Goal: Obtain resource: Obtain resource

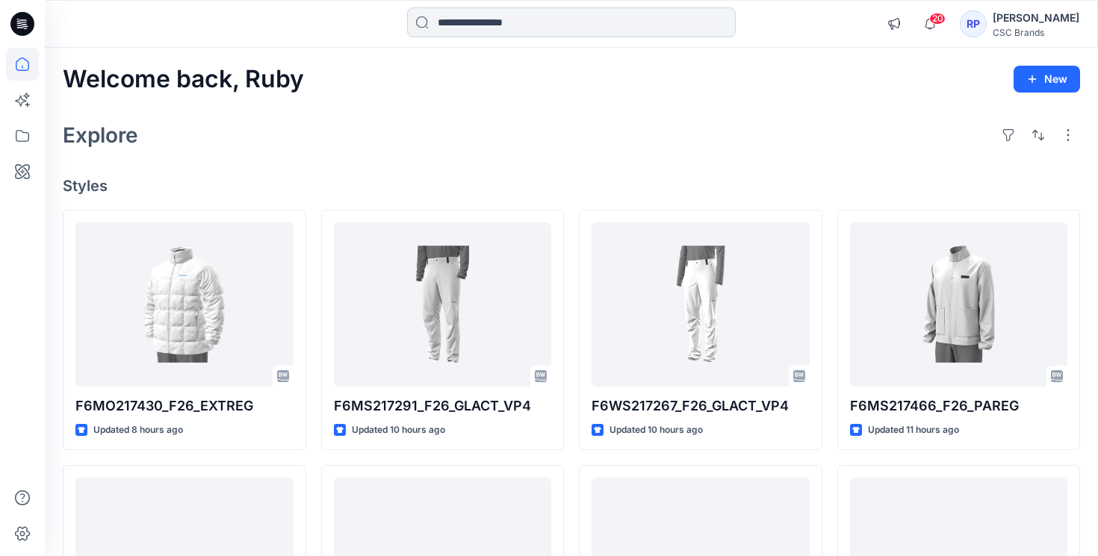
click at [492, 24] on input at bounding box center [571, 22] width 329 height 30
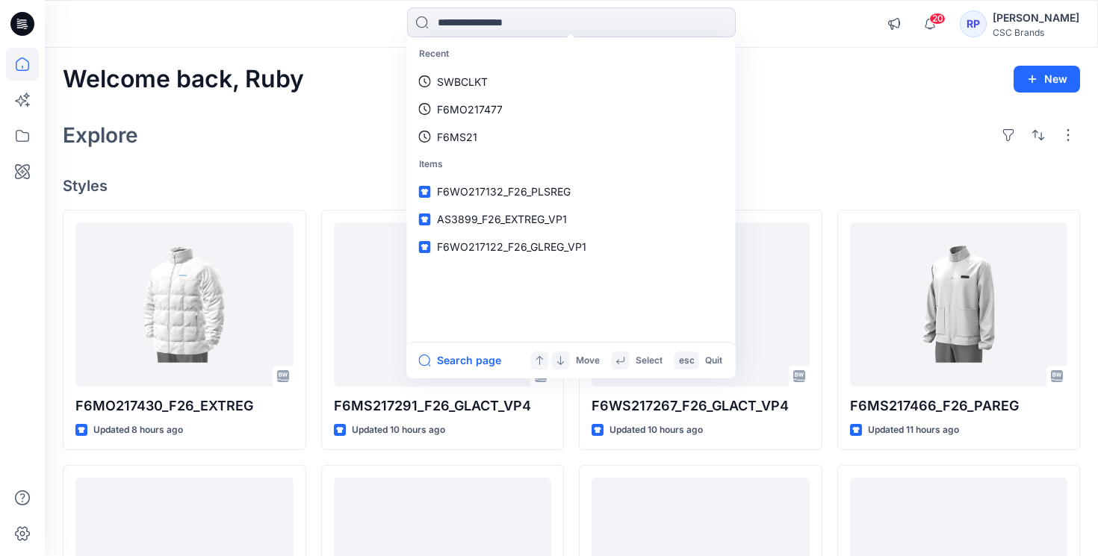
click at [857, 120] on div "Explore" at bounding box center [571, 135] width 1017 height 36
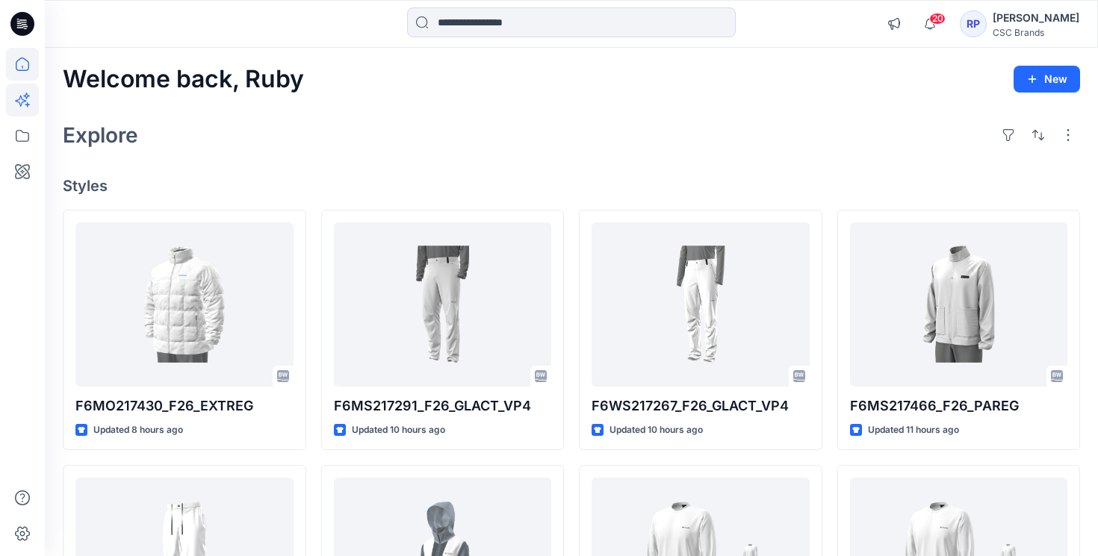
click at [11, 105] on icon at bounding box center [22, 100] width 33 height 33
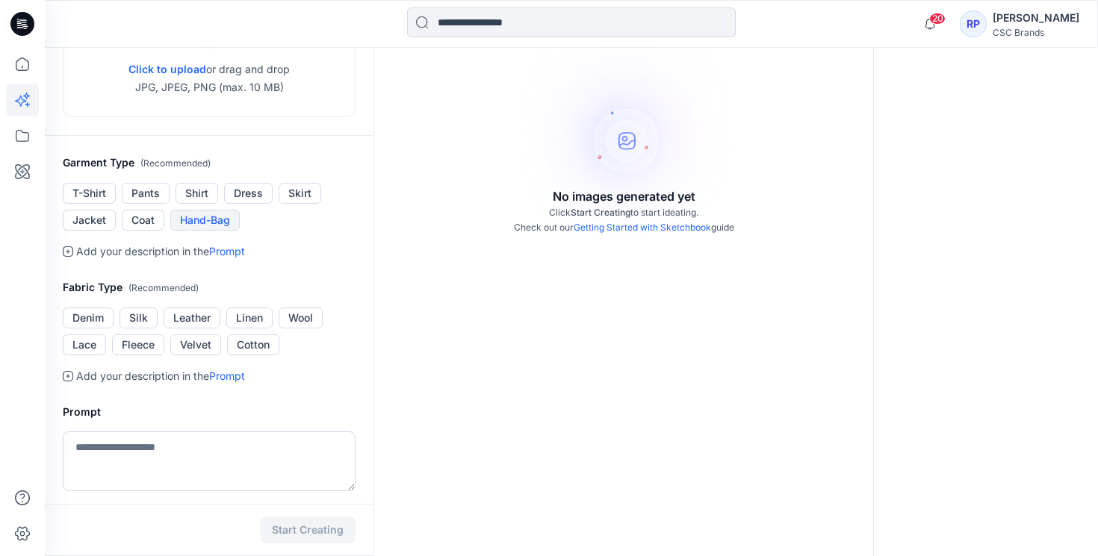
scroll to position [399, 0]
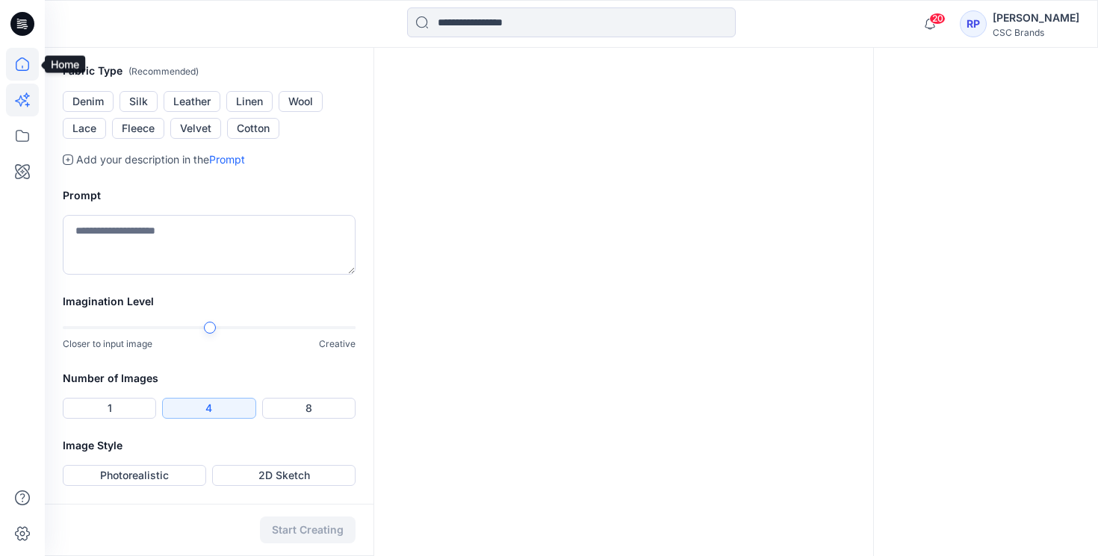
click at [19, 77] on icon at bounding box center [22, 64] width 33 height 33
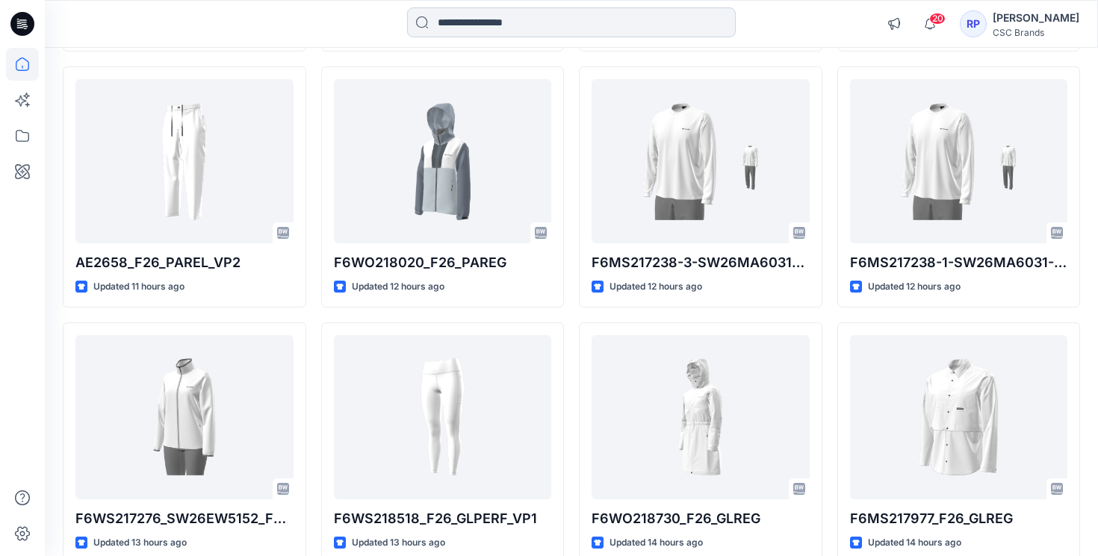
click at [467, 35] on input at bounding box center [571, 22] width 329 height 30
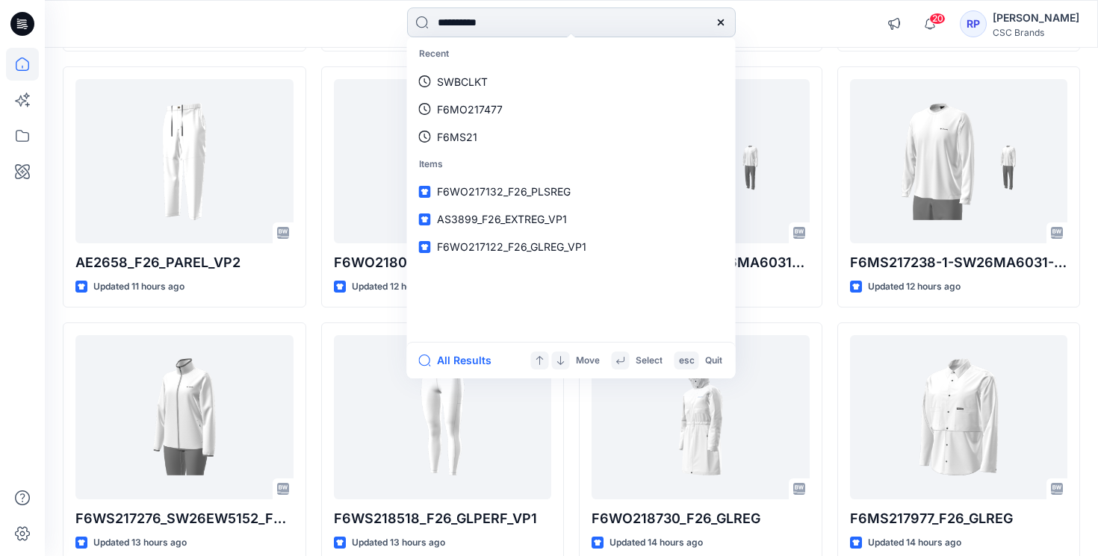
type input "**********"
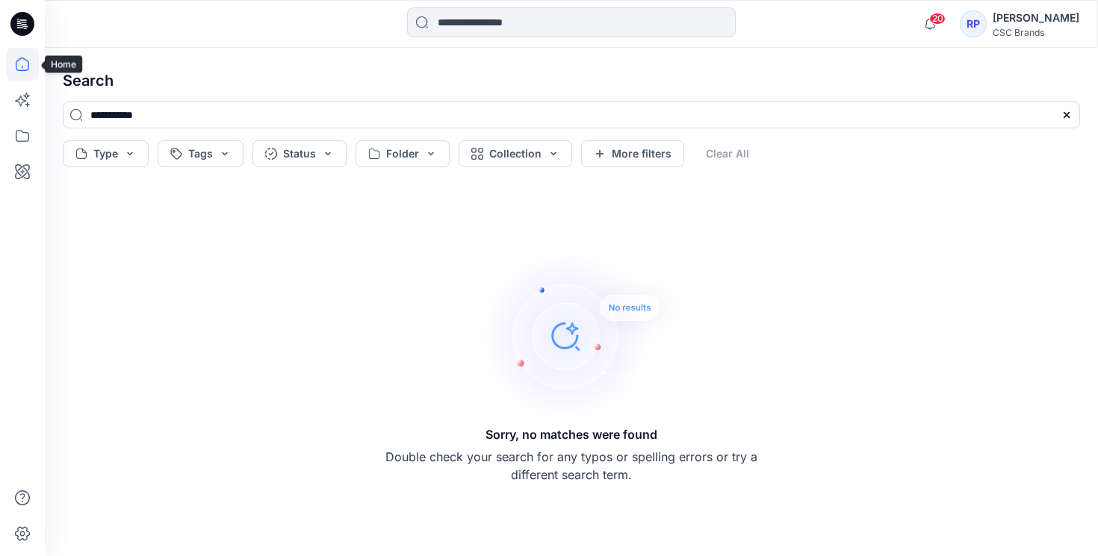
click at [19, 72] on icon at bounding box center [22, 64] width 33 height 33
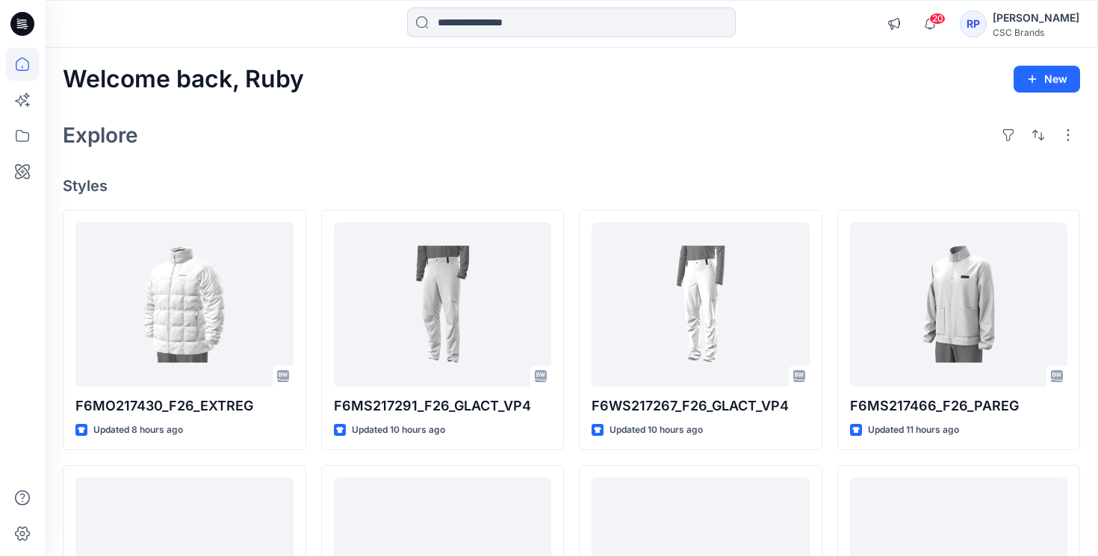
click at [131, 138] on h2 "Explore" at bounding box center [100, 135] width 75 height 24
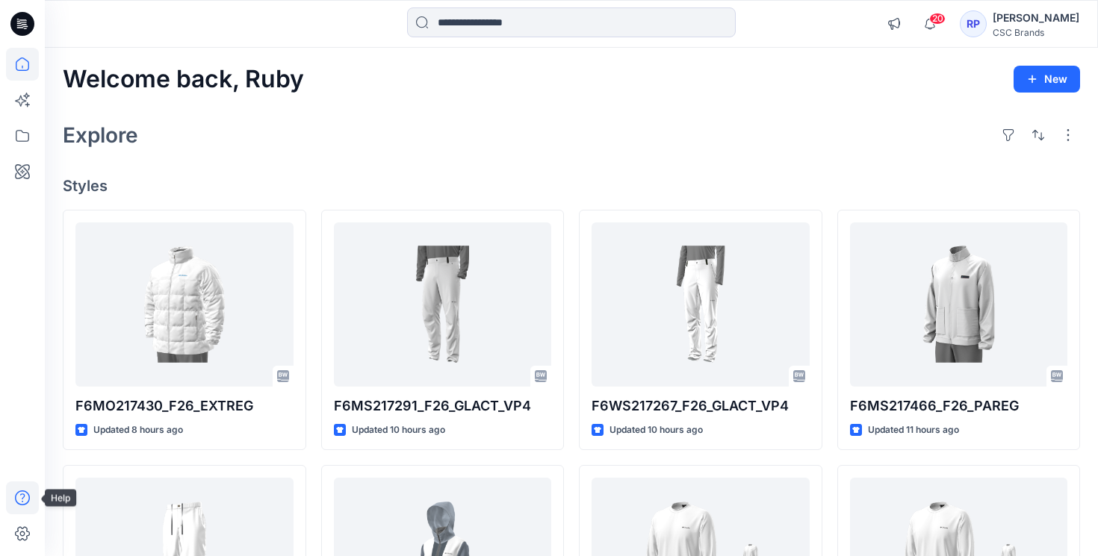
click at [24, 497] on icon at bounding box center [22, 498] width 15 height 15
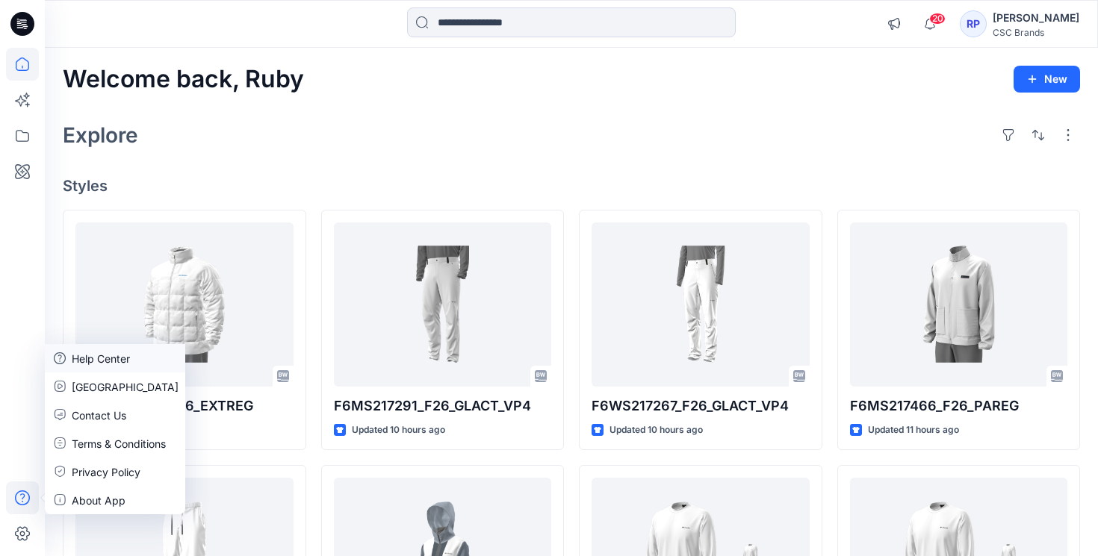
click at [122, 361] on p "Help Center" at bounding box center [101, 359] width 58 height 16
click at [26, 93] on icon at bounding box center [26, 96] width 7 height 7
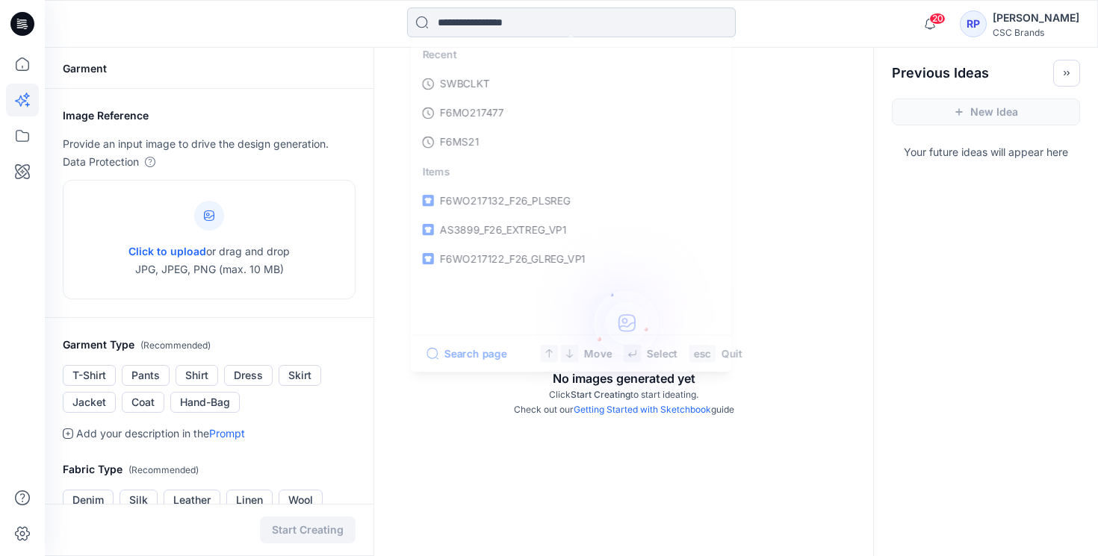
click at [535, 31] on input at bounding box center [571, 22] width 329 height 30
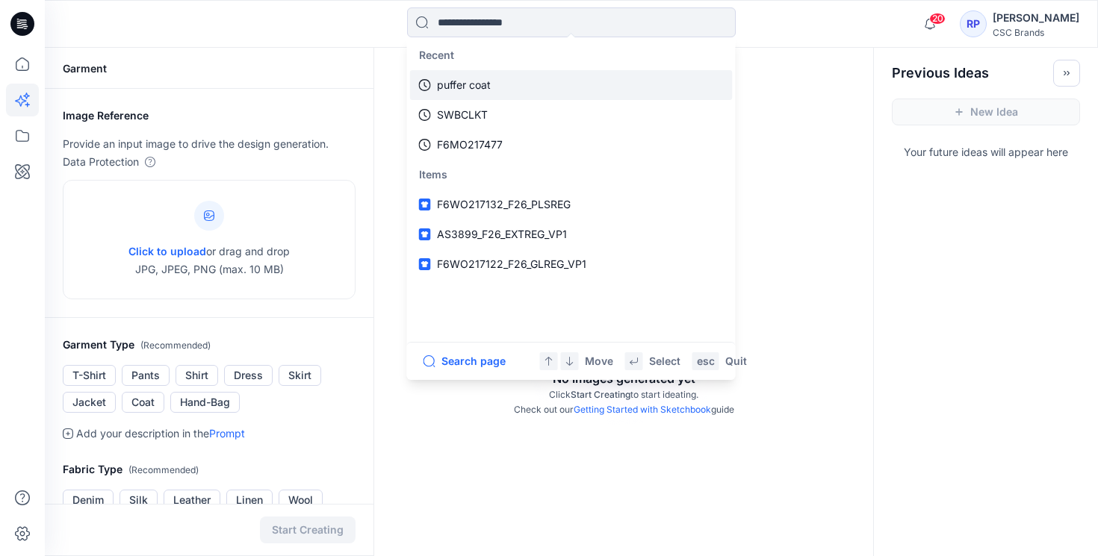
click at [459, 80] on p "puffer coat" at bounding box center [464, 85] width 54 height 18
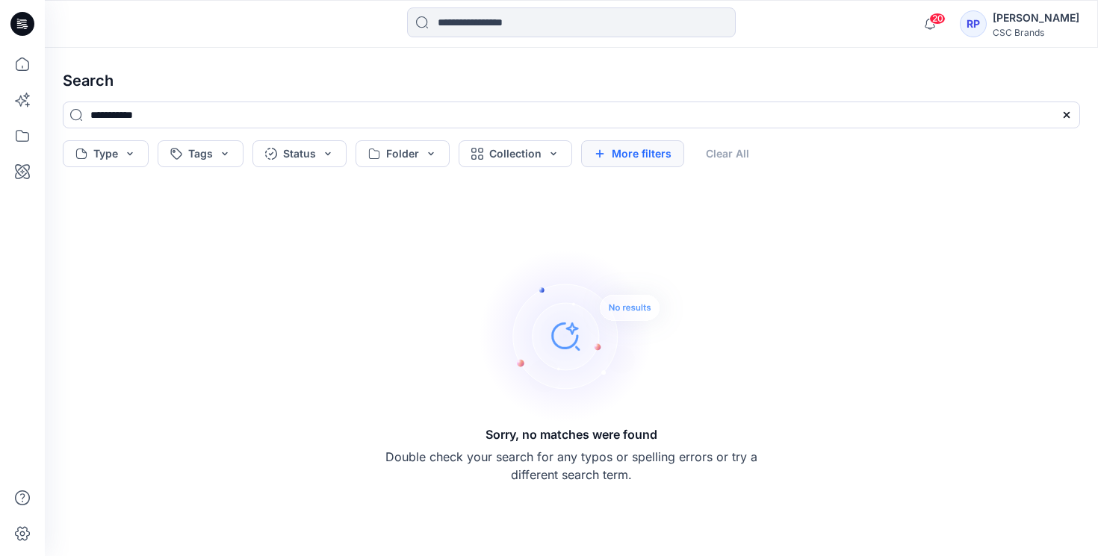
click at [633, 155] on button "More filters" at bounding box center [632, 153] width 103 height 27
click at [792, 154] on button "Metadata" at bounding box center [761, 153] width 109 height 27
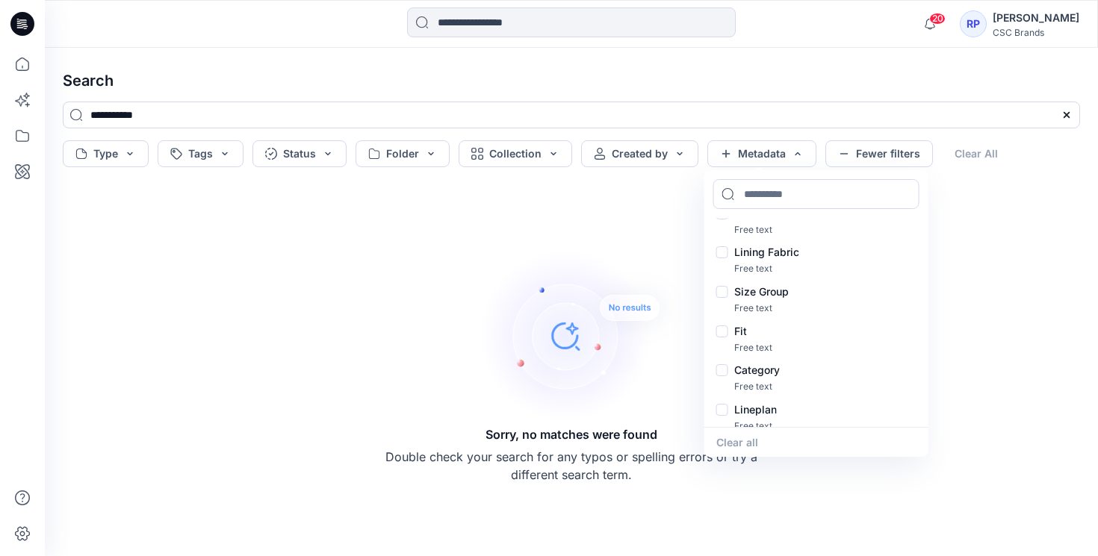
scroll to position [226, 0]
click at [620, 211] on div "Sorry, no matches were found Double check your search for any typos or spelling…" at bounding box center [571, 364] width 1041 height 359
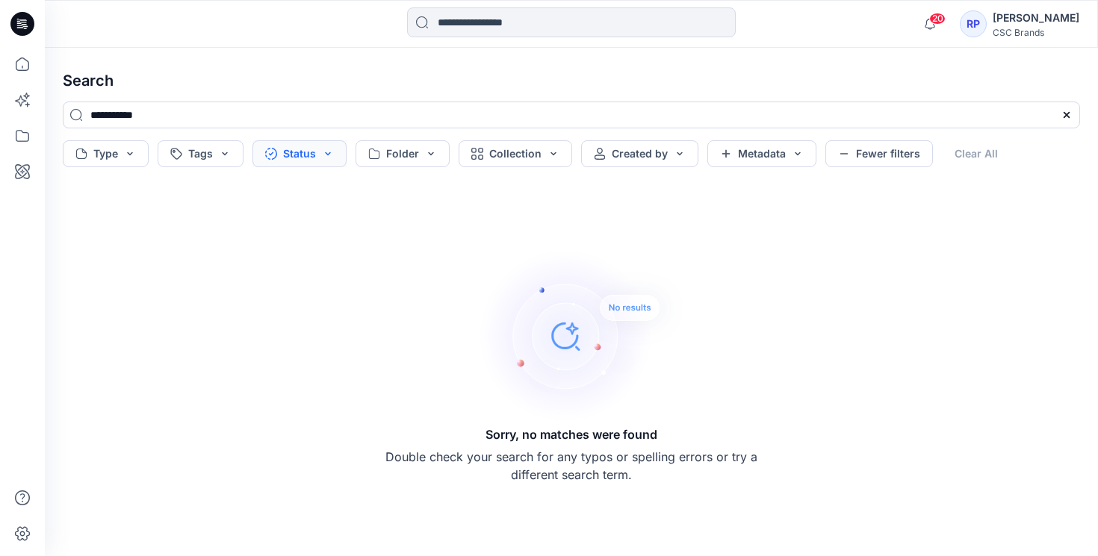
click at [332, 152] on button "Status" at bounding box center [299, 153] width 94 height 27
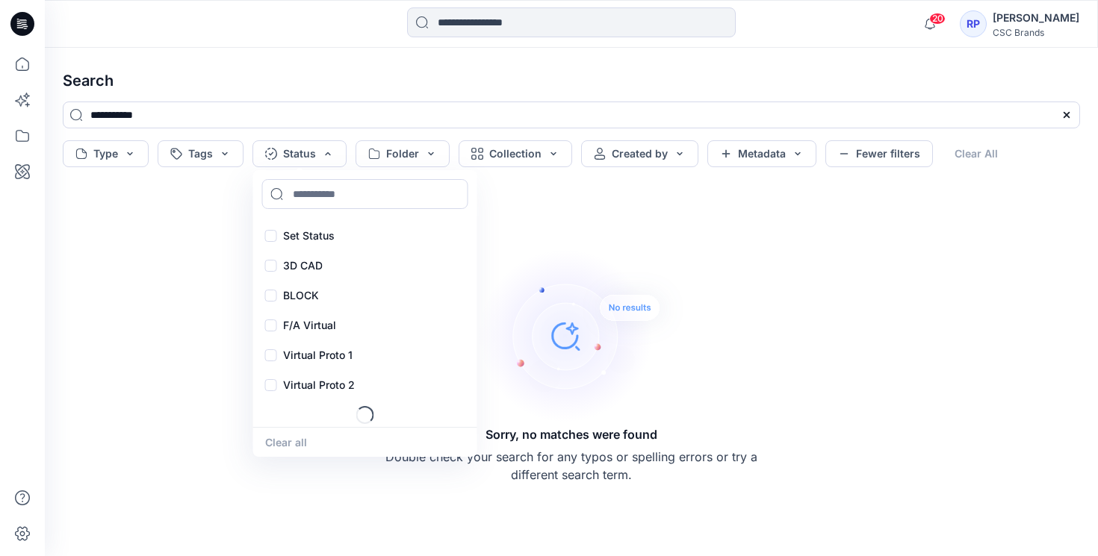
click at [131, 273] on div "Sorry, no matches were found Double check your search for any typos or spelling…" at bounding box center [571, 364] width 1041 height 359
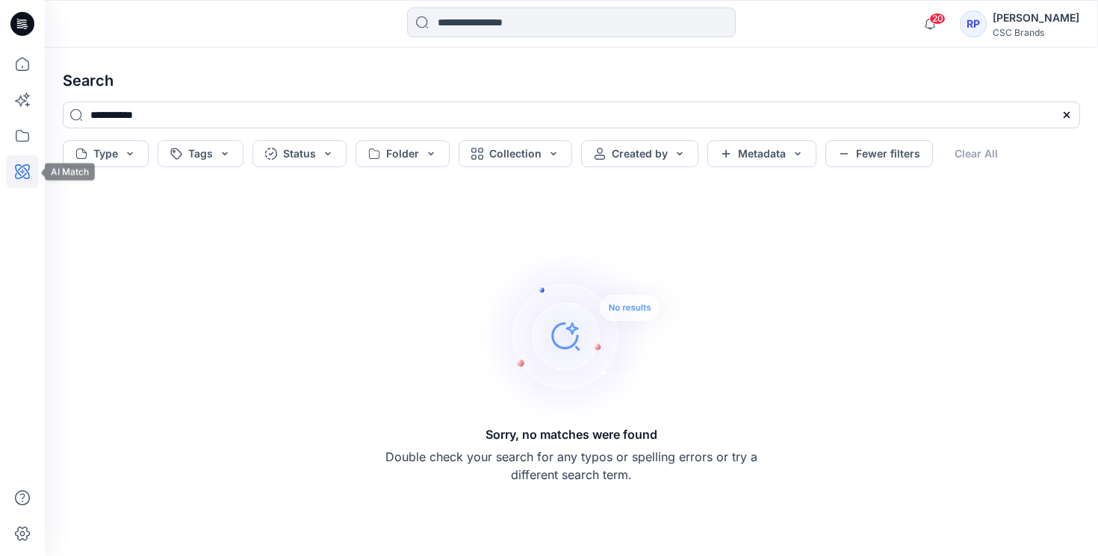
click at [28, 168] on icon at bounding box center [22, 171] width 33 height 33
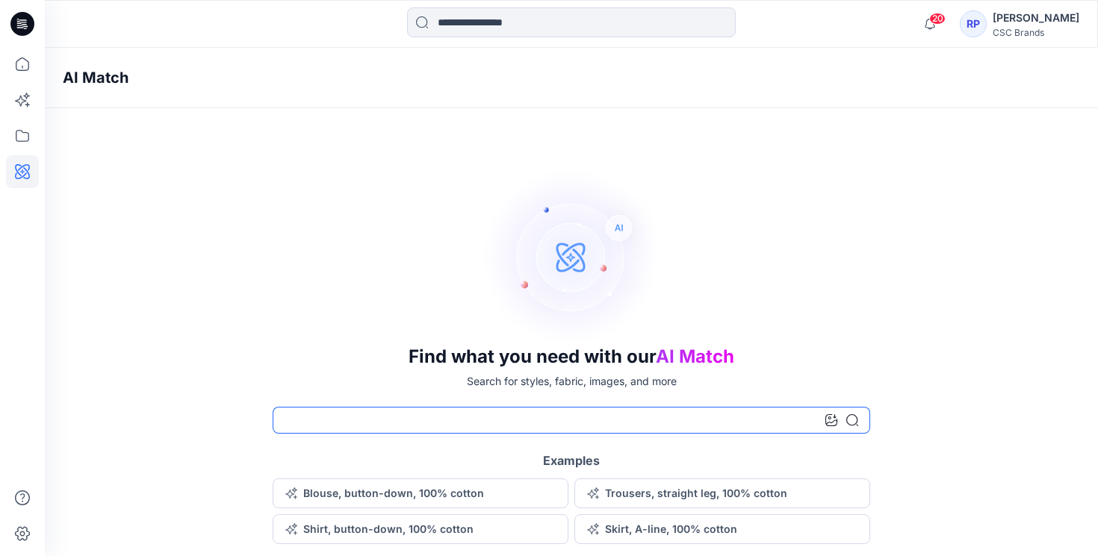
click at [339, 426] on input at bounding box center [571, 420] width 597 height 27
type input "**********"
click at [853, 421] on icon at bounding box center [852, 421] width 12 height 12
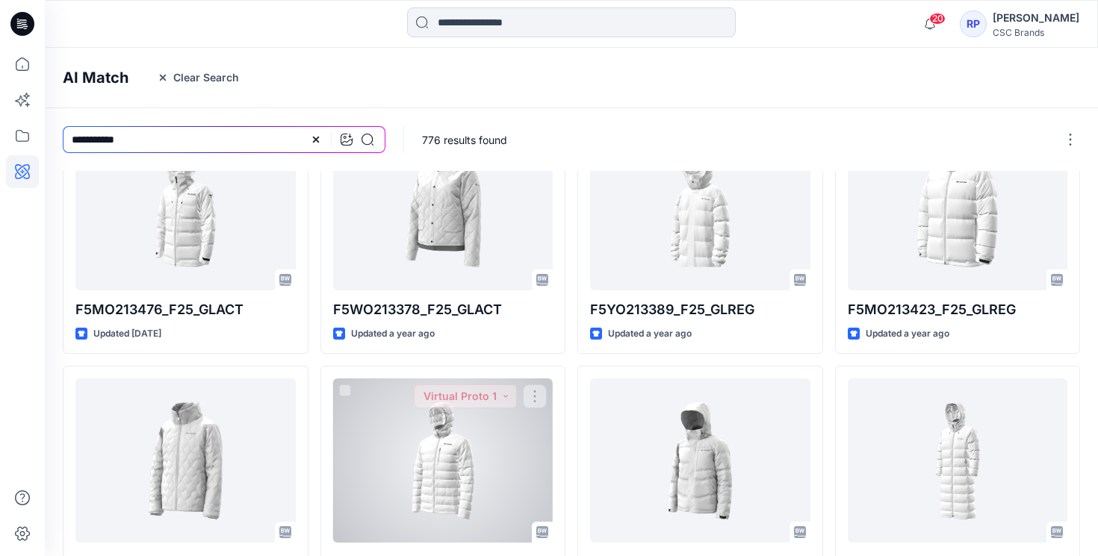
scroll to position [420, 0]
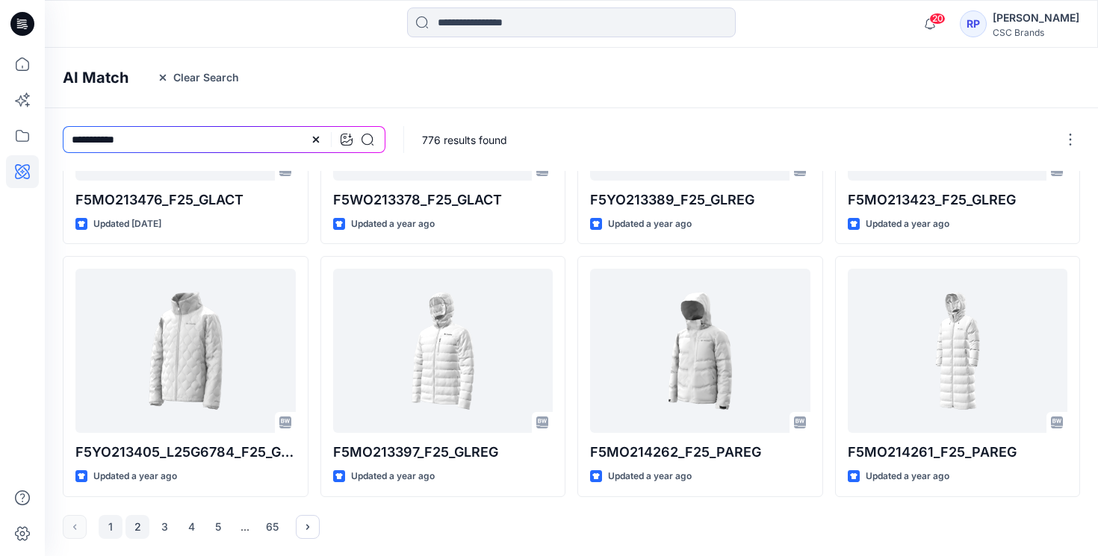
click at [131, 529] on button "2" at bounding box center [137, 527] width 24 height 24
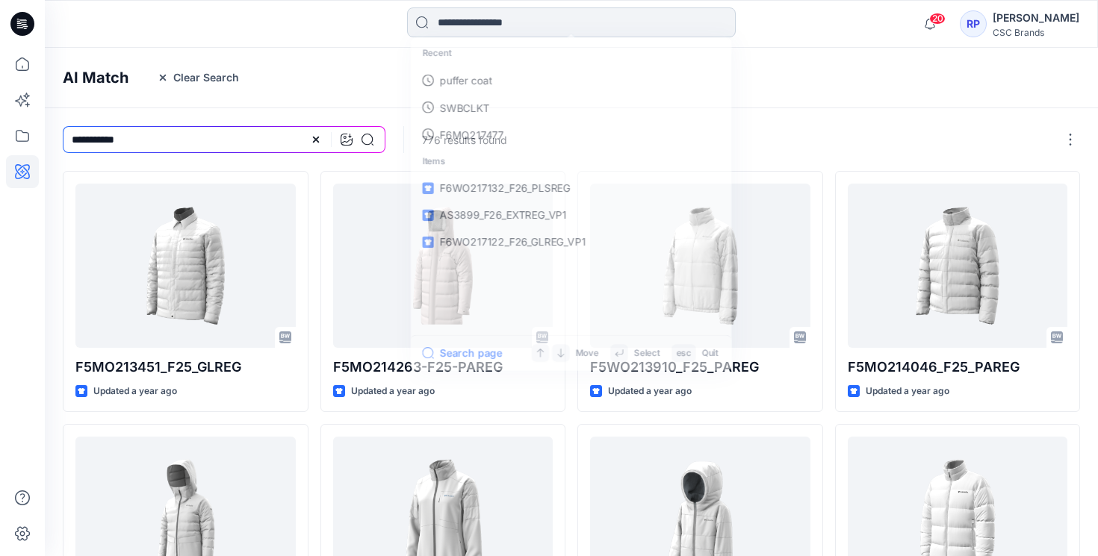
click at [566, 16] on input at bounding box center [571, 22] width 329 height 30
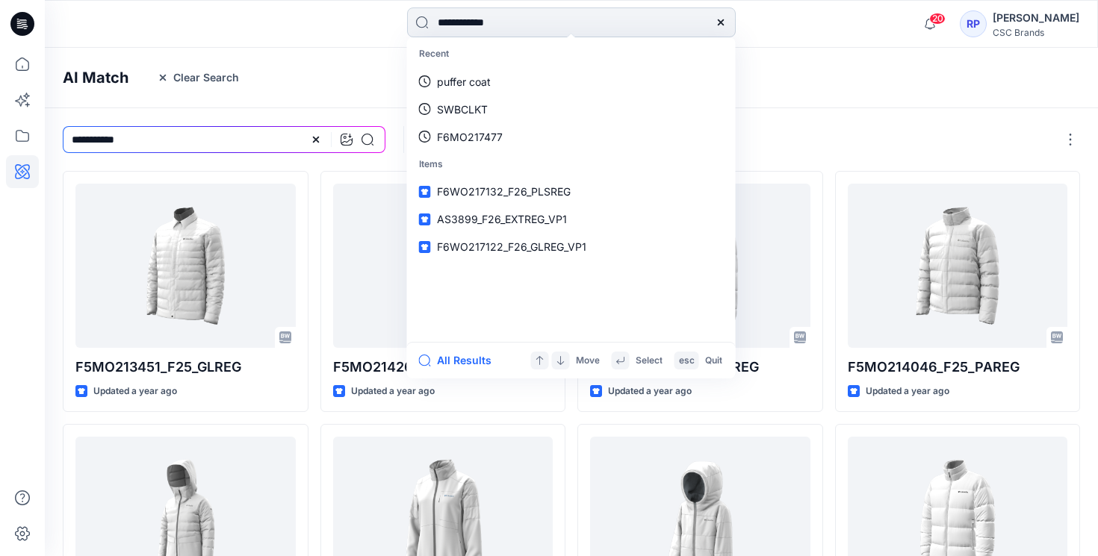
type input "**********"
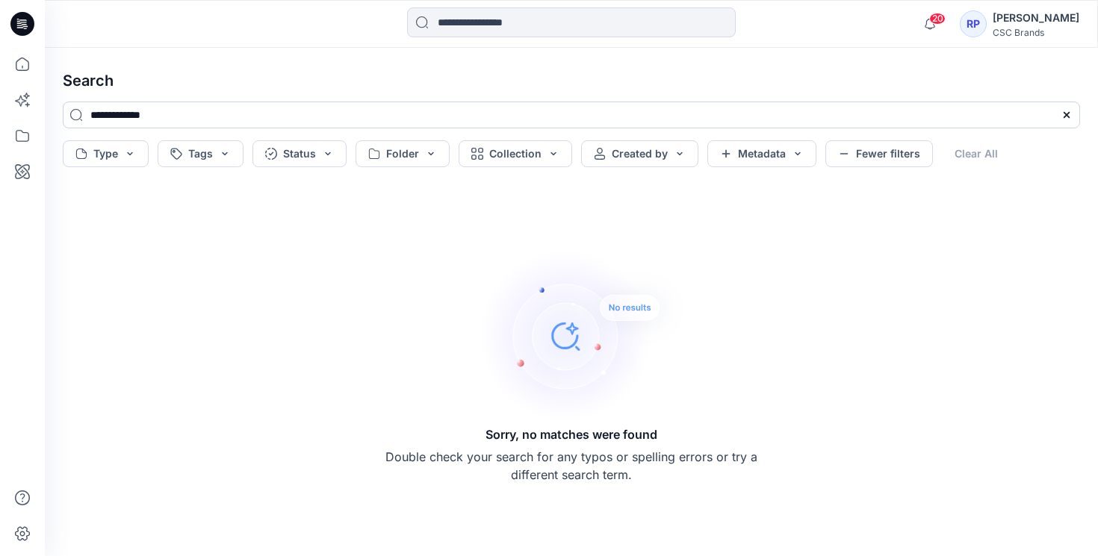
click at [164, 114] on input "**********" at bounding box center [571, 115] width 1017 height 27
drag, startPoint x: 121, startPoint y: 115, endPoint x: 67, endPoint y: 114, distance: 53.8
click at [68, 115] on input "**********" at bounding box center [571, 115] width 1017 height 27
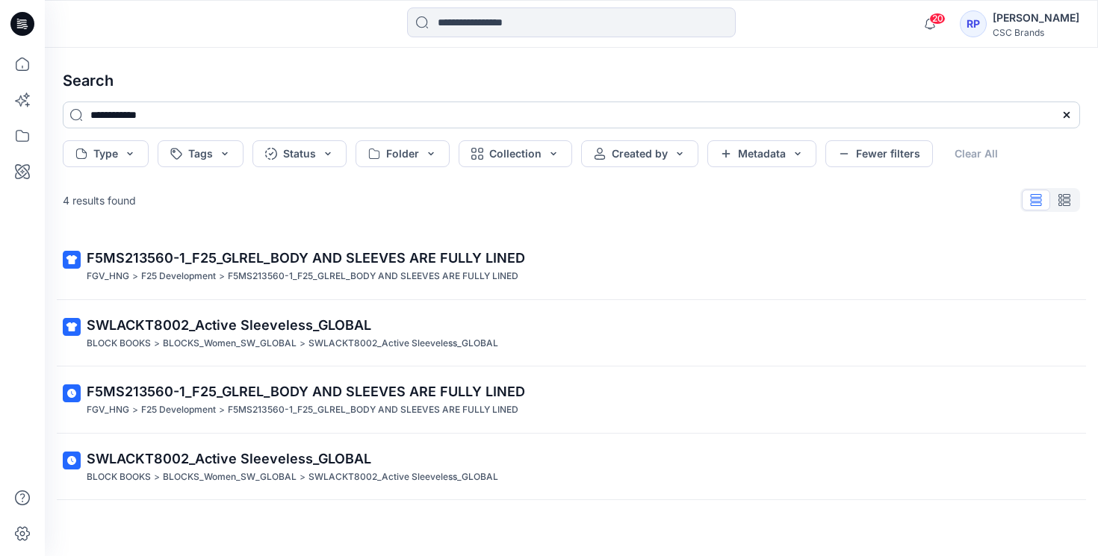
type input "**********"
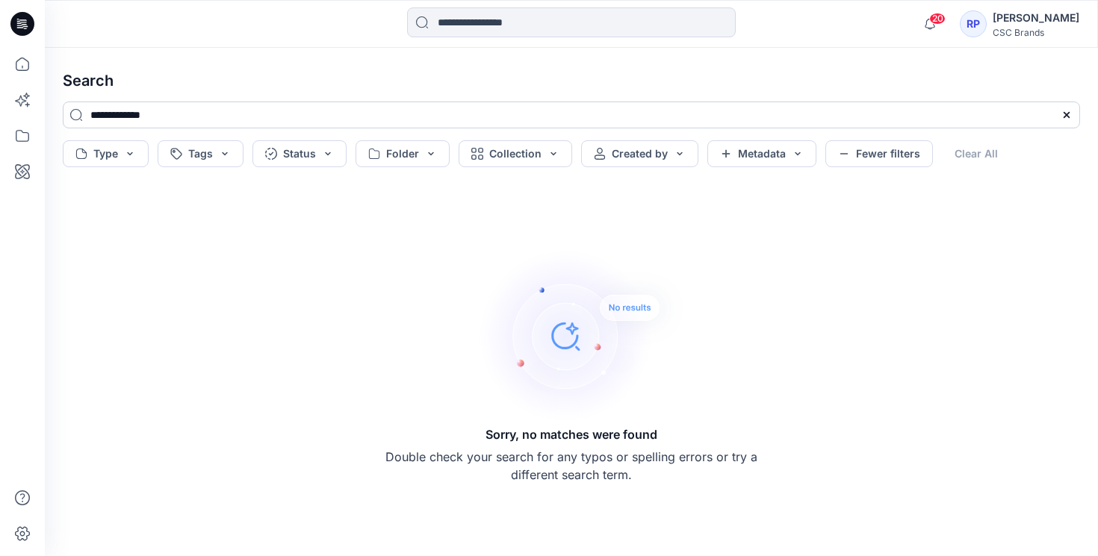
drag, startPoint x: 169, startPoint y: 117, endPoint x: 75, endPoint y: 116, distance: 93.4
click at [75, 116] on input "**********" at bounding box center [571, 115] width 1017 height 27
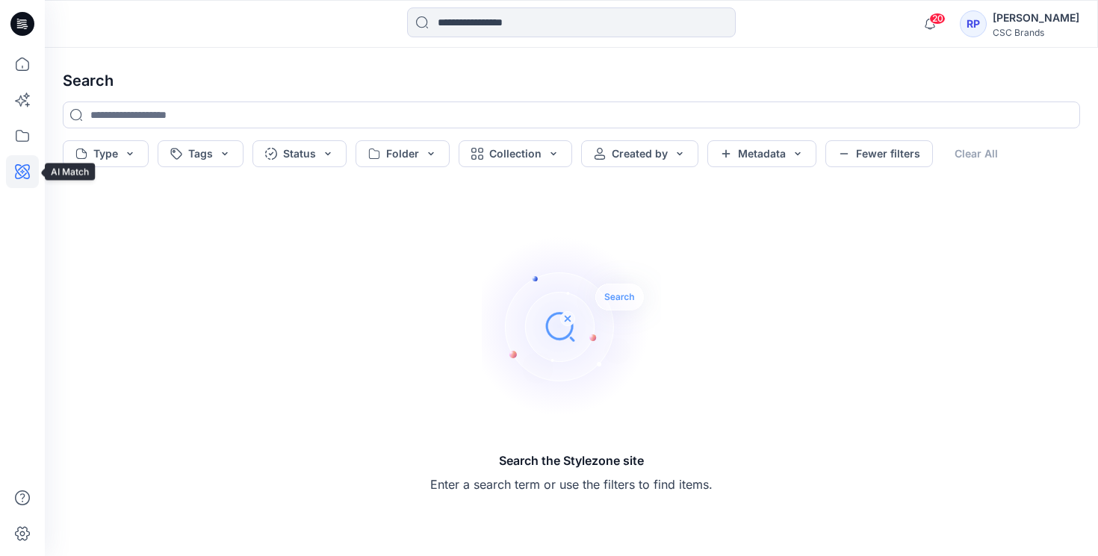
click at [25, 168] on icon at bounding box center [22, 171] width 15 height 15
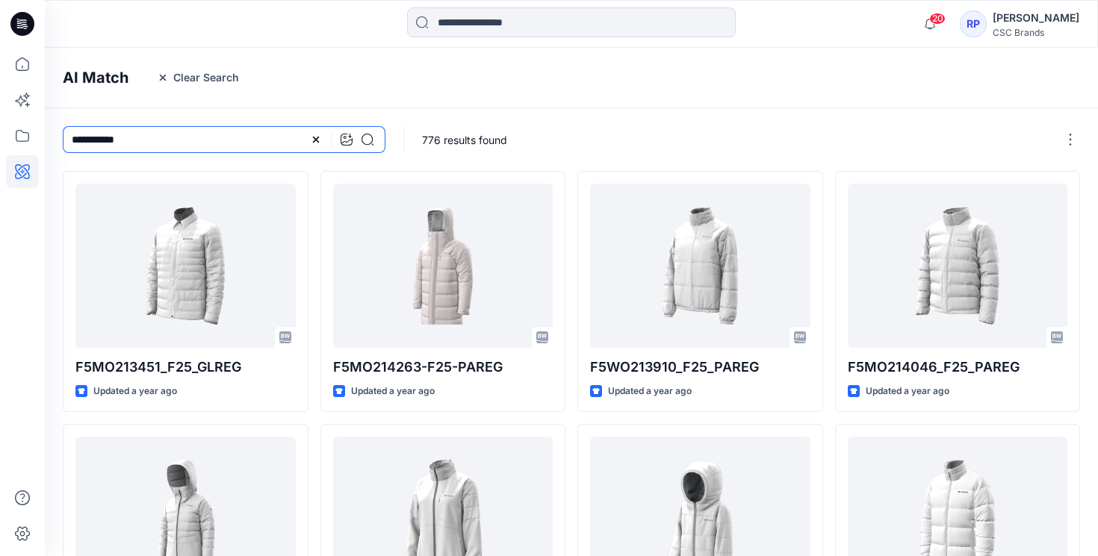
click at [140, 137] on input "**********" at bounding box center [224, 139] width 323 height 27
drag, startPoint x: 140, startPoint y: 137, endPoint x: 46, endPoint y: 137, distance: 93.4
click at [46, 137] on div "**********" at bounding box center [224, 139] width 358 height 63
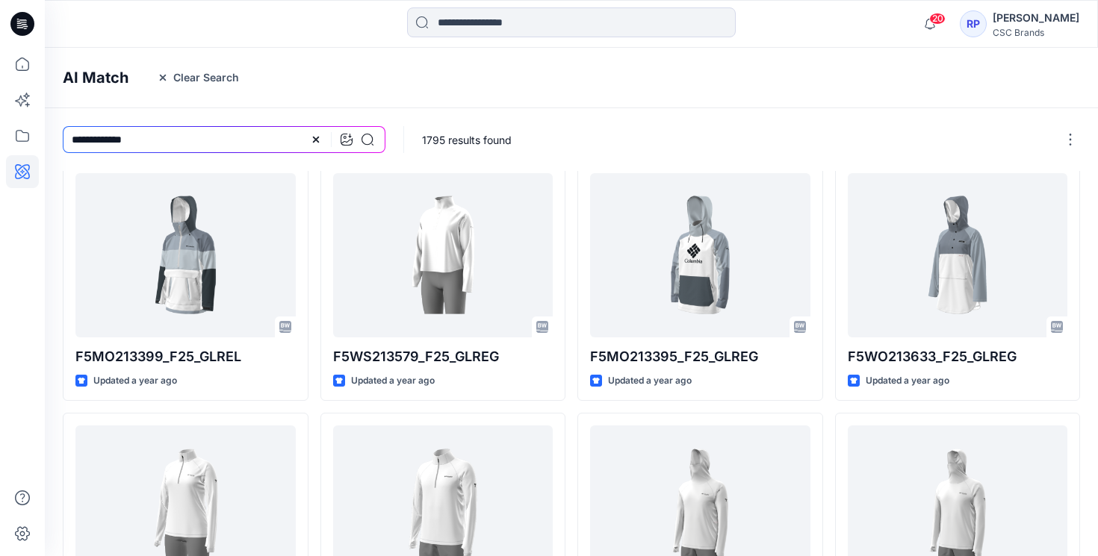
scroll to position [264, 0]
type input "**********"
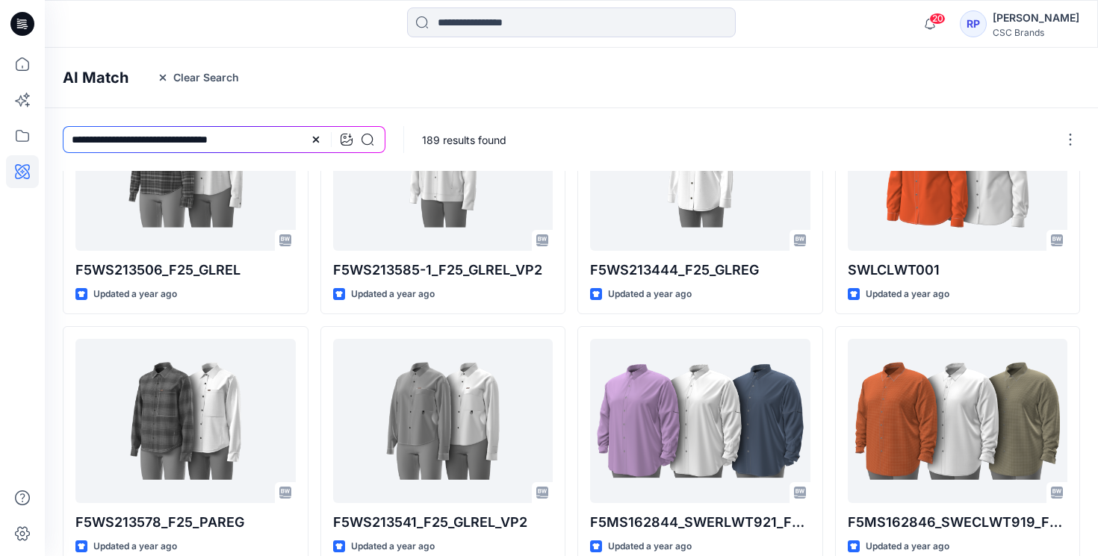
scroll to position [415, 0]
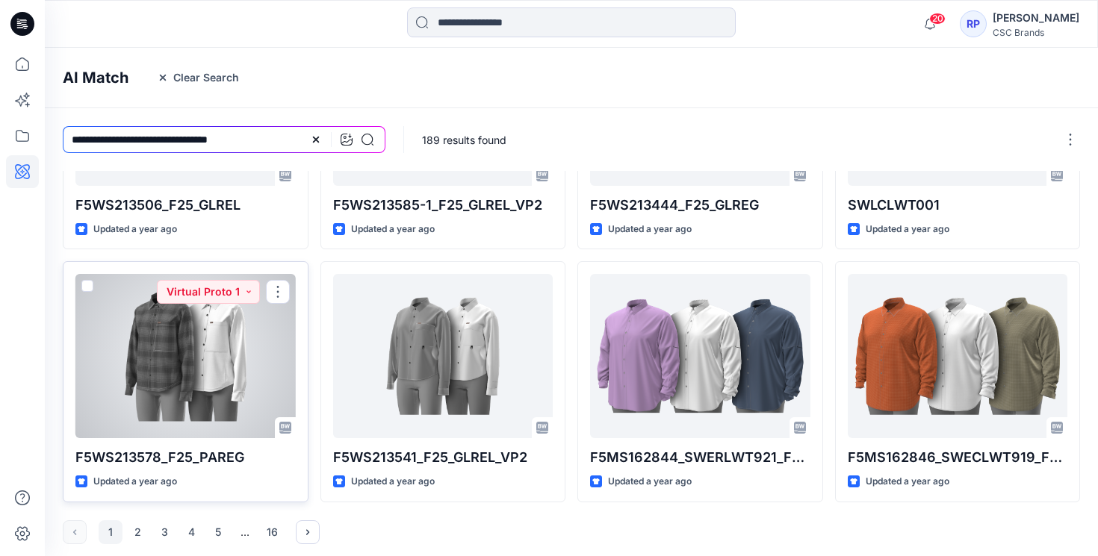
click at [230, 376] on div at bounding box center [185, 356] width 220 height 164
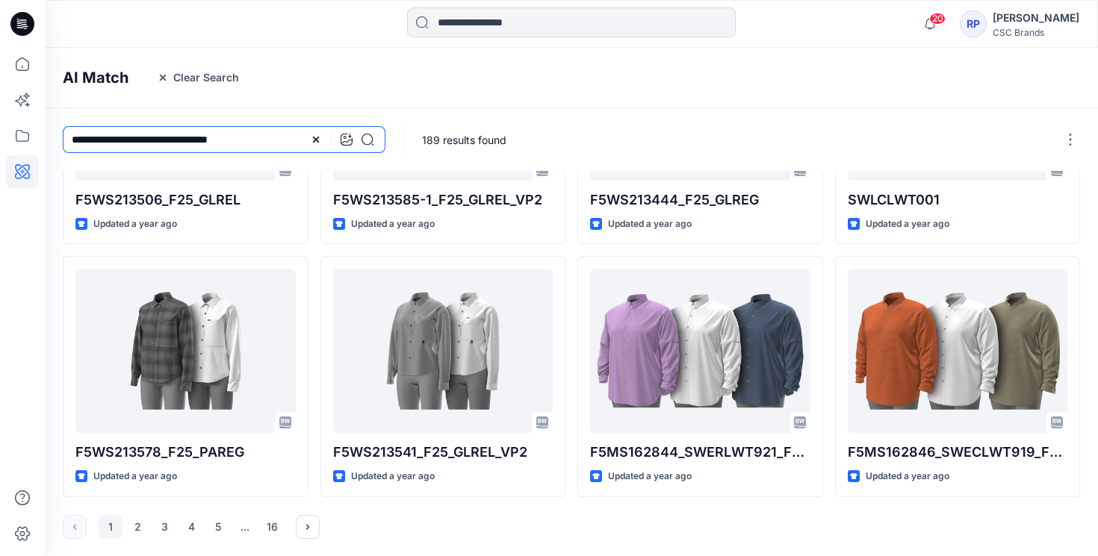
drag, startPoint x: 273, startPoint y: 138, endPoint x: 143, endPoint y: 142, distance: 130.0
click at [143, 142] on input "**********" at bounding box center [224, 139] width 323 height 27
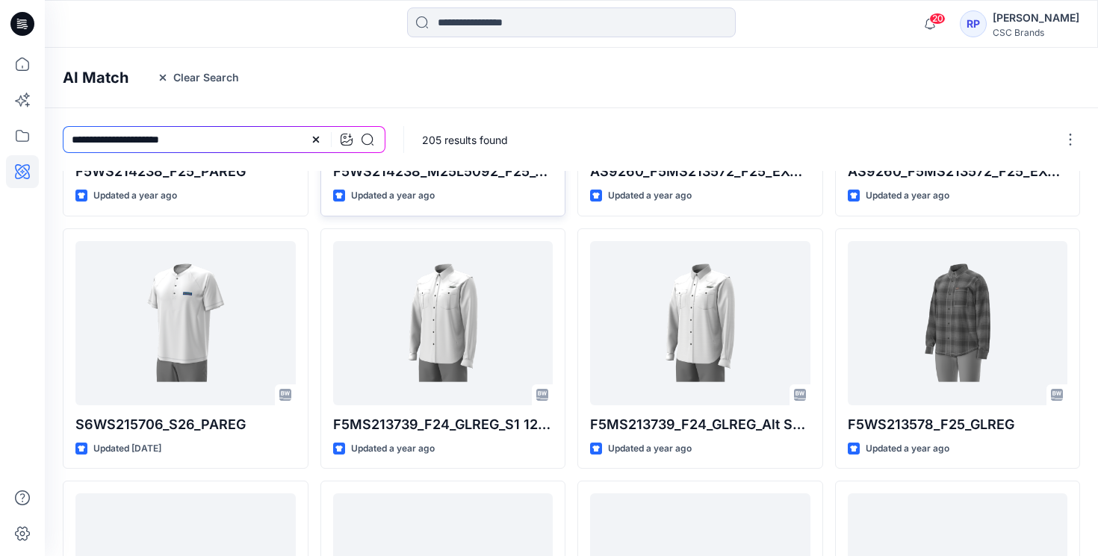
scroll to position [197, 0]
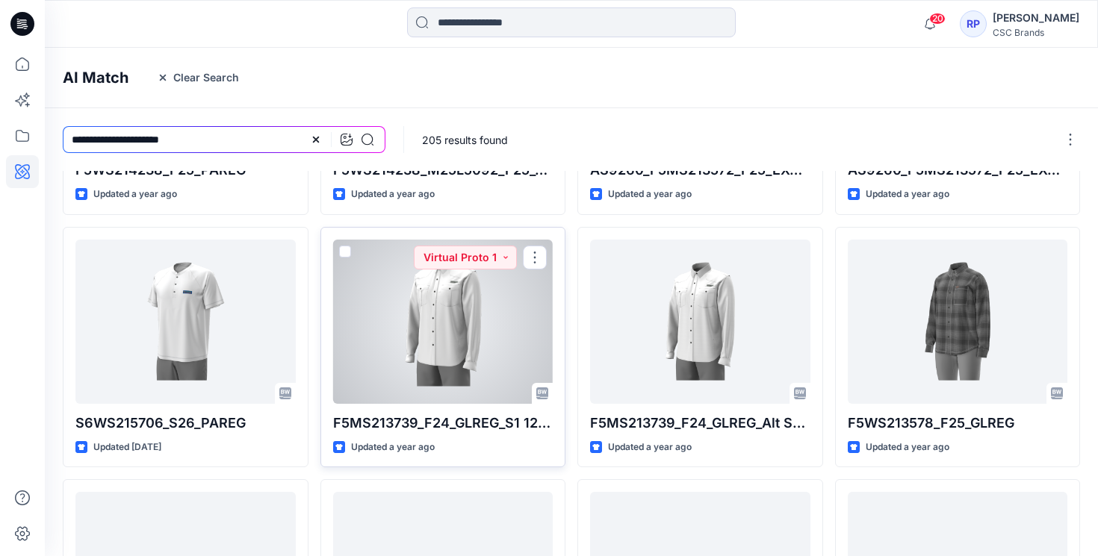
type input "**********"
click at [438, 318] on div at bounding box center [443, 322] width 220 height 164
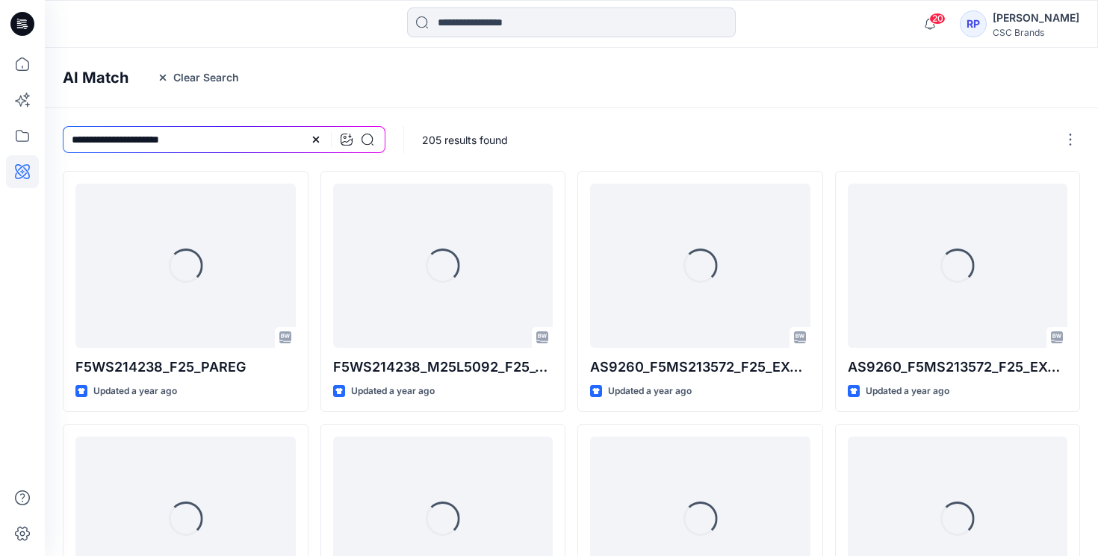
scroll to position [197, 0]
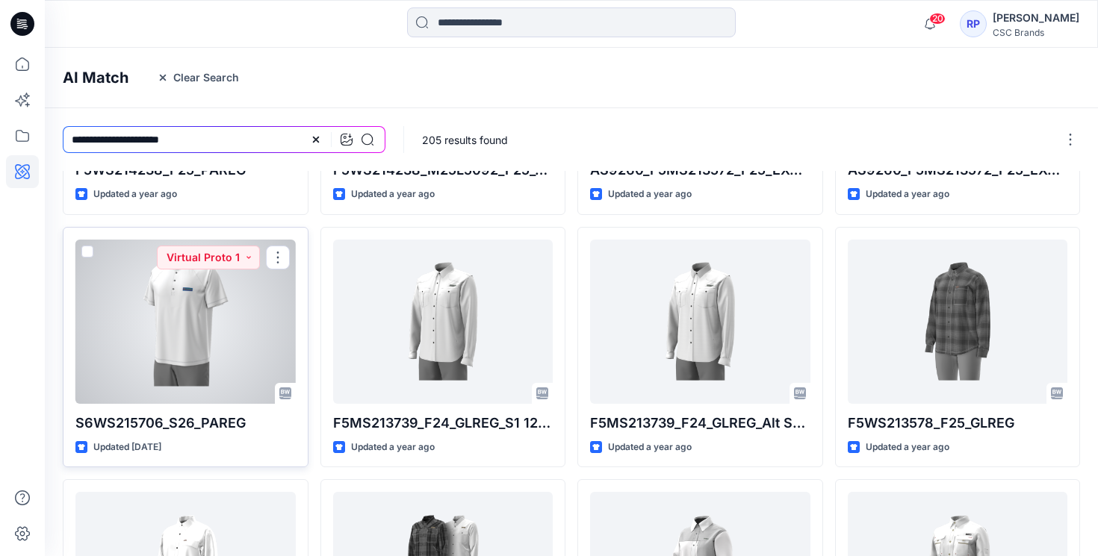
click at [172, 356] on div at bounding box center [185, 322] width 220 height 164
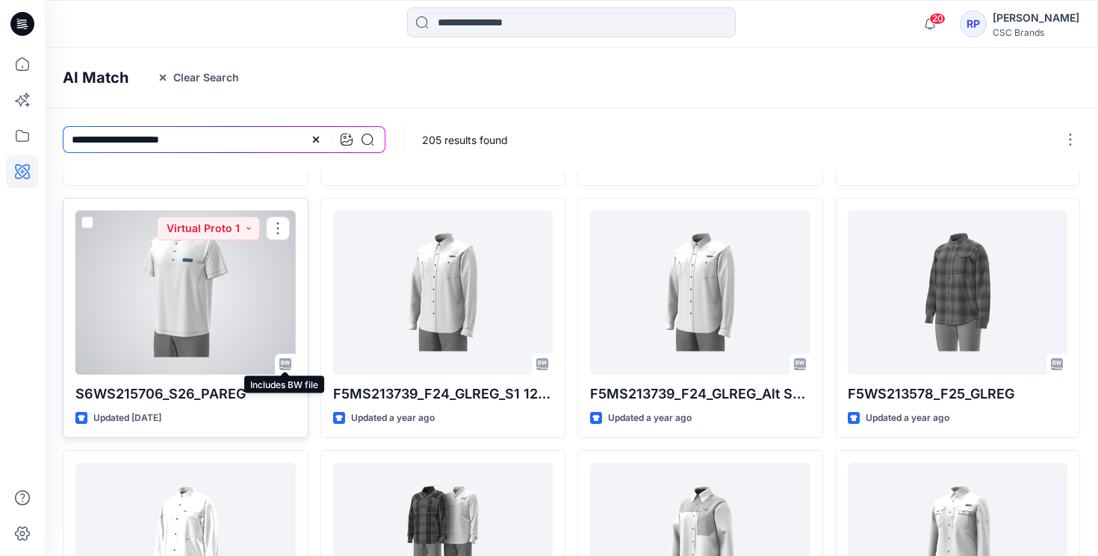
scroll to position [420, 0]
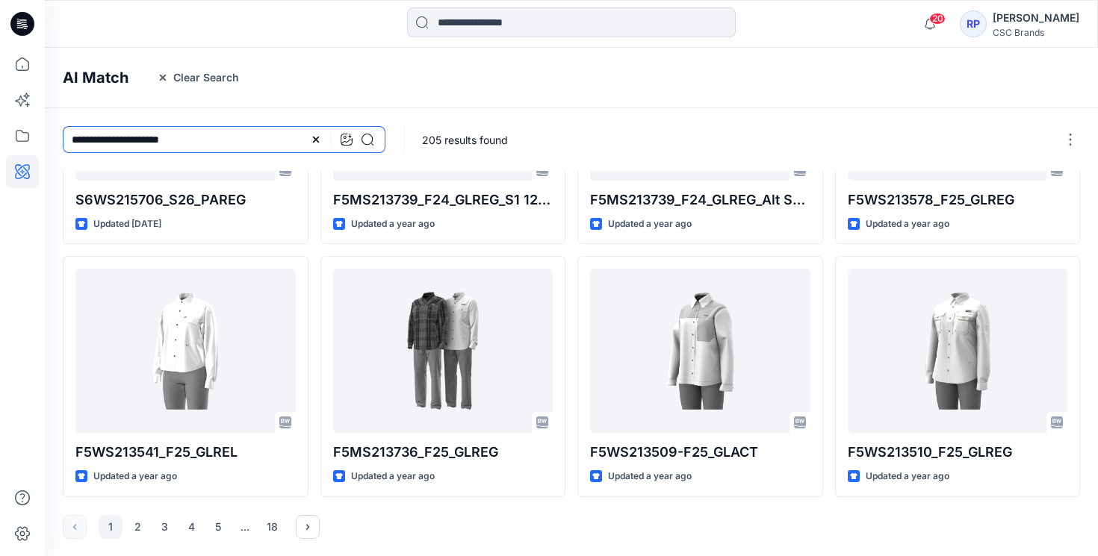
click at [191, 143] on input "**********" at bounding box center [224, 139] width 323 height 27
type input "**********"
click at [141, 521] on button "2" at bounding box center [137, 527] width 24 height 24
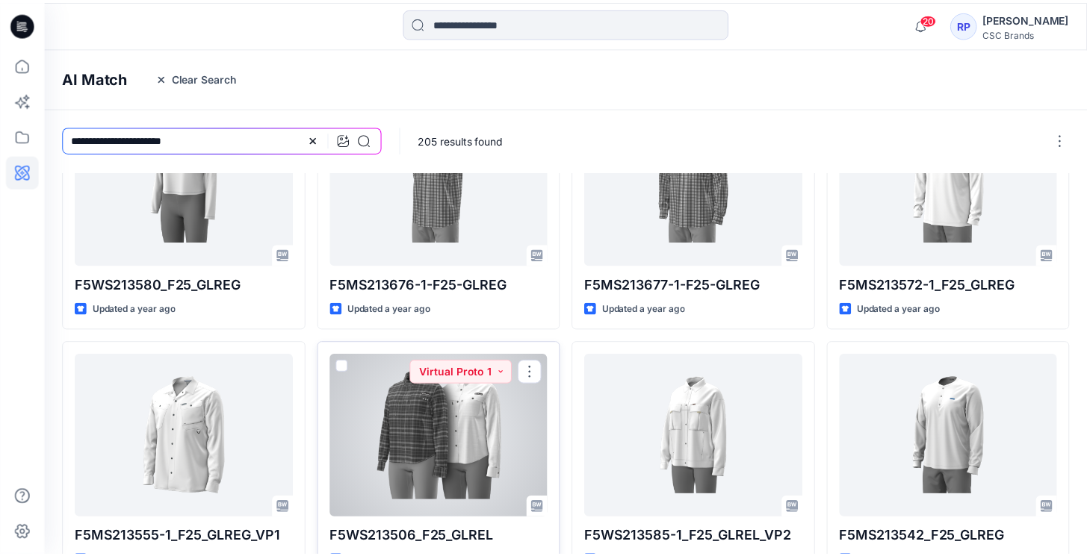
scroll to position [0, 0]
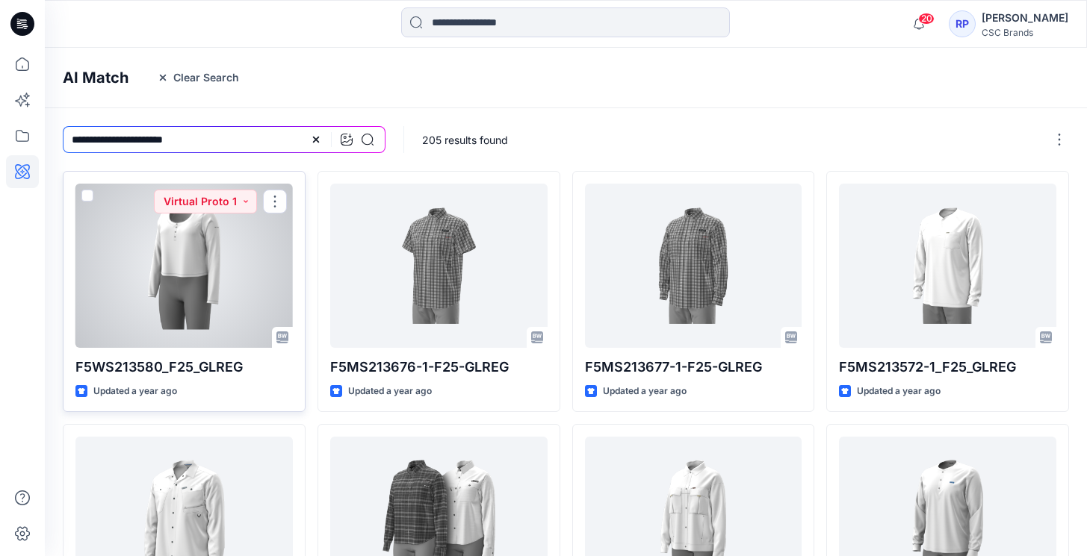
click at [162, 273] on div at bounding box center [183, 266] width 217 height 164
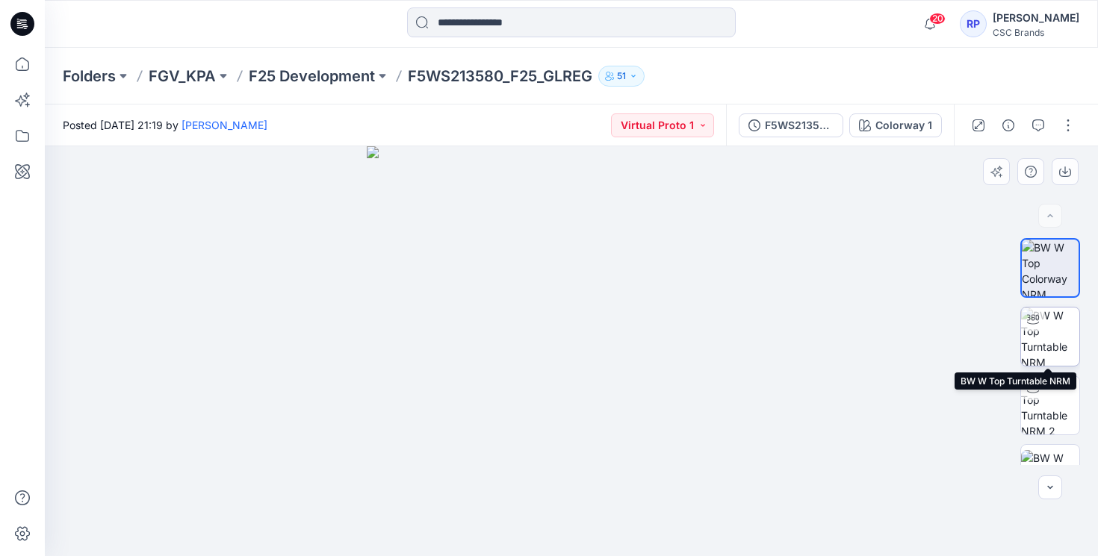
click at [1057, 347] on img at bounding box center [1050, 337] width 58 height 58
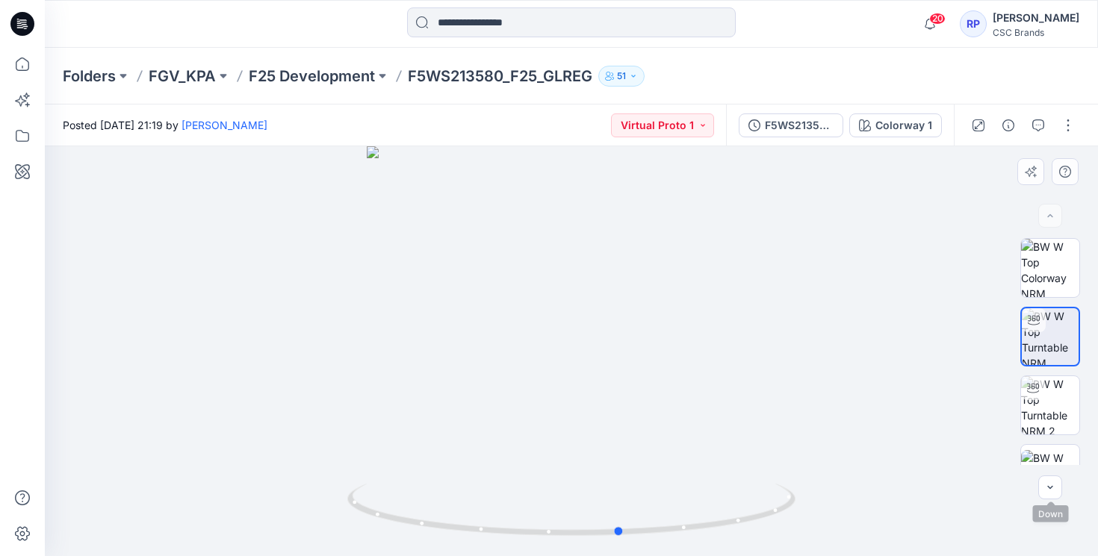
drag, startPoint x: 575, startPoint y: 533, endPoint x: 1073, endPoint y: 499, distance: 498.6
click at [1073, 499] on div at bounding box center [571, 351] width 1053 height 410
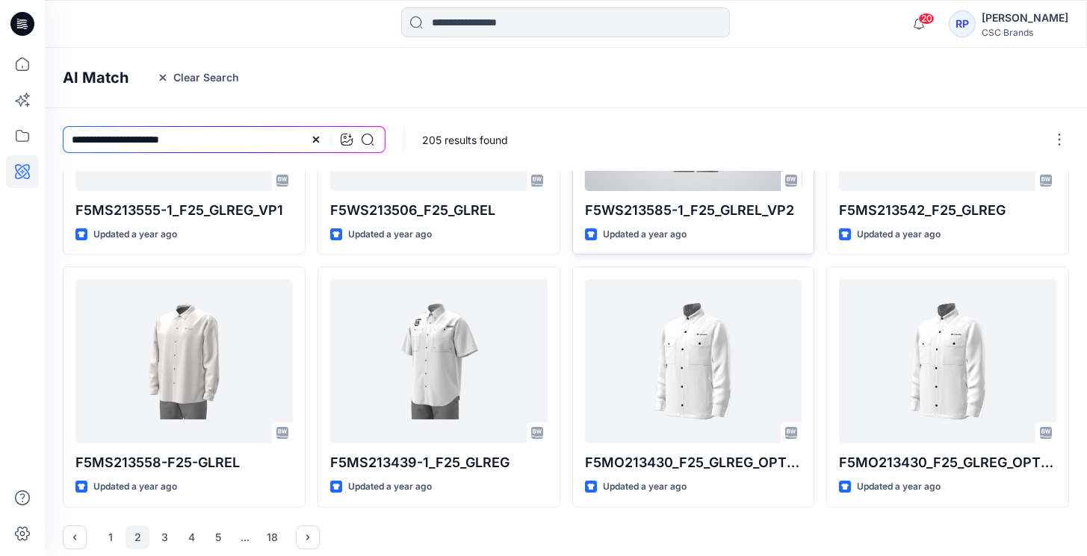
scroll to position [421, 0]
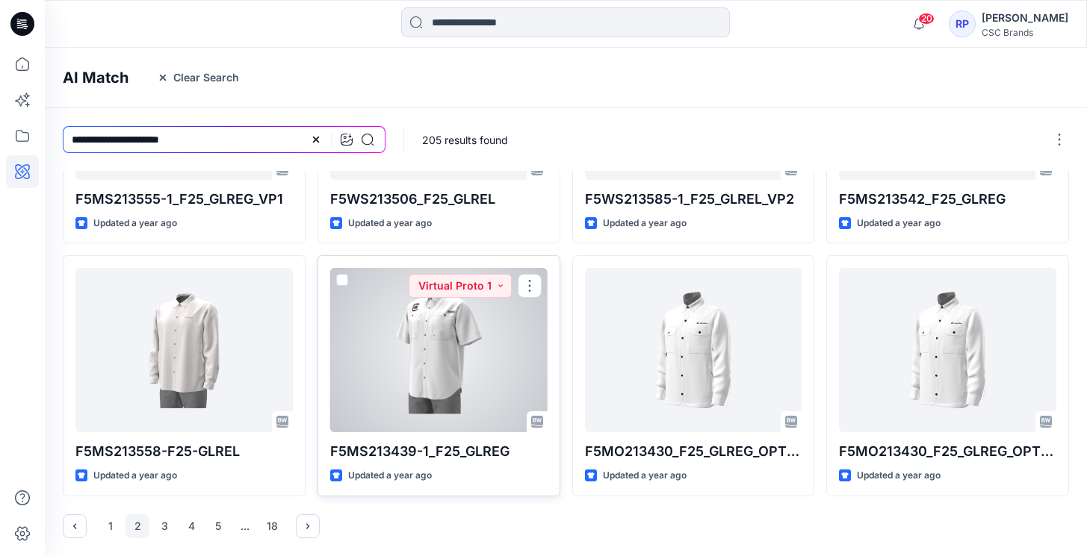
click at [491, 352] on div at bounding box center [438, 350] width 217 height 164
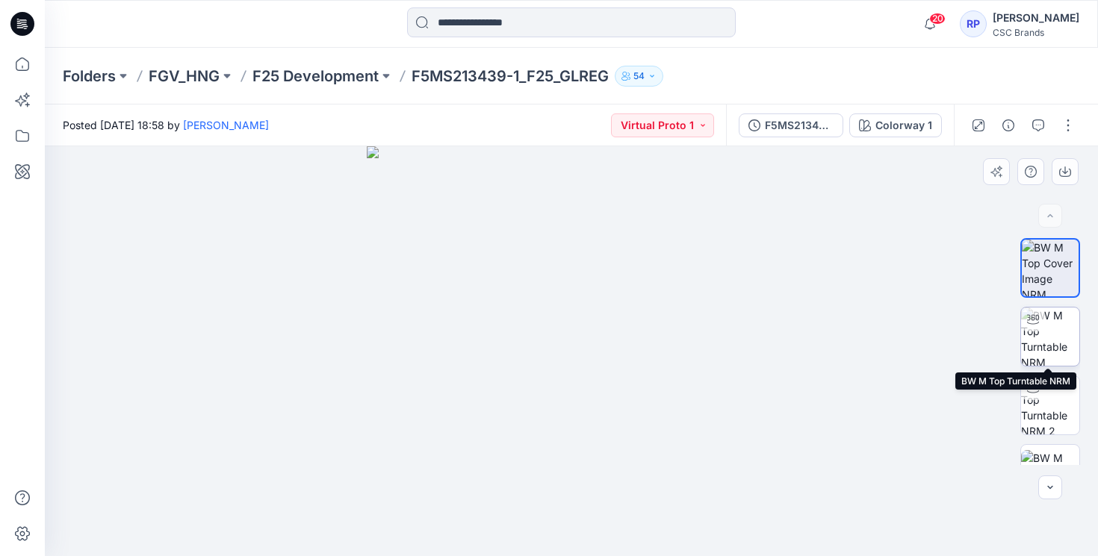
click at [1049, 335] on img at bounding box center [1050, 337] width 58 height 58
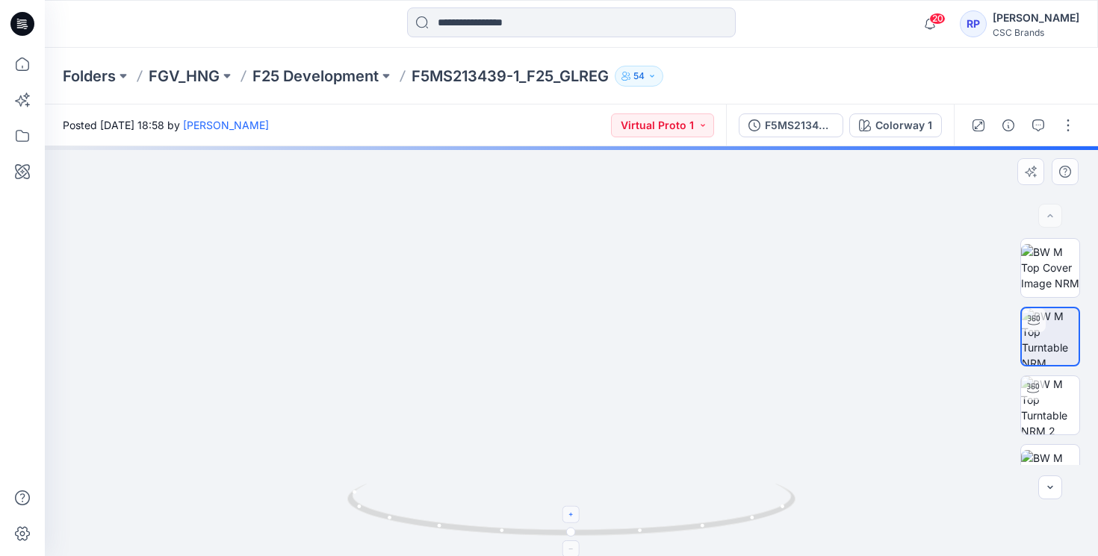
click at [569, 517] on icon at bounding box center [572, 515] width 9 height 9
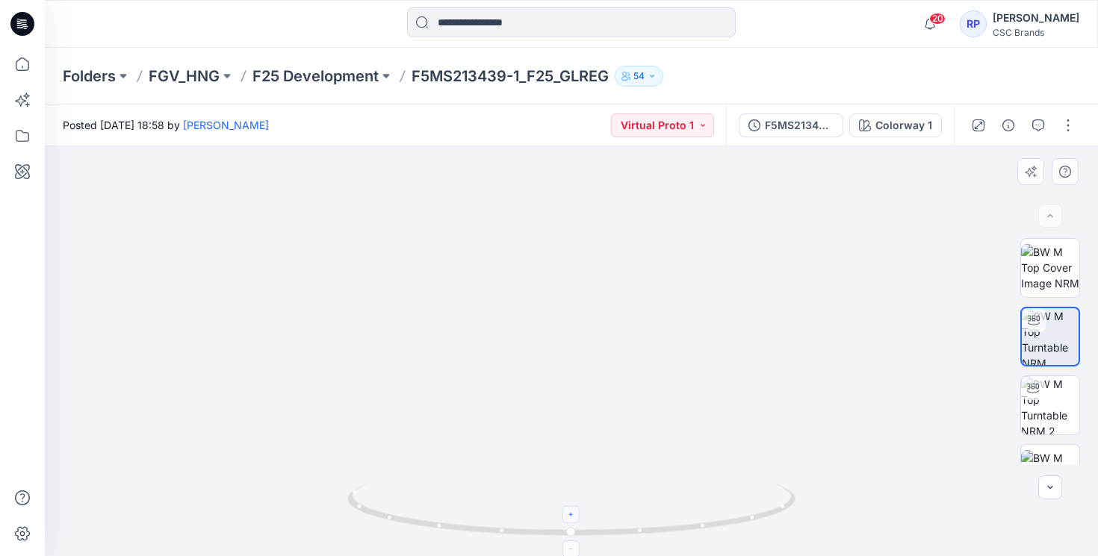
click at [570, 515] on icon at bounding box center [572, 515] width 9 height 9
click at [570, 515] on foreignobject at bounding box center [571, 514] width 17 height 17
click at [575, 553] on icon at bounding box center [572, 549] width 9 height 9
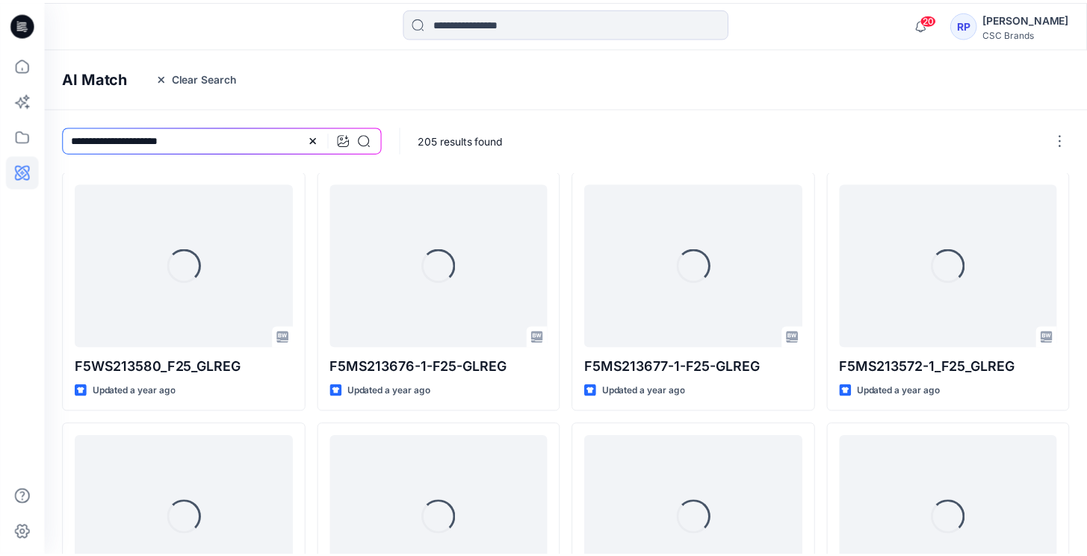
scroll to position [421, 0]
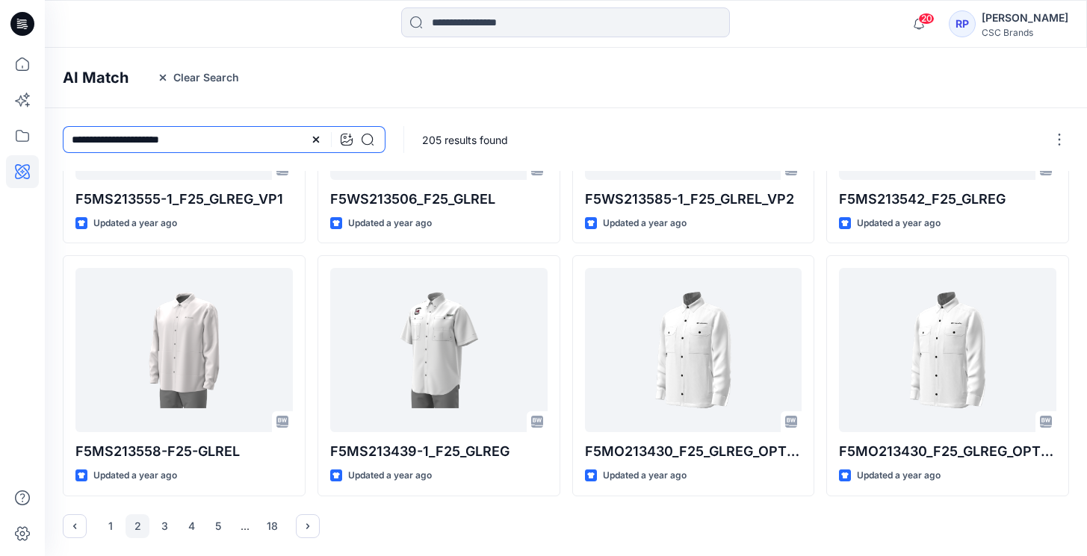
click at [226, 134] on input "**********" at bounding box center [224, 139] width 323 height 27
click at [157, 535] on button "3" at bounding box center [164, 527] width 24 height 24
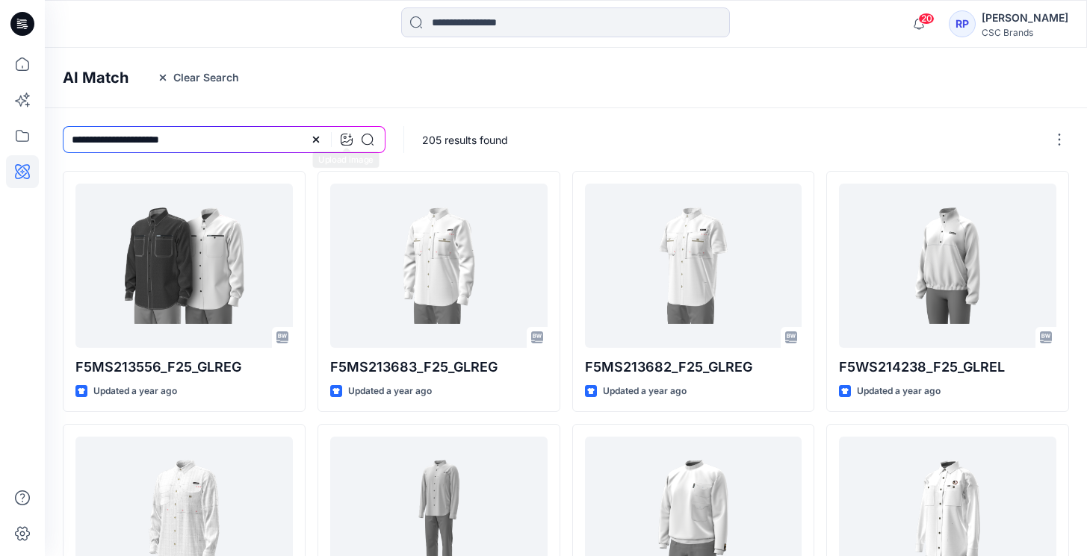
click at [341, 143] on icon at bounding box center [347, 140] width 12 height 12
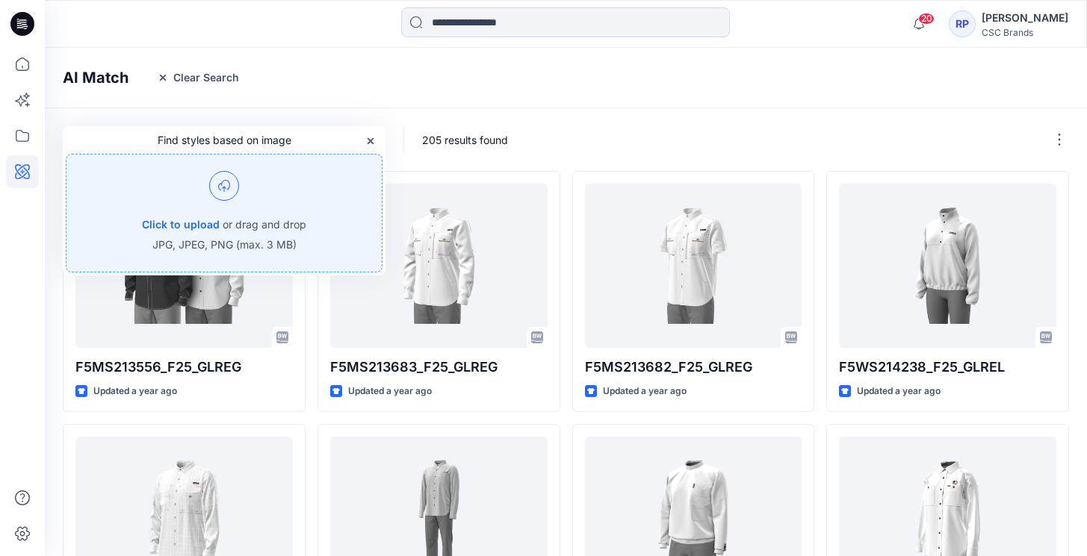
click at [277, 222] on p "or drag and drop" at bounding box center [265, 225] width 84 height 18
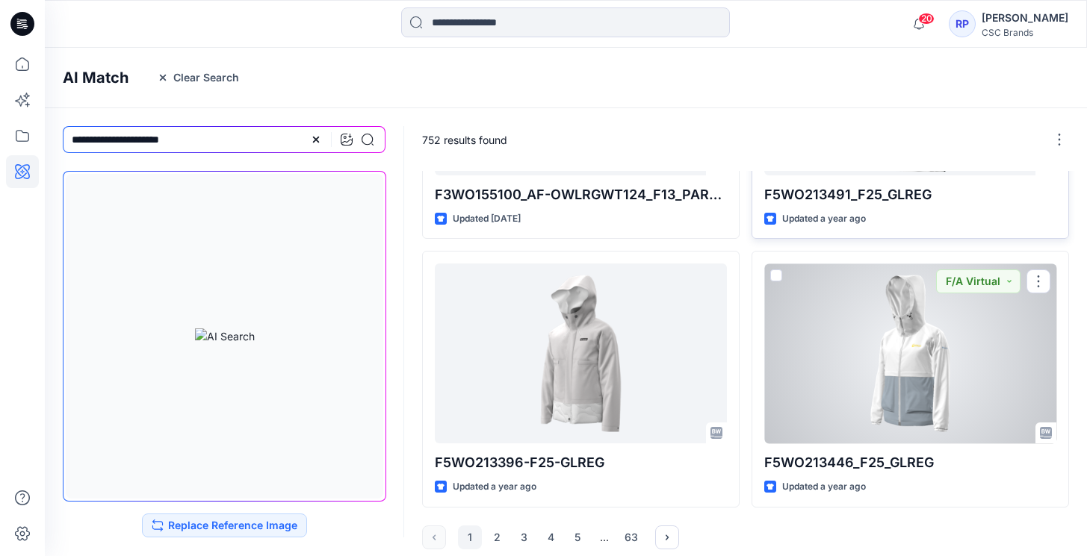
scroll to position [1274, 0]
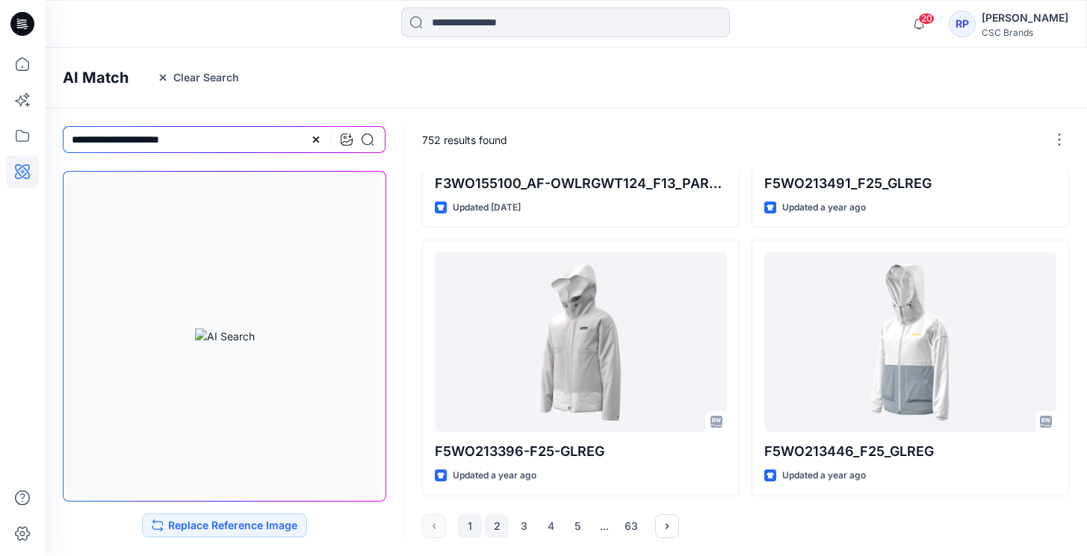
click at [500, 523] on button "2" at bounding box center [497, 527] width 24 height 24
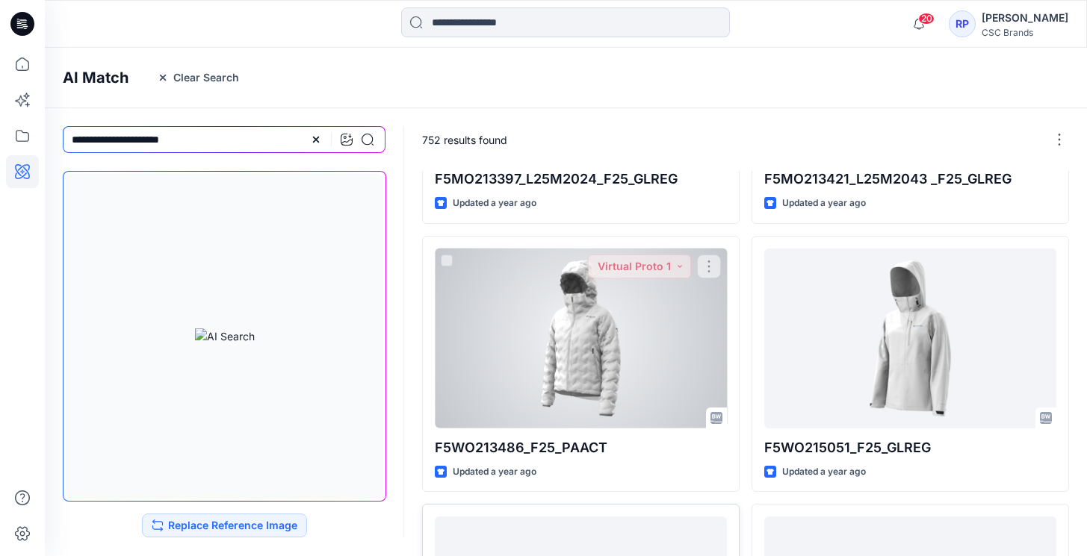
scroll to position [482, 0]
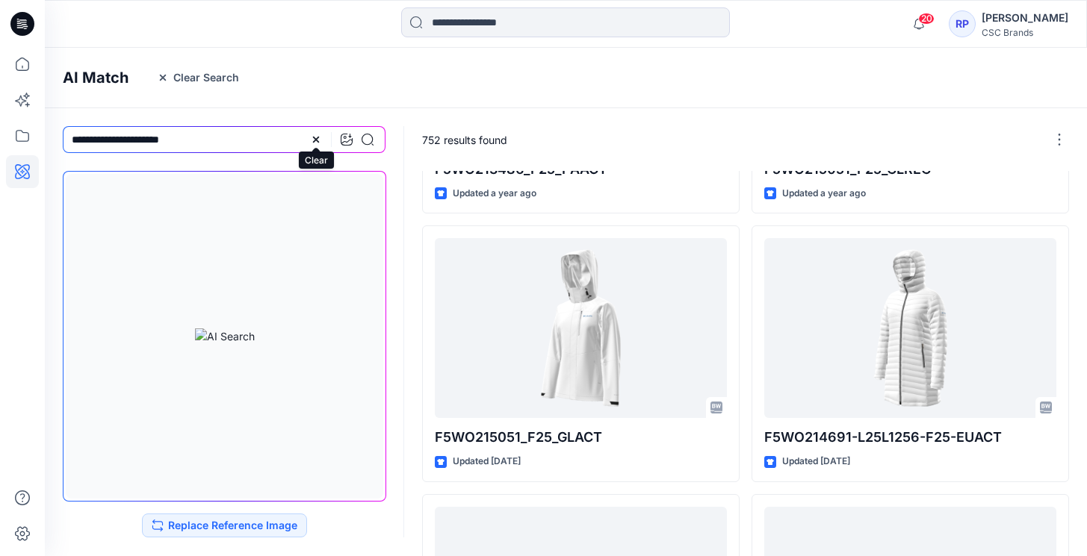
click at [311, 138] on icon at bounding box center [316, 140] width 12 height 12
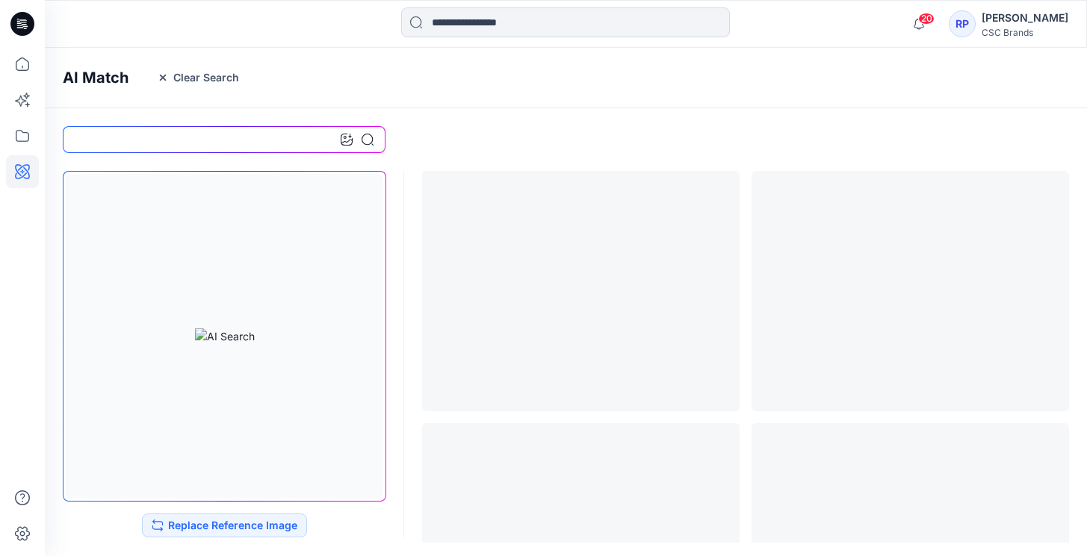
scroll to position [0, 0]
click at [350, 145] on icon at bounding box center [347, 140] width 12 height 12
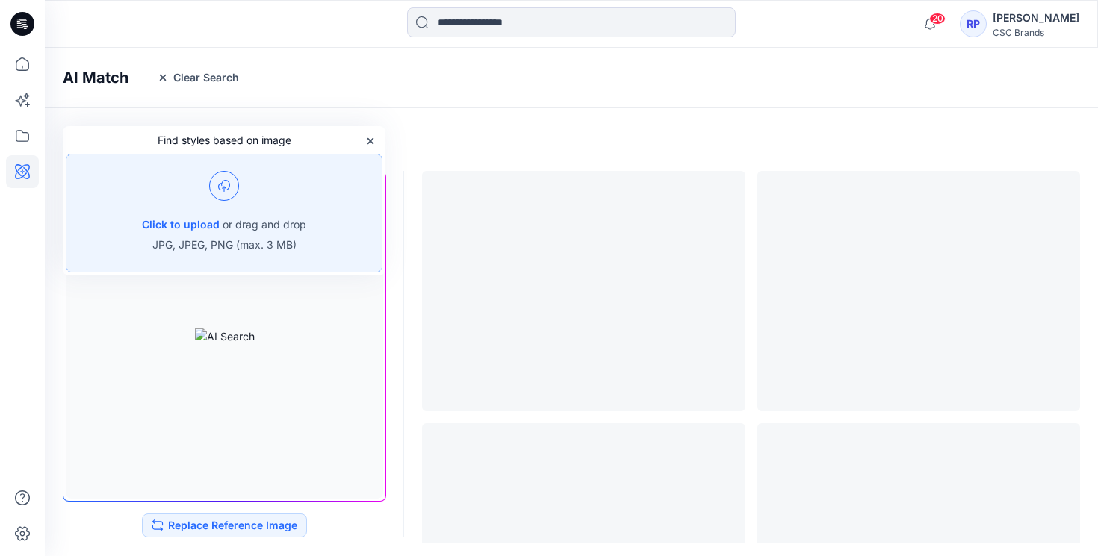
click at [228, 227] on p "or drag and drop" at bounding box center [265, 225] width 84 height 18
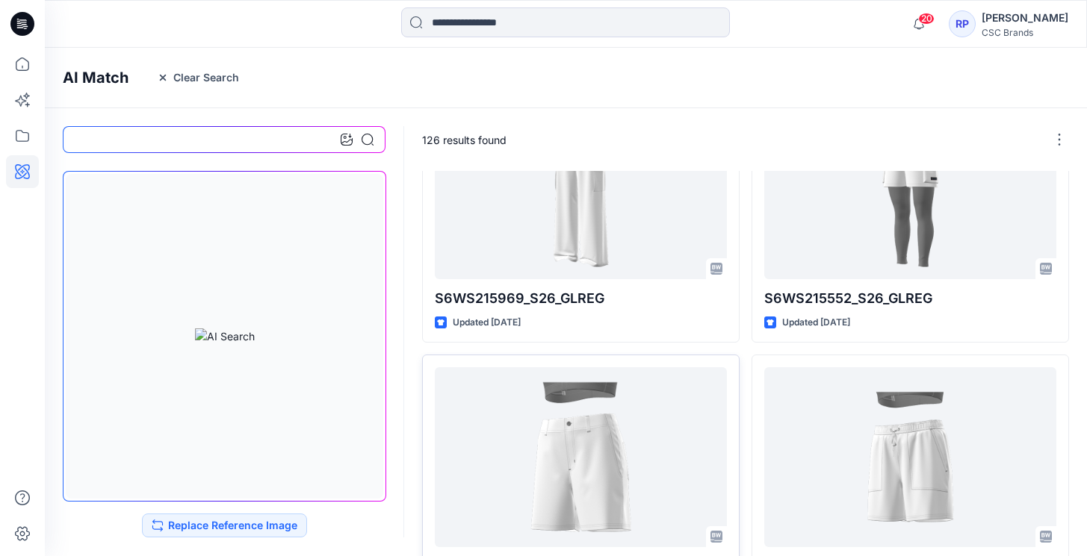
scroll to position [1274, 0]
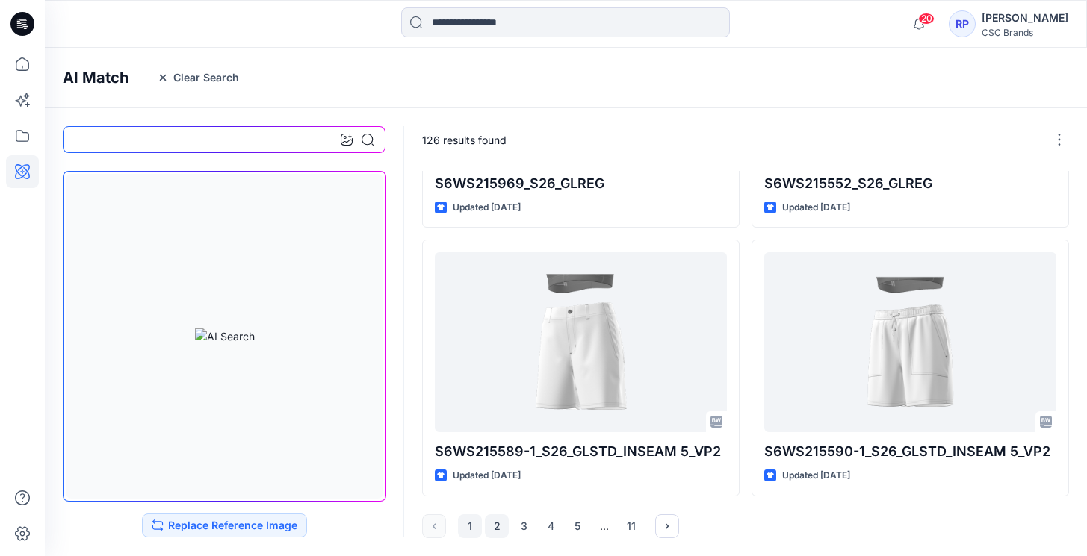
click at [492, 525] on button "2" at bounding box center [497, 527] width 24 height 24
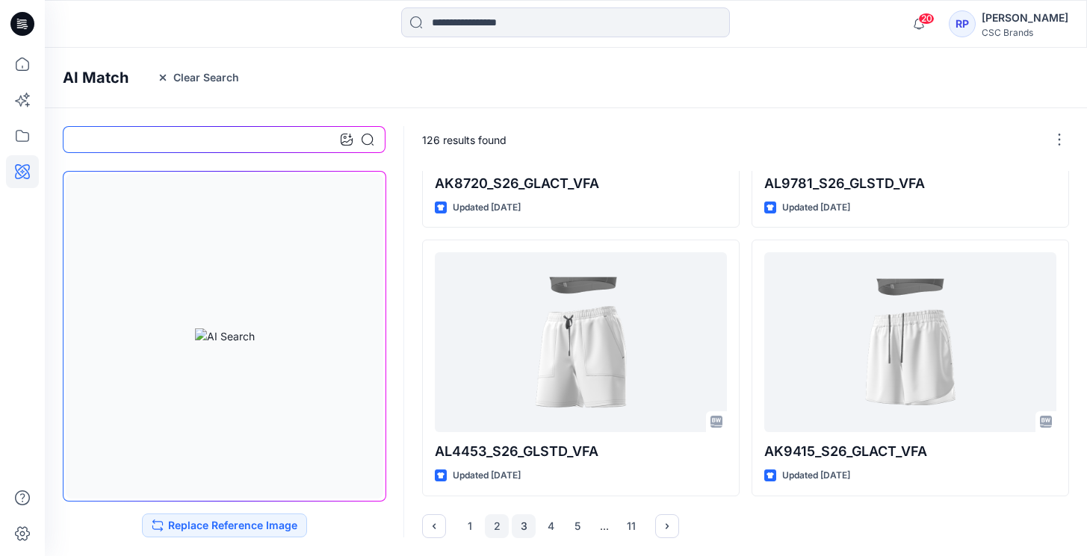
click at [523, 521] on button "3" at bounding box center [524, 527] width 24 height 24
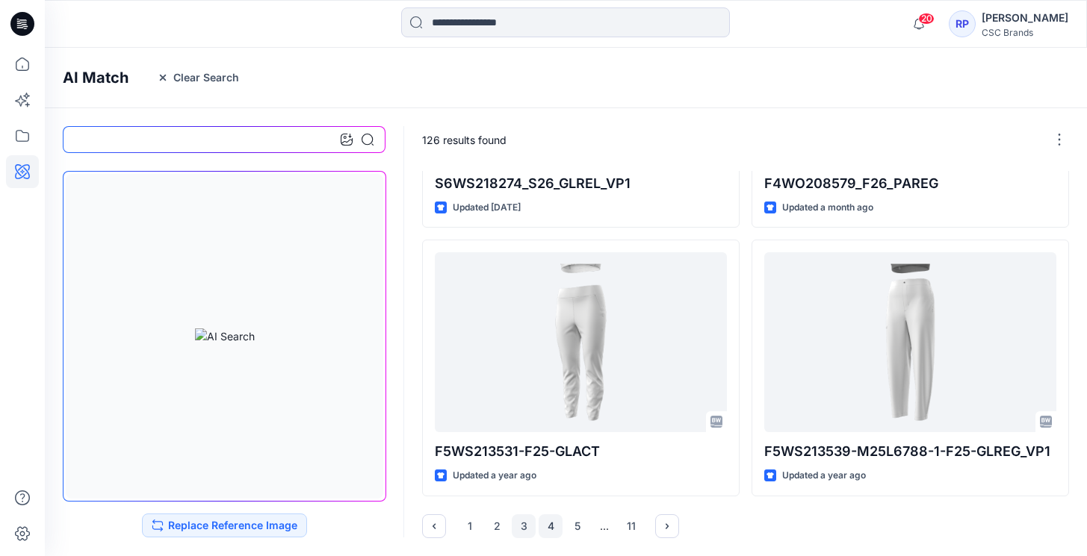
click at [554, 535] on button "4" at bounding box center [550, 527] width 24 height 24
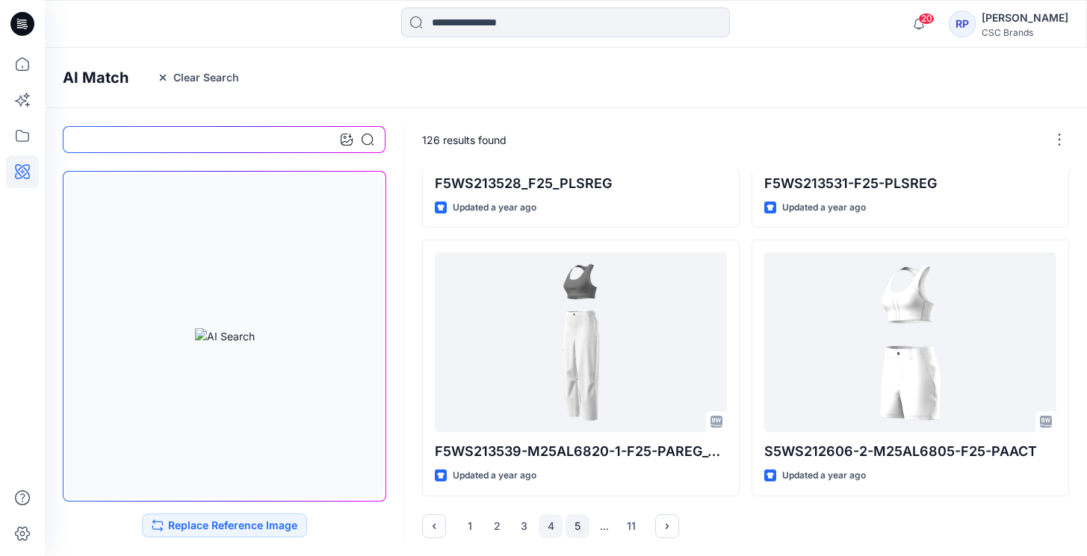
click at [576, 529] on button "5" at bounding box center [577, 527] width 24 height 24
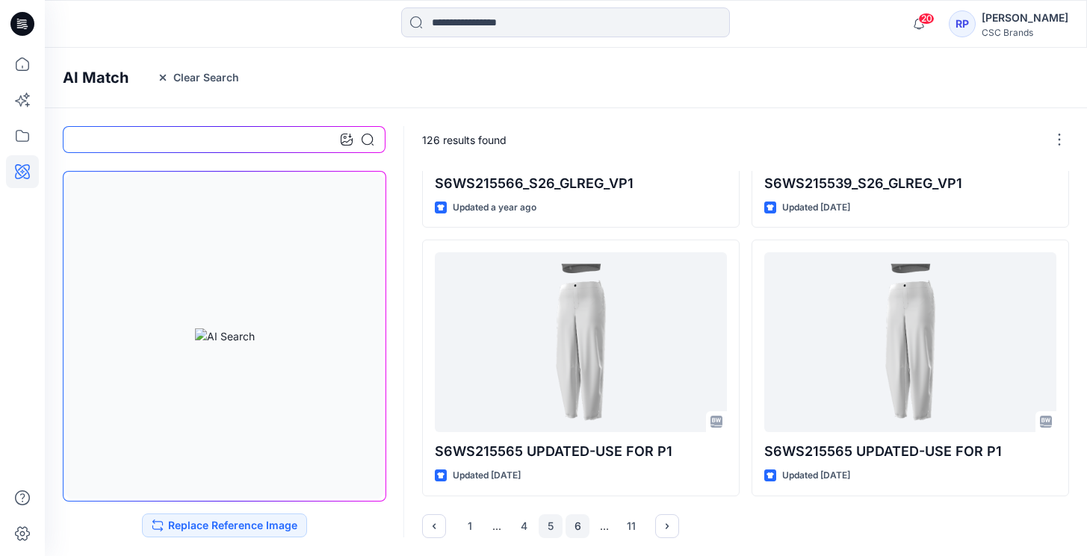
click at [577, 527] on button "6" at bounding box center [577, 527] width 24 height 24
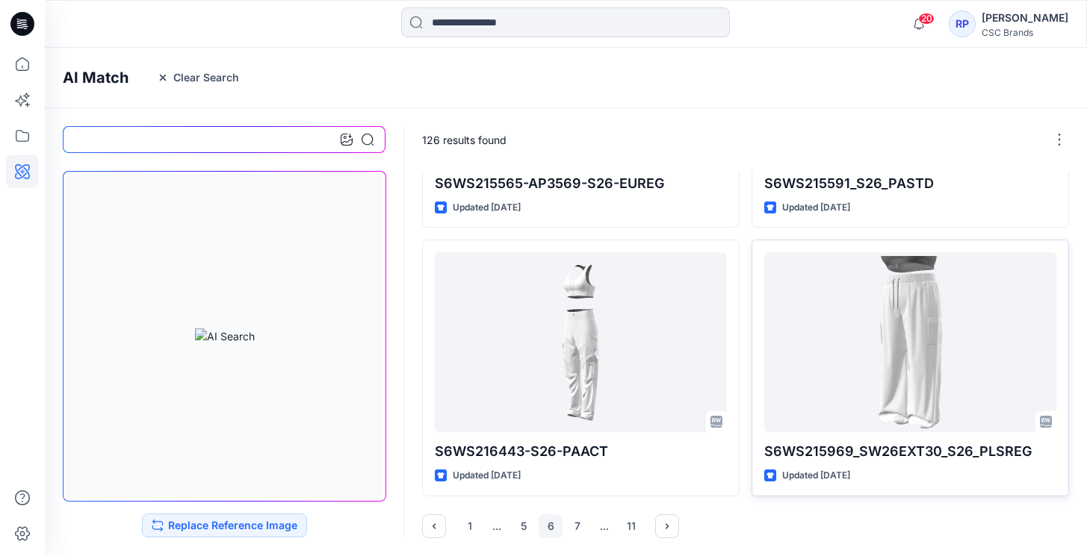
click at [114, 143] on input at bounding box center [224, 139] width 323 height 27
type input "********"
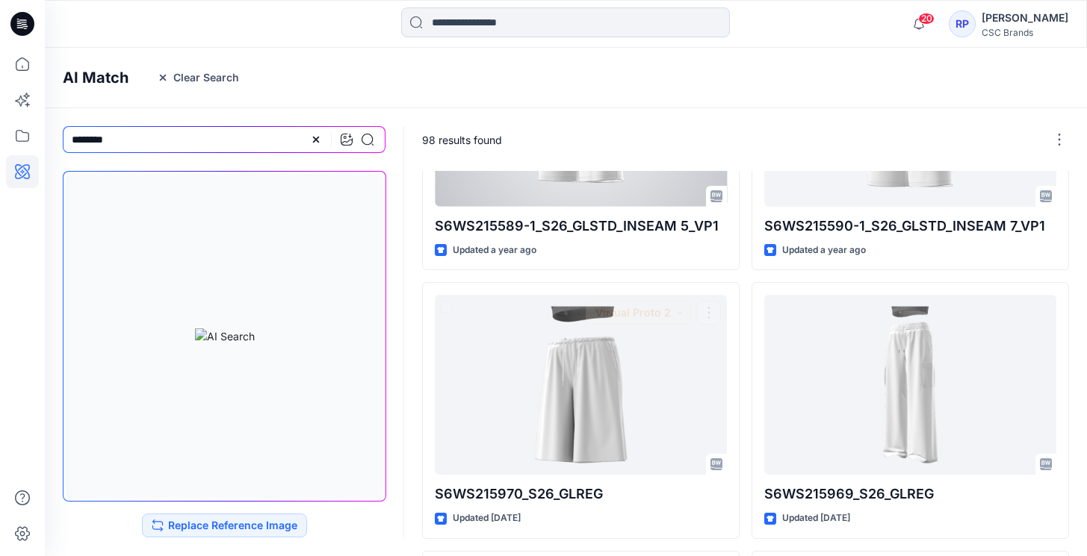
scroll to position [0, 0]
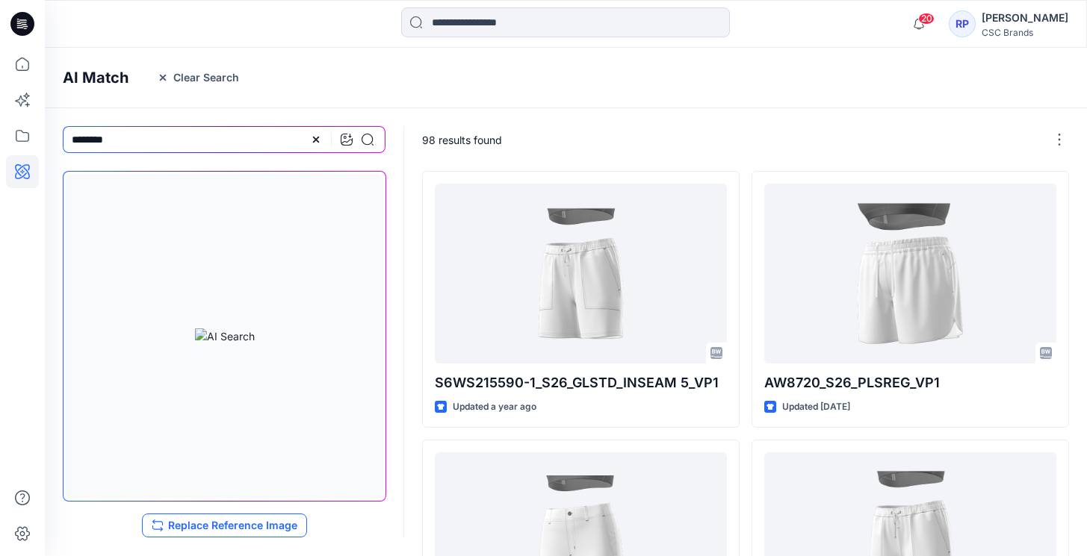
click at [279, 529] on button "Replace Reference Image" at bounding box center [224, 526] width 165 height 24
click at [339, 146] on div at bounding box center [341, 139] width 63 height 27
click at [345, 141] on icon at bounding box center [347, 140] width 12 height 12
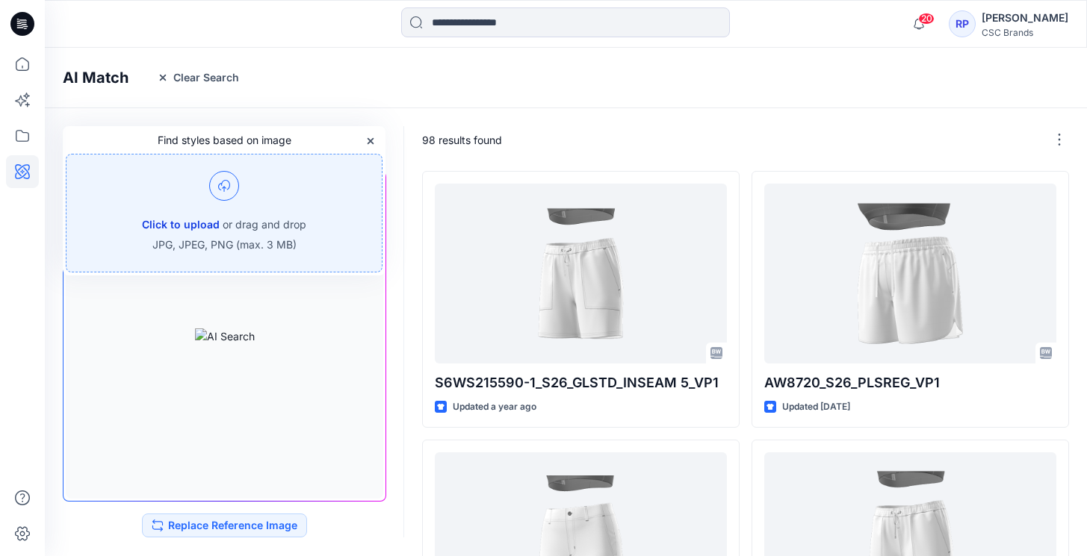
click at [198, 216] on button "Click to upload" at bounding box center [181, 225] width 78 height 18
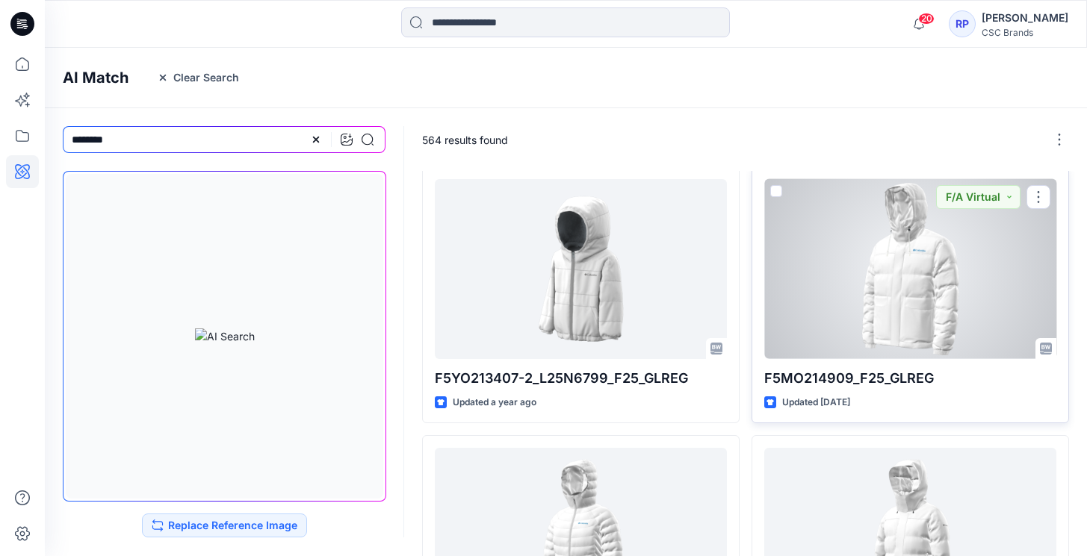
scroll to position [1274, 0]
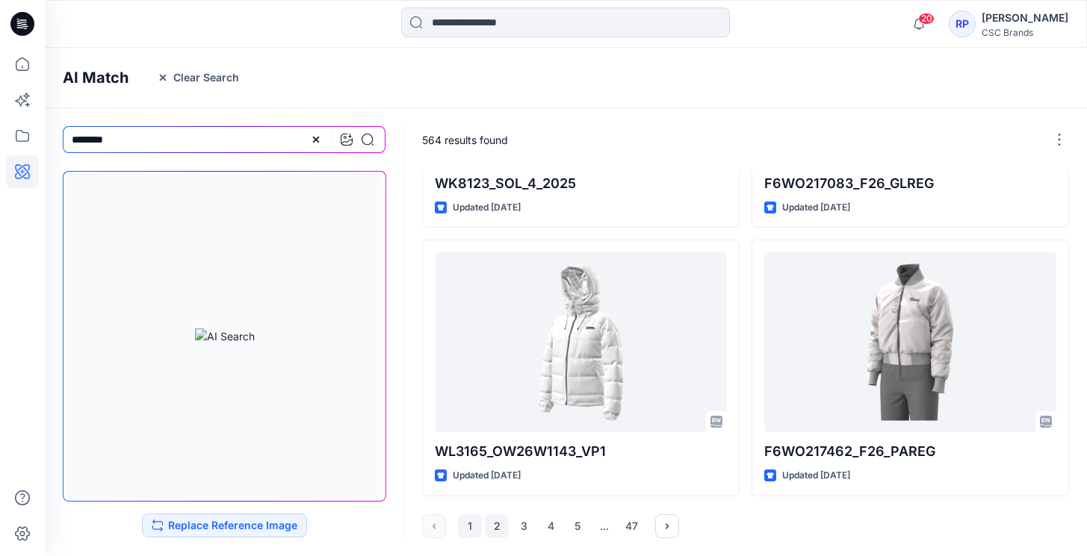
click at [500, 527] on button "2" at bounding box center [497, 527] width 24 height 24
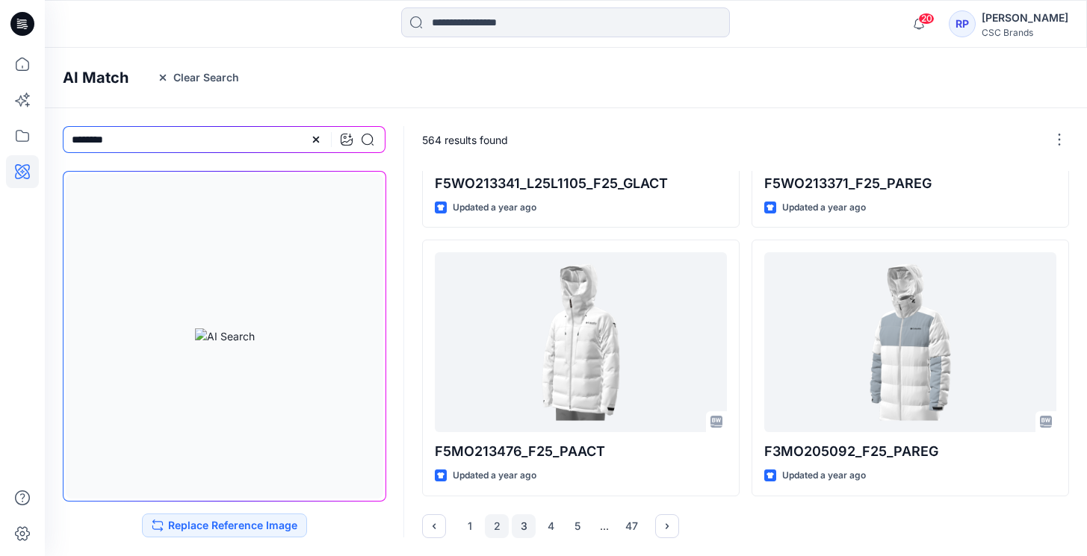
click at [535, 523] on button "3" at bounding box center [524, 527] width 24 height 24
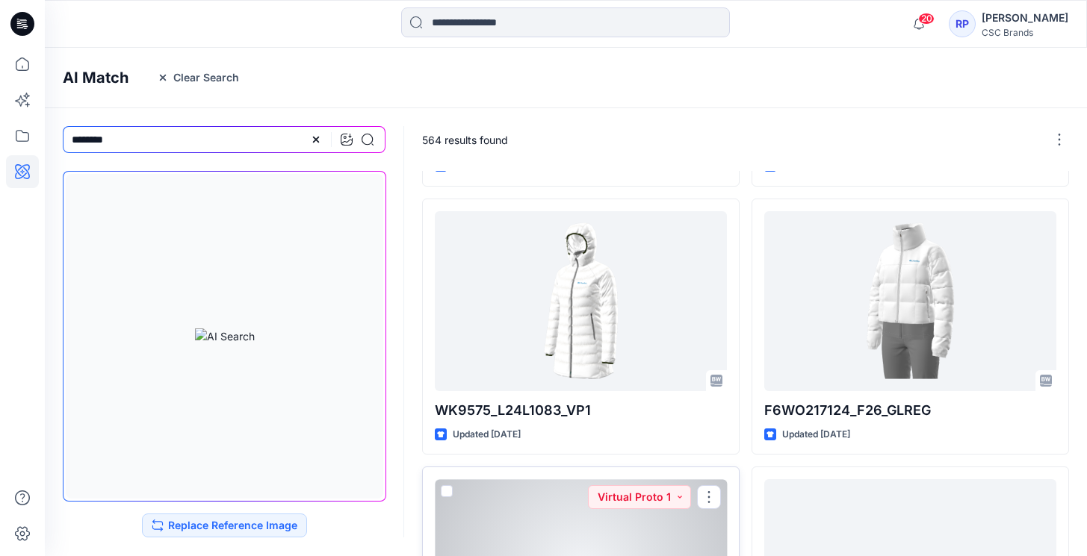
scroll to position [1044, 0]
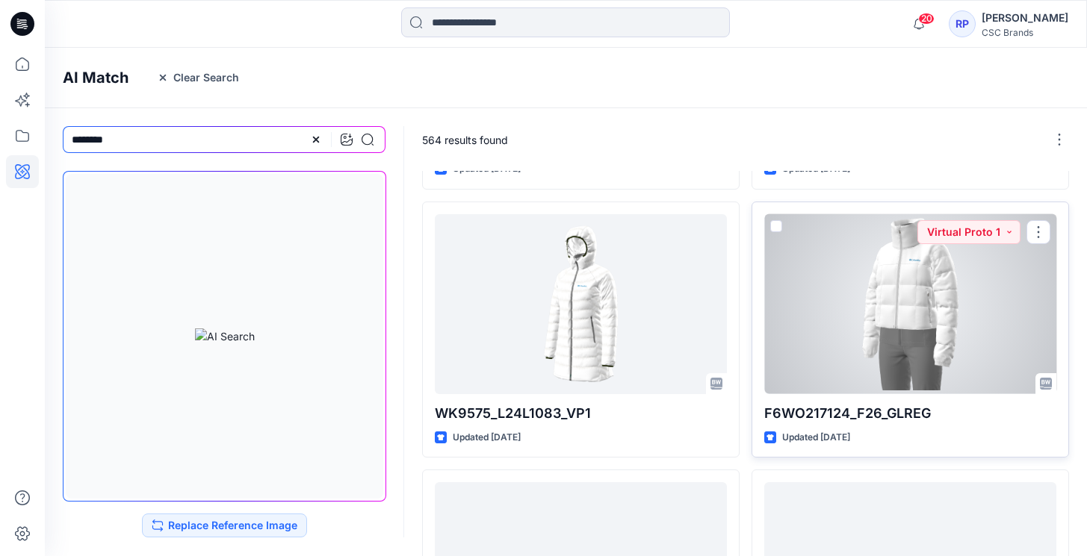
click at [926, 344] on div at bounding box center [910, 304] width 292 height 180
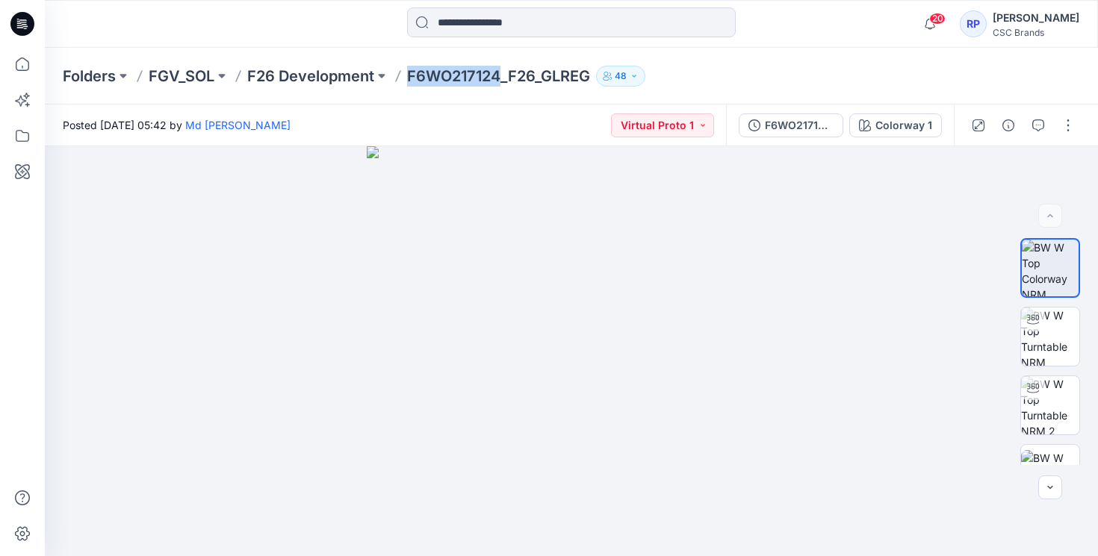
drag, startPoint x: 411, startPoint y: 78, endPoint x: 499, endPoint y: 75, distance: 88.2
click at [499, 75] on p "F6WO217124_F26_GLREG" at bounding box center [498, 76] width 183 height 21
copy p "F6WO217124"
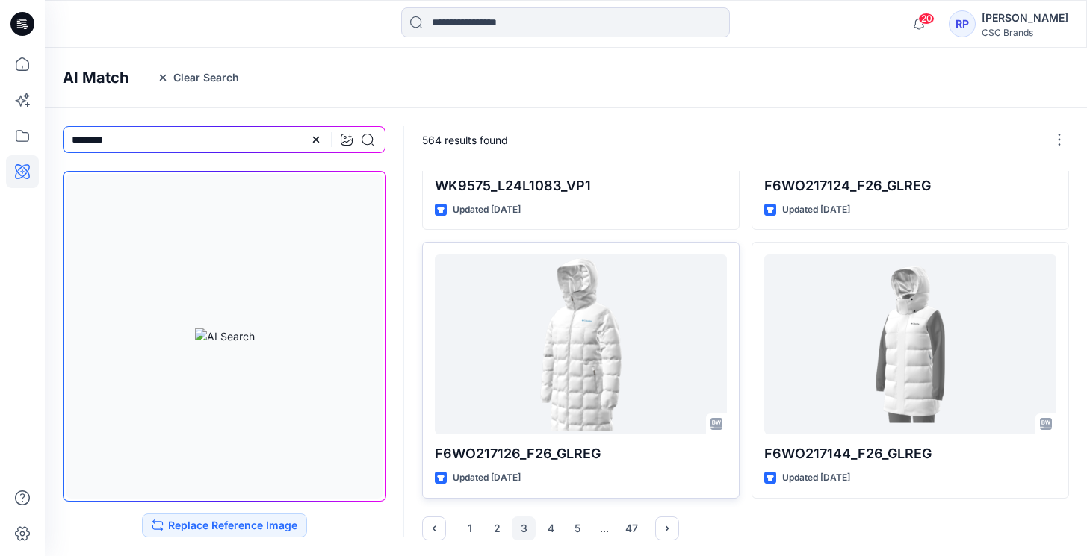
scroll to position [1274, 0]
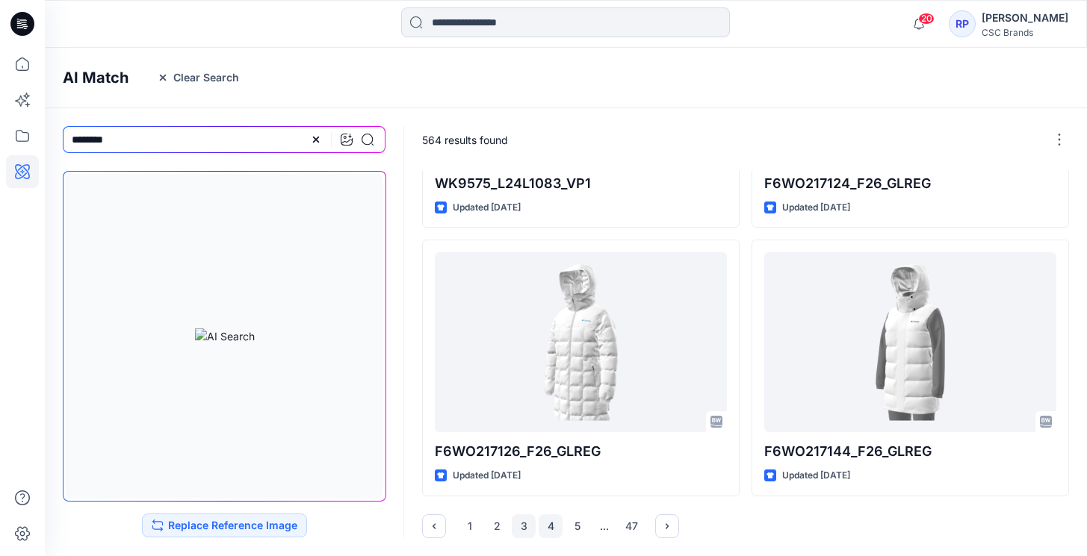
click at [545, 535] on button "4" at bounding box center [550, 527] width 24 height 24
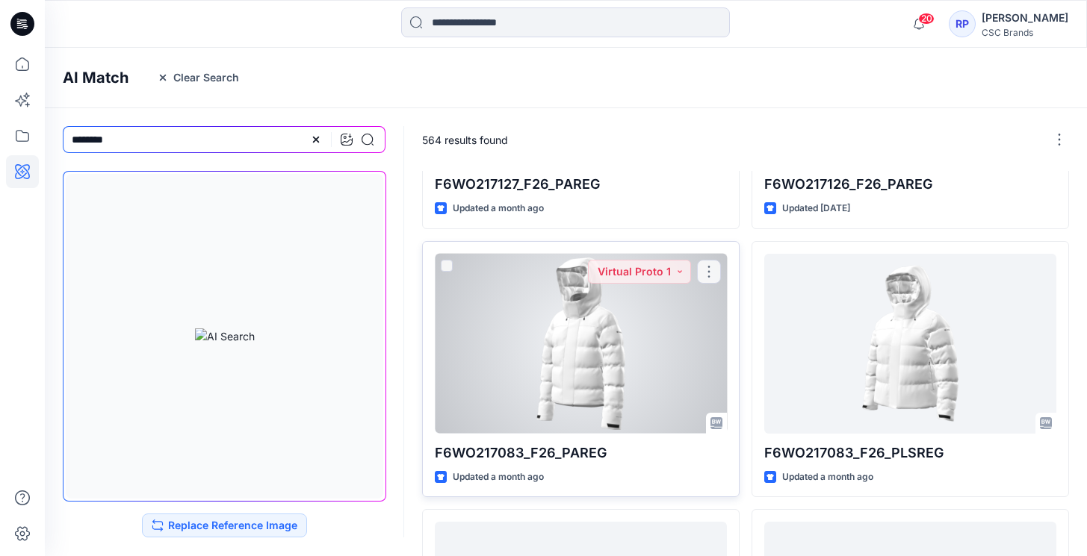
scroll to position [1024, 0]
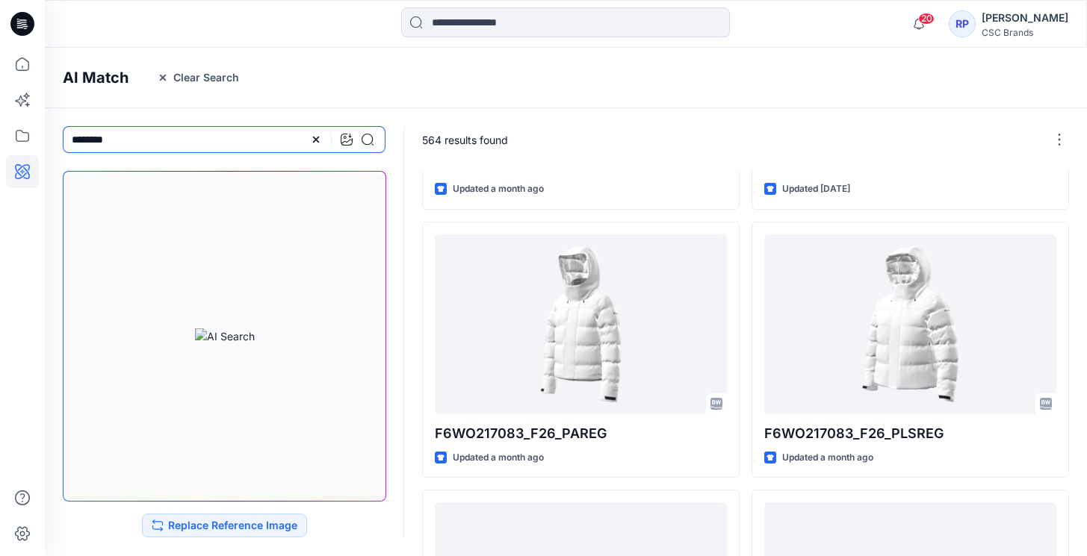
click at [143, 142] on input "********" at bounding box center [224, 139] width 323 height 27
drag, startPoint x: 143, startPoint y: 140, endPoint x: 44, endPoint y: 118, distance: 101.8
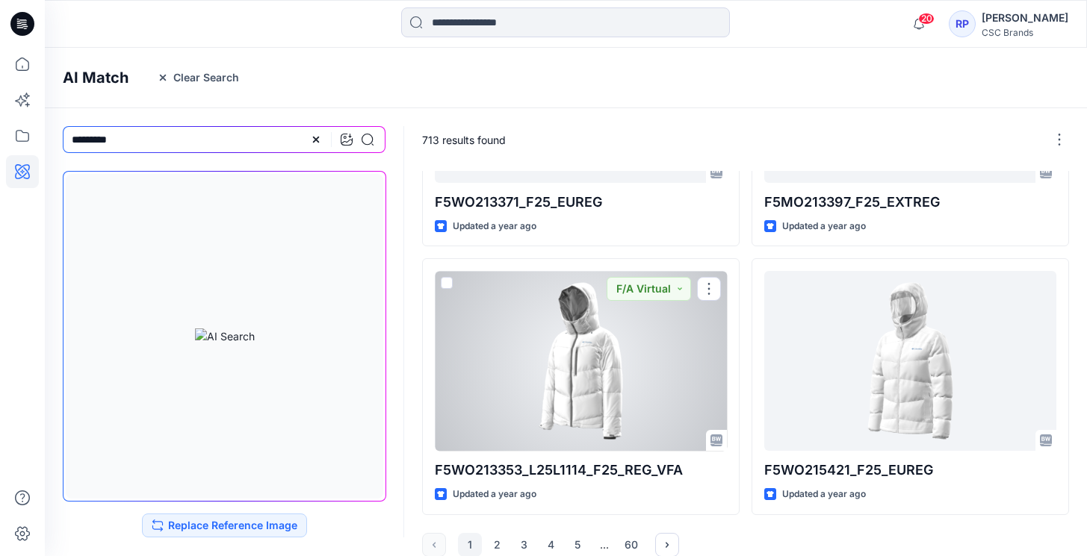
scroll to position [1274, 0]
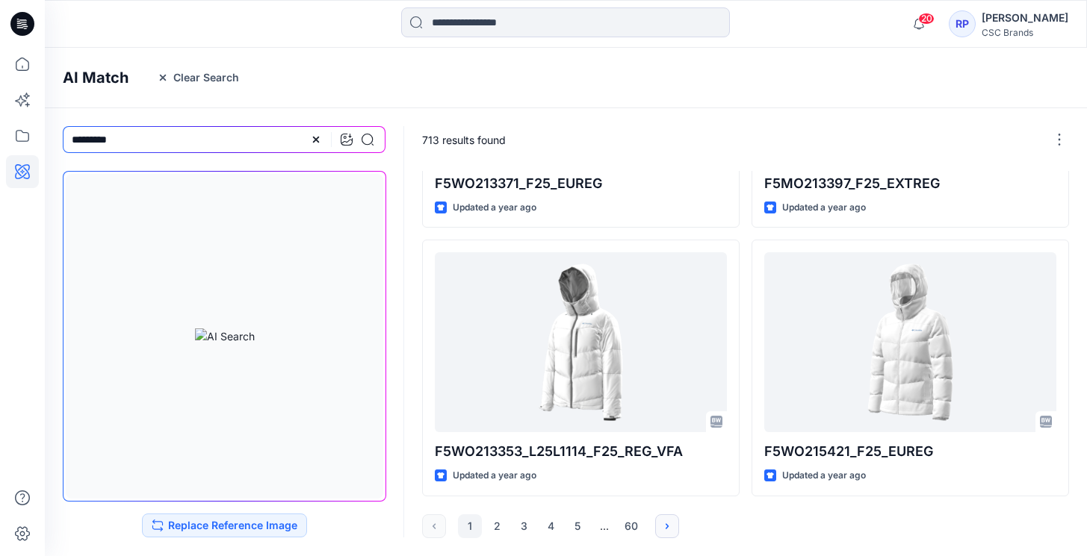
click at [663, 526] on icon "button" at bounding box center [667, 527] width 12 height 12
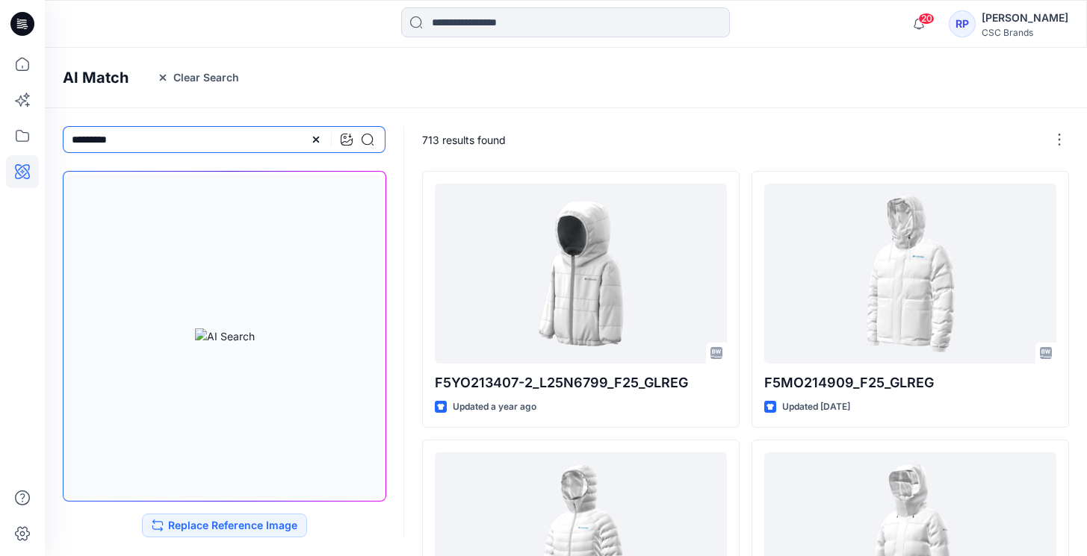
click at [71, 140] on input "*********" at bounding box center [224, 139] width 323 height 27
type input "**********"
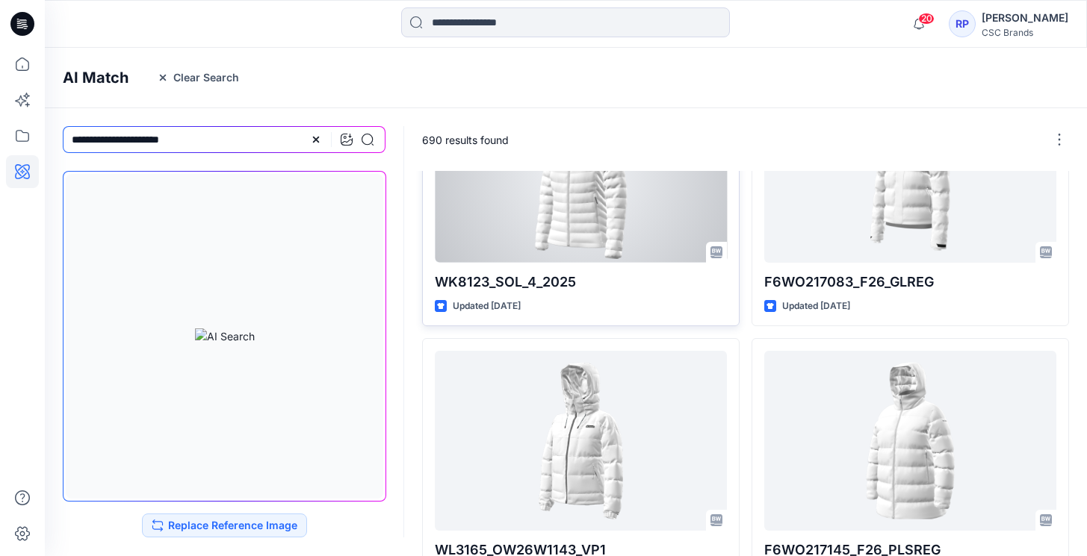
scroll to position [1274, 0]
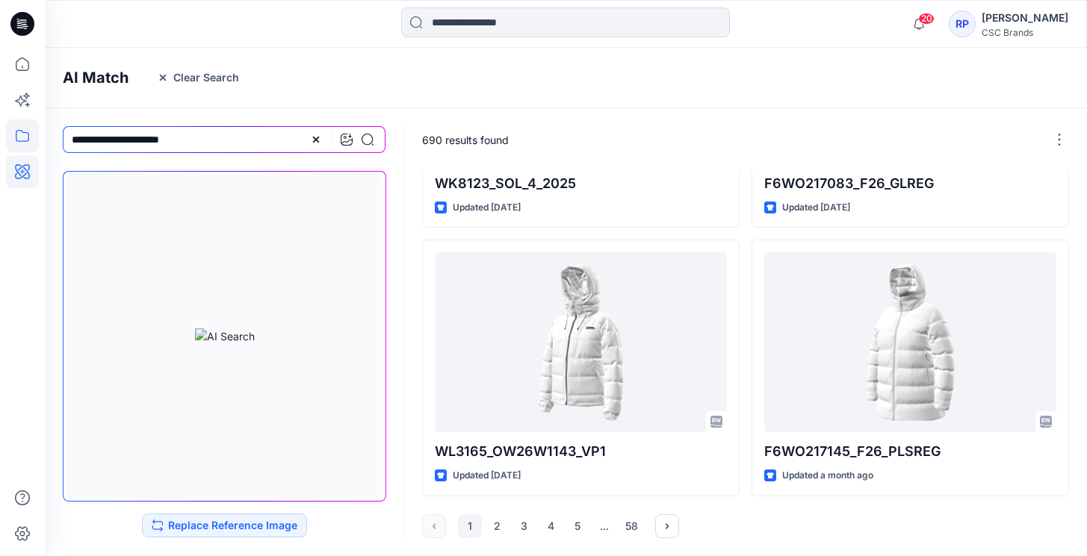
drag, startPoint x: 93, startPoint y: 137, endPoint x: 22, endPoint y: 136, distance: 71.0
type input "**********"
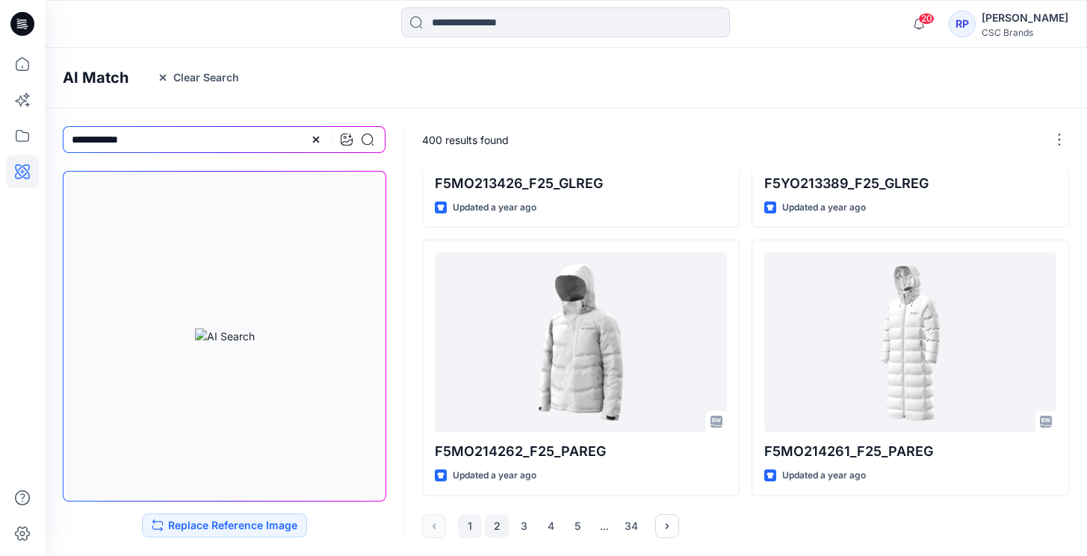
click at [499, 519] on button "2" at bounding box center [497, 527] width 24 height 24
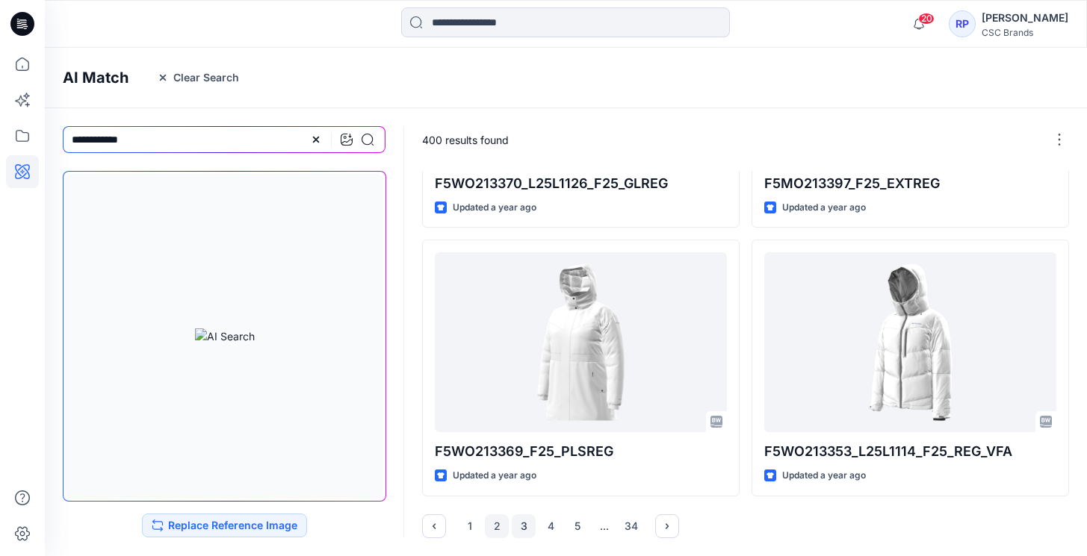
click at [520, 530] on button "3" at bounding box center [524, 527] width 24 height 24
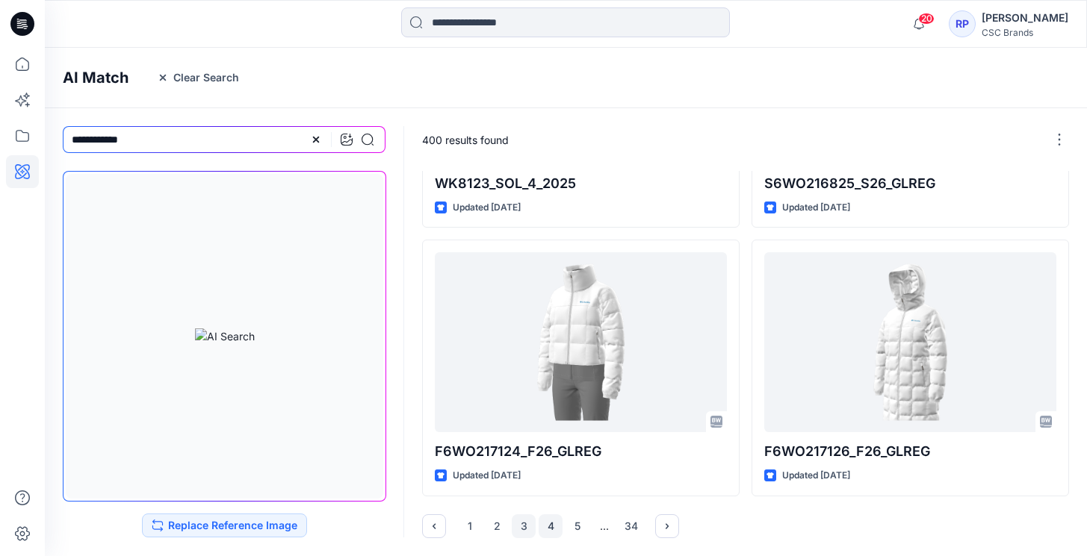
click at [547, 520] on button "4" at bounding box center [550, 527] width 24 height 24
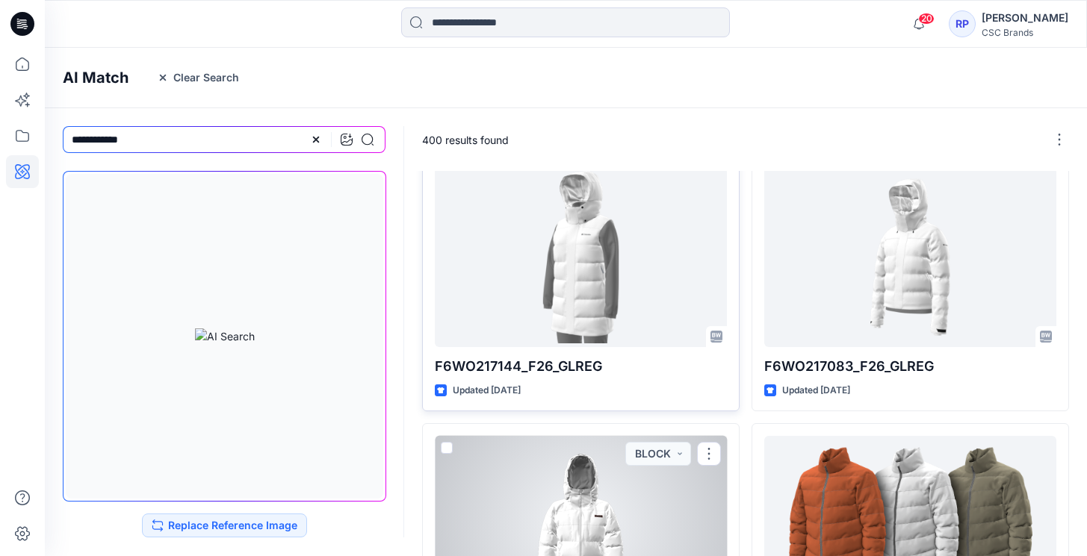
scroll to position [0, 0]
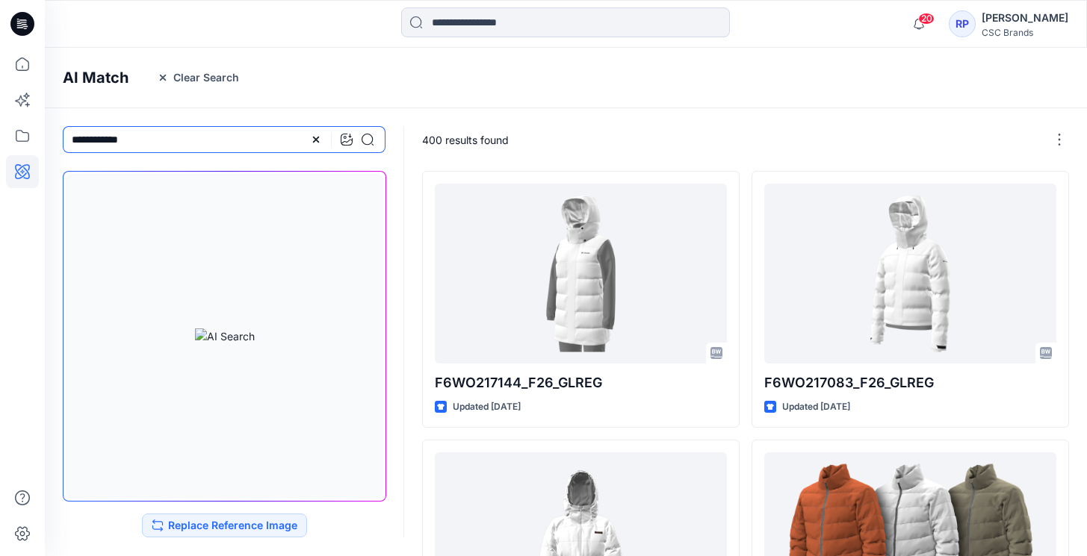
drag, startPoint x: 134, startPoint y: 146, endPoint x: 94, endPoint y: 146, distance: 40.3
click at [96, 146] on input "**********" at bounding box center [224, 139] width 323 height 27
drag, startPoint x: 169, startPoint y: 143, endPoint x: 74, endPoint y: 142, distance: 94.9
click at [74, 142] on input "**********" at bounding box center [224, 139] width 323 height 27
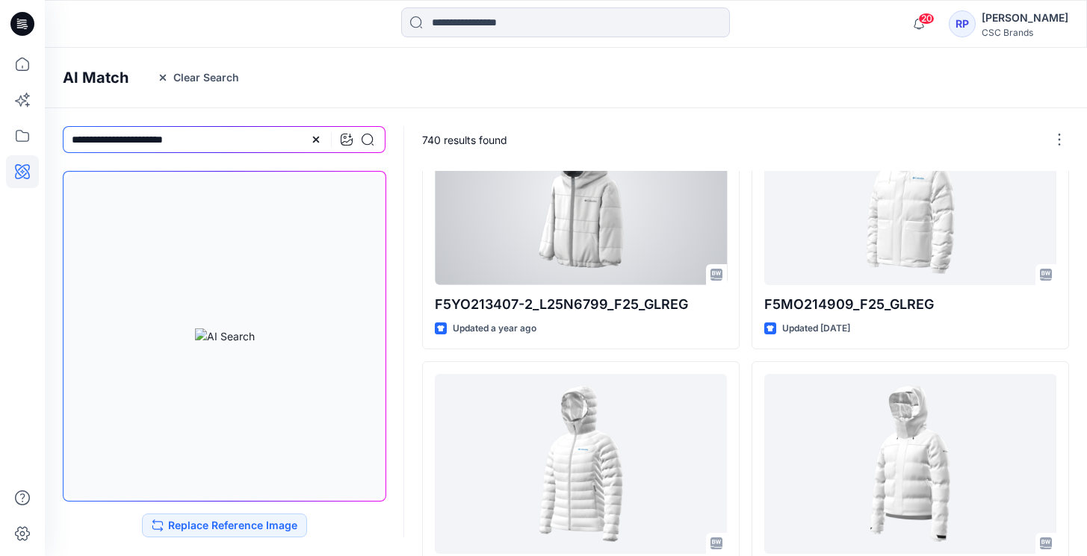
scroll to position [1274, 0]
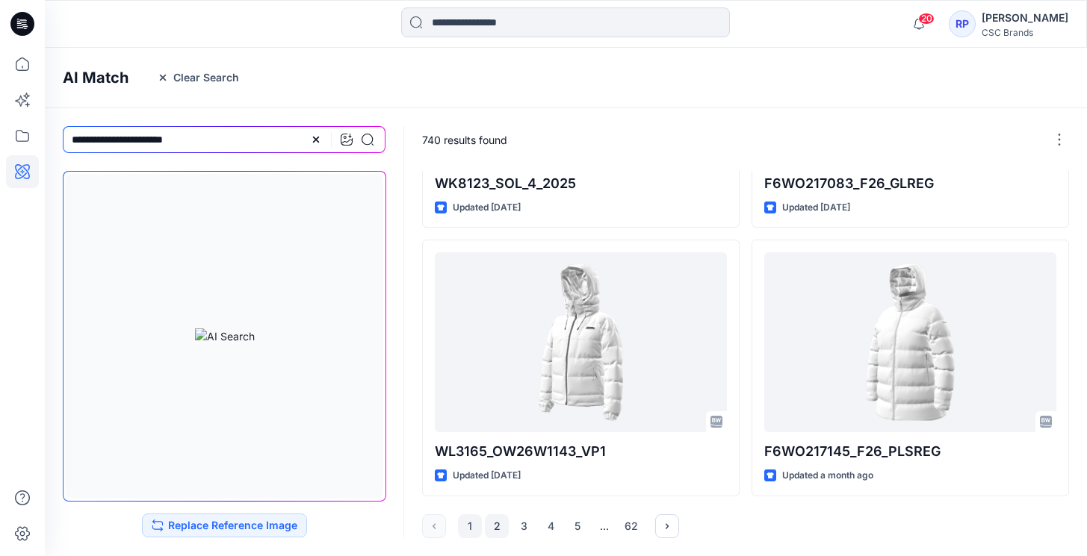
click at [504, 517] on button "2" at bounding box center [497, 527] width 24 height 24
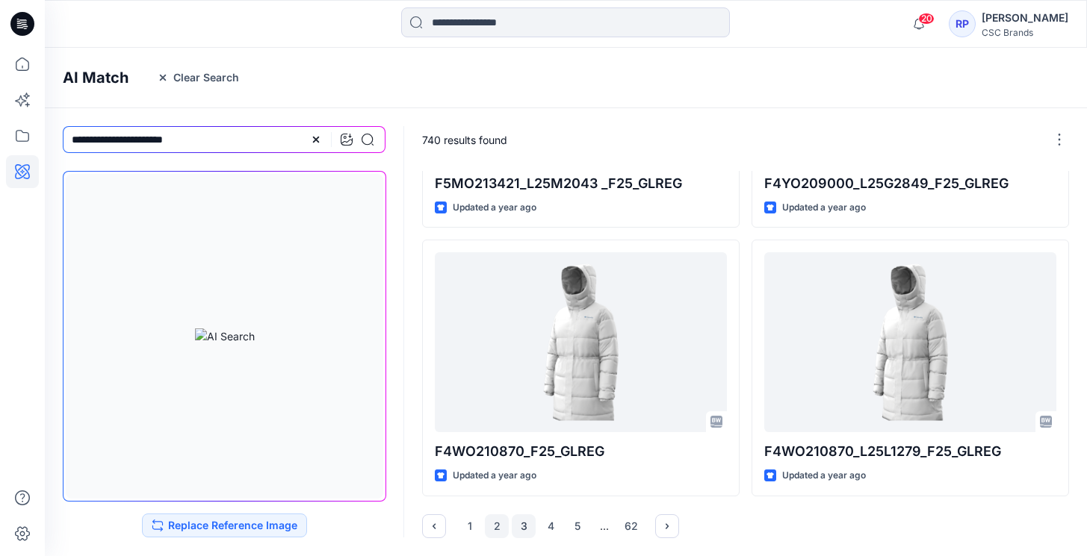
click at [528, 534] on button "3" at bounding box center [524, 527] width 24 height 24
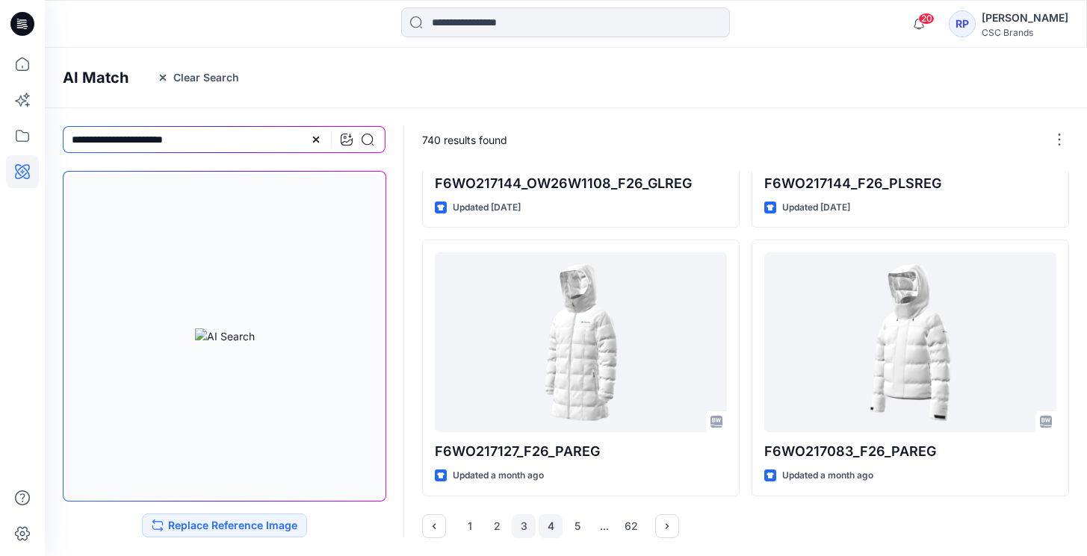
click at [557, 522] on button "4" at bounding box center [550, 527] width 24 height 24
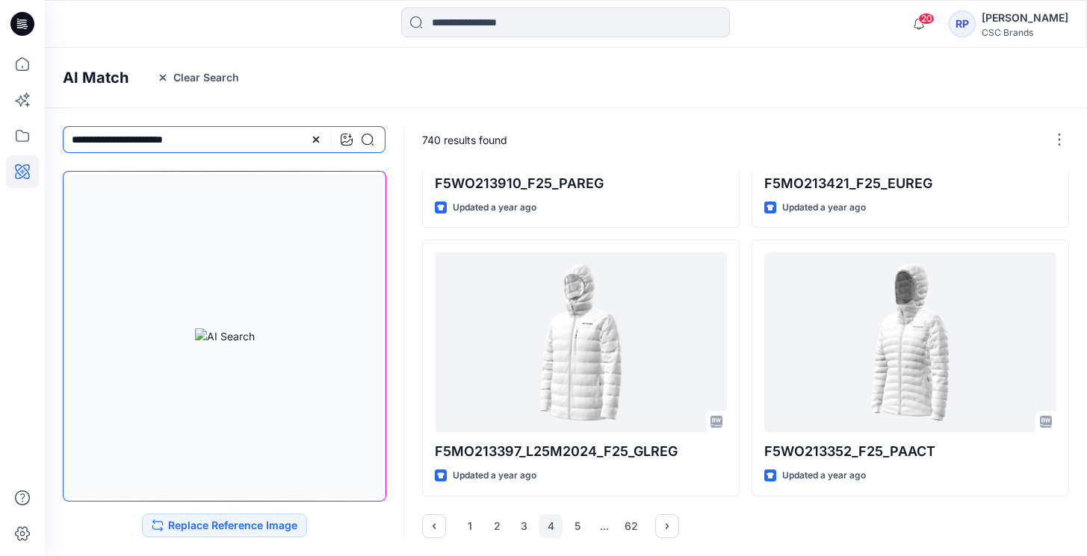
drag, startPoint x: 234, startPoint y: 144, endPoint x: 104, endPoint y: 144, distance: 130.0
click at [104, 144] on input "**********" at bounding box center [224, 139] width 323 height 27
click at [108, 144] on input "**********" at bounding box center [224, 139] width 323 height 27
type input "**********"
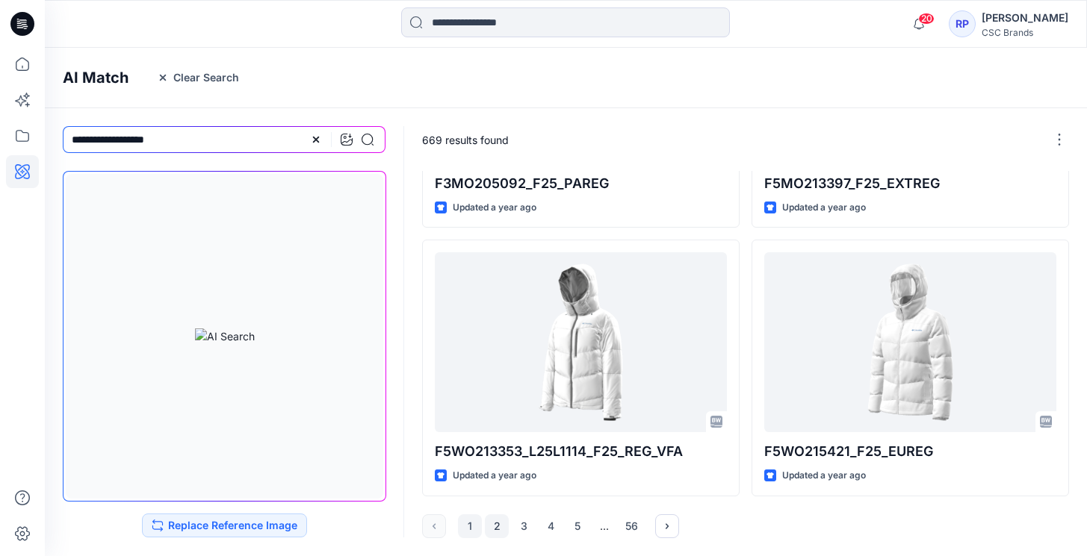
click at [499, 527] on button "2" at bounding box center [497, 527] width 24 height 24
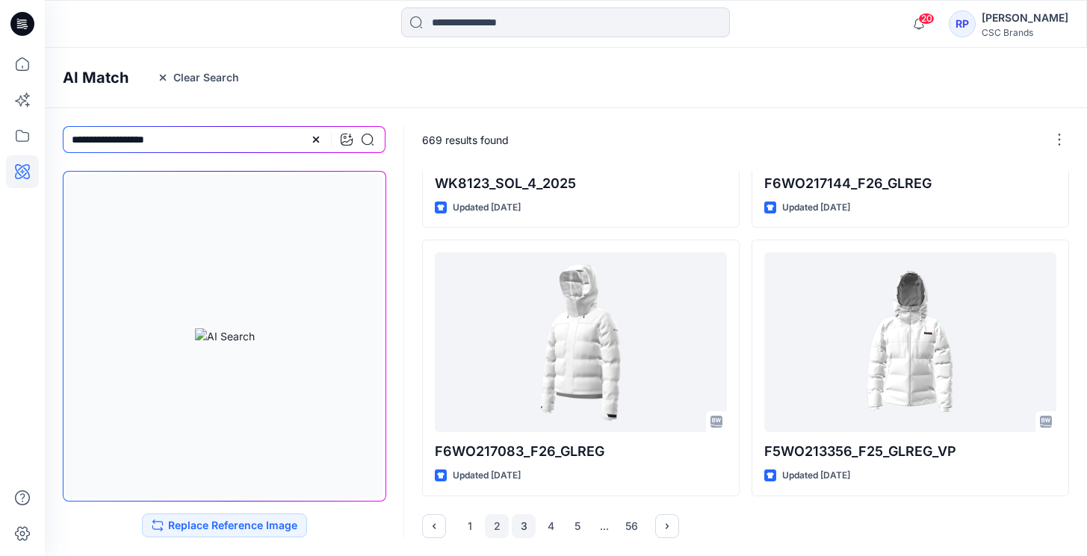
click at [527, 524] on button "3" at bounding box center [524, 527] width 24 height 24
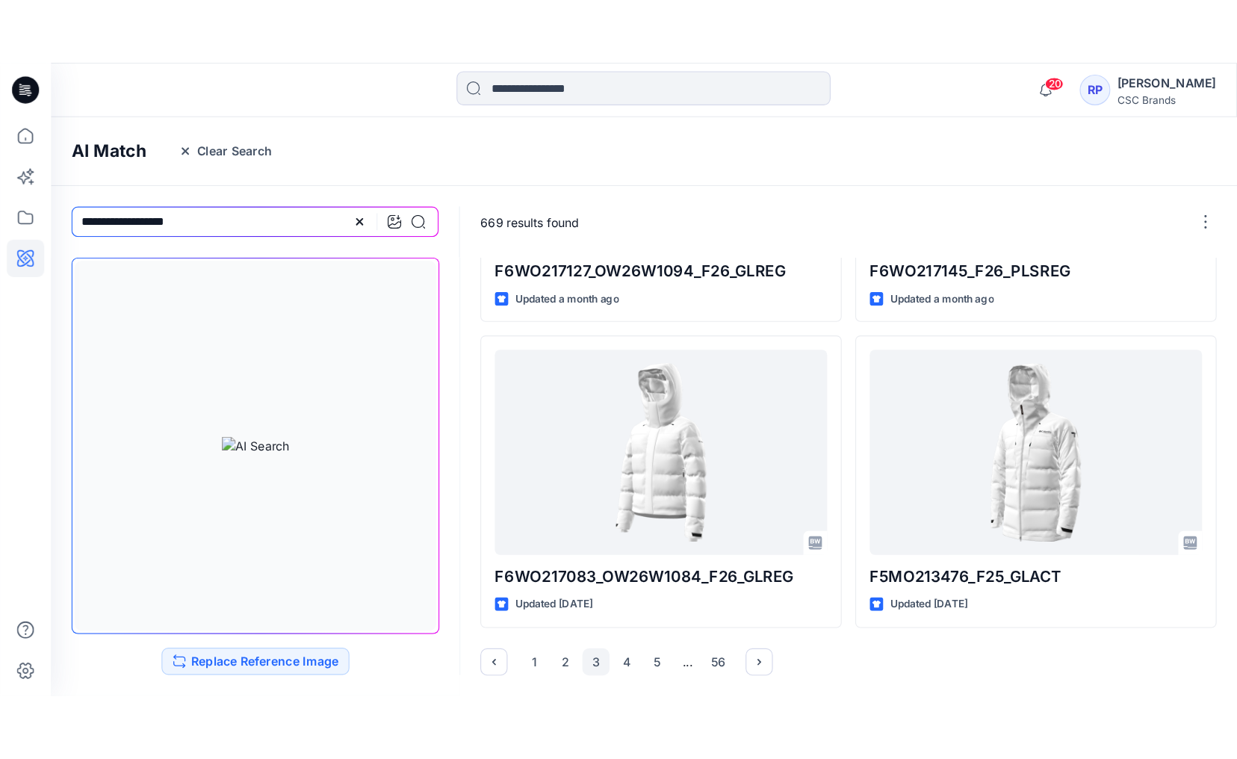
scroll to position [471, 0]
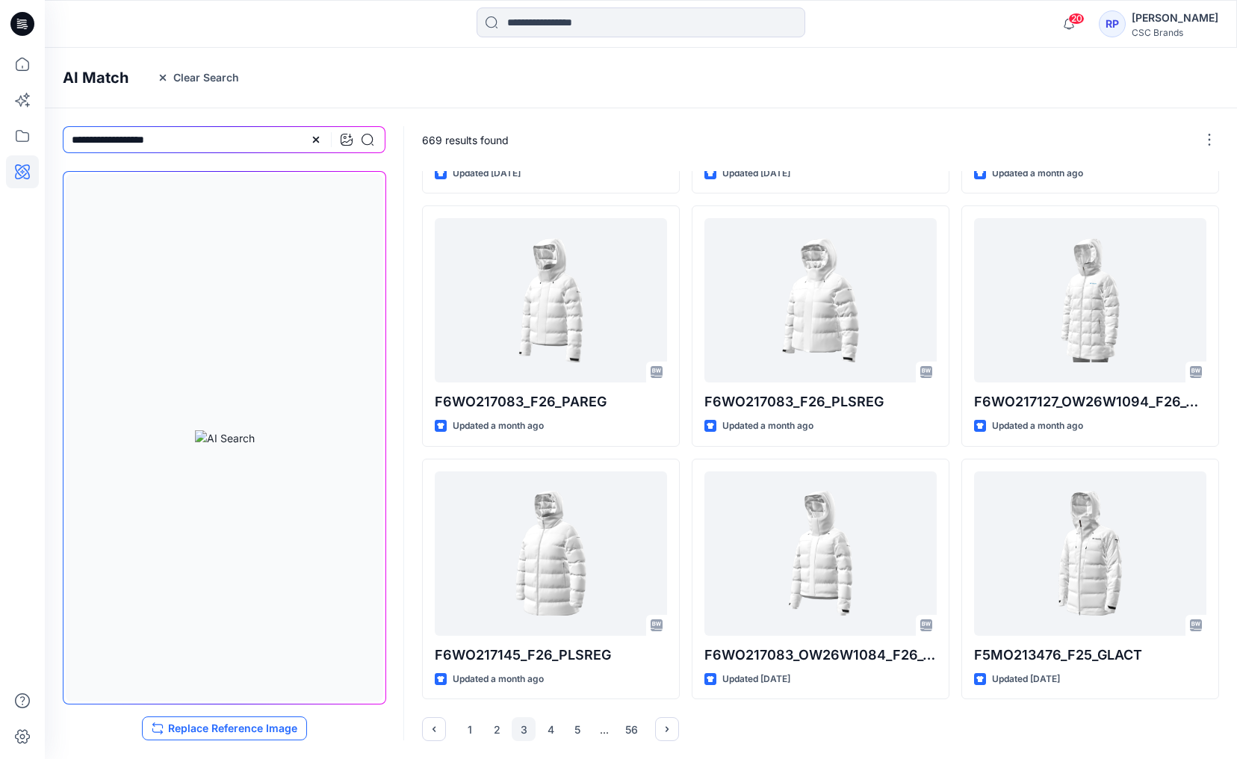
click at [250, 556] on button "Replace Reference Image" at bounding box center [224, 728] width 165 height 24
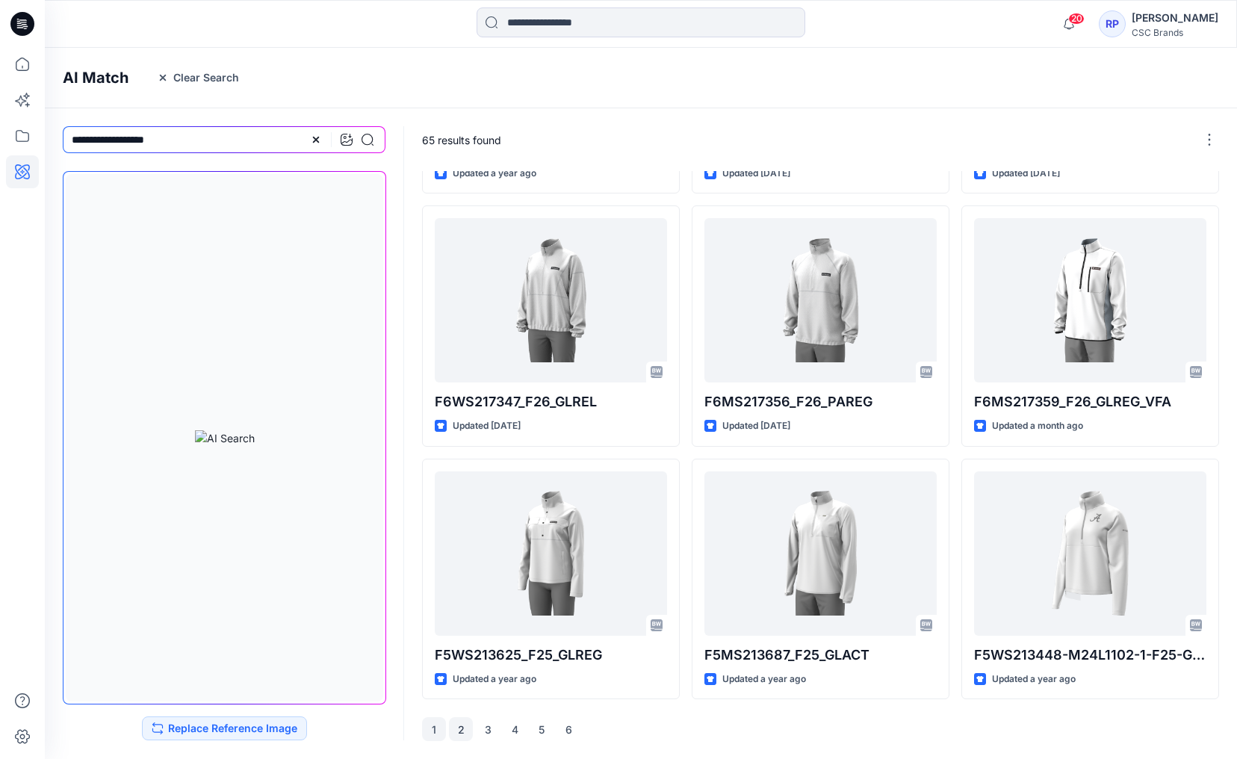
click at [451, 556] on button "2" at bounding box center [461, 729] width 24 height 24
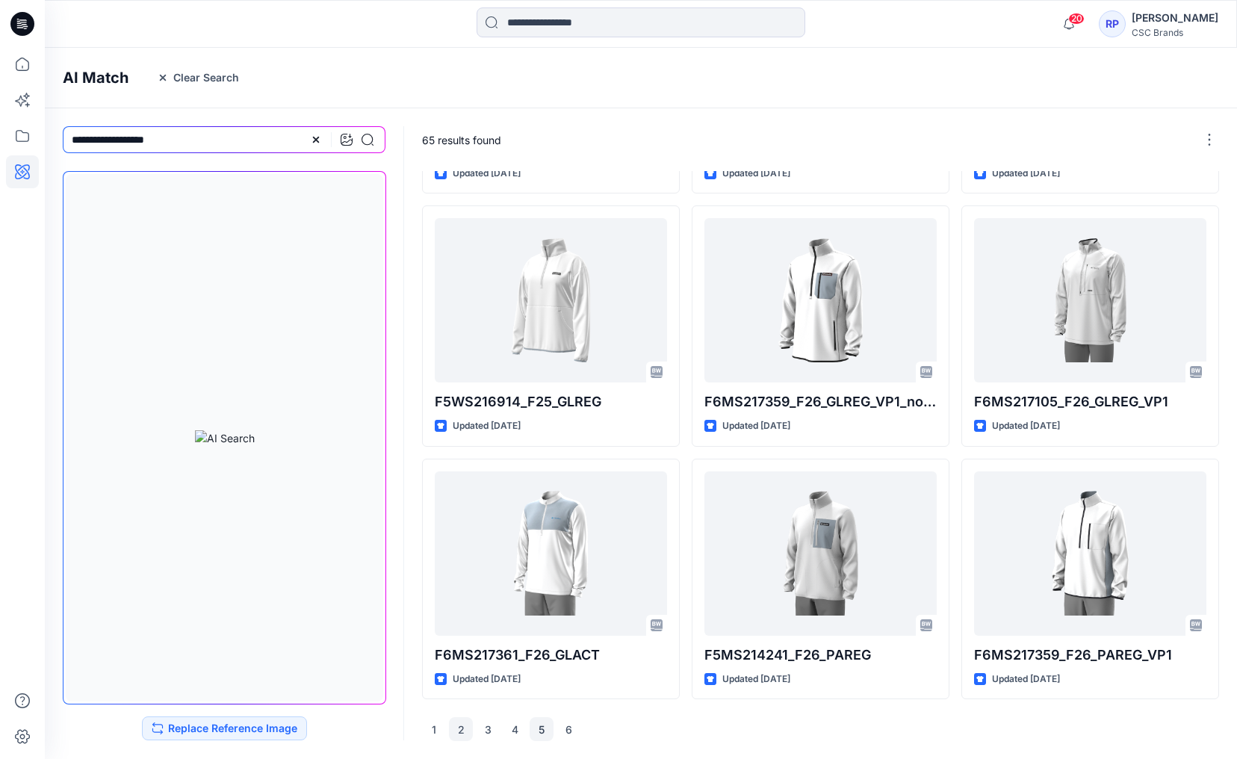
click at [535, 556] on button "5" at bounding box center [542, 729] width 24 height 24
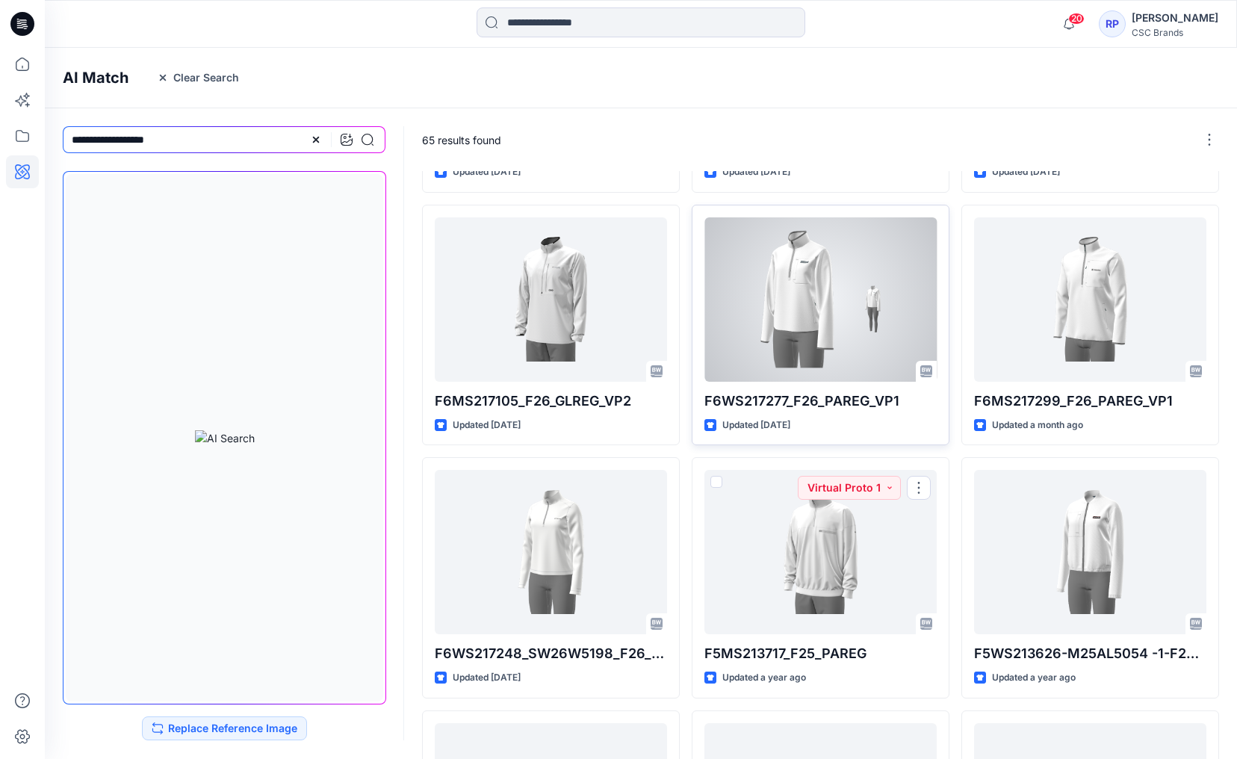
scroll to position [123, 0]
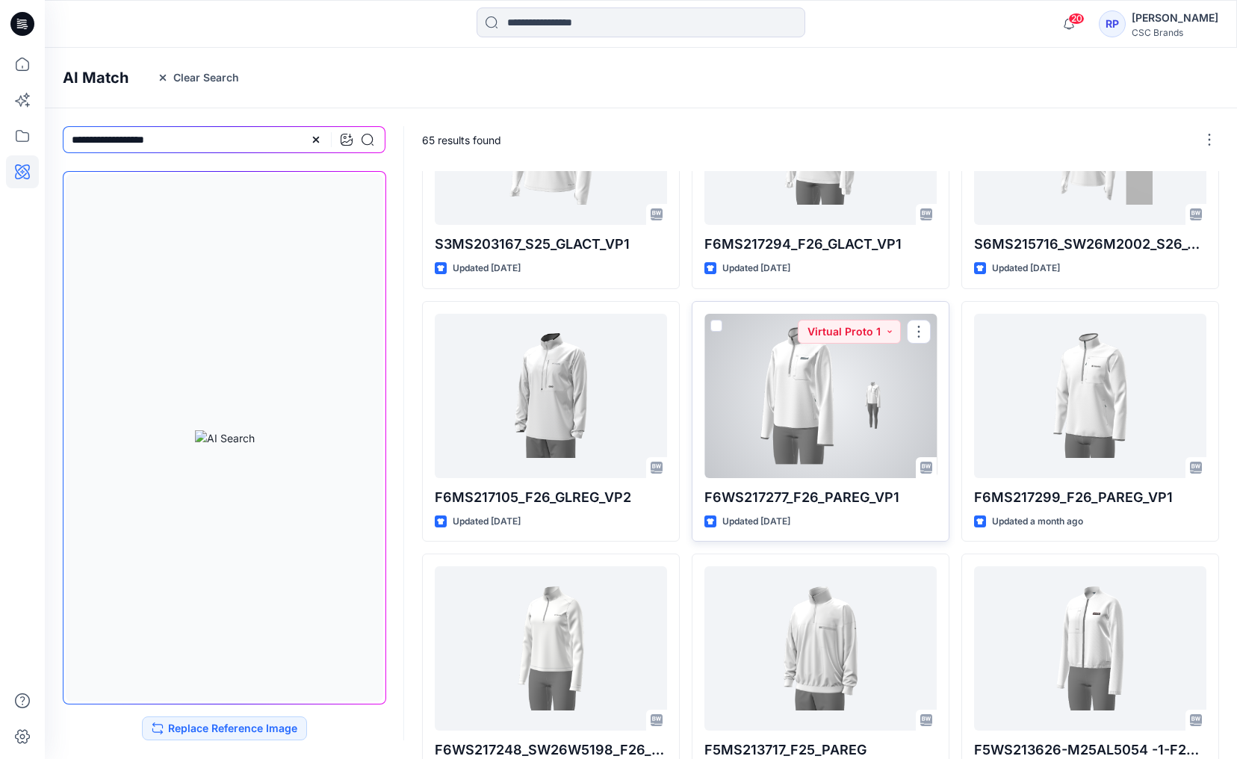
click at [852, 443] on div at bounding box center [820, 396] width 232 height 164
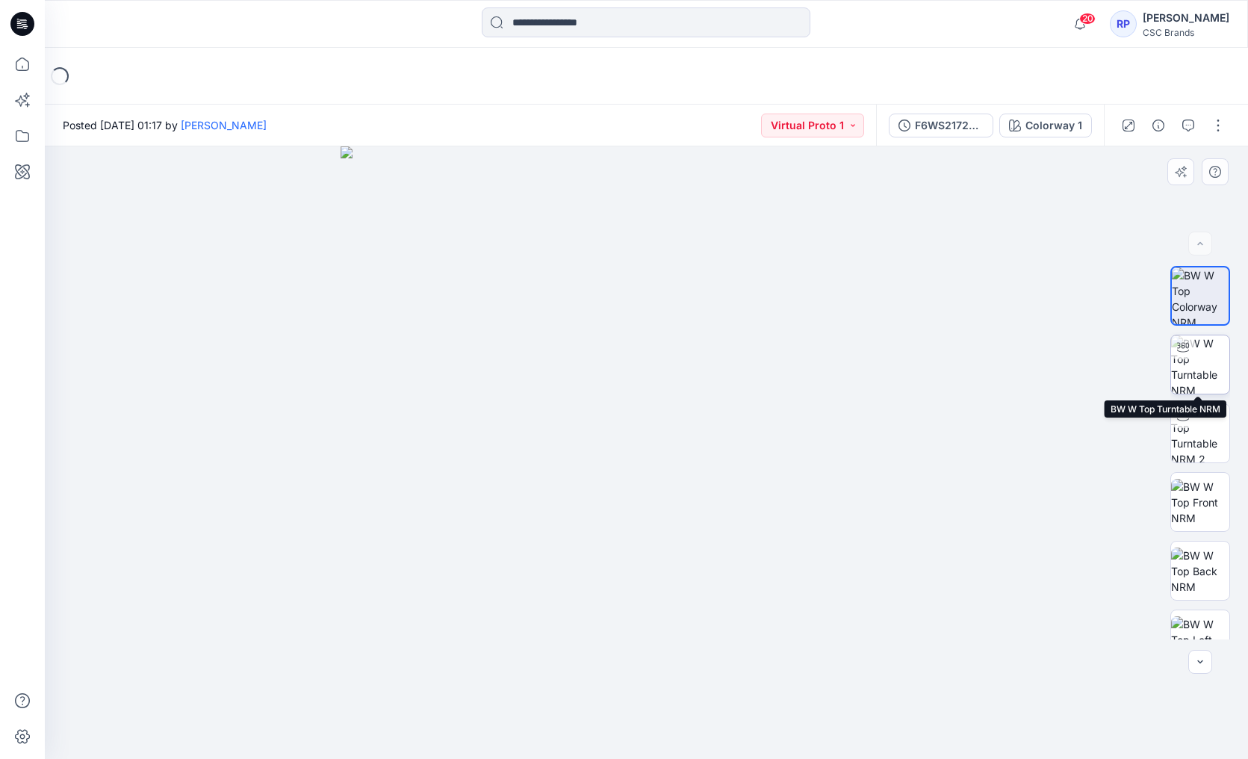
click at [1097, 362] on img at bounding box center [1200, 364] width 58 height 58
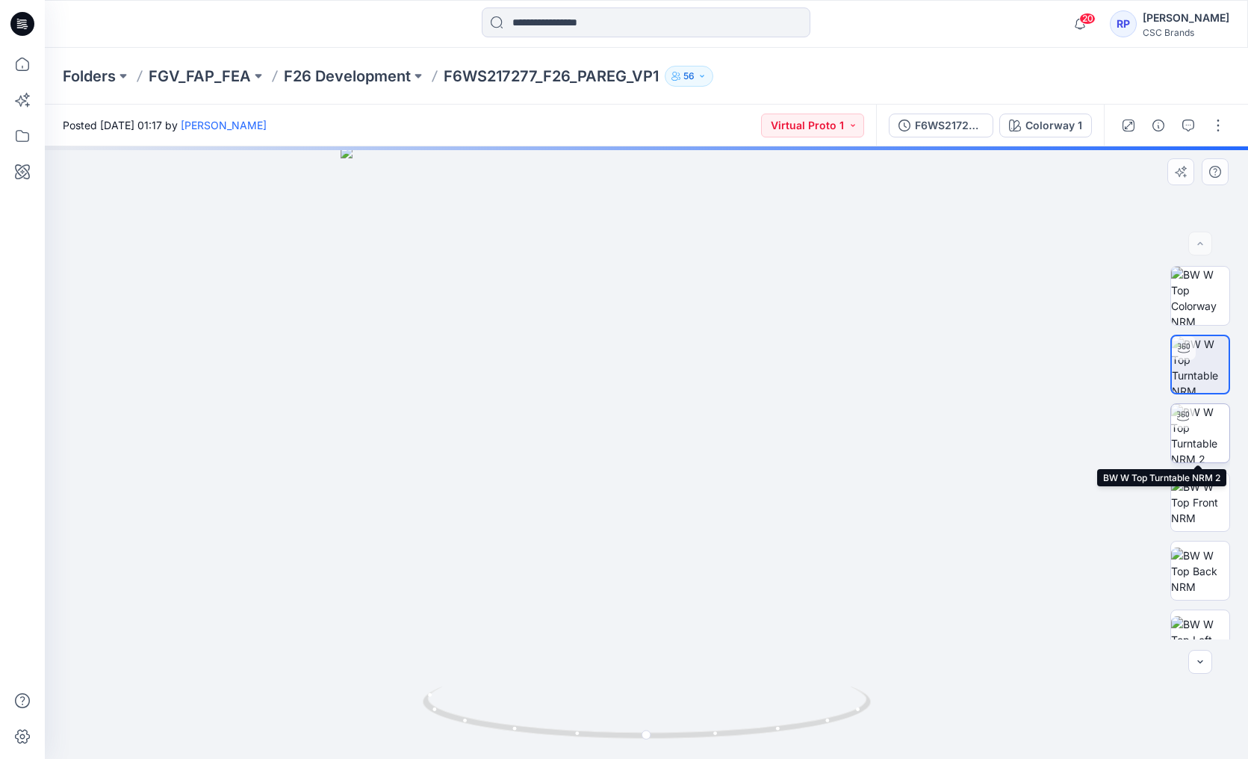
click at [1097, 434] on img at bounding box center [1200, 433] width 58 height 58
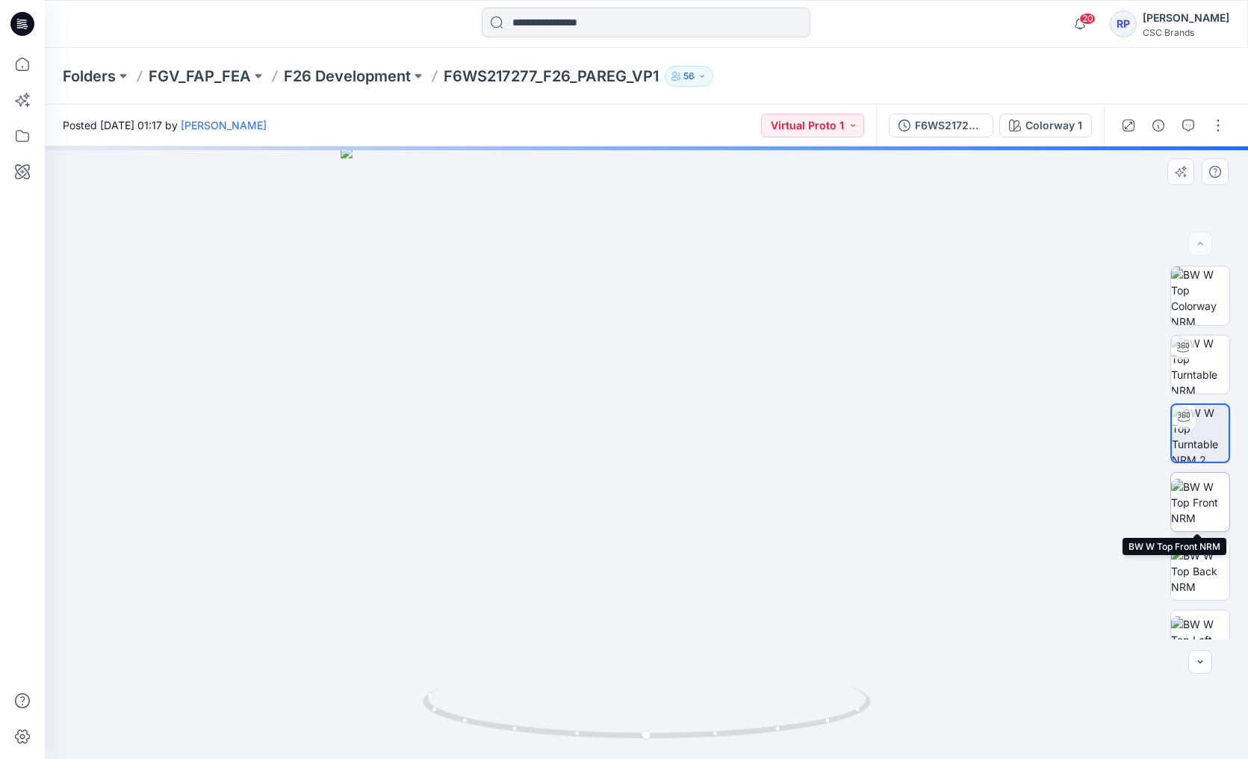
click at [1097, 498] on img at bounding box center [1200, 502] width 58 height 47
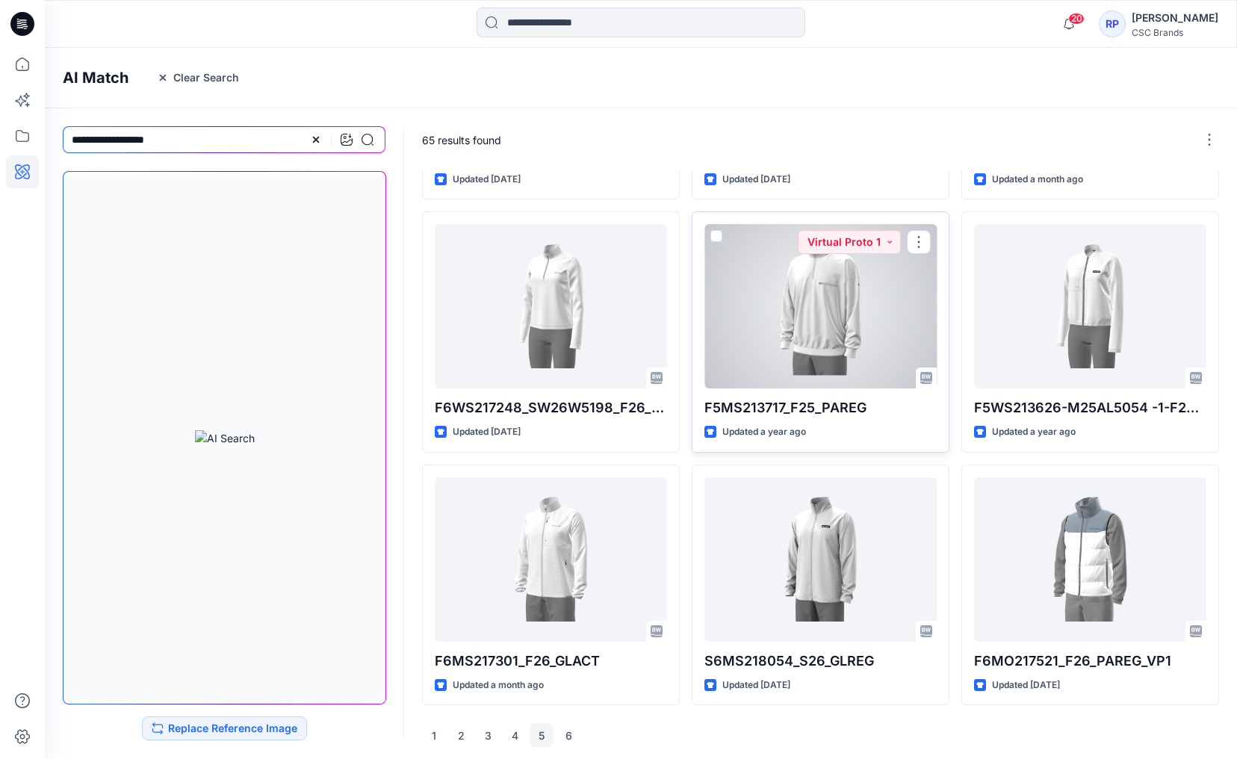
scroll to position [471, 0]
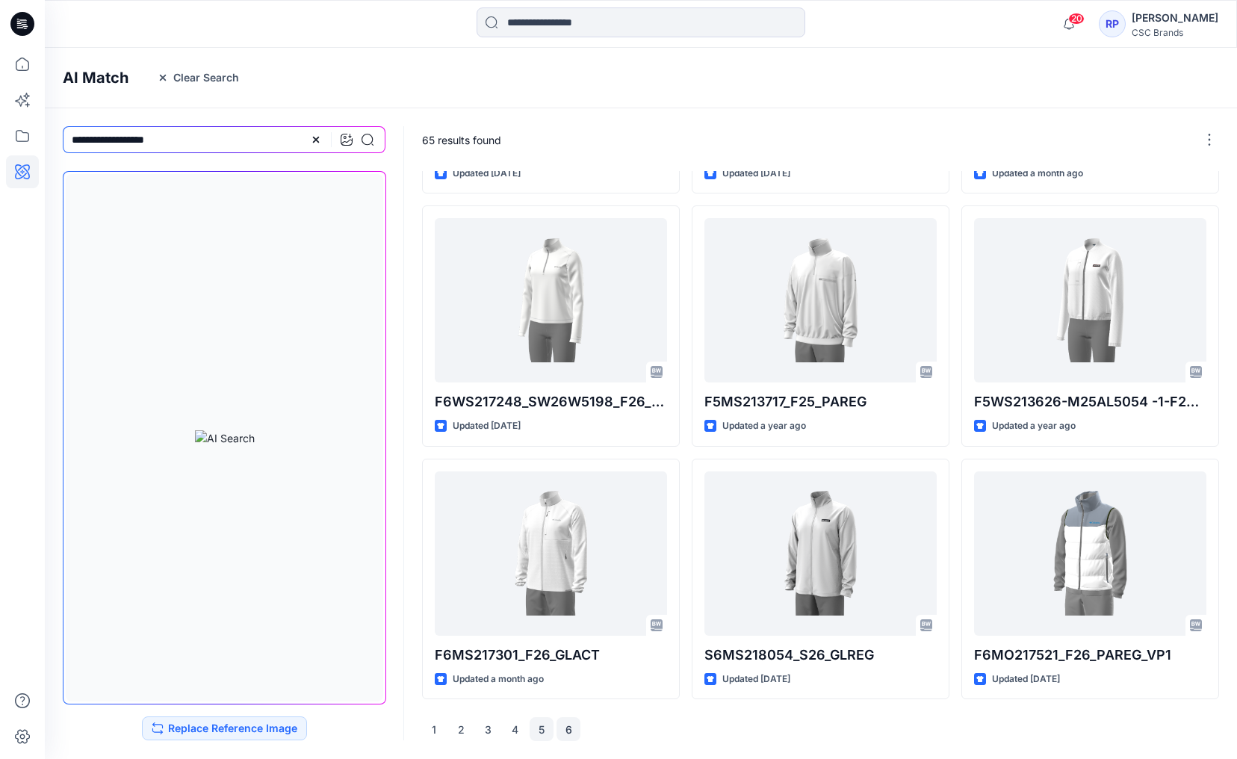
click at [566, 556] on button "6" at bounding box center [568, 729] width 24 height 24
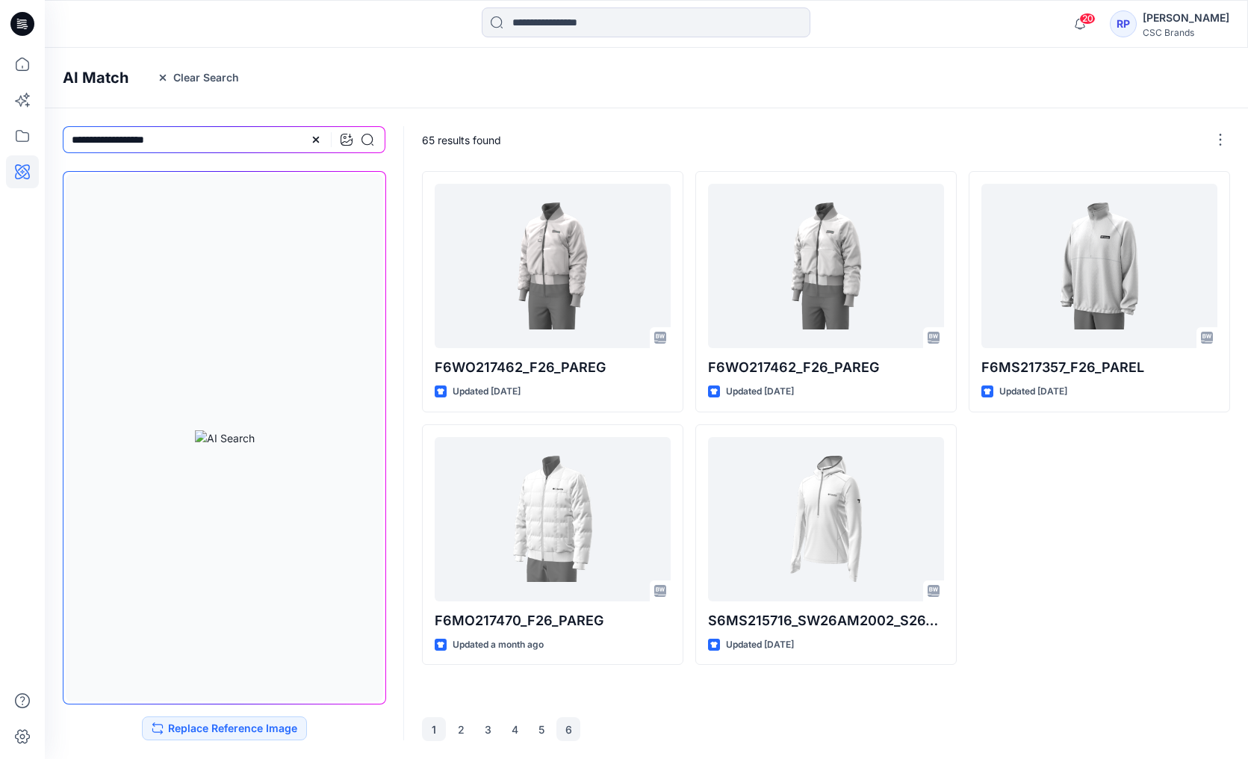
click at [444, 556] on button "1" at bounding box center [434, 729] width 24 height 24
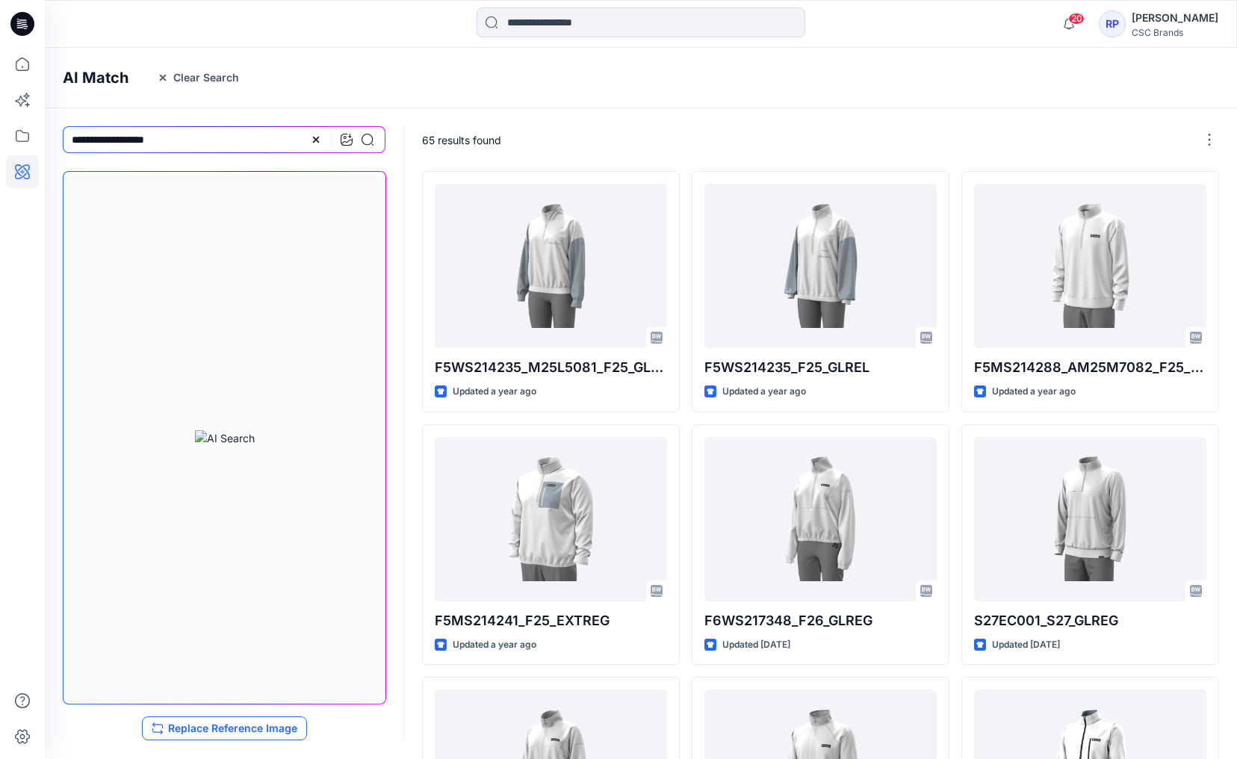
click at [205, 556] on button "Replace Reference Image" at bounding box center [224, 728] width 165 height 24
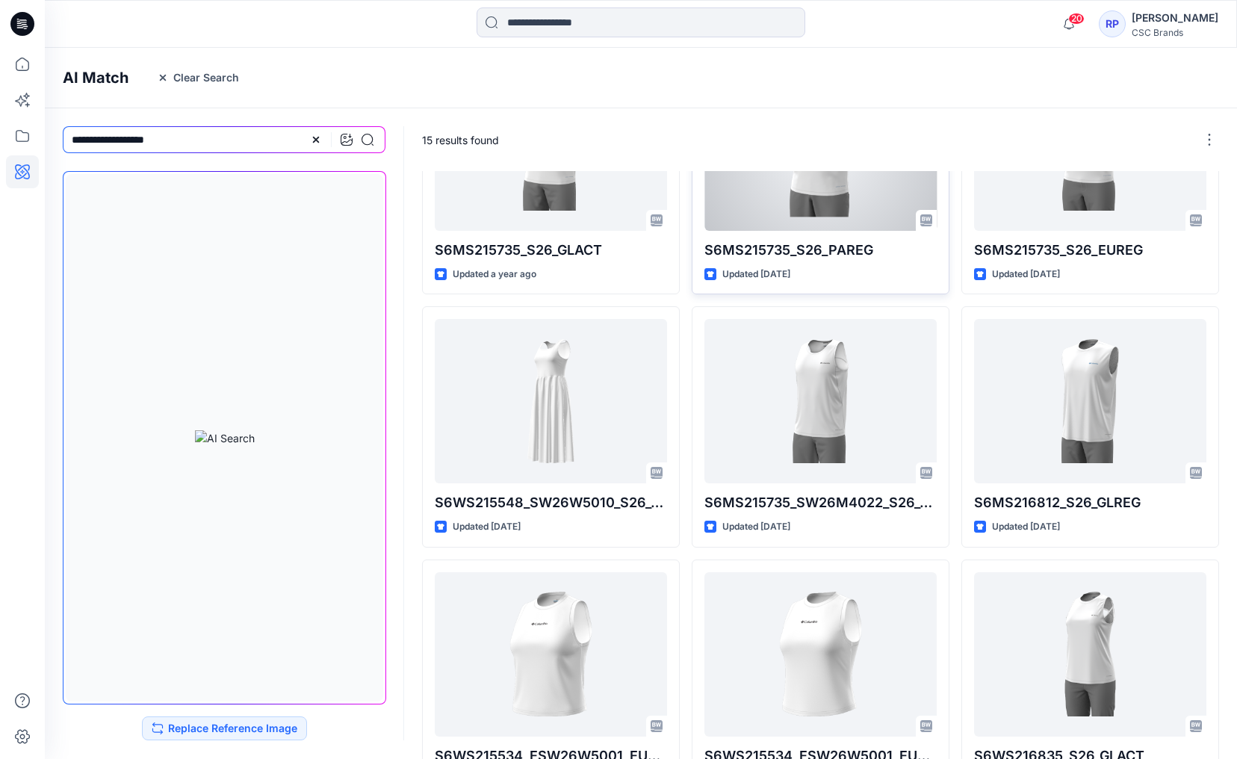
scroll to position [420, 0]
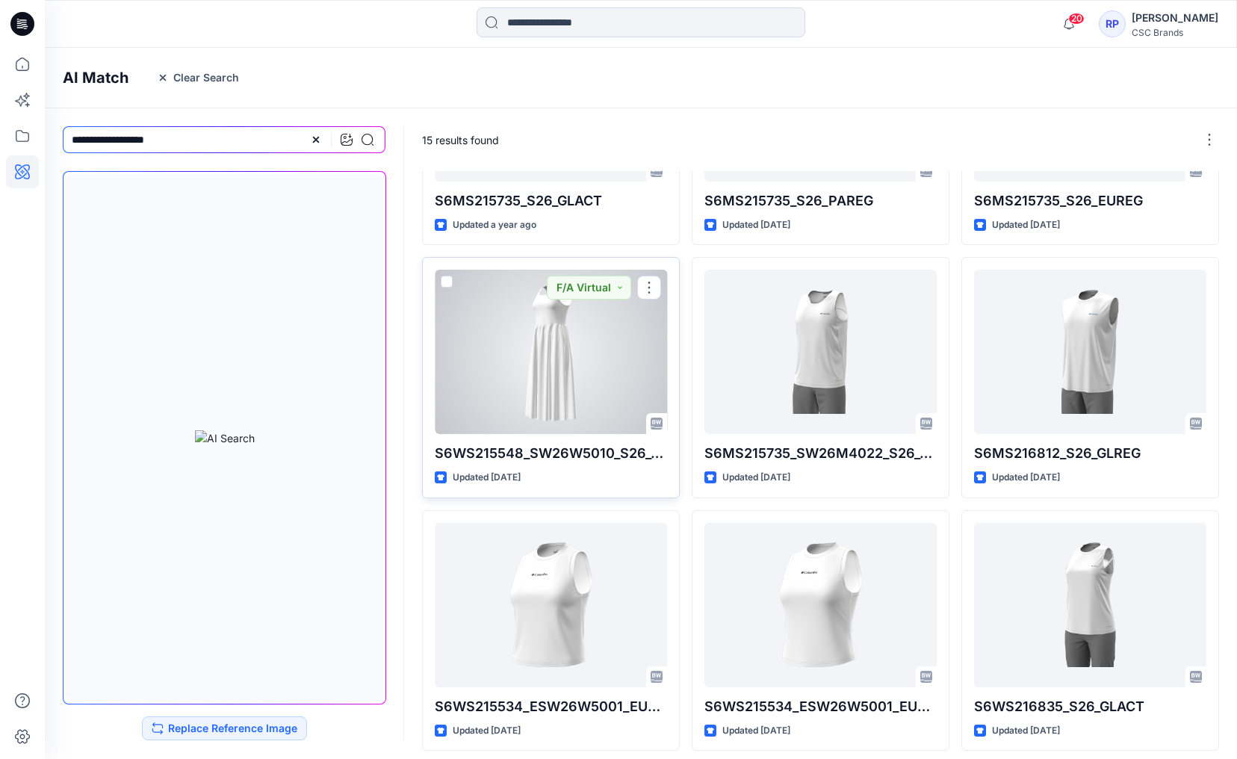
click at [574, 370] on div at bounding box center [551, 352] width 232 height 164
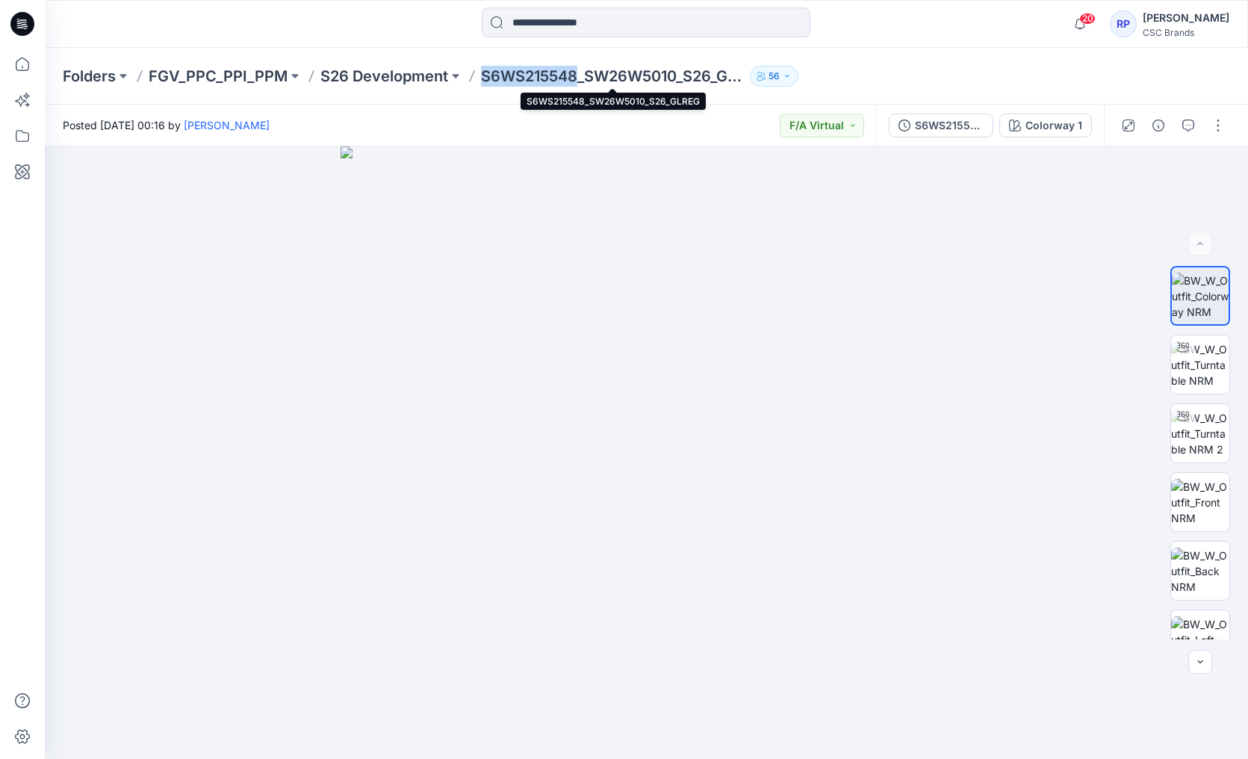
drag, startPoint x: 478, startPoint y: 76, endPoint x: 575, endPoint y: 81, distance: 97.2
click at [575, 81] on div "Folders FGV_PPC_PPI_PPM S26 Development S6WS215548_SW26W5010_S26_GLREG 56" at bounding box center [588, 76] width 1051 height 21
copy p "S6WS215548"
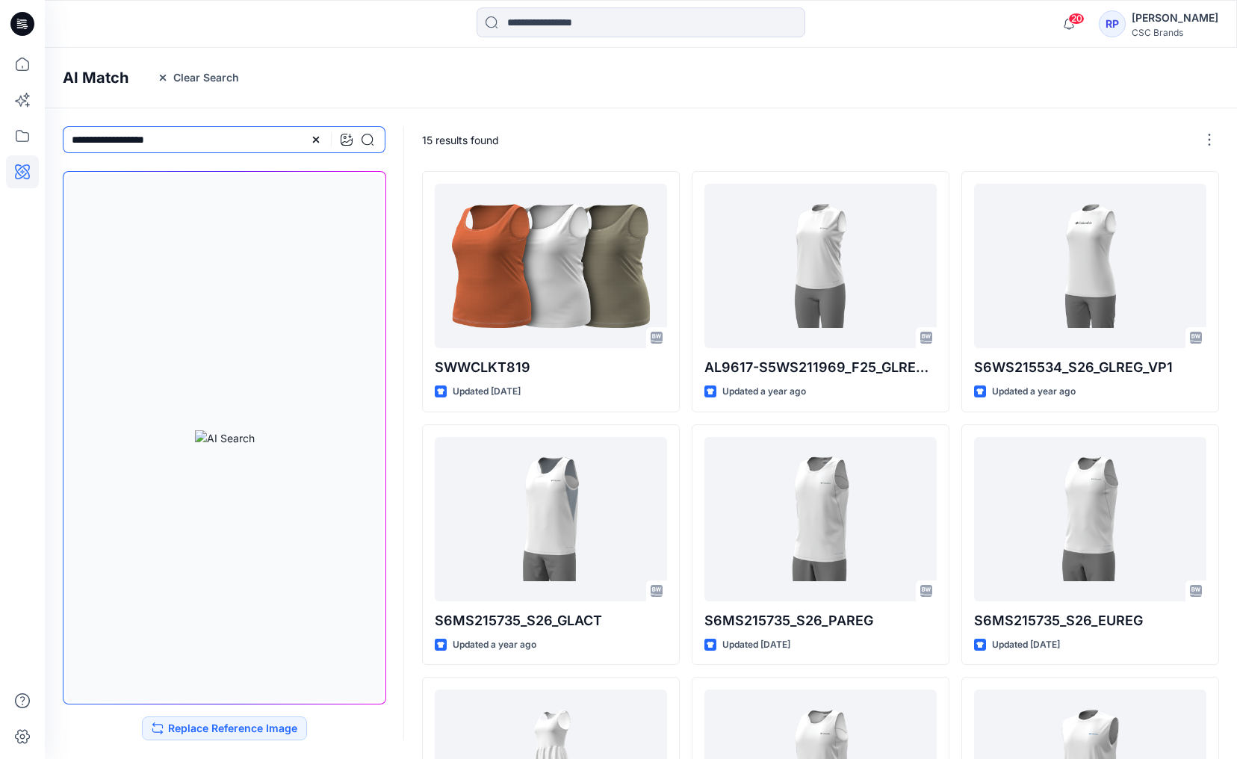
drag, startPoint x: 187, startPoint y: 137, endPoint x: 72, endPoint y: 129, distance: 115.3
click at [72, 129] on input "**********" at bounding box center [224, 139] width 323 height 27
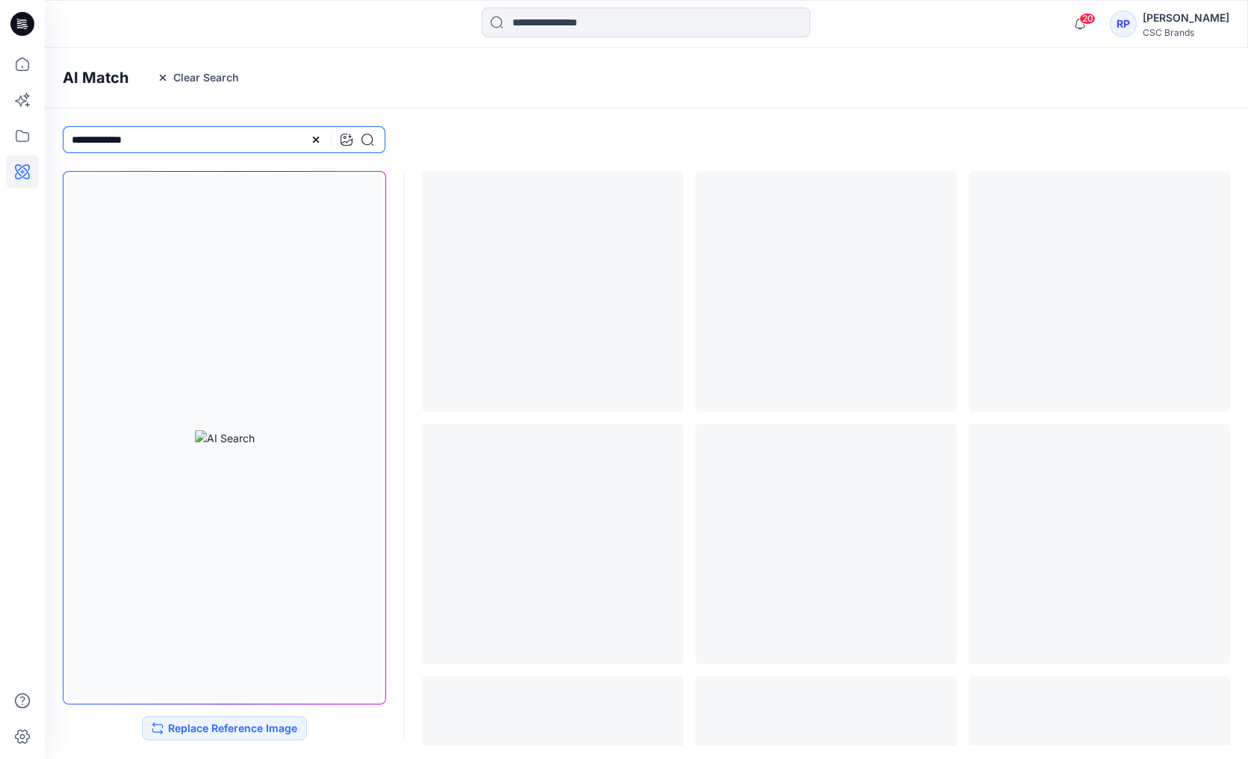
click at [99, 143] on input "**********" at bounding box center [224, 139] width 323 height 27
type input "**********"
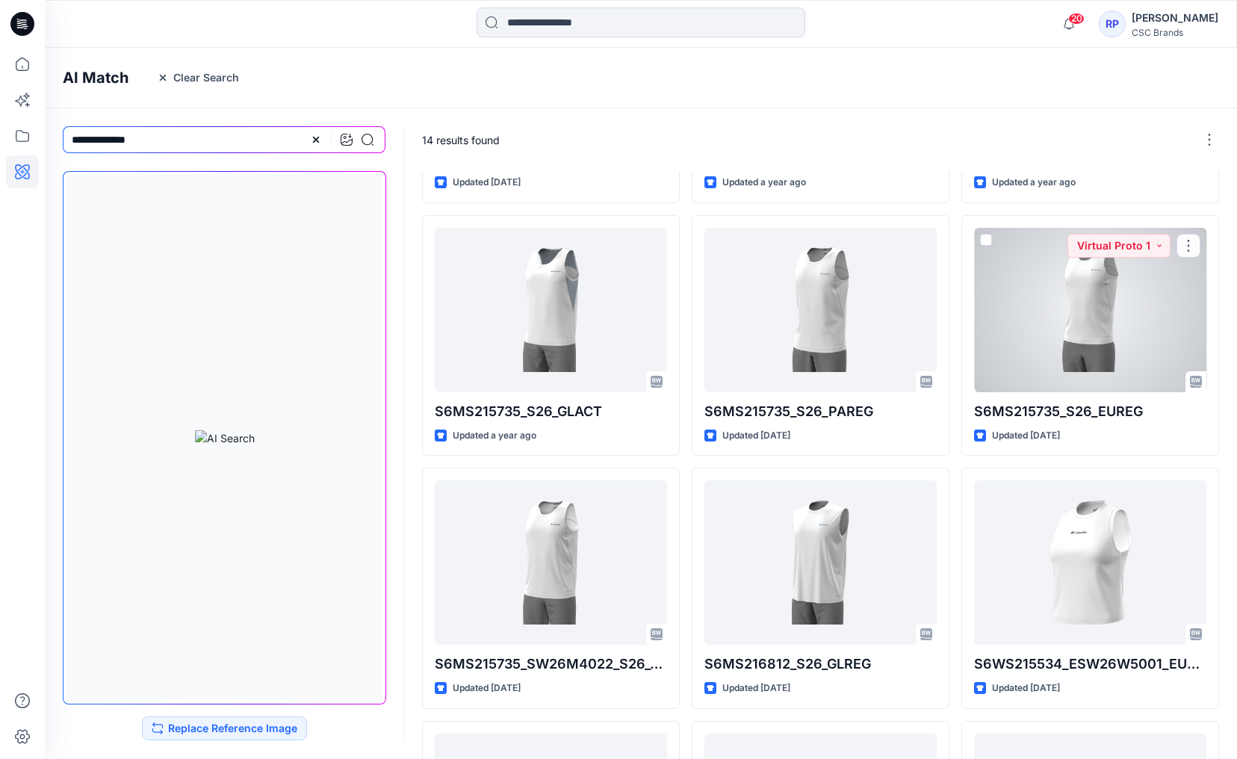
scroll to position [471, 0]
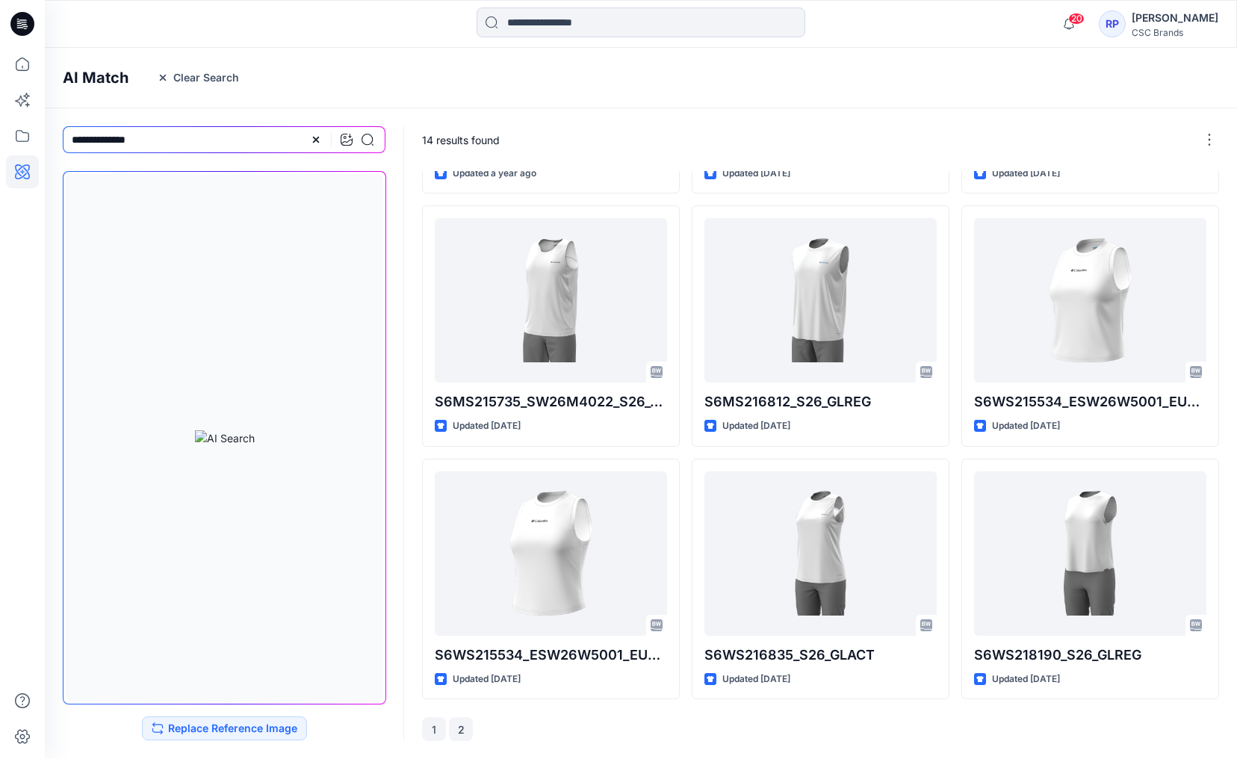
click at [467, 556] on button "2" at bounding box center [461, 729] width 24 height 24
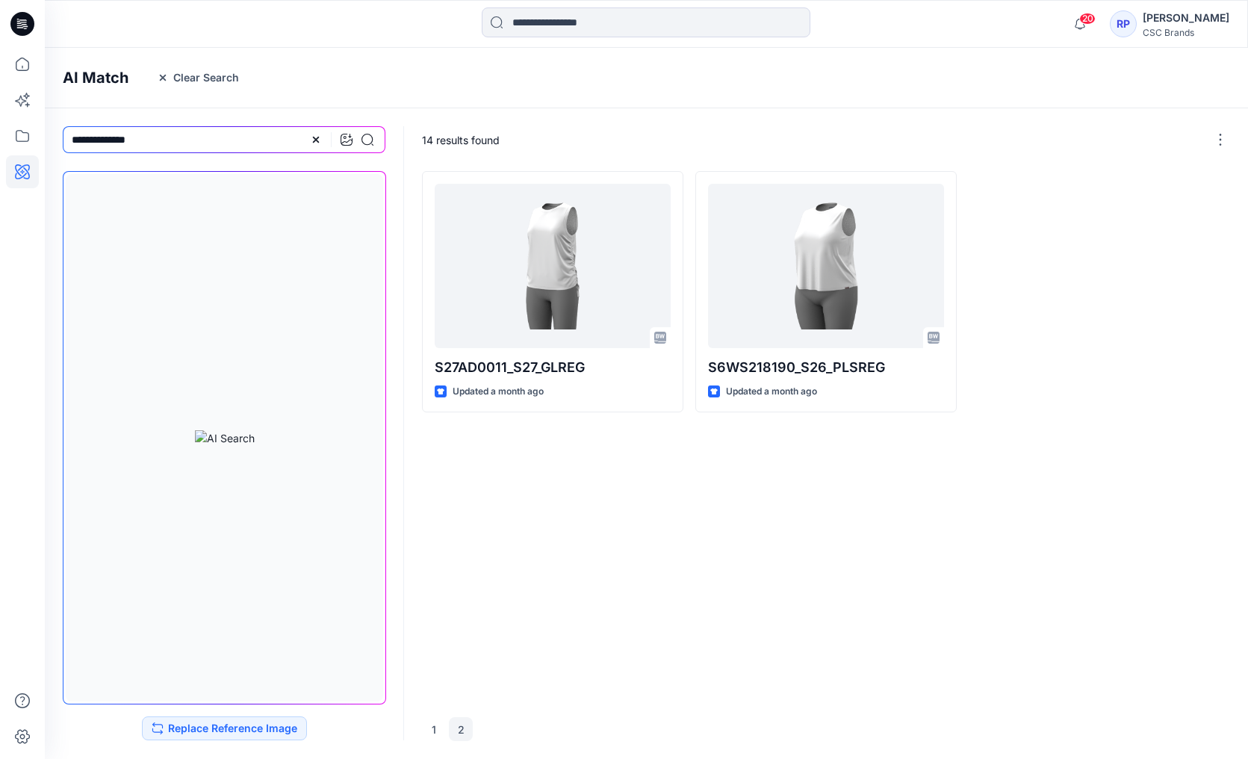
drag, startPoint x: 155, startPoint y: 139, endPoint x: 54, endPoint y: 138, distance: 101.6
click at [54, 138] on div "**********" at bounding box center [224, 139] width 358 height 63
click at [345, 143] on icon at bounding box center [347, 140] width 12 height 12
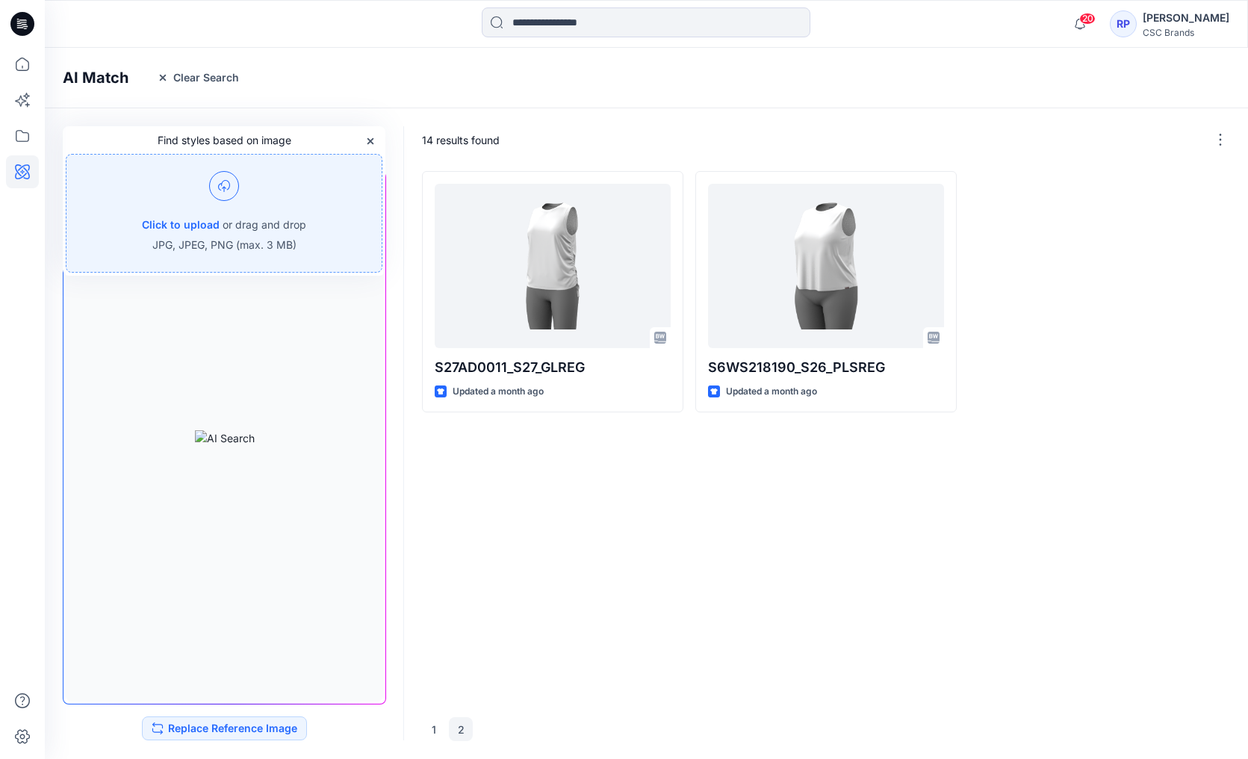
click at [276, 237] on p "JPG, JPEG, PNG (max. 3 MB)" at bounding box center [224, 245] width 144 height 16
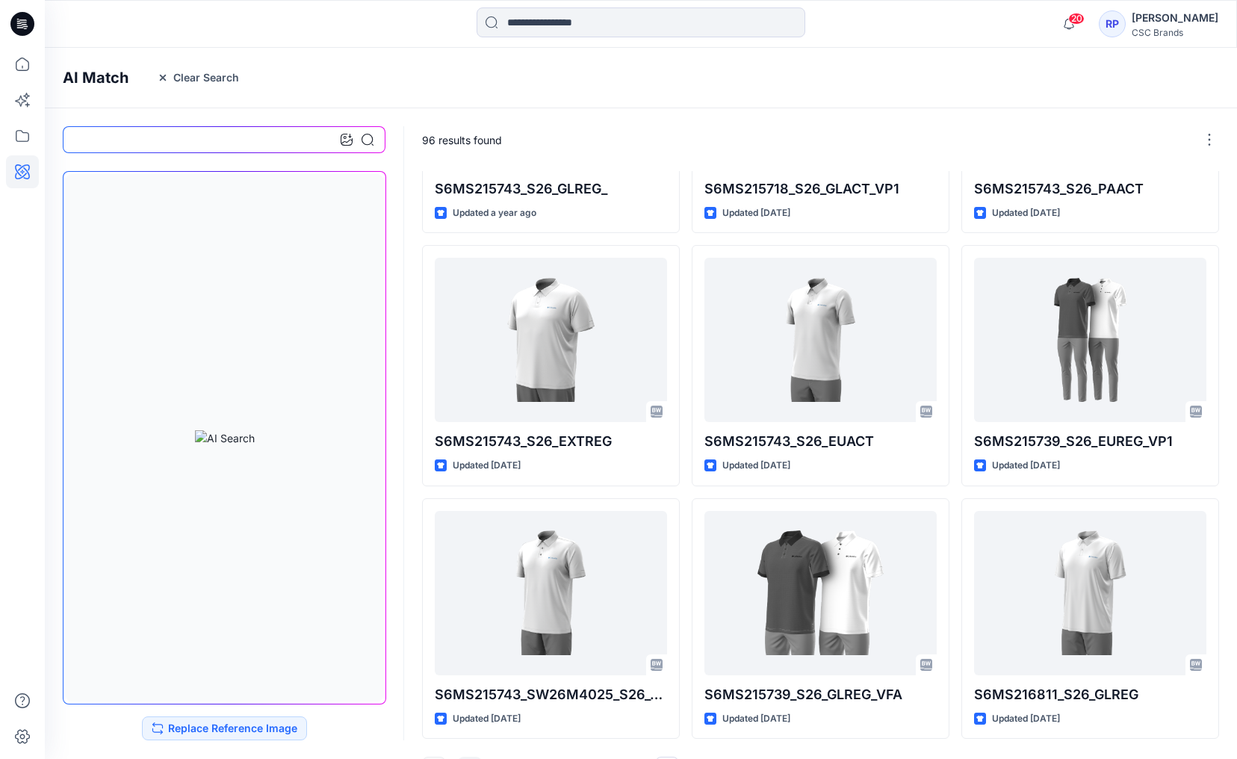
scroll to position [471, 0]
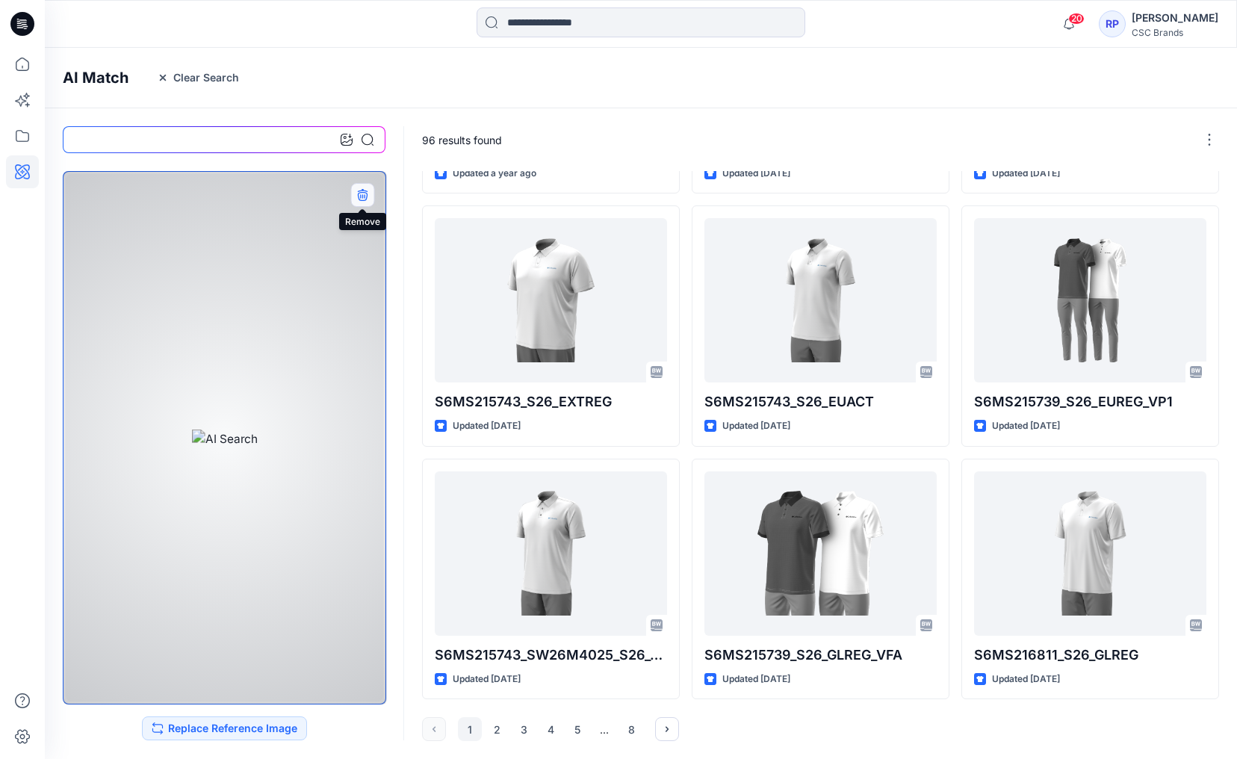
click at [360, 189] on icon "button" at bounding box center [362, 195] width 12 height 12
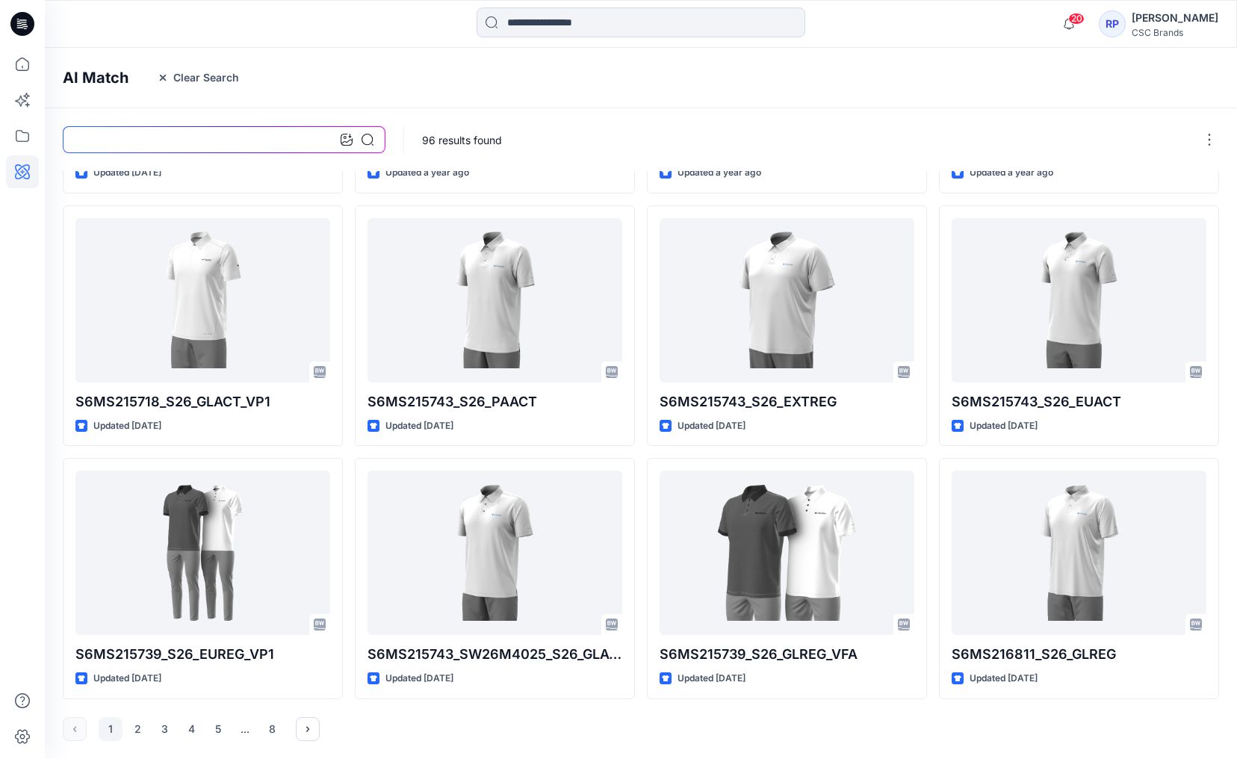
click at [288, 140] on input at bounding box center [224, 139] width 323 height 27
click at [353, 145] on div at bounding box center [357, 139] width 33 height 27
click at [339, 141] on input at bounding box center [224, 139] width 323 height 27
click at [341, 141] on icon at bounding box center [347, 140] width 12 height 12
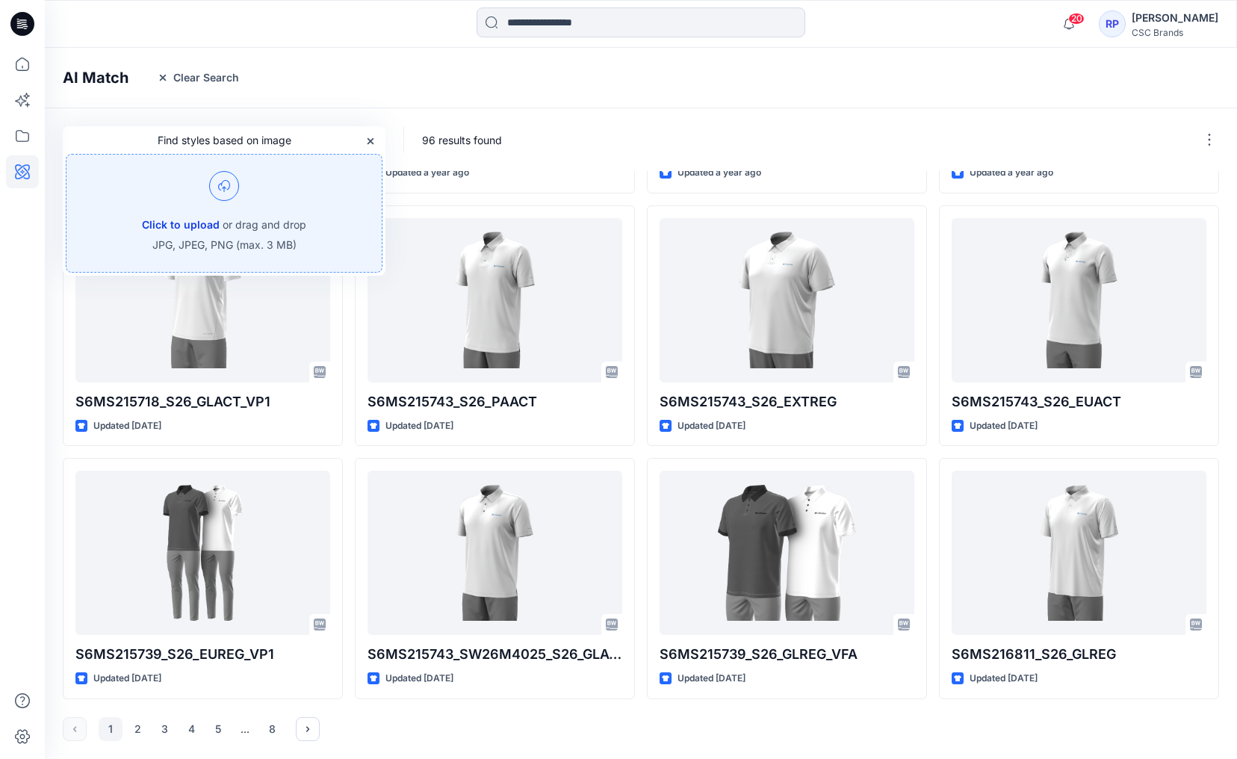
click at [210, 220] on button "Click to upload" at bounding box center [181, 225] width 78 height 18
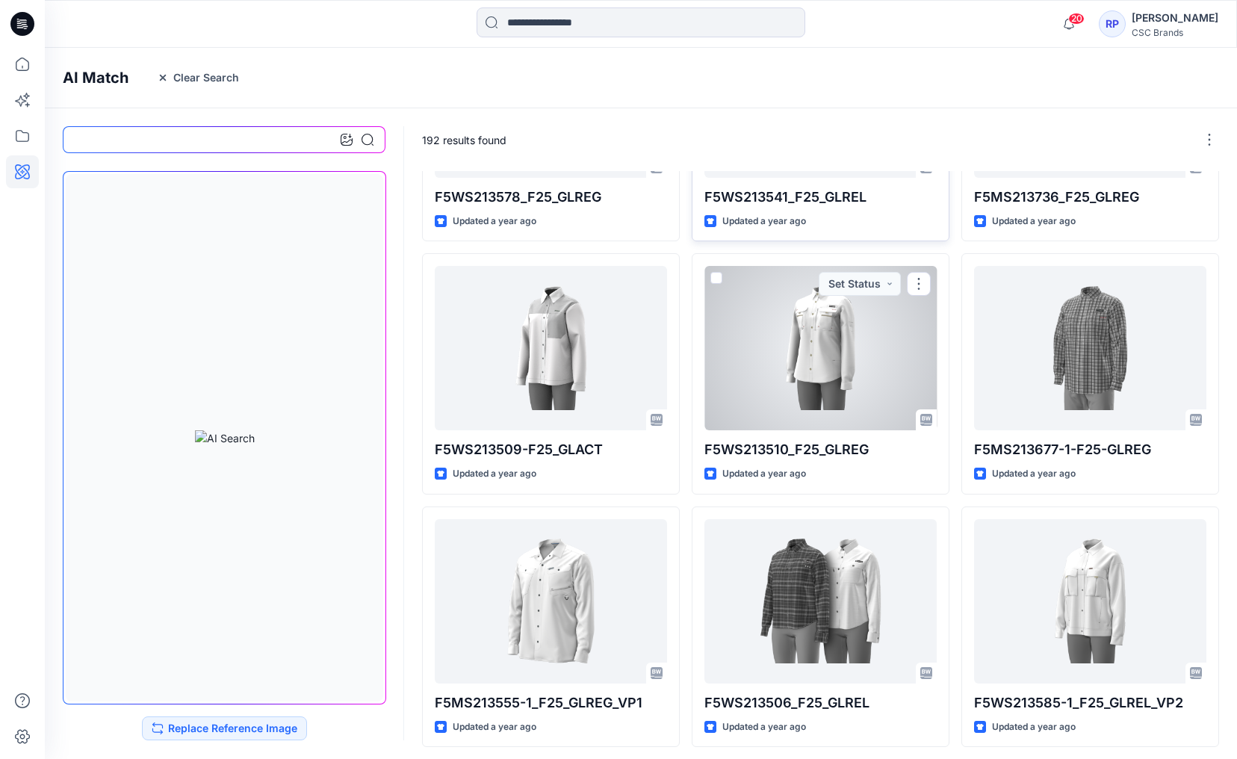
scroll to position [471, 0]
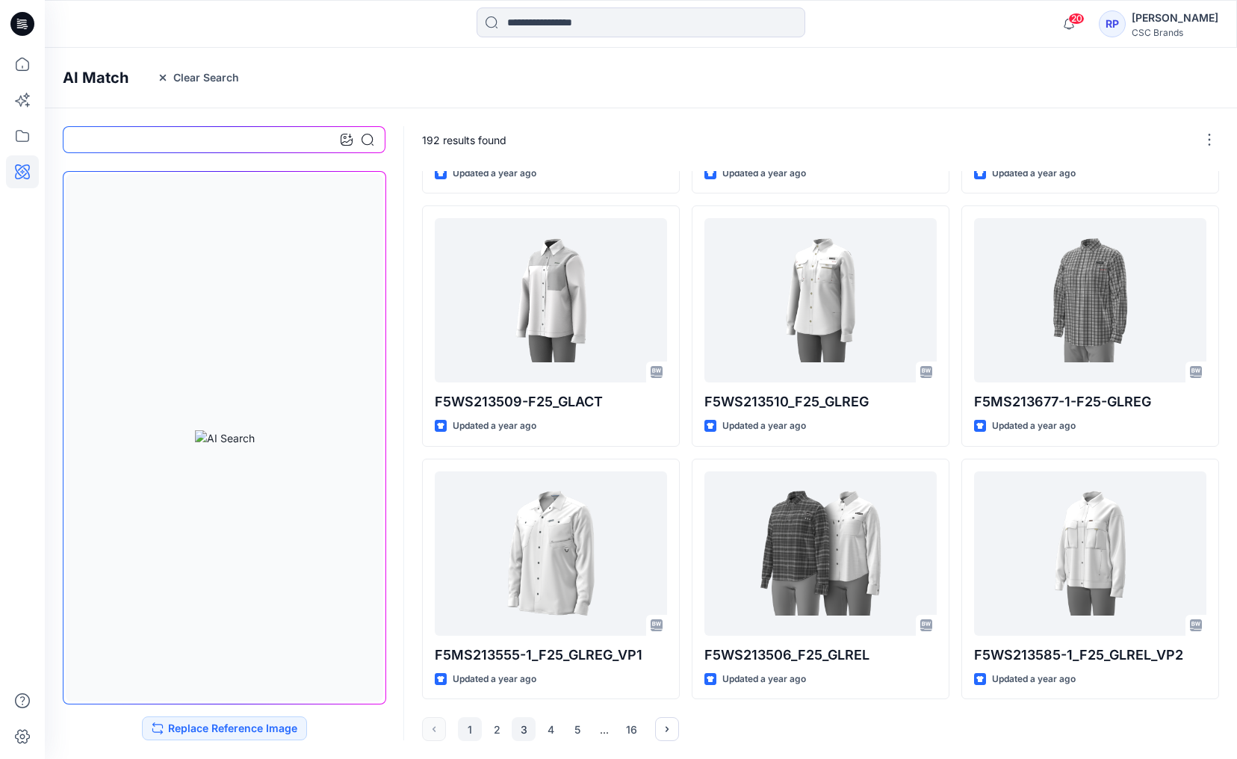
click at [528, 556] on button "3" at bounding box center [524, 729] width 24 height 24
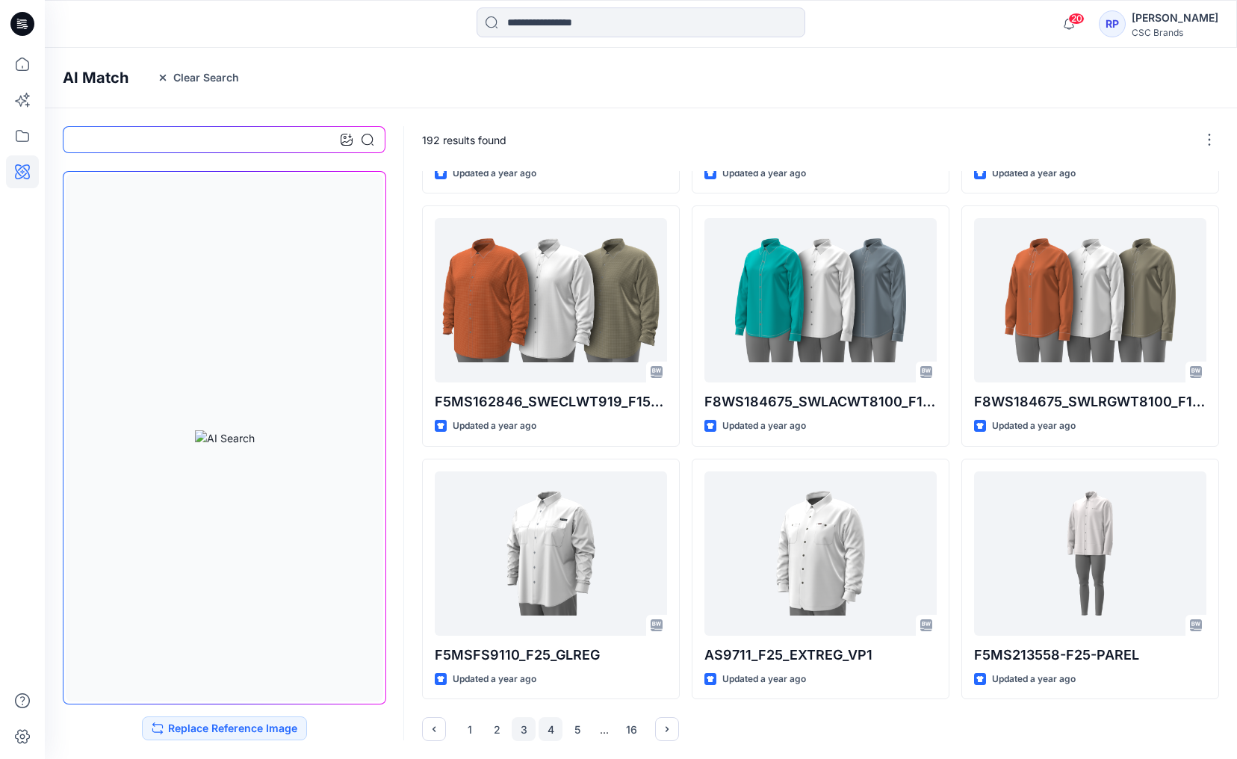
click at [546, 556] on button "4" at bounding box center [550, 729] width 24 height 24
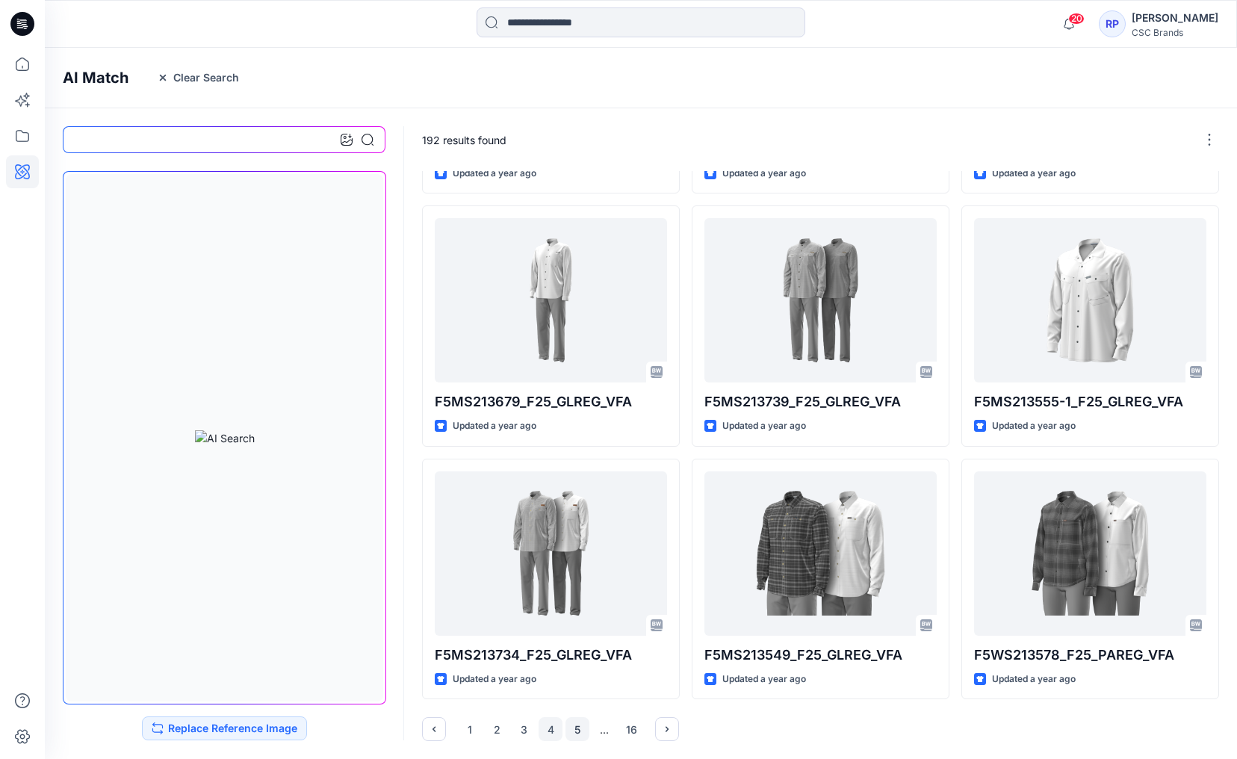
click at [565, 556] on button "5" at bounding box center [577, 729] width 24 height 24
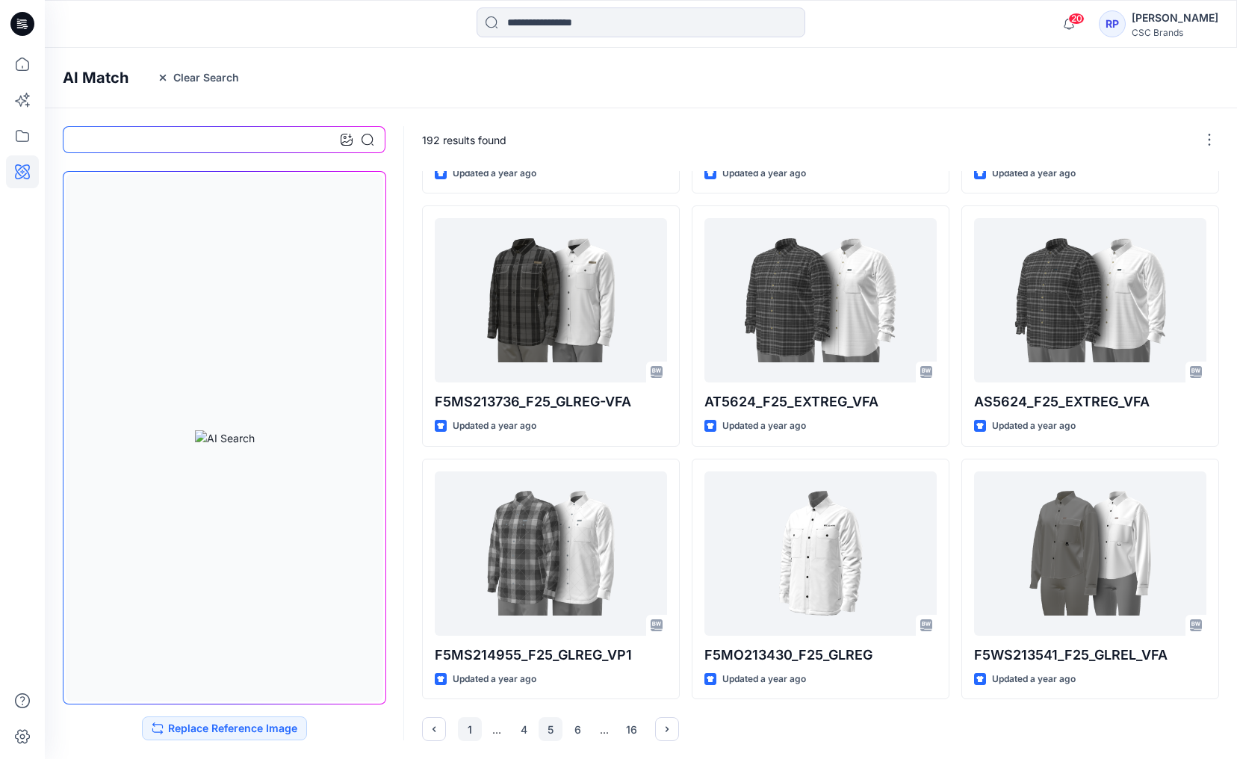
click at [468, 556] on button "1" at bounding box center [470, 729] width 24 height 24
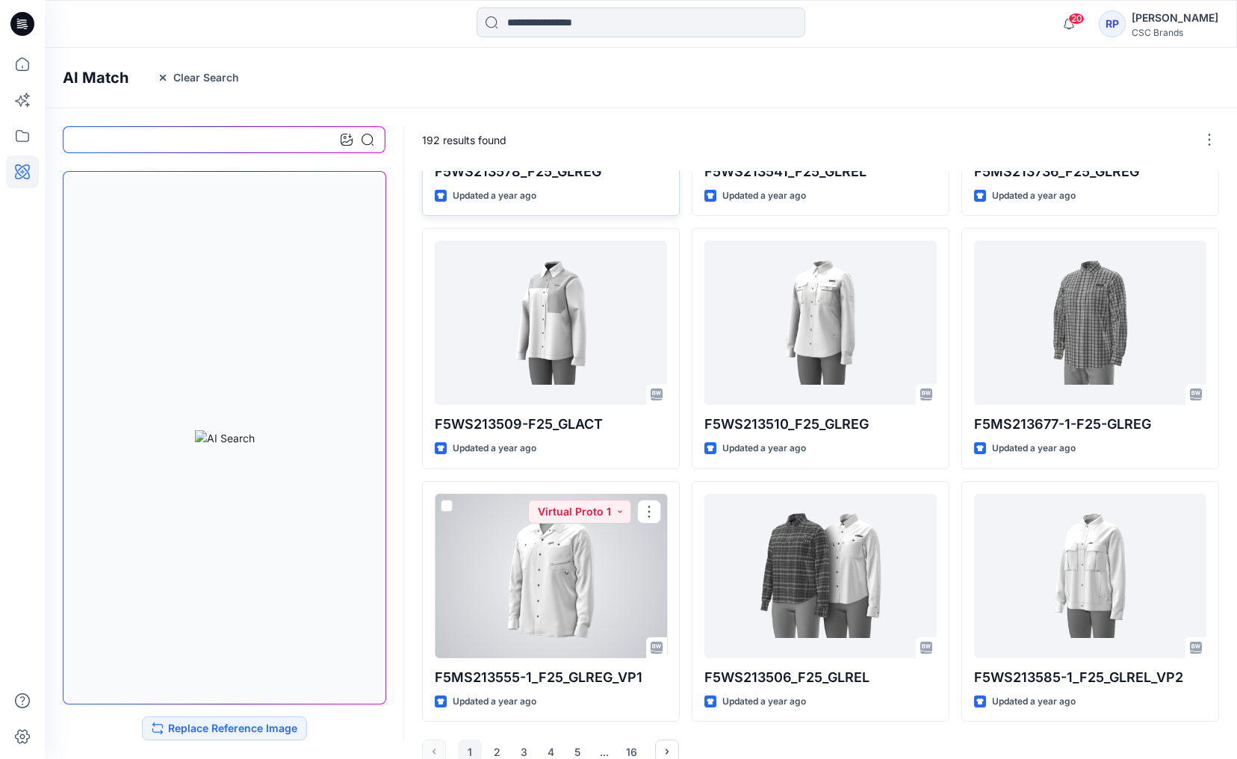
scroll to position [0, 0]
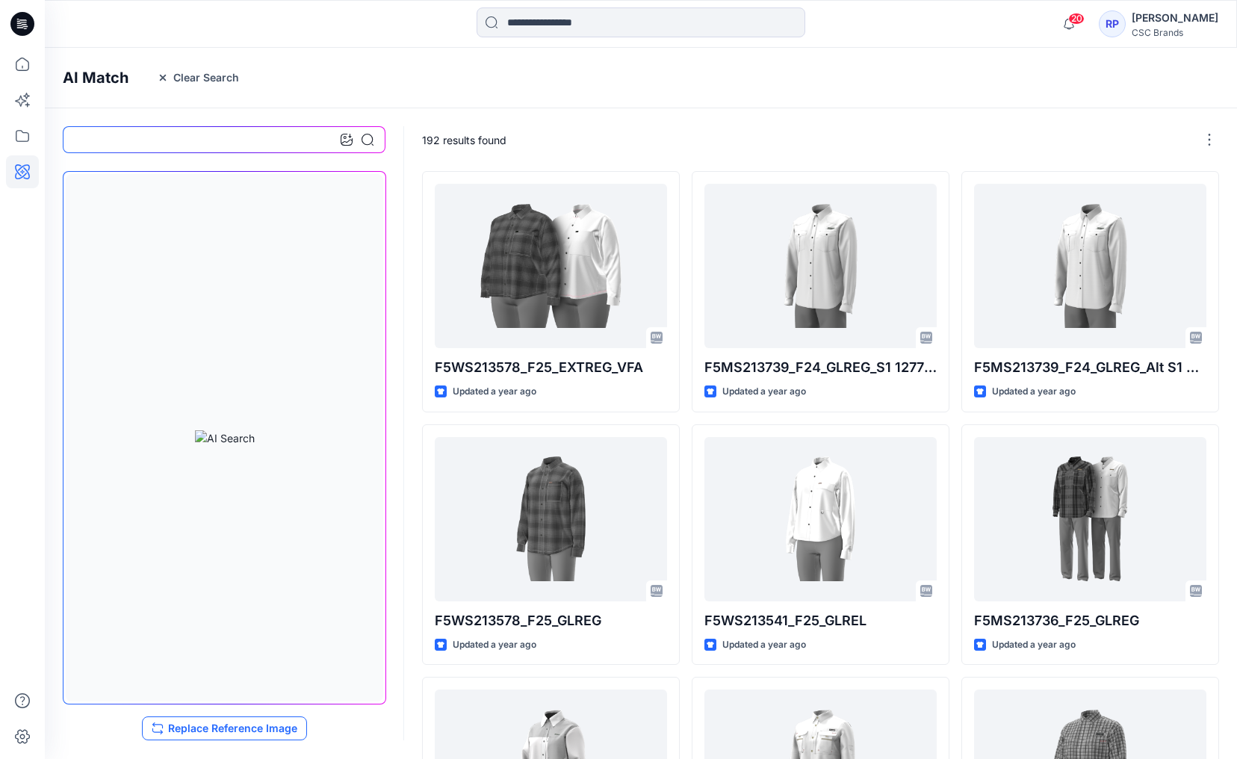
click at [249, 556] on button "Replace Reference Image" at bounding box center [224, 728] width 165 height 24
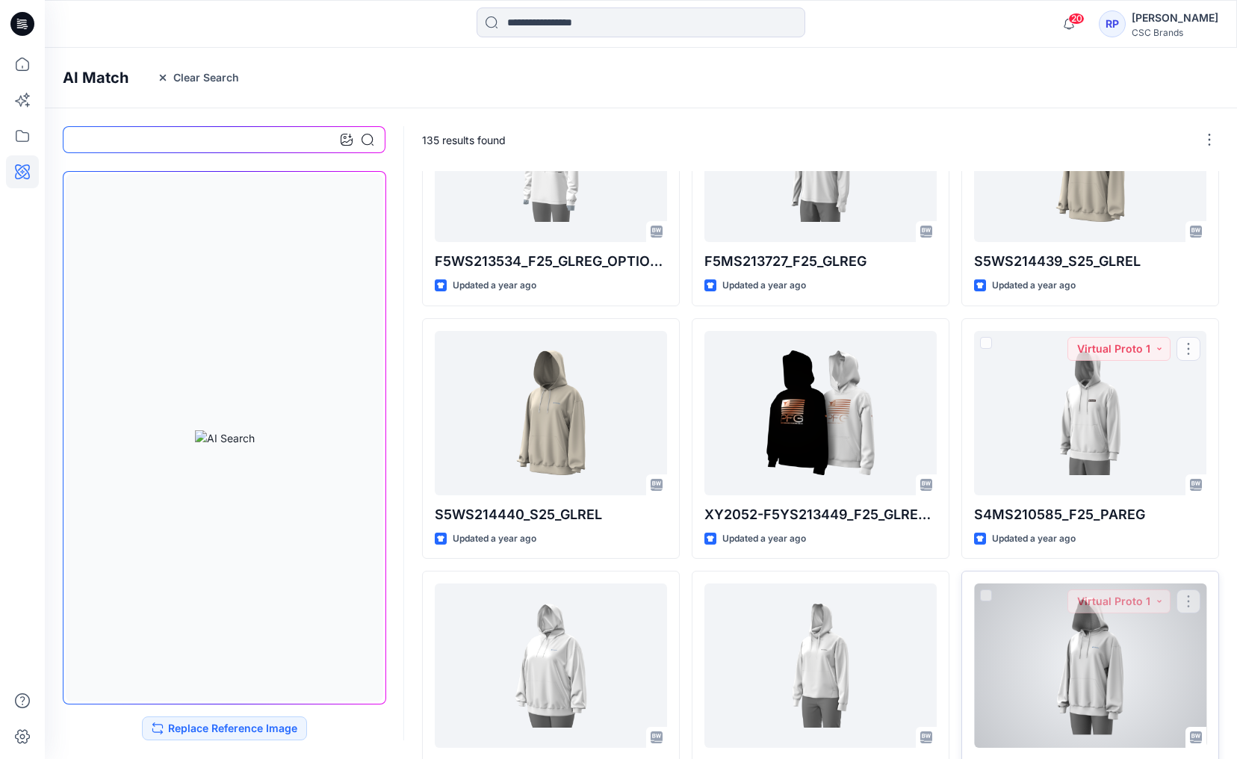
scroll to position [146, 0]
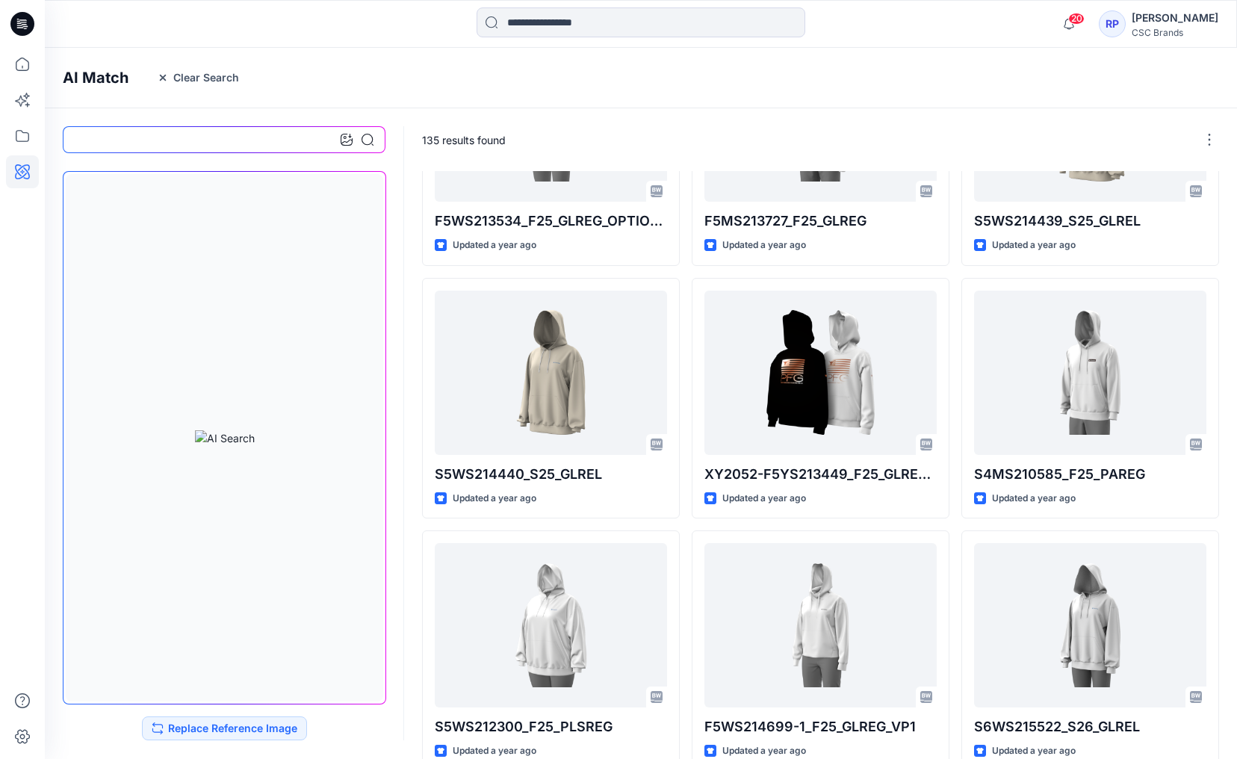
click at [274, 134] on input at bounding box center [224, 139] width 323 height 27
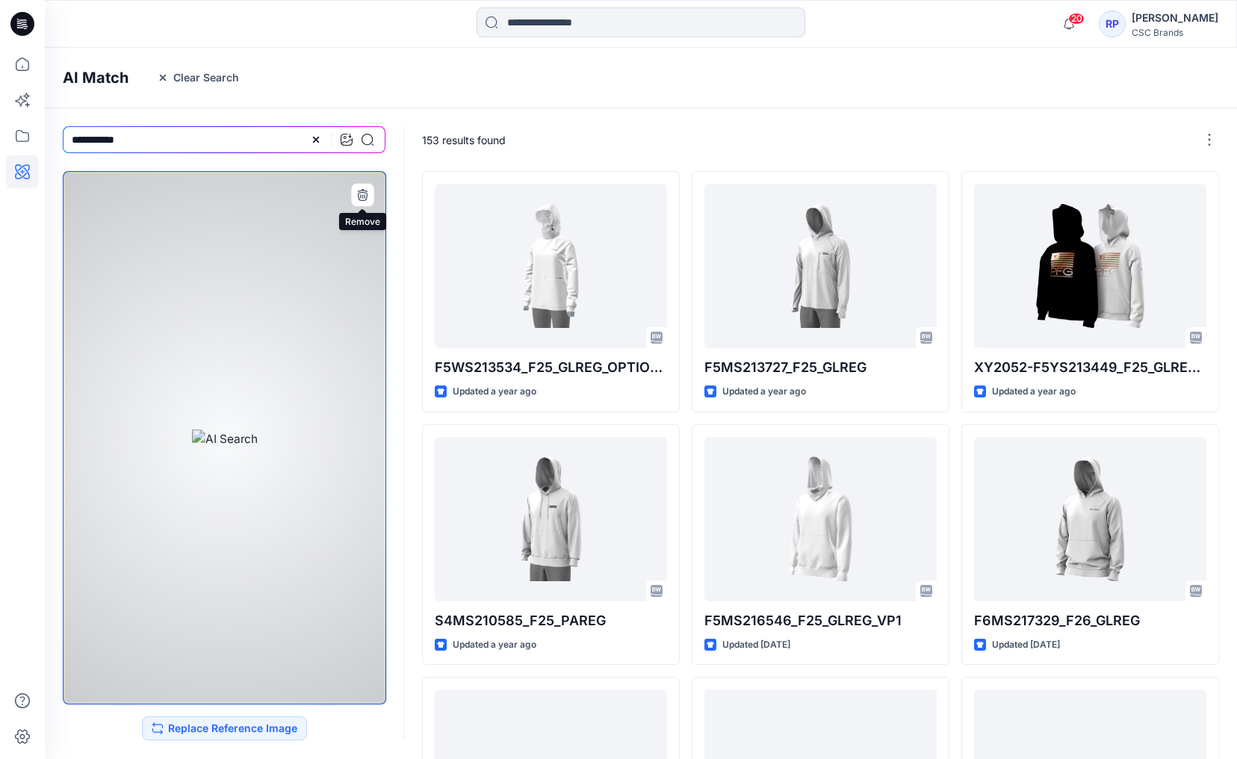
click at [361, 196] on icon "button" at bounding box center [362, 195] width 12 height 12
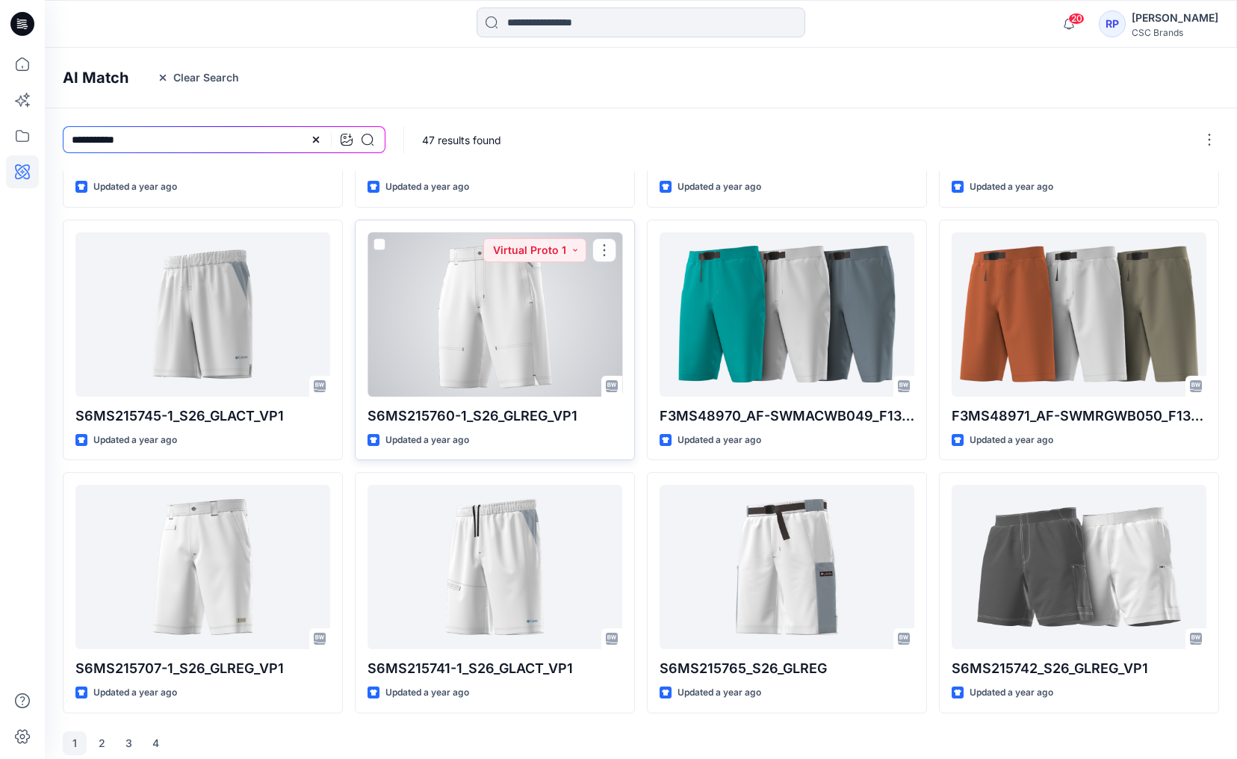
scroll to position [219, 0]
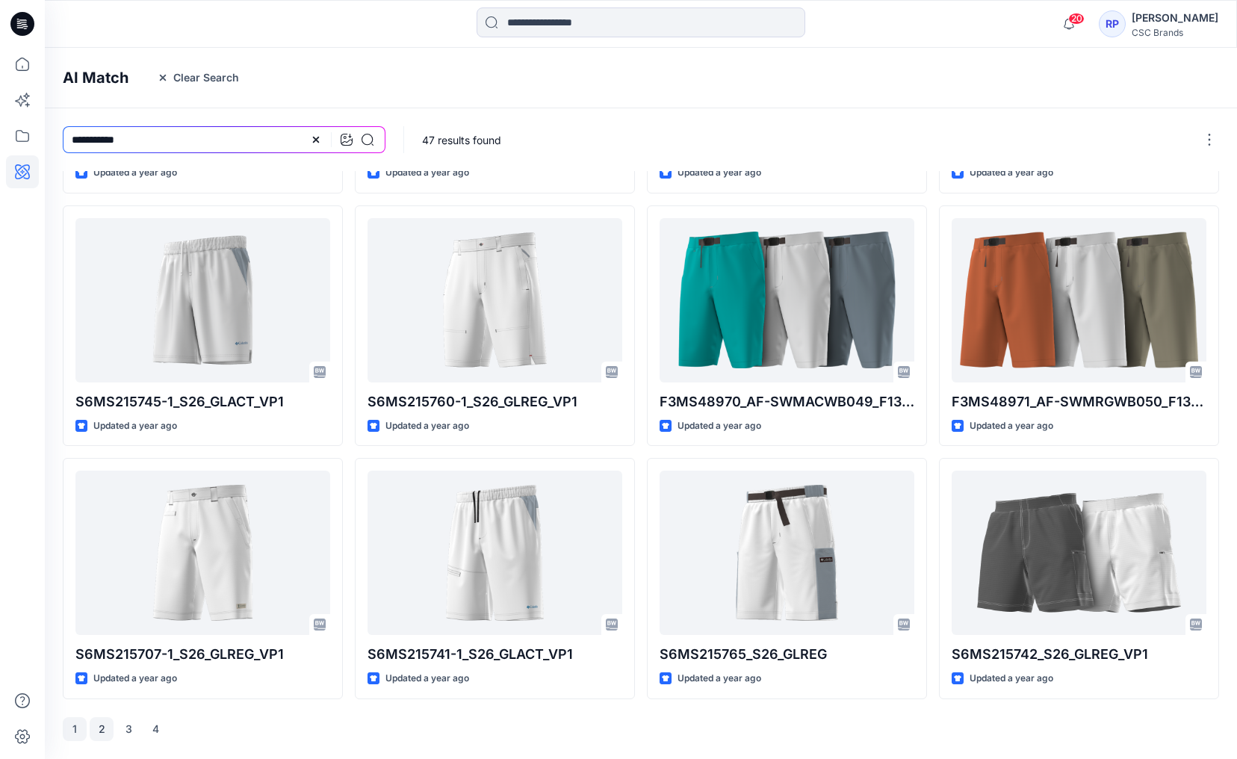
click at [96, 556] on button "2" at bounding box center [102, 729] width 24 height 24
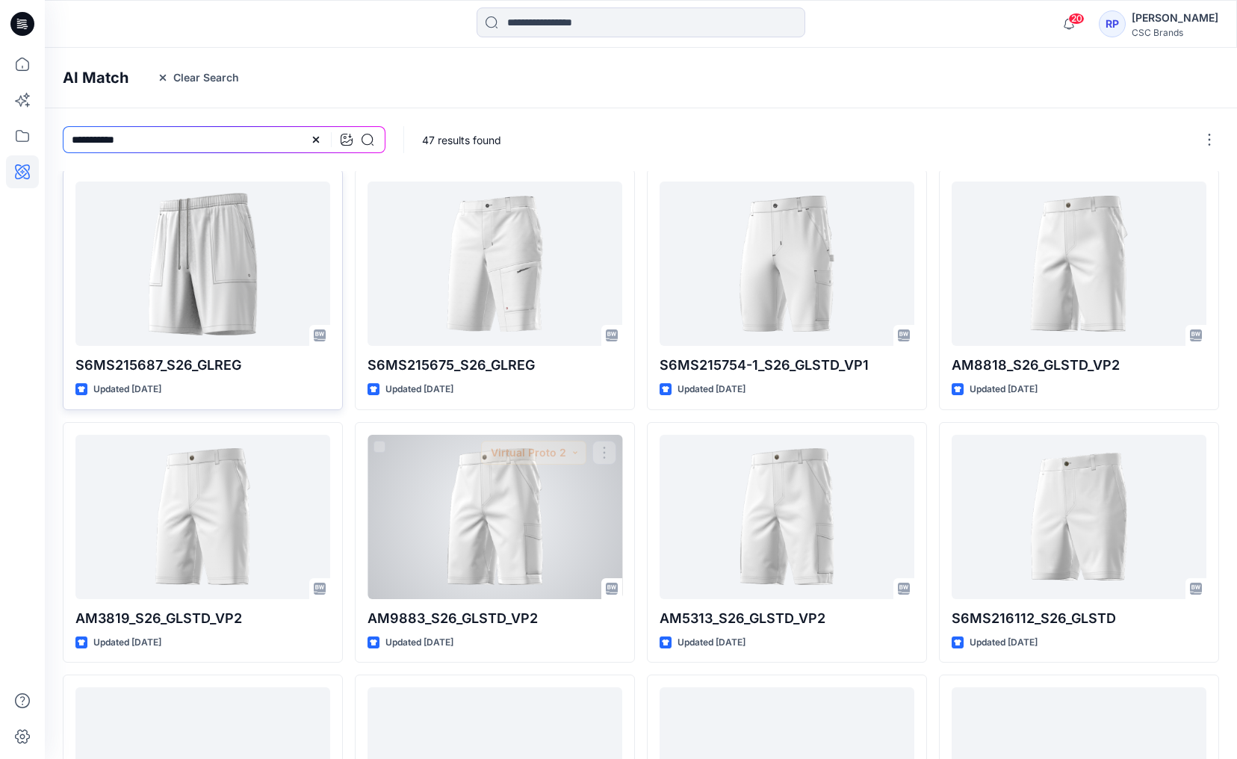
scroll to position [0, 0]
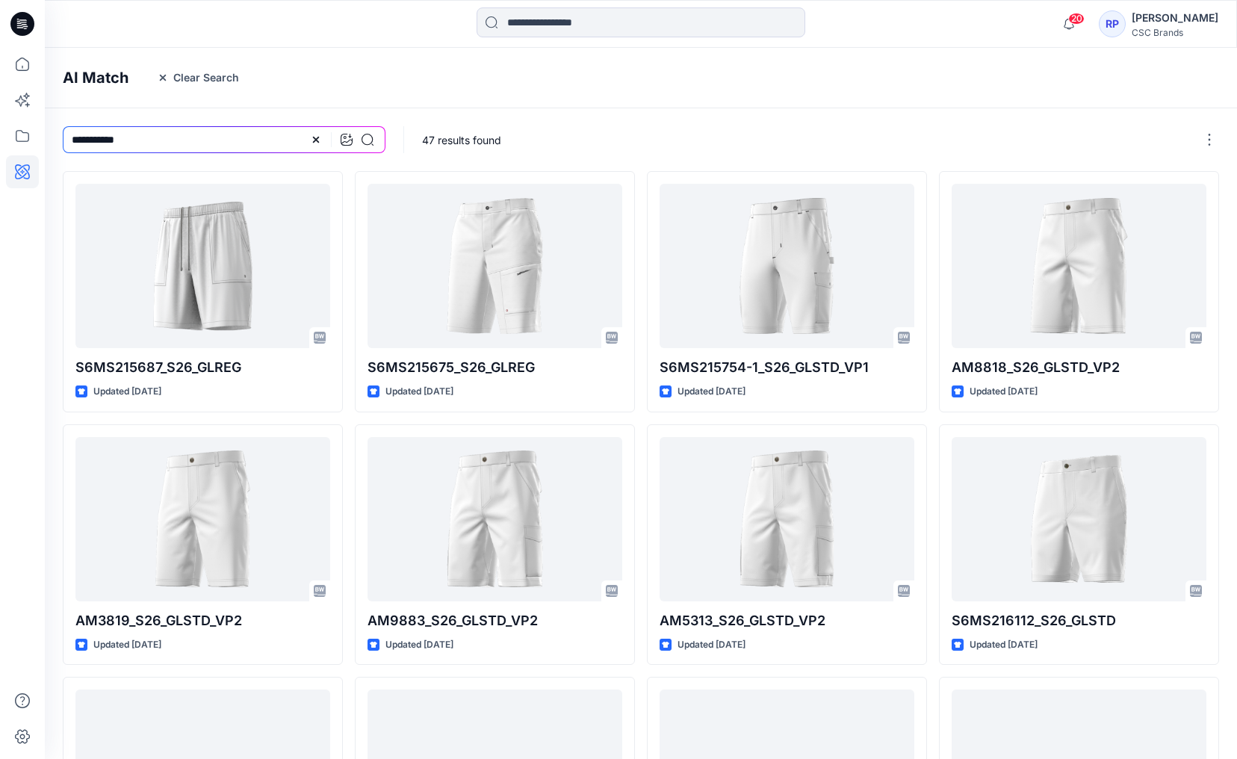
drag, startPoint x: 170, startPoint y: 137, endPoint x: 190, endPoint y: 108, distance: 36.0
click at [170, 134] on input "**********" at bounding box center [224, 139] width 323 height 27
type input "**********"
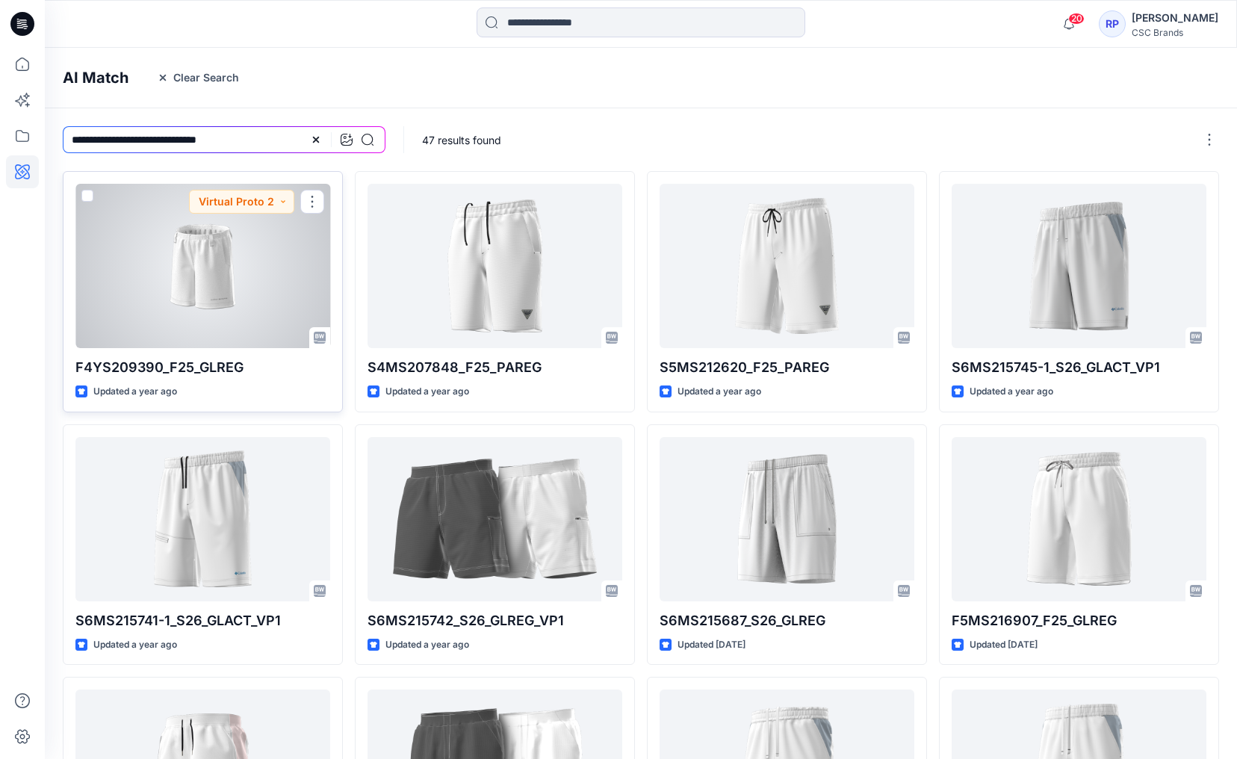
click at [211, 288] on div at bounding box center [202, 266] width 255 height 164
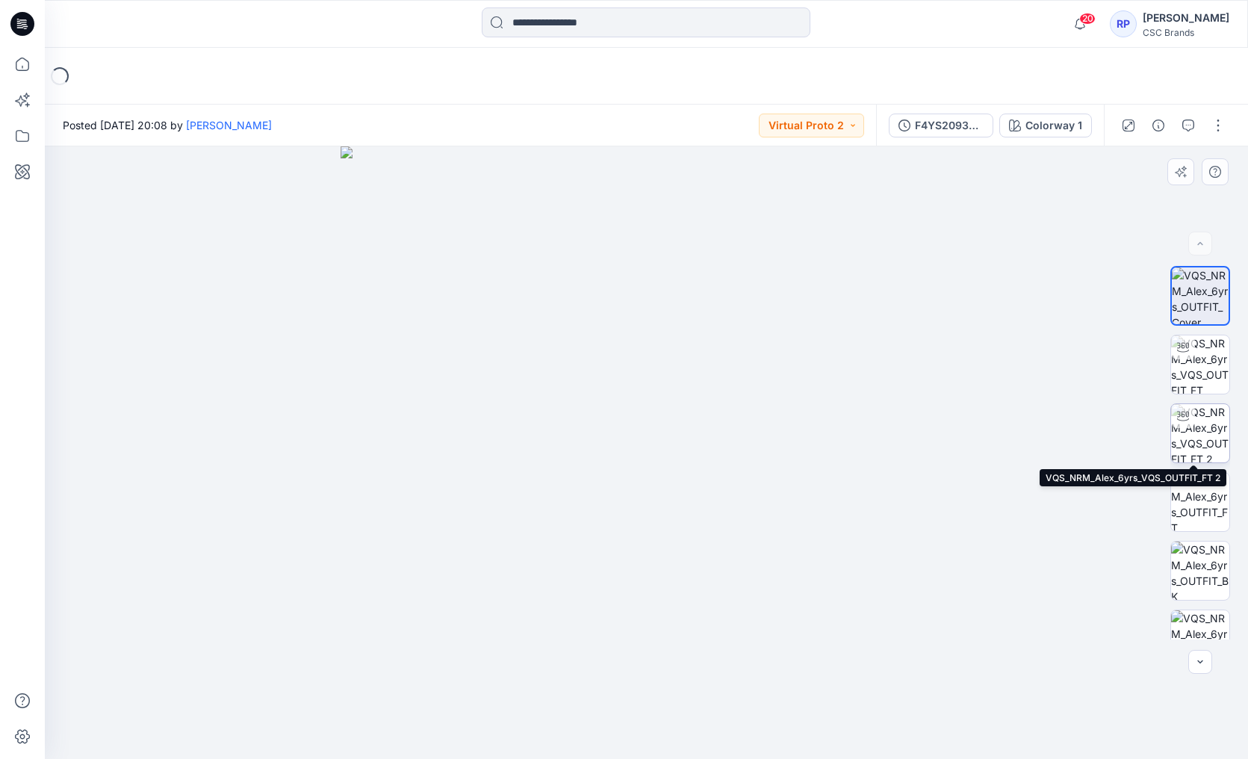
click at [1097, 420] on img at bounding box center [1200, 433] width 58 height 58
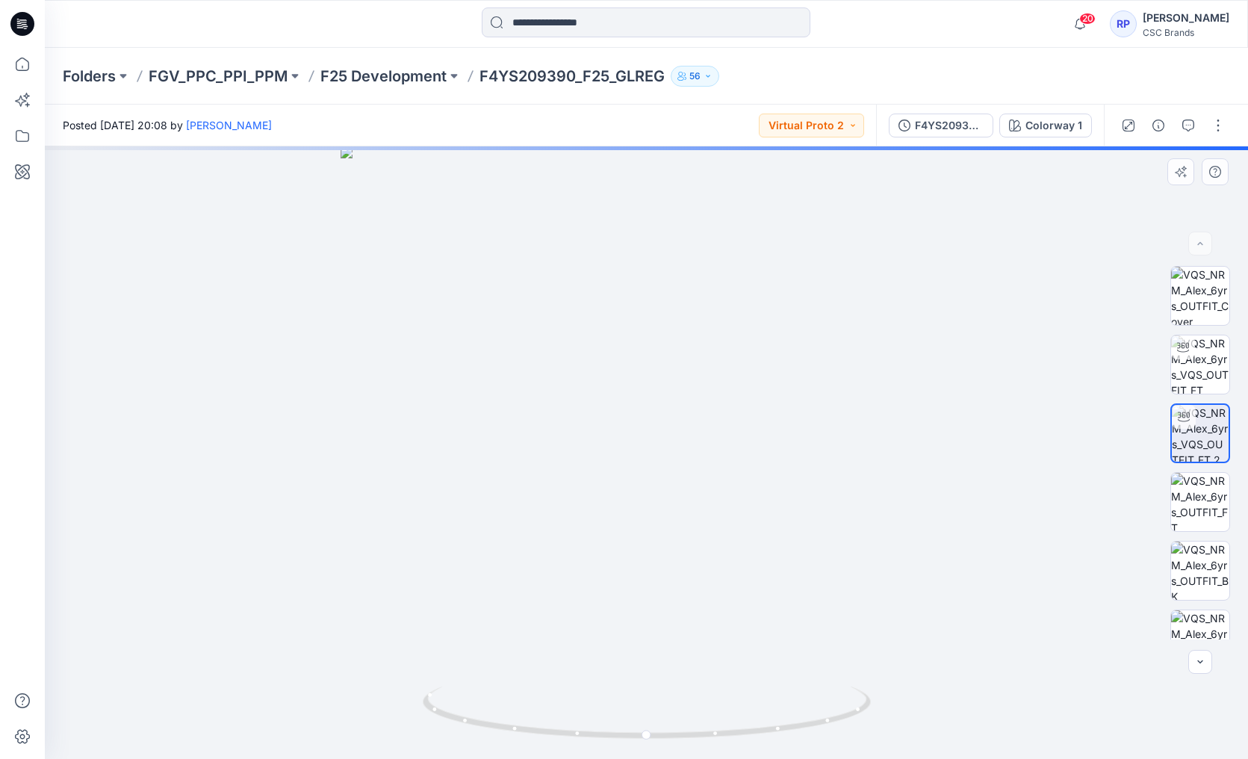
drag, startPoint x: 1167, startPoint y: 522, endPoint x: 1158, endPoint y: 554, distance: 33.3
click at [1097, 554] on div "BW" at bounding box center [1200, 452] width 96 height 373
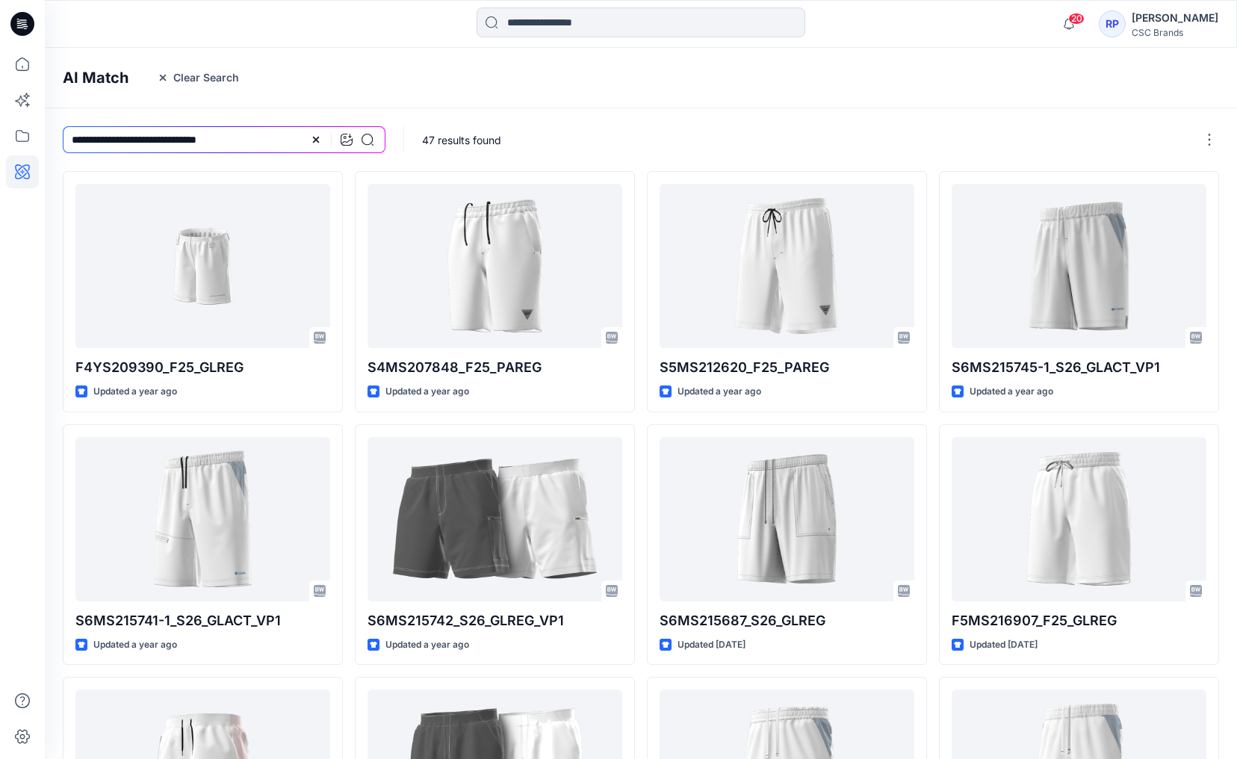
click at [323, 137] on div at bounding box center [341, 139] width 63 height 27
click at [311, 136] on icon at bounding box center [316, 140] width 12 height 12
click at [160, 133] on input at bounding box center [224, 139] width 323 height 27
click at [359, 144] on div at bounding box center [357, 139] width 33 height 27
click at [350, 137] on icon at bounding box center [347, 140] width 12 height 12
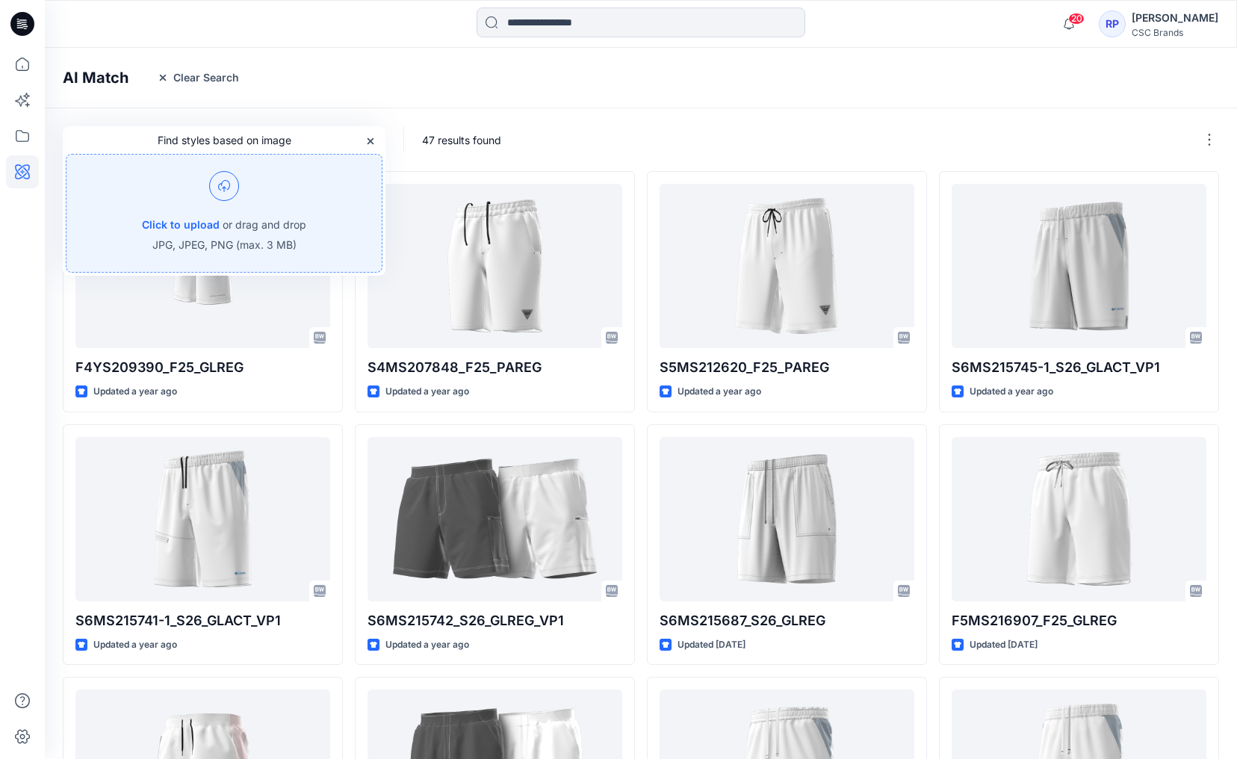
click at [241, 200] on div "Click to upload or drag and drop JPG, JPEG, PNG (max. 3 MB)" at bounding box center [224, 213] width 317 height 119
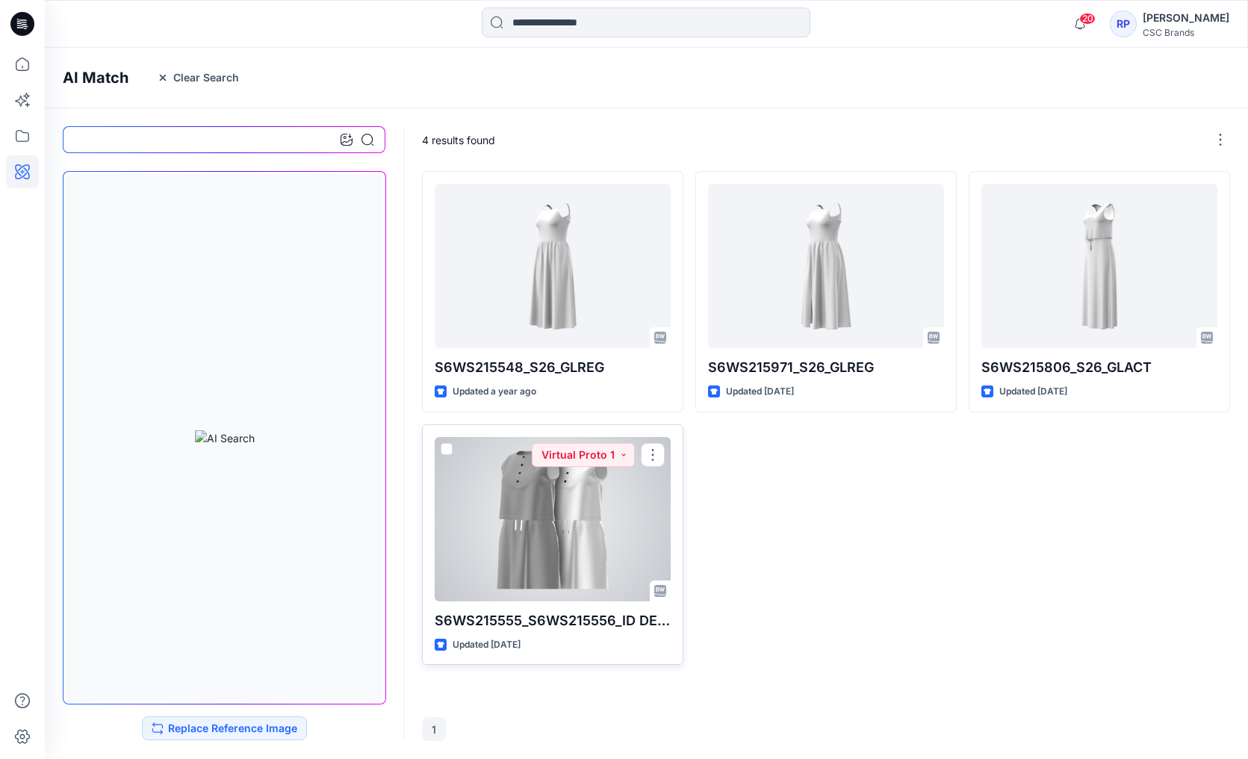
click at [580, 551] on div at bounding box center [553, 519] width 236 height 164
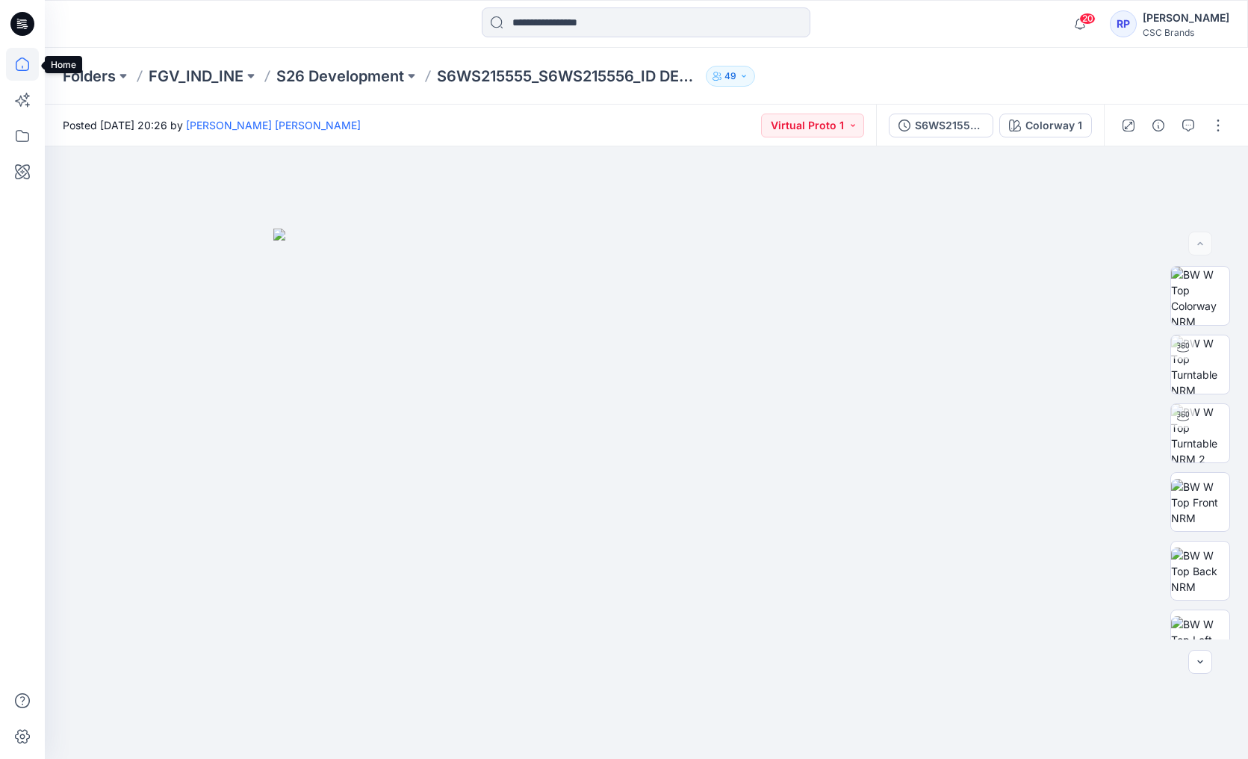
click at [25, 65] on icon at bounding box center [22, 64] width 33 height 33
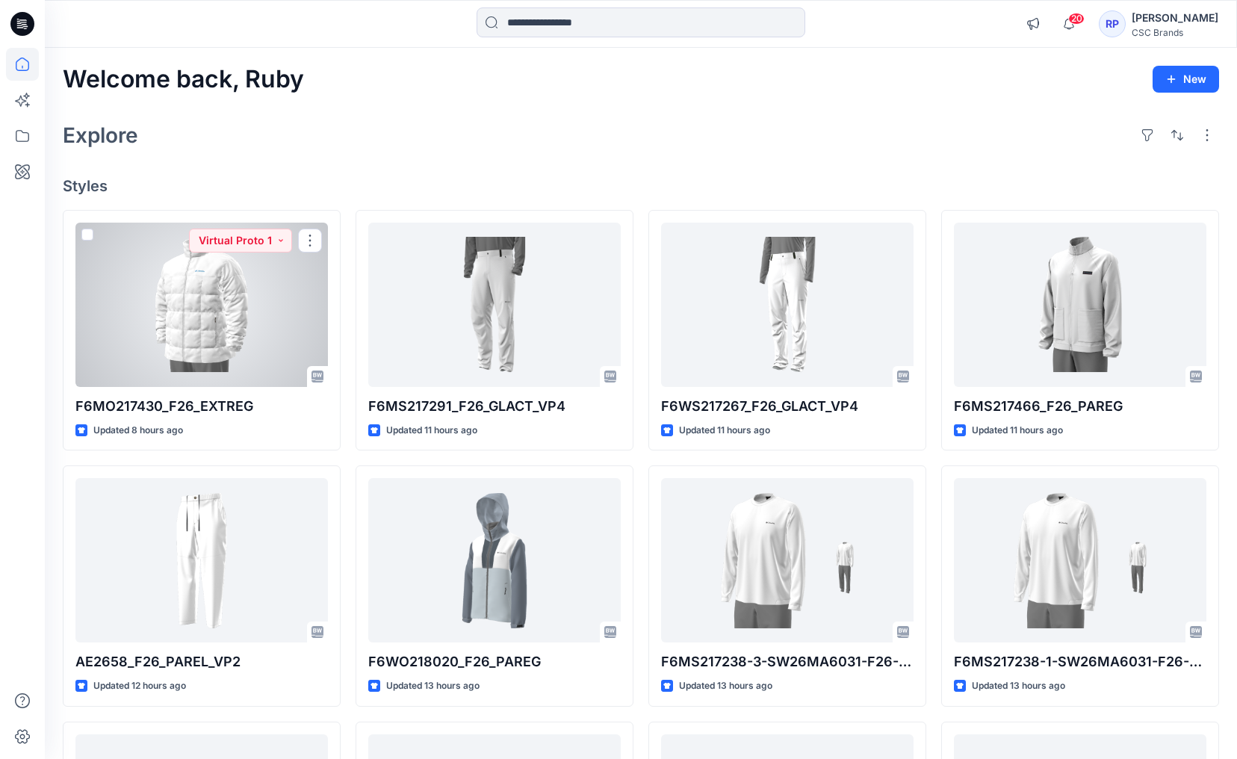
drag, startPoint x: 238, startPoint y: 332, endPoint x: 251, endPoint y: 332, distance: 13.4
click at [238, 332] on div at bounding box center [201, 305] width 252 height 164
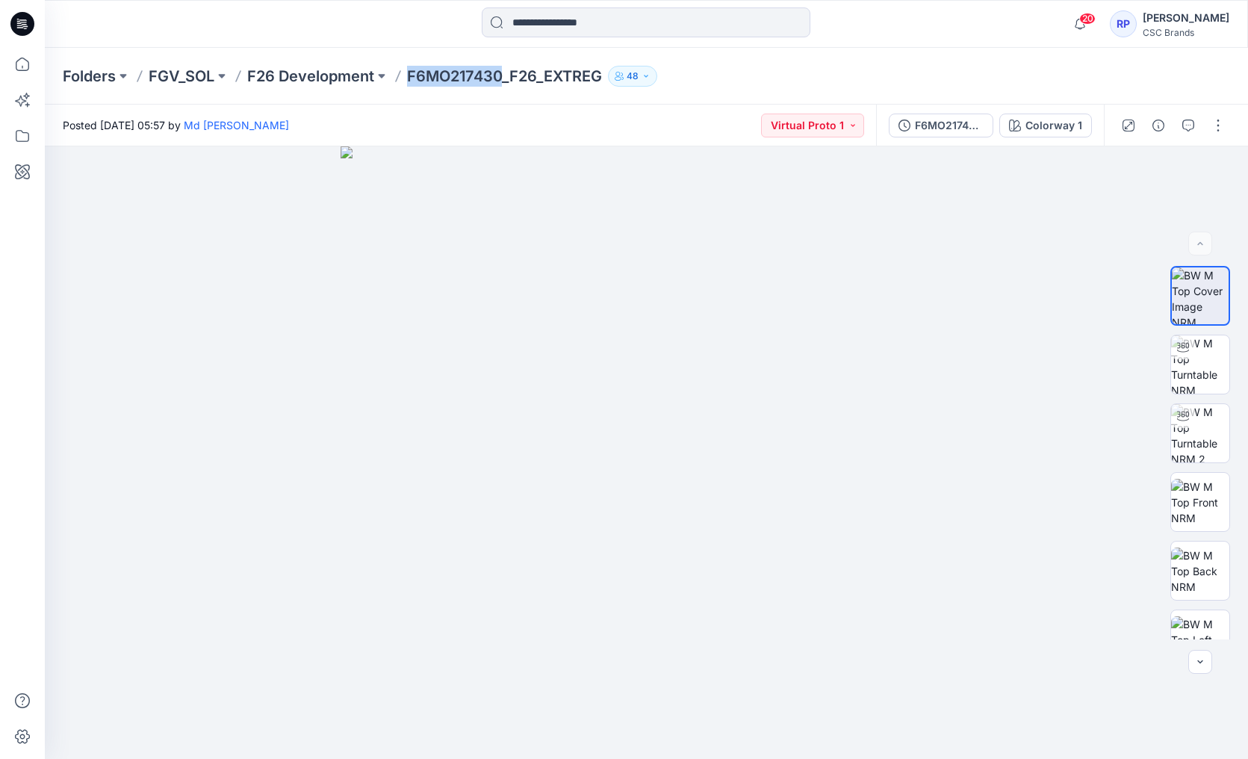
drag, startPoint x: 406, startPoint y: 75, endPoint x: 503, endPoint y: 76, distance: 97.9
click at [503, 76] on div "Folders FGV_SOL F26 Development F6MO217430_F26_EXTREG 48" at bounding box center [588, 76] width 1051 height 21
copy p "F6MO217430"
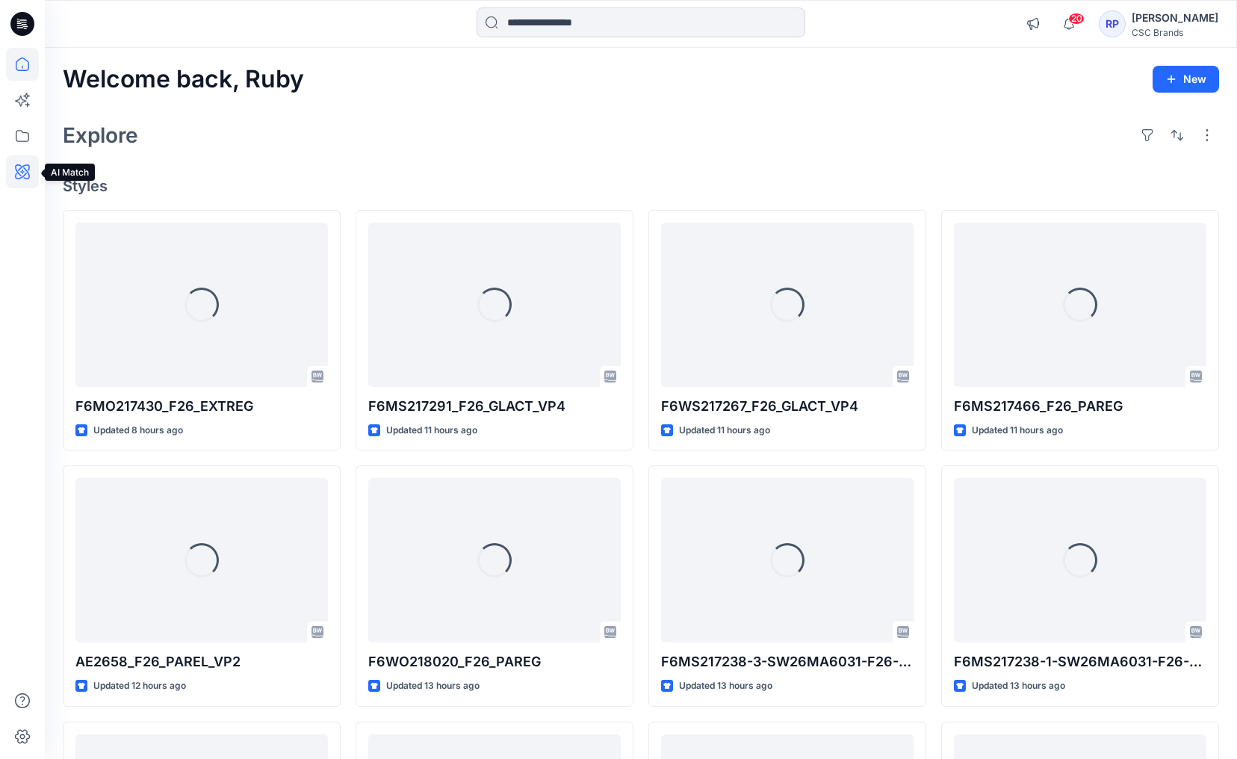
click at [22, 182] on icon at bounding box center [22, 171] width 33 height 33
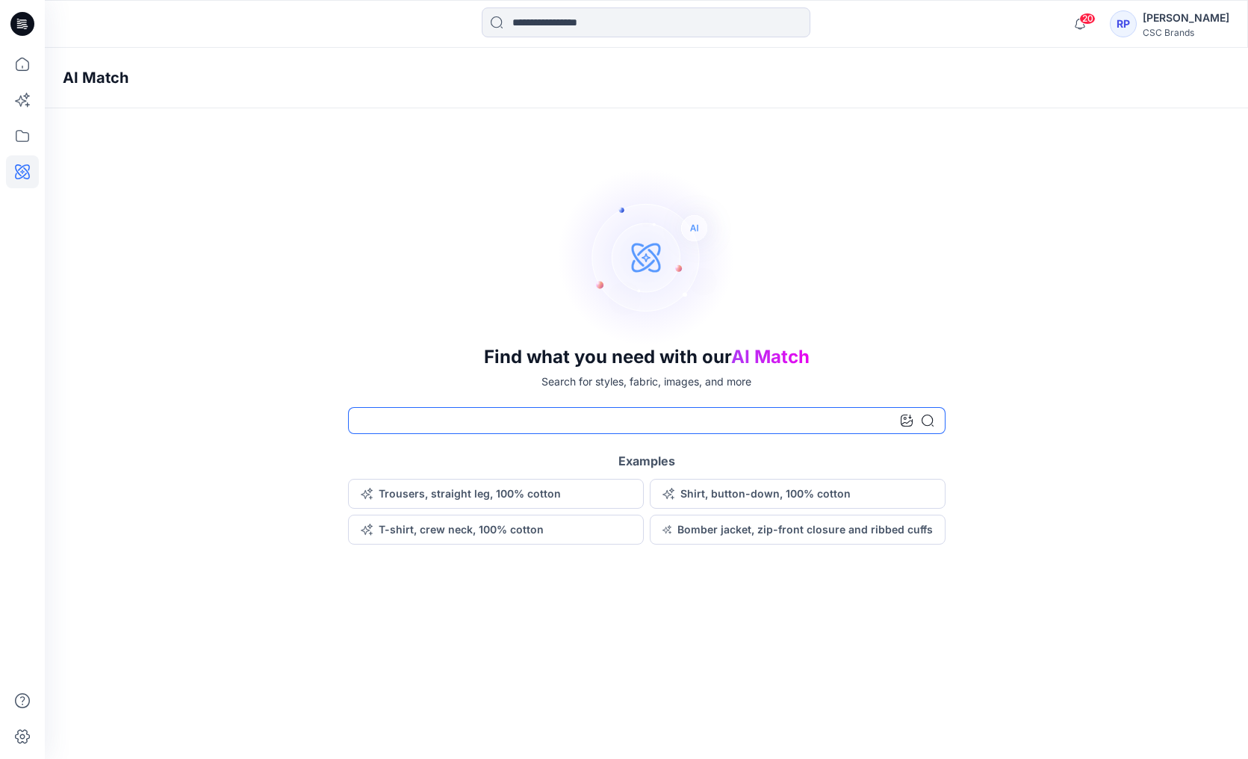
click at [426, 421] on input at bounding box center [646, 420] width 597 height 27
click at [909, 426] on div at bounding box center [917, 420] width 33 height 27
click at [909, 423] on icon at bounding box center [907, 421] width 12 height 12
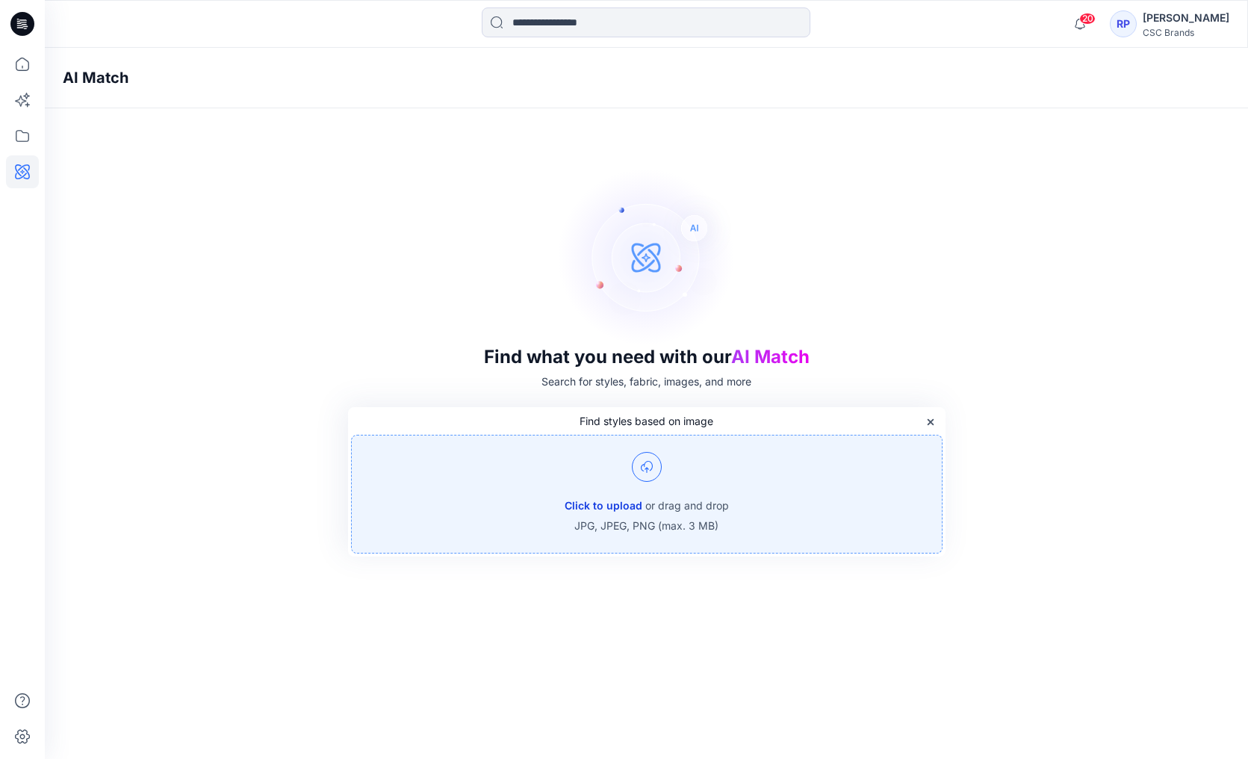
click at [592, 505] on button "Click to upload" at bounding box center [604, 506] width 78 height 18
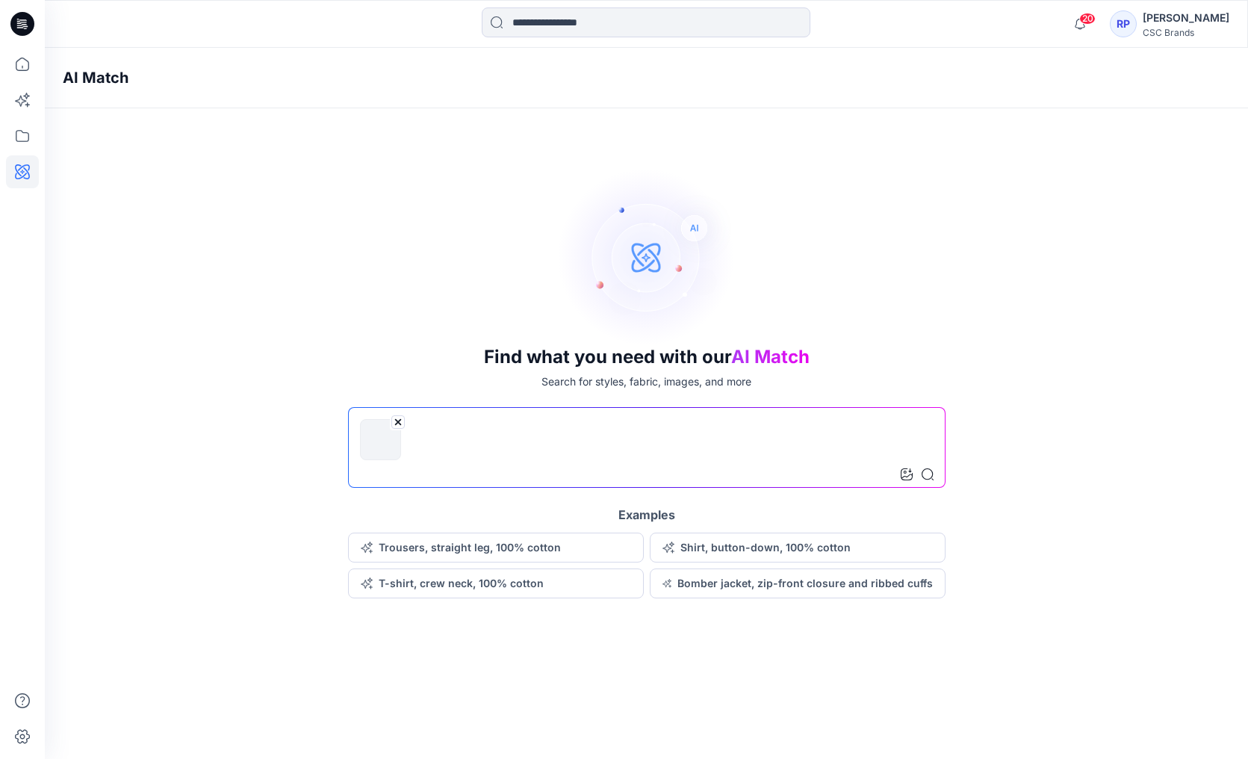
click at [937, 476] on input at bounding box center [646, 447] width 597 height 81
click at [933, 477] on icon at bounding box center [928, 474] width 12 height 12
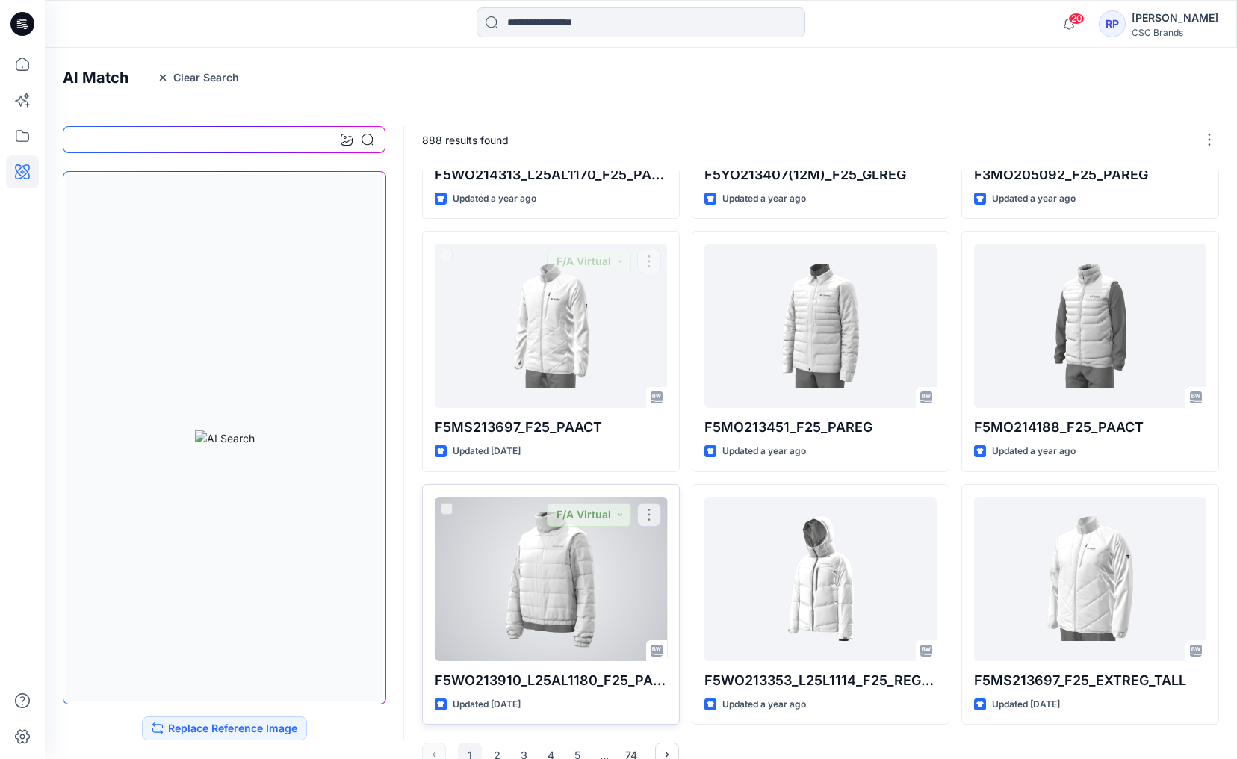
scroll to position [471, 0]
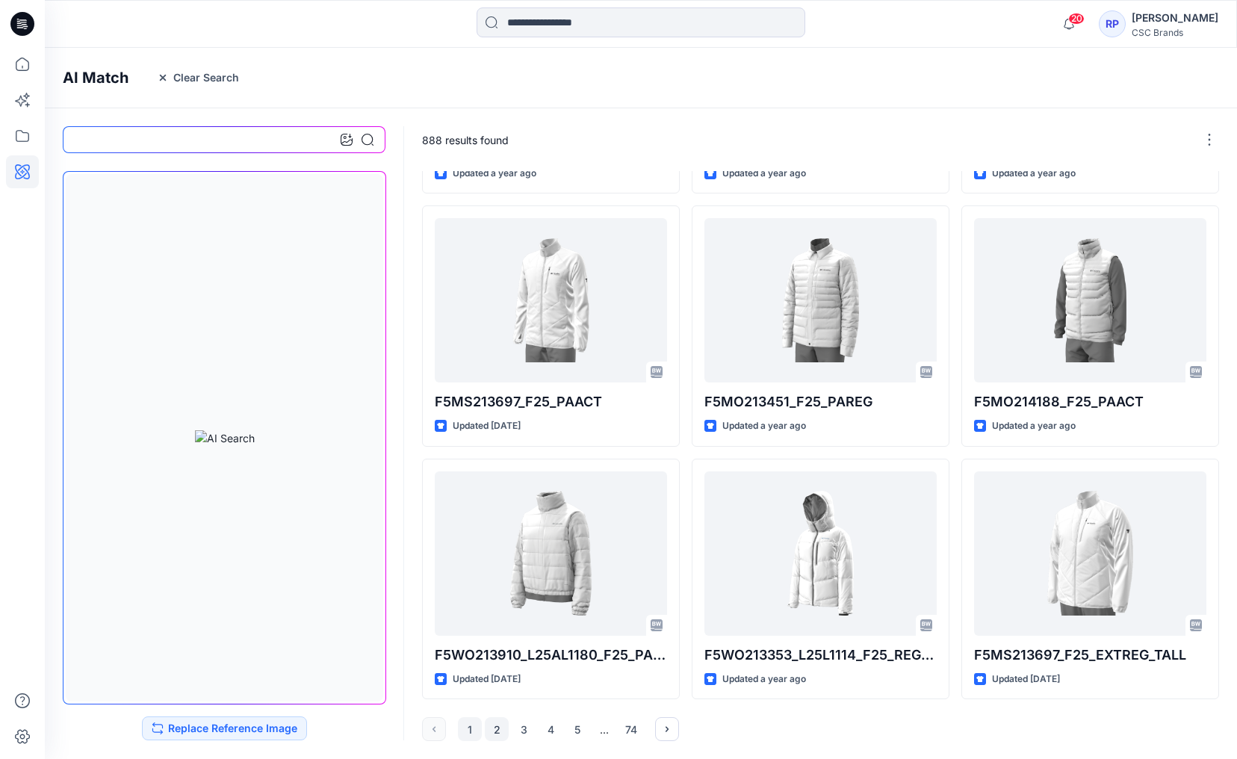
click at [494, 724] on button "2" at bounding box center [497, 729] width 24 height 24
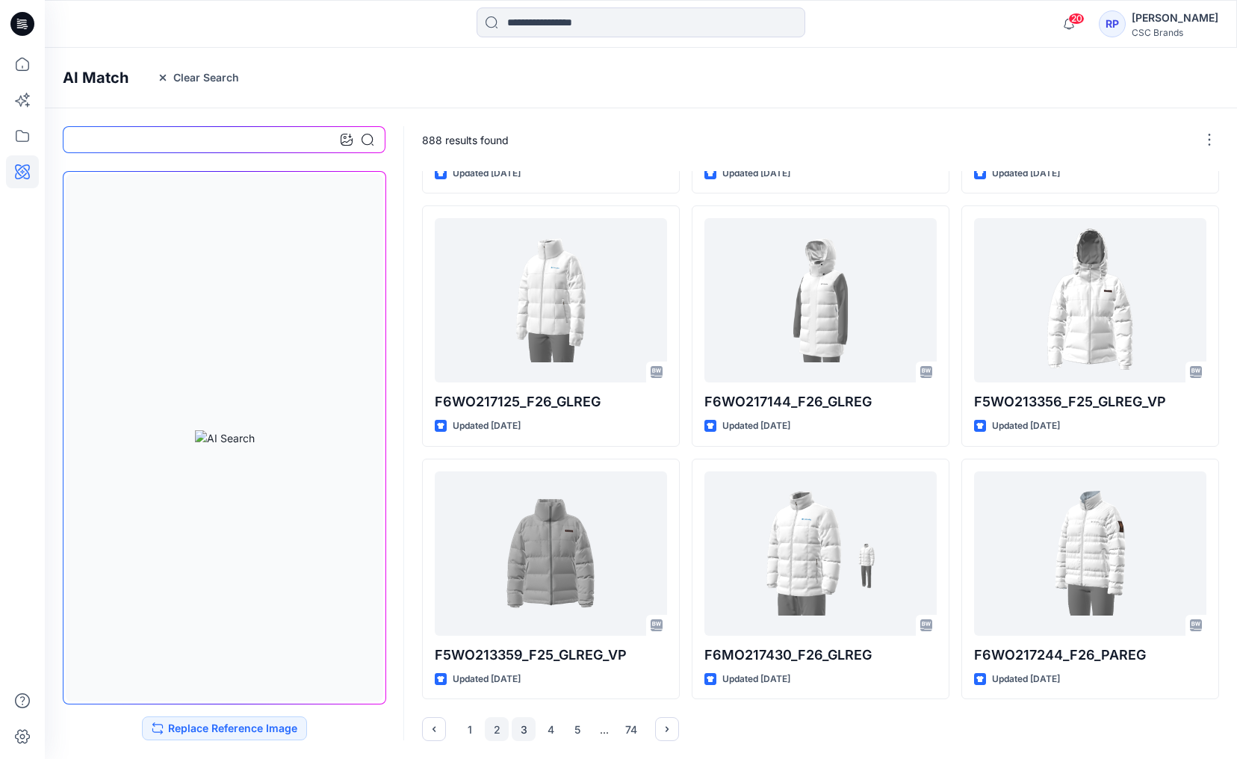
click at [518, 736] on button "3" at bounding box center [524, 729] width 24 height 24
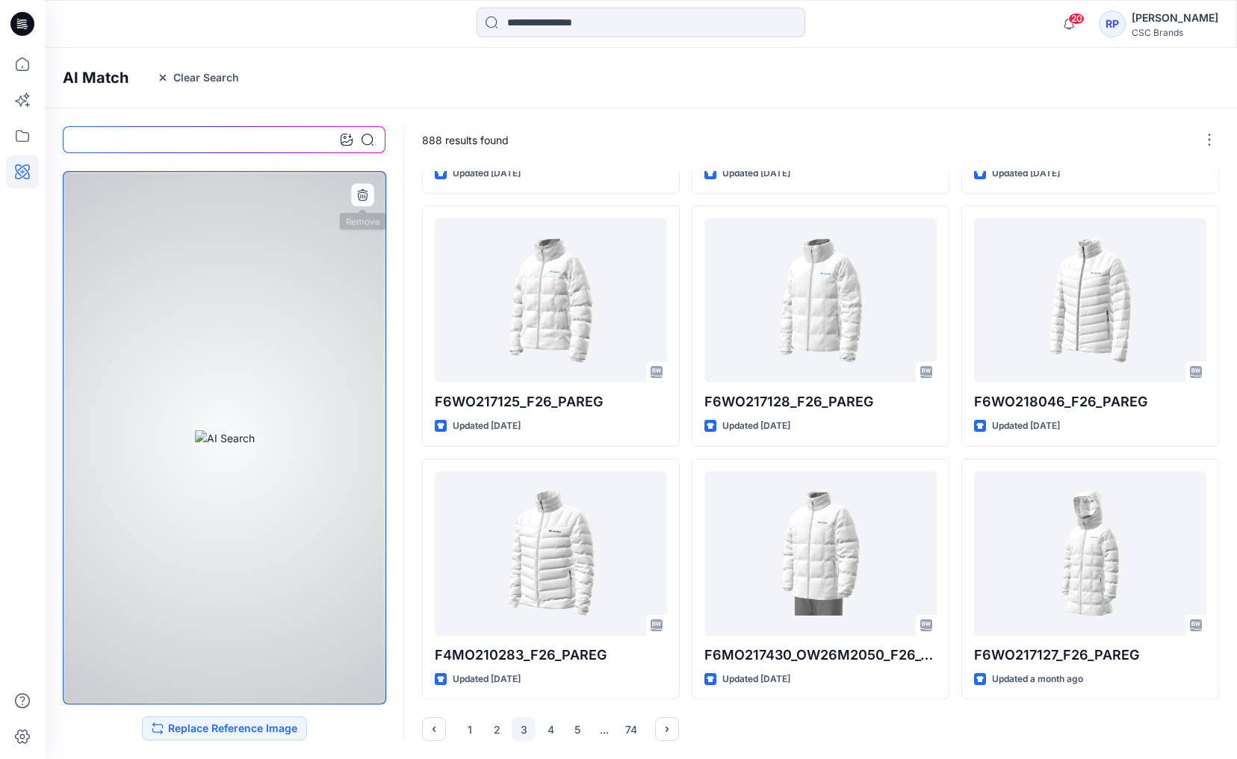
click at [368, 190] on button "button" at bounding box center [362, 195] width 24 height 24
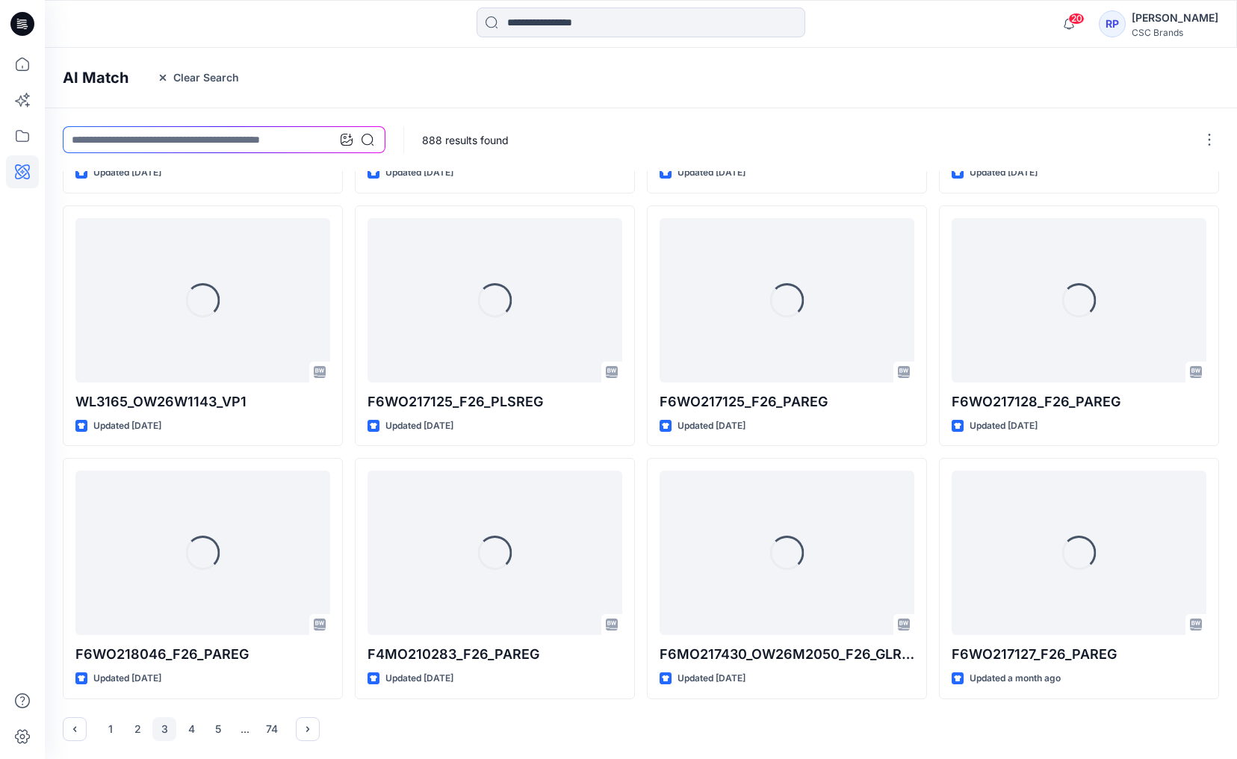
scroll to position [219, 0]
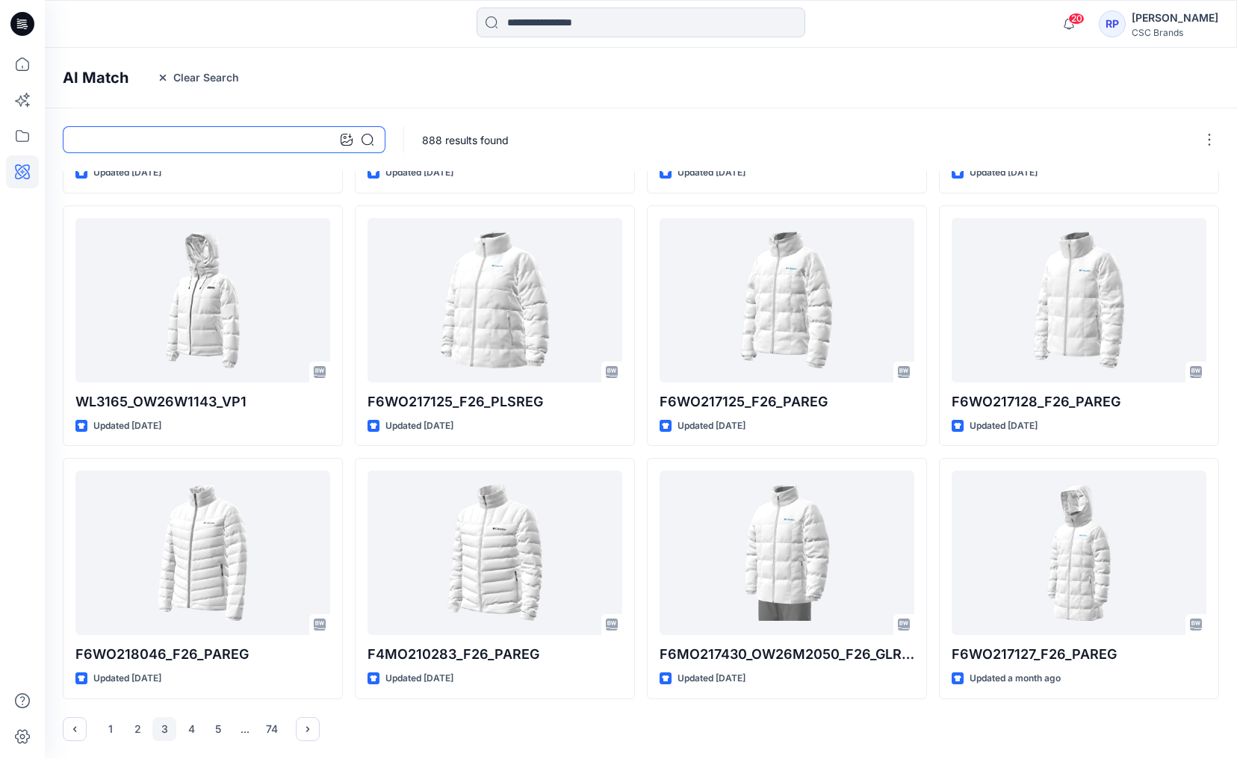
click at [153, 140] on input at bounding box center [224, 139] width 323 height 27
type input "**********"
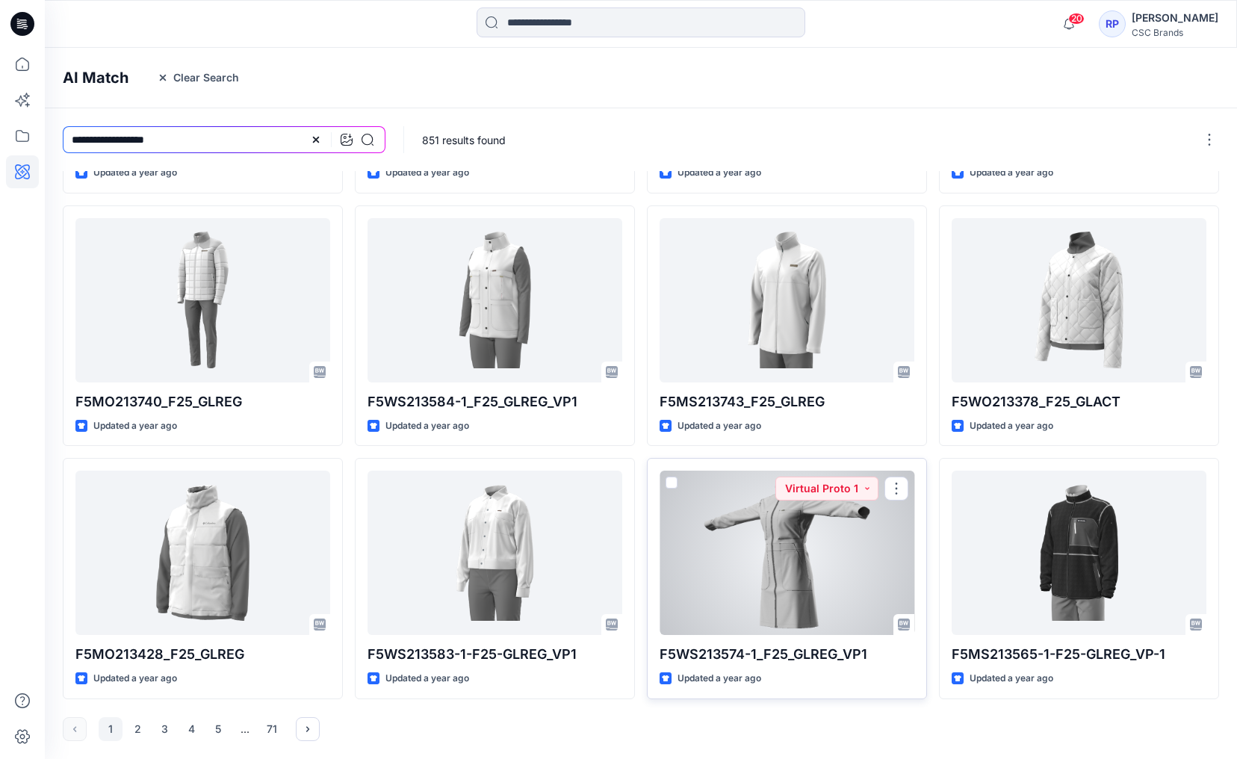
click at [825, 600] on div at bounding box center [786, 553] width 255 height 164
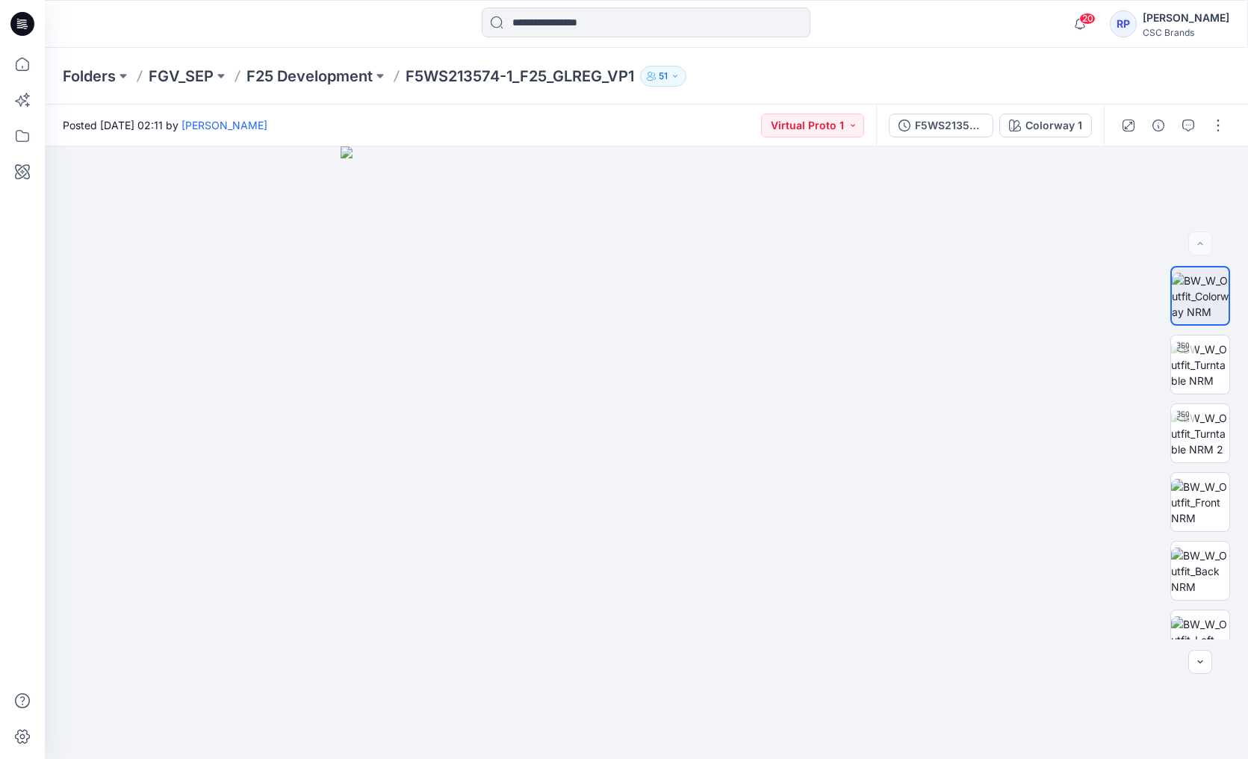
click at [444, 71] on p "F5WS213574-1_F25_GLREG_VP1" at bounding box center [520, 76] width 229 height 21
copy p "F5WS213574"
click at [1214, 505] on img at bounding box center [1200, 502] width 58 height 47
click at [20, 182] on icon at bounding box center [22, 171] width 33 height 33
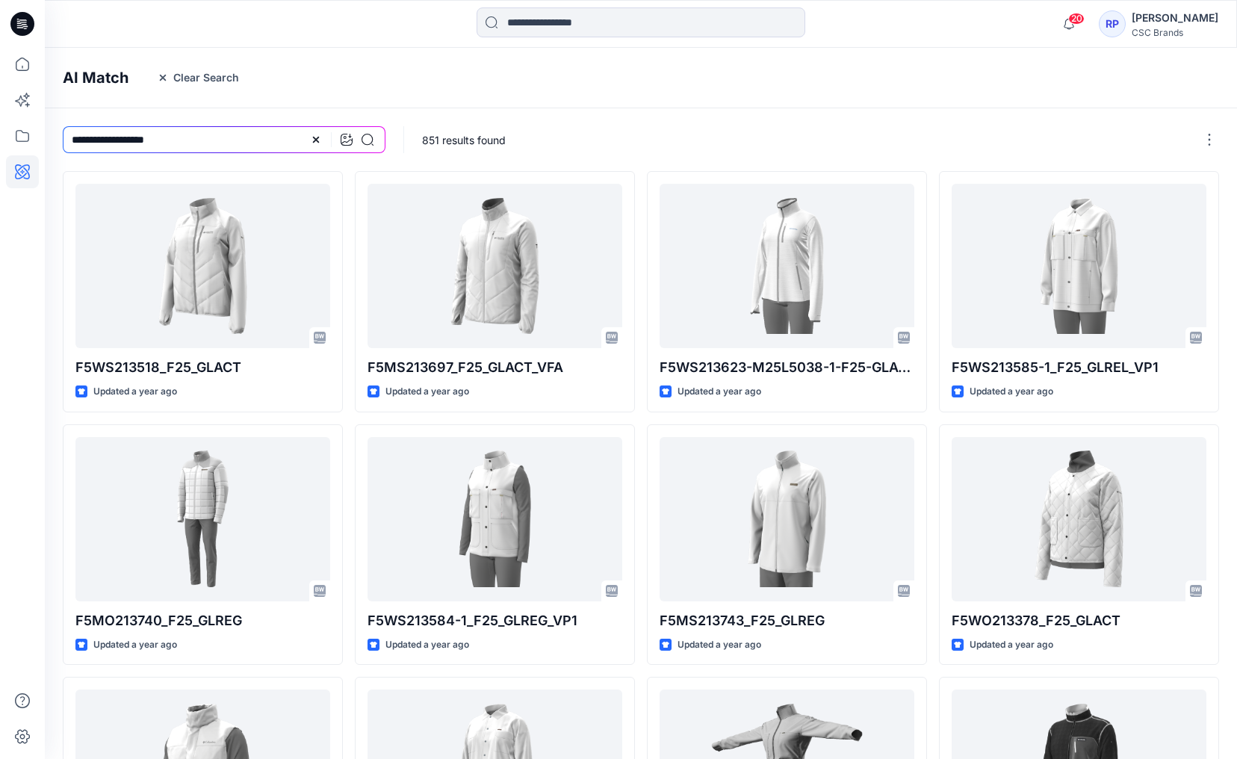
click at [317, 137] on icon at bounding box center [316, 140] width 12 height 12
click at [348, 140] on icon at bounding box center [347, 140] width 12 height 12
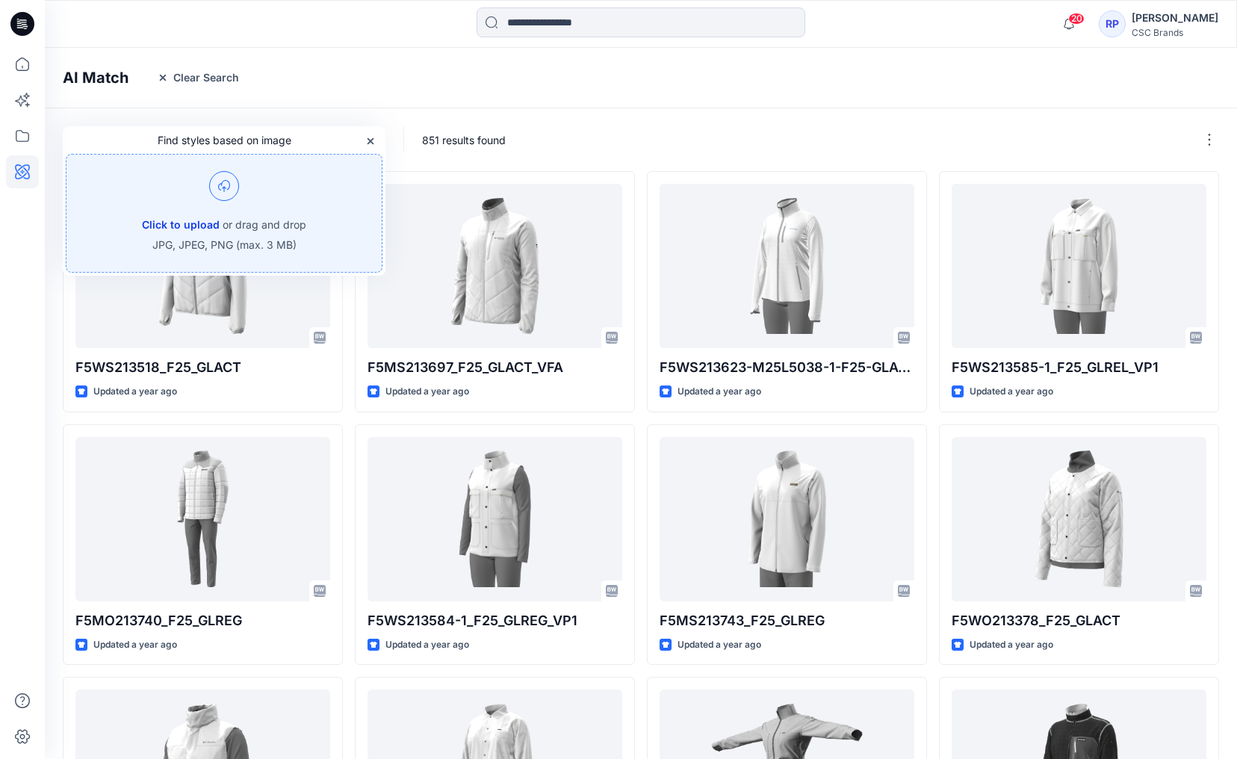
click at [212, 225] on button "Click to upload" at bounding box center [181, 225] width 78 height 18
click at [186, 231] on button "Click to upload" at bounding box center [181, 225] width 78 height 18
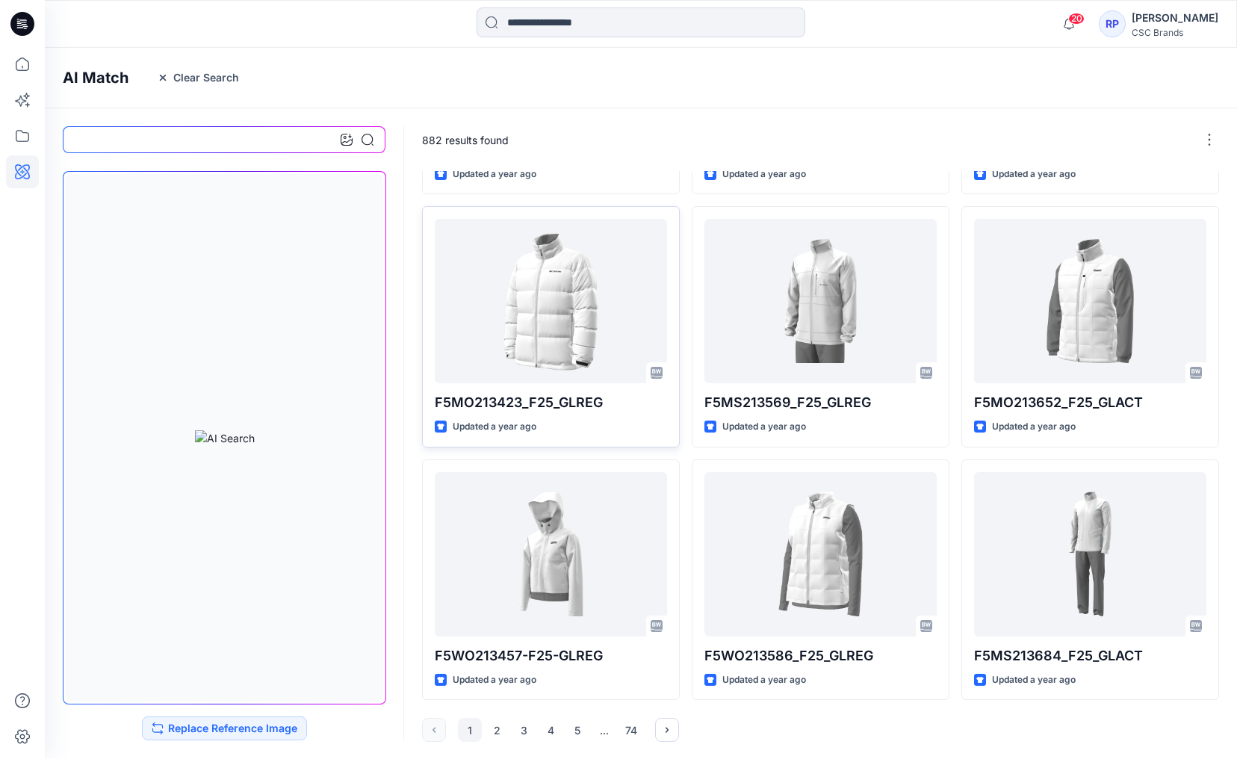
scroll to position [471, 0]
click at [498, 733] on button "2" at bounding box center [497, 729] width 24 height 24
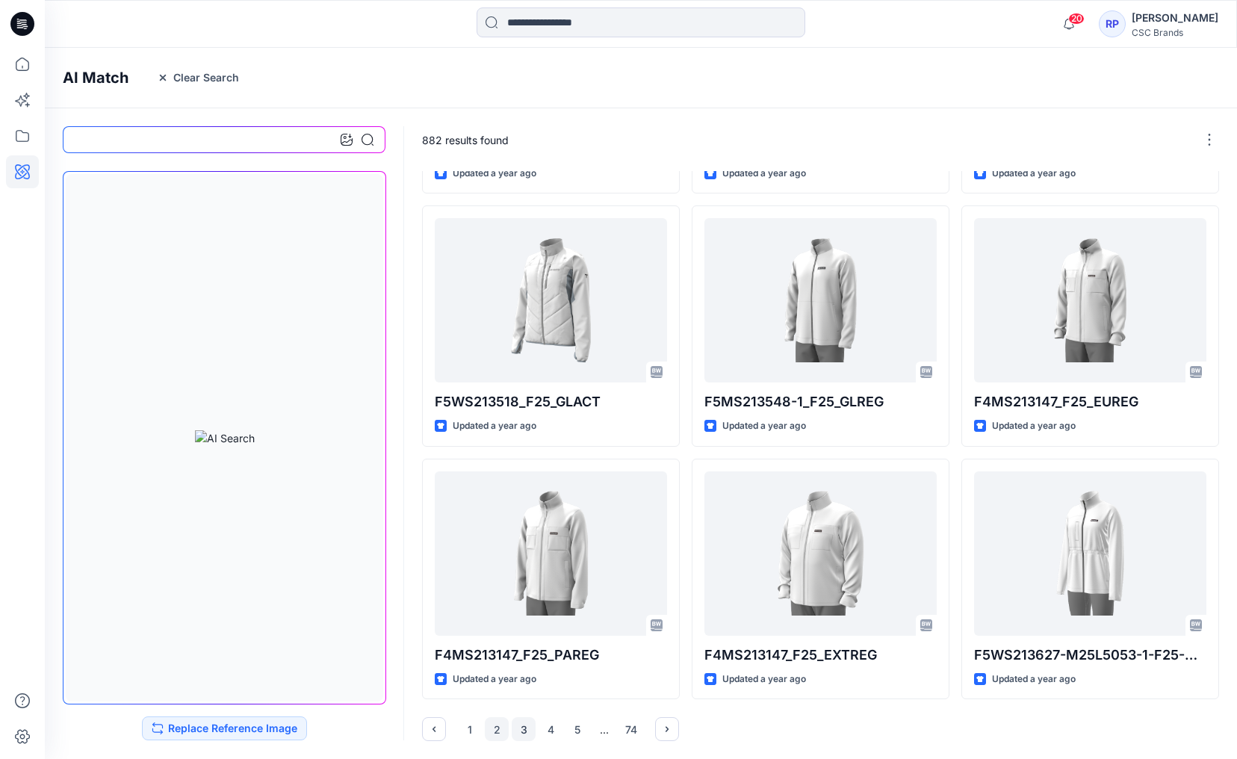
click at [517, 731] on button "3" at bounding box center [524, 729] width 24 height 24
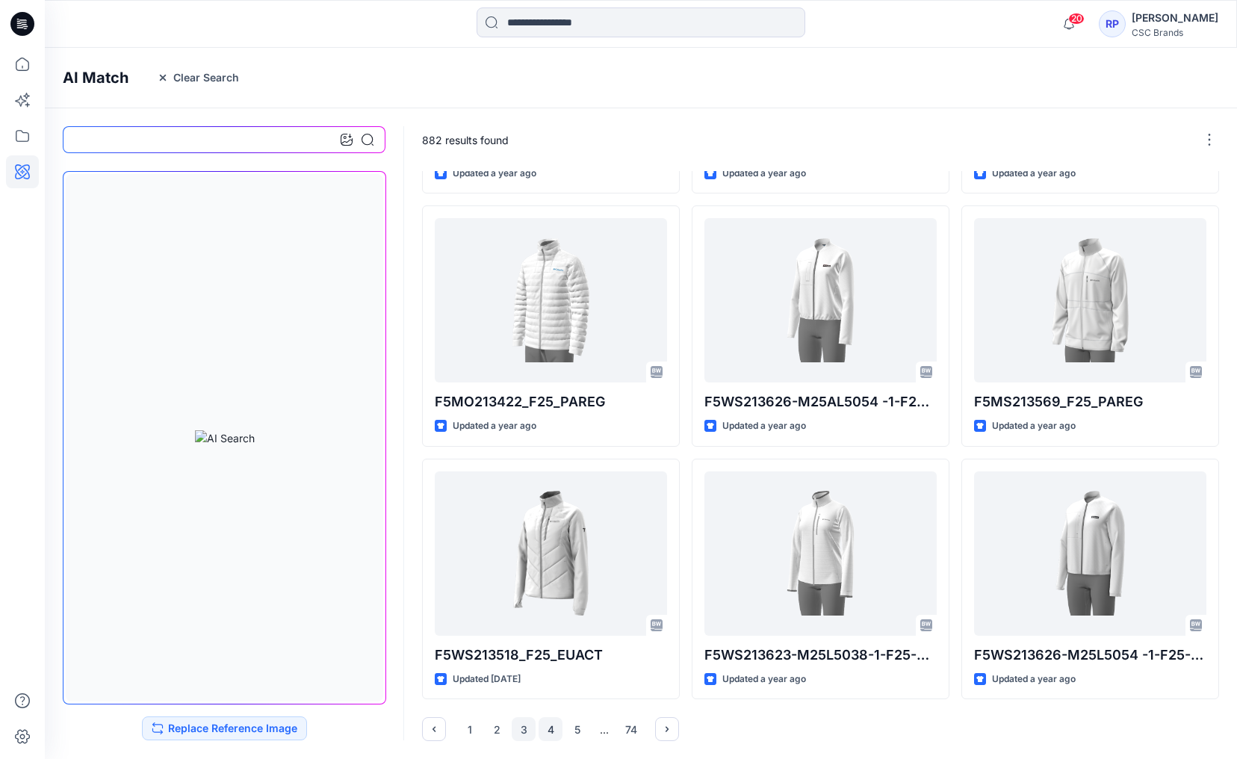
click at [557, 733] on button "4" at bounding box center [550, 729] width 24 height 24
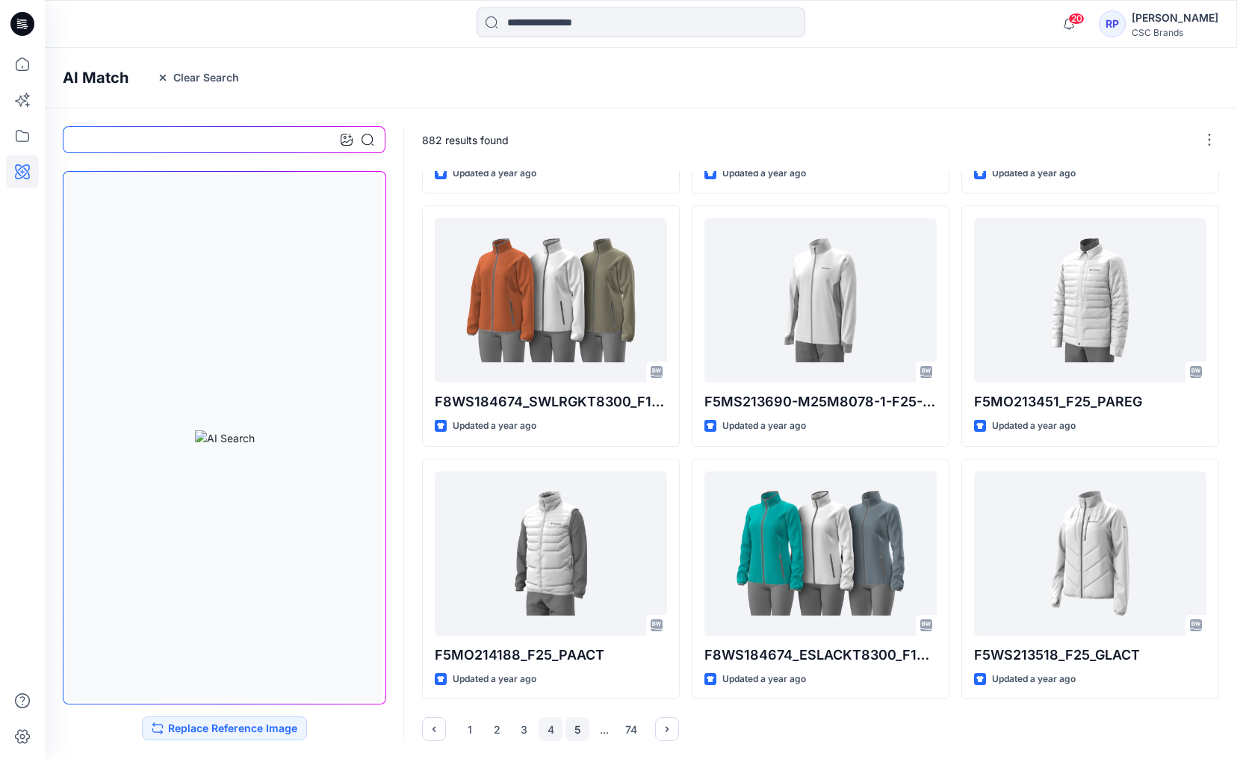
click at [574, 725] on button "5" at bounding box center [577, 729] width 24 height 24
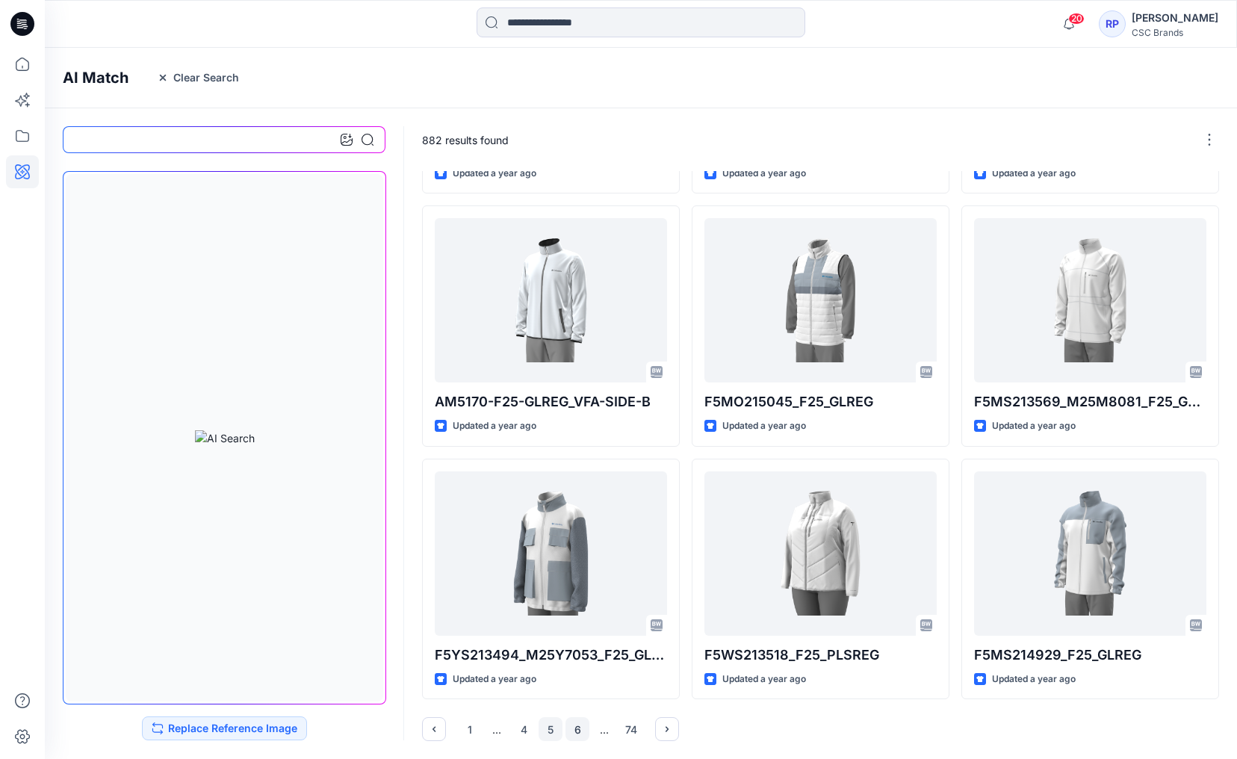
click at [579, 733] on button "6" at bounding box center [577, 729] width 24 height 24
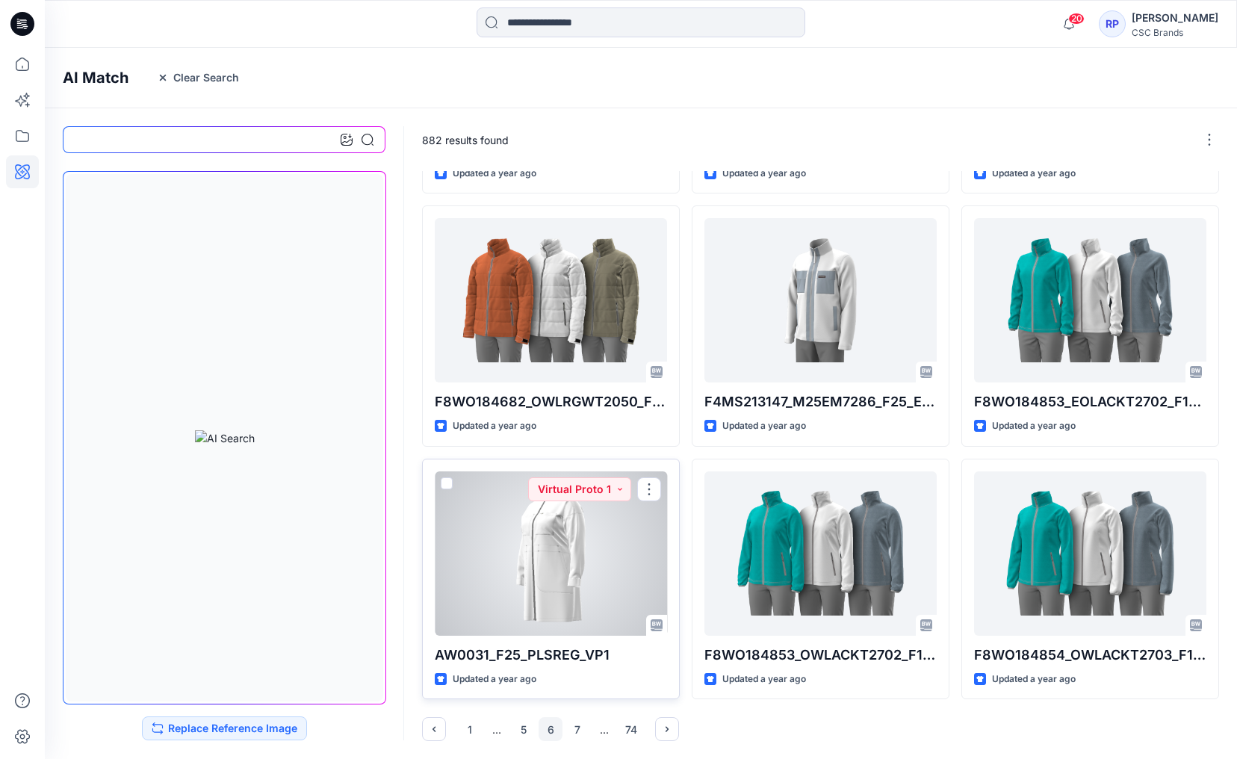
click at [565, 561] on div at bounding box center [551, 553] width 232 height 164
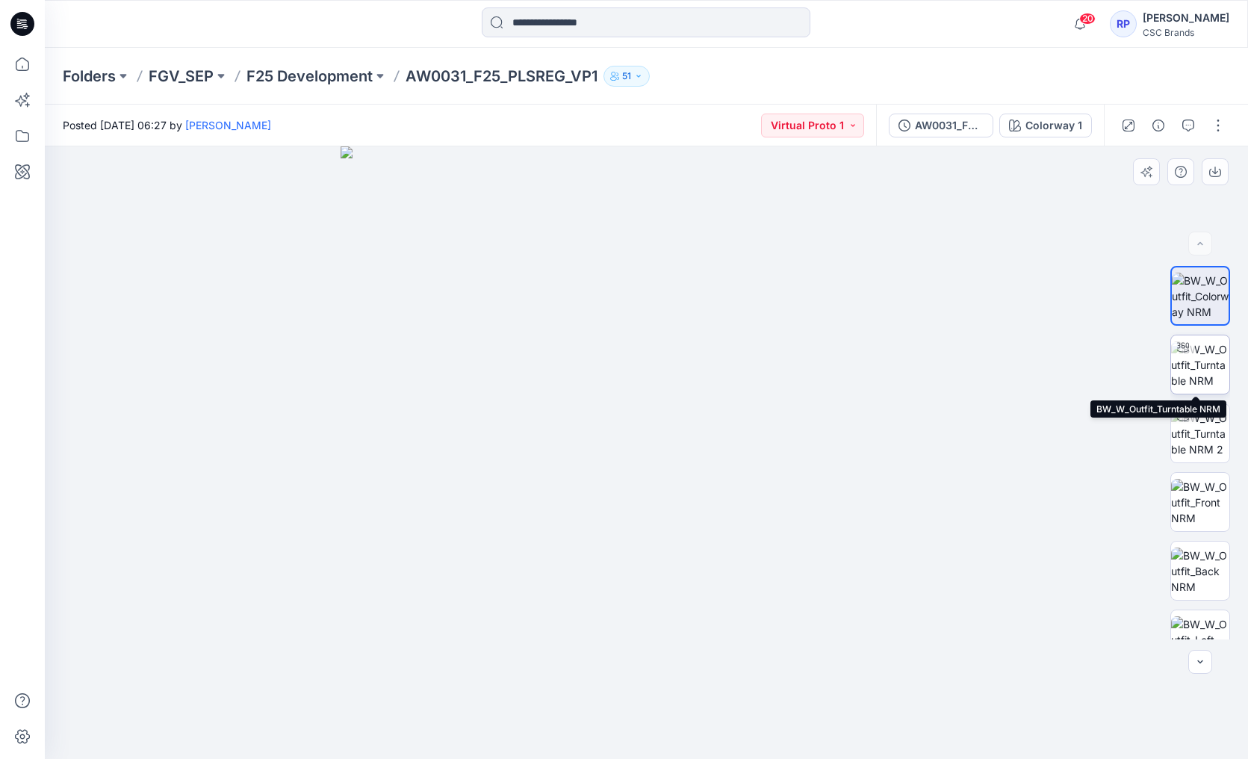
click at [1199, 378] on img at bounding box center [1200, 364] width 58 height 47
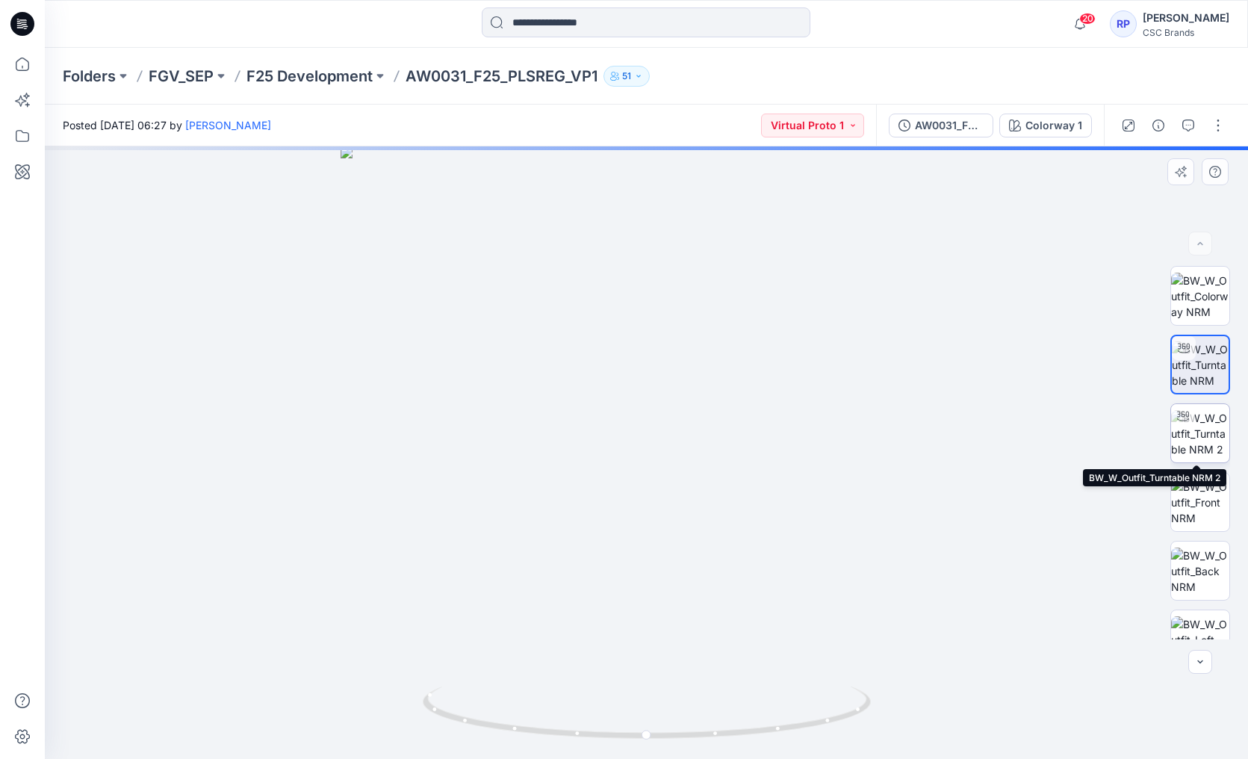
click at [1189, 453] on img at bounding box center [1200, 433] width 58 height 47
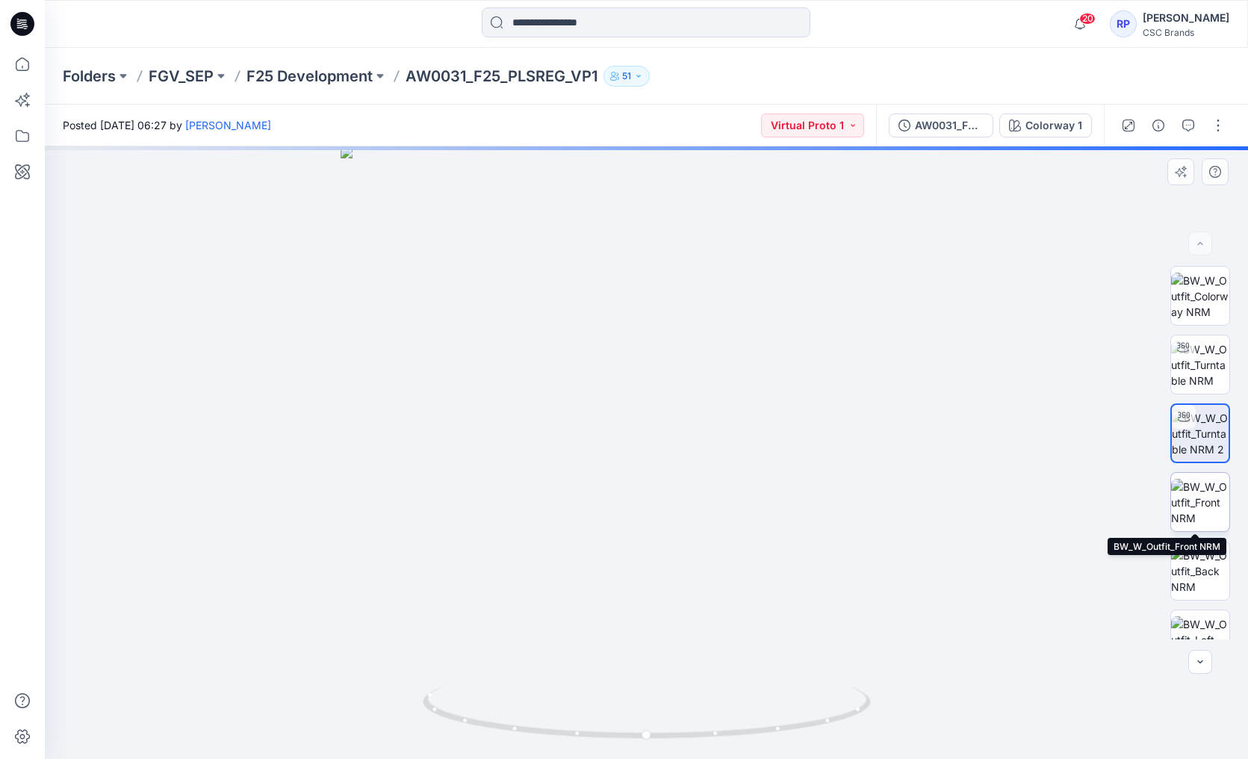
click at [1199, 494] on img at bounding box center [1200, 502] width 58 height 47
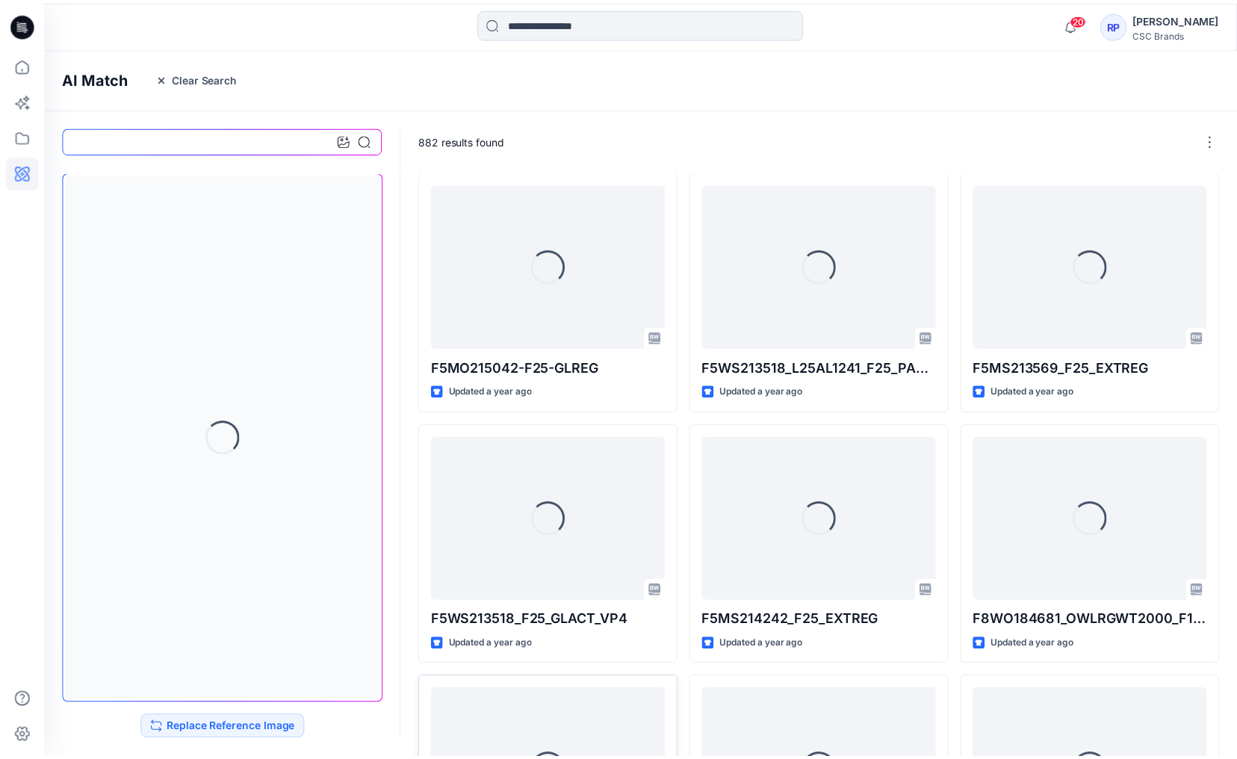
scroll to position [471, 0]
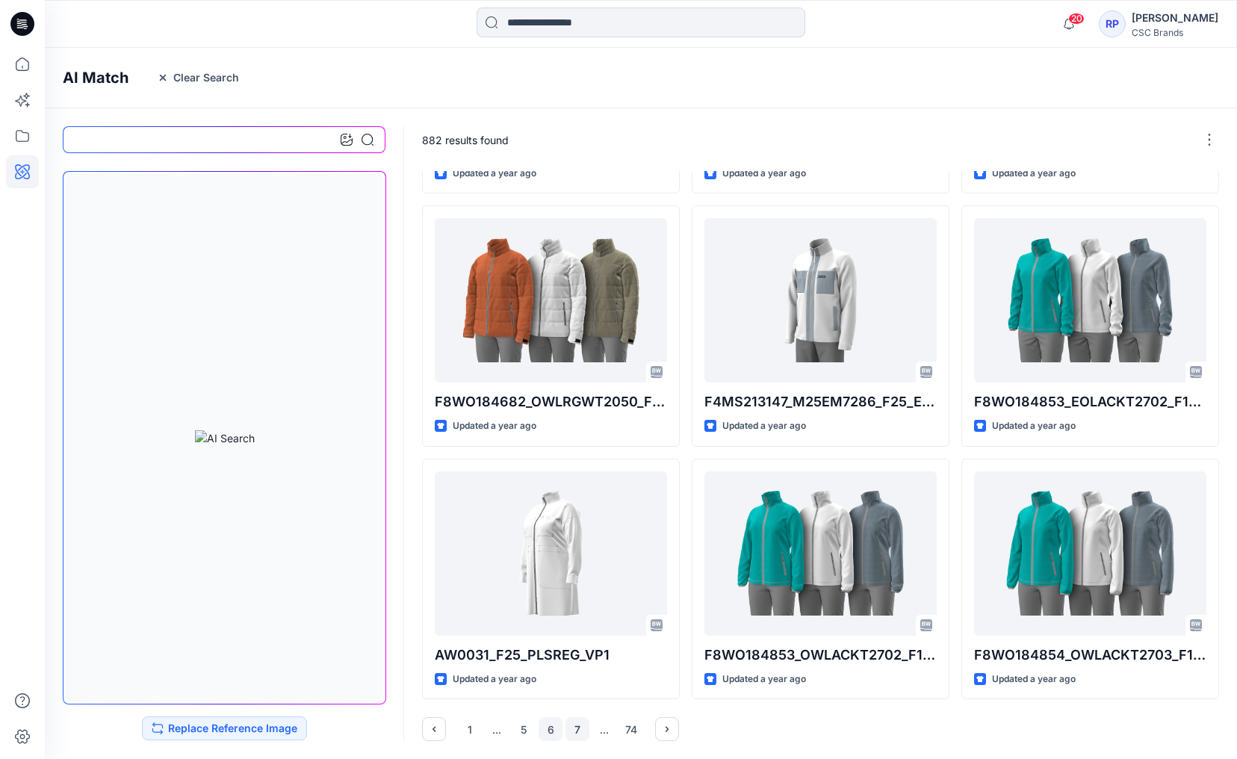
click at [580, 725] on button "7" at bounding box center [577, 729] width 24 height 24
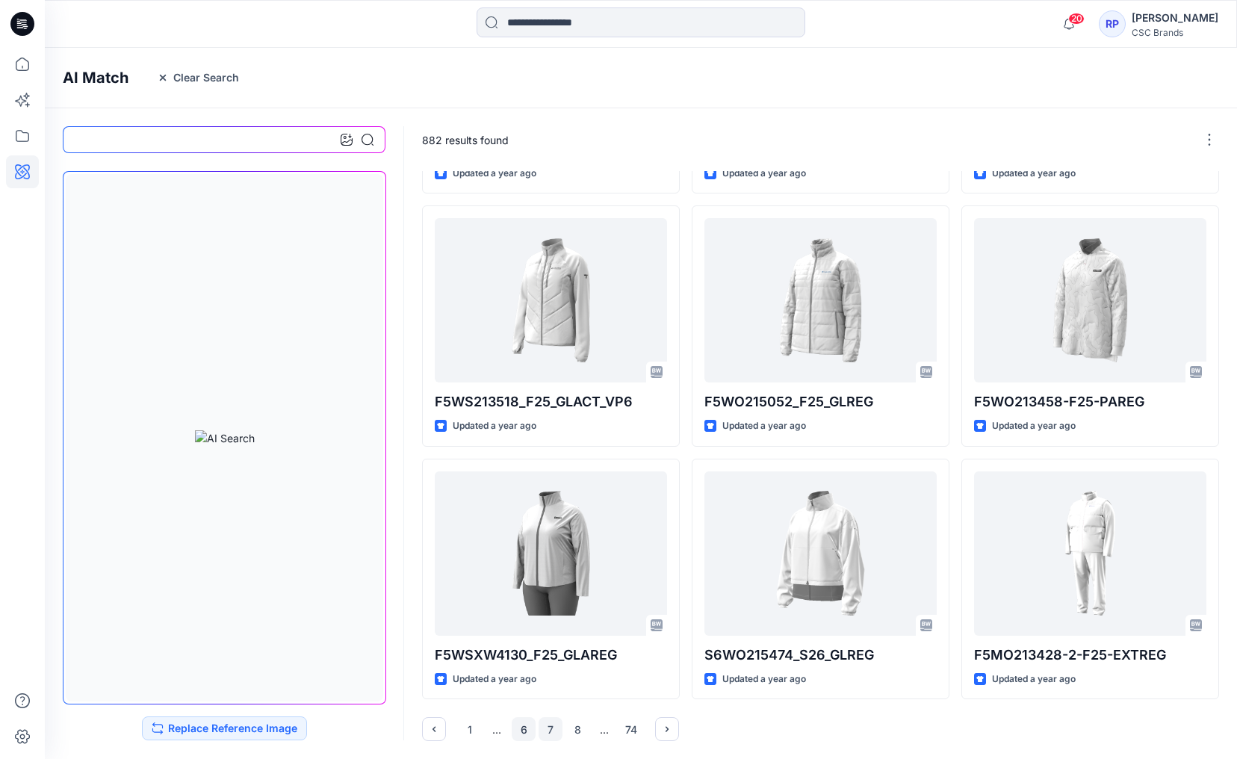
click at [520, 727] on button "6" at bounding box center [524, 729] width 24 height 24
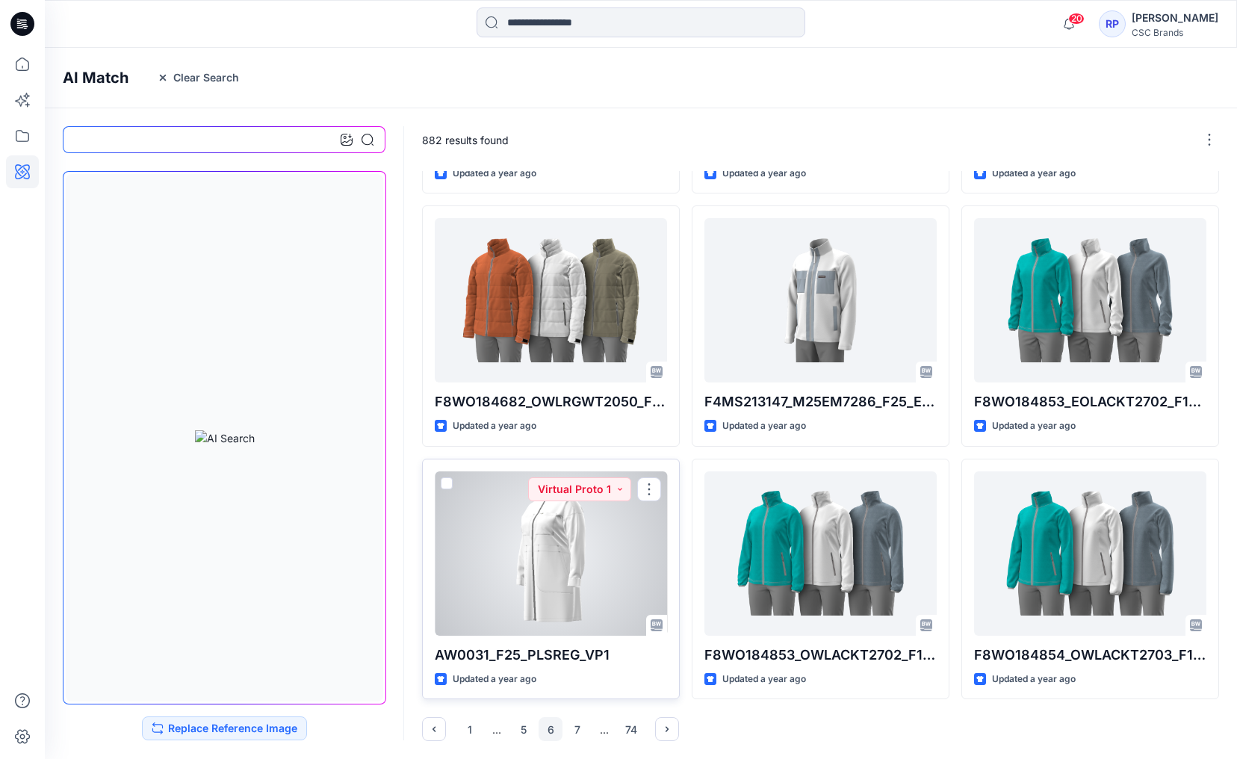
click at [513, 556] on div at bounding box center [551, 553] width 232 height 164
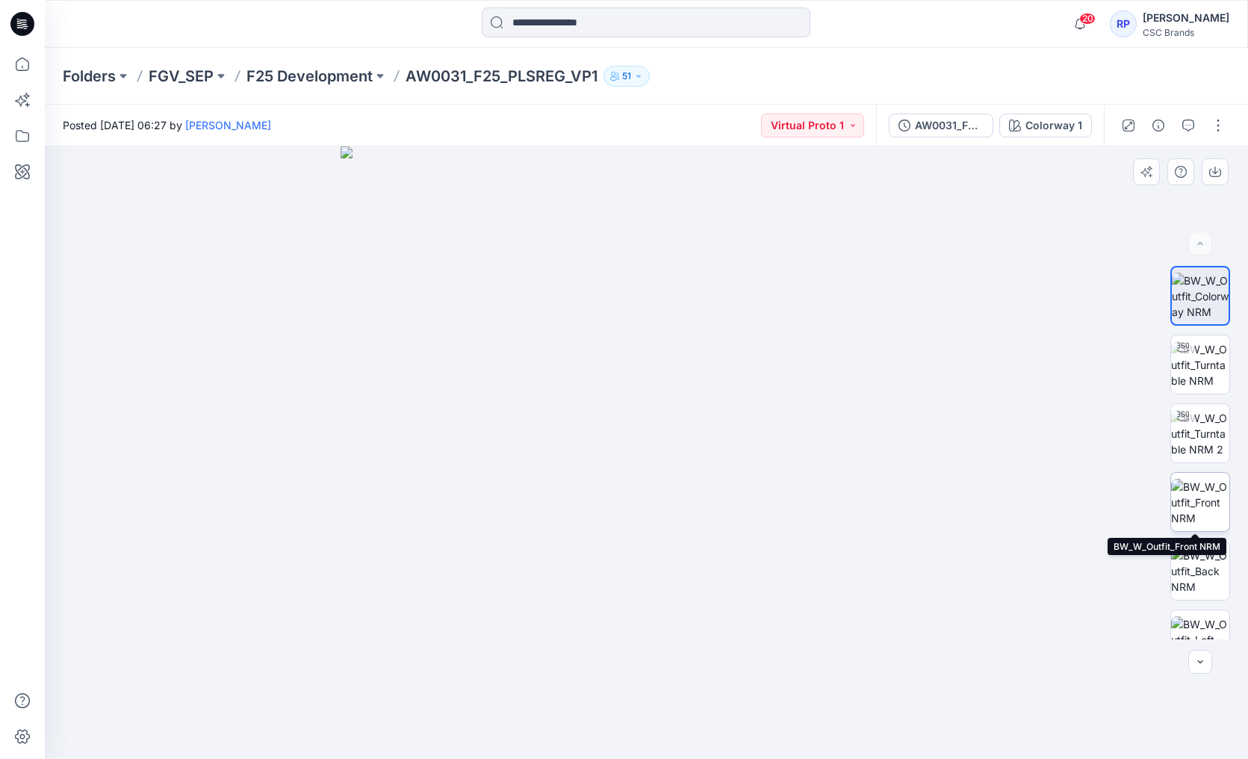
click at [1190, 507] on img at bounding box center [1200, 502] width 58 height 47
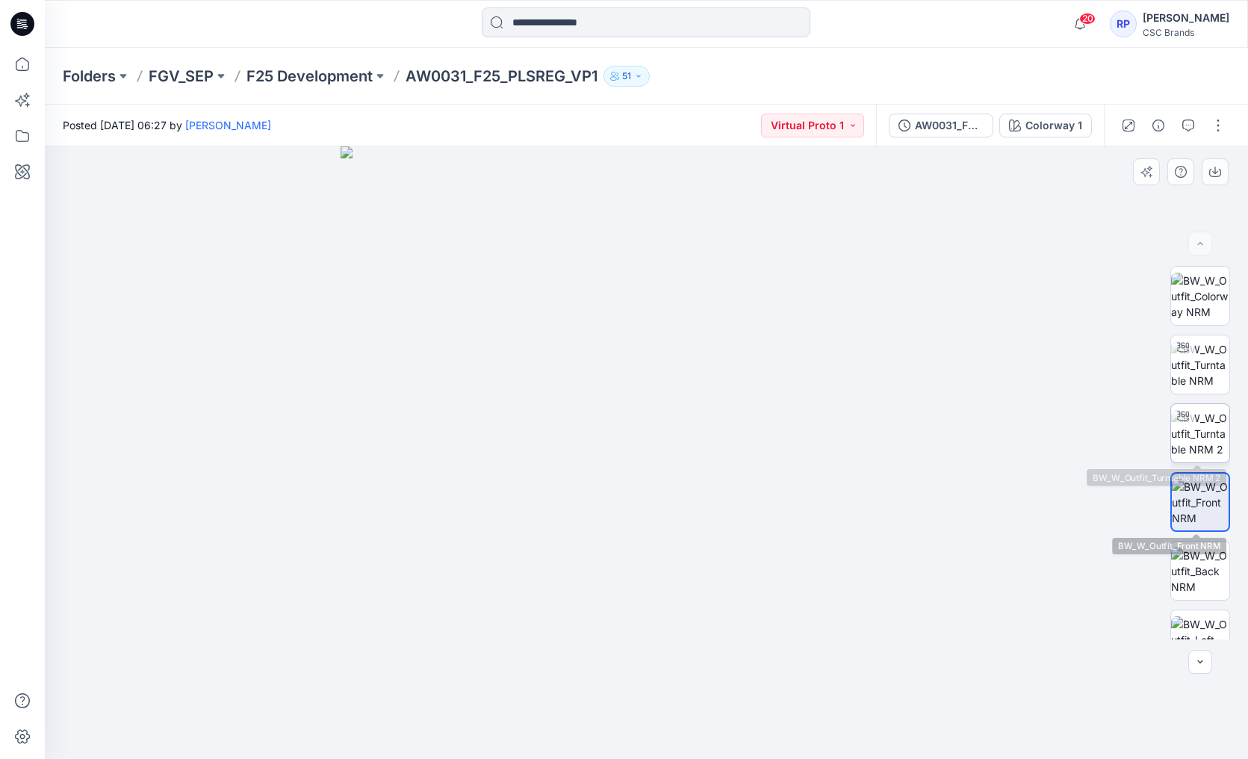
click at [1194, 438] on img at bounding box center [1200, 433] width 58 height 47
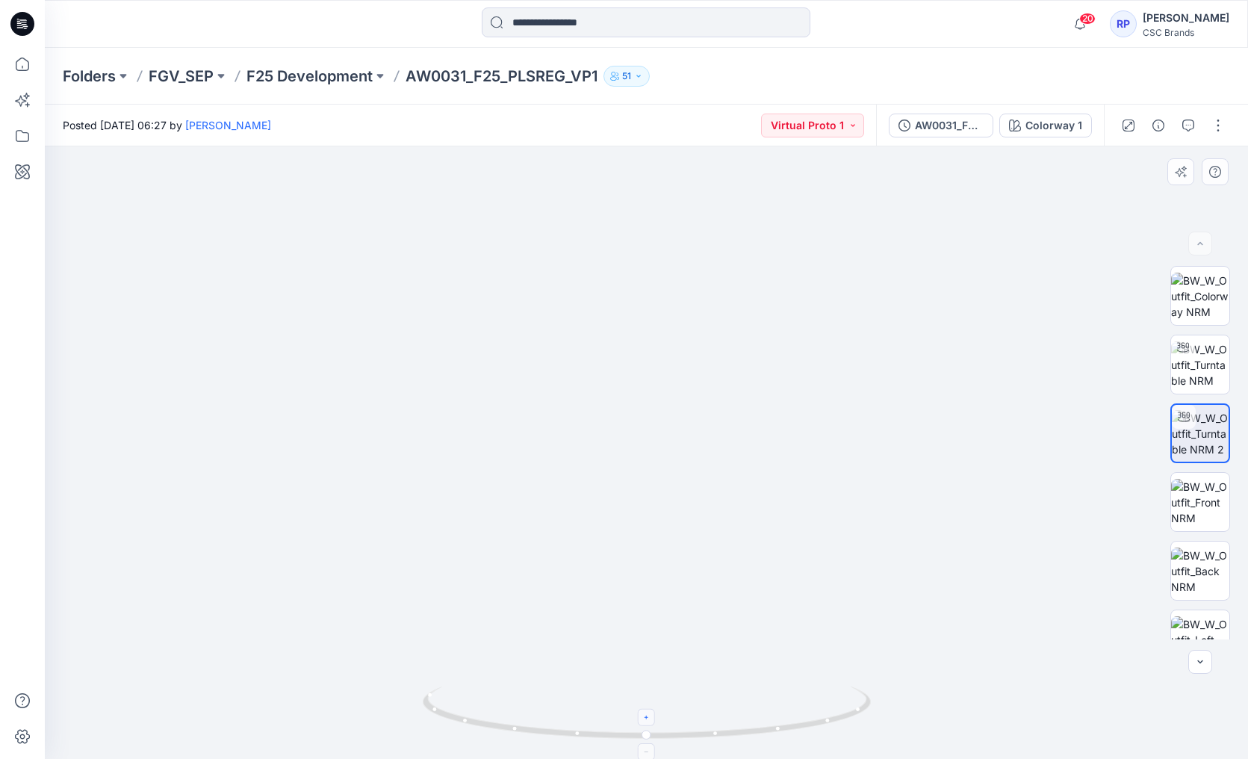
click at [645, 719] on foreignobject at bounding box center [646, 717] width 17 height 17
drag, startPoint x: 662, startPoint y: 286, endPoint x: 676, endPoint y: 641, distance: 355.0
click at [687, 643] on img at bounding box center [671, 245] width 2150 height 1028
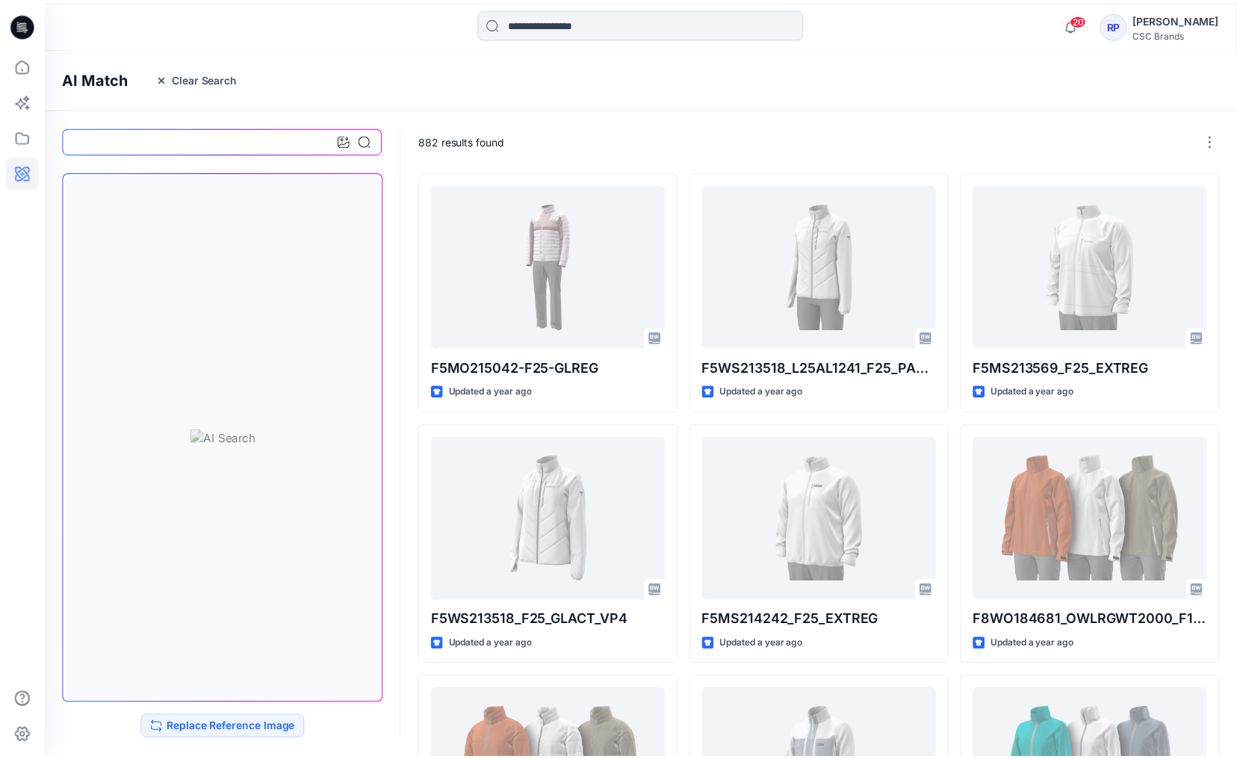
scroll to position [471, 0]
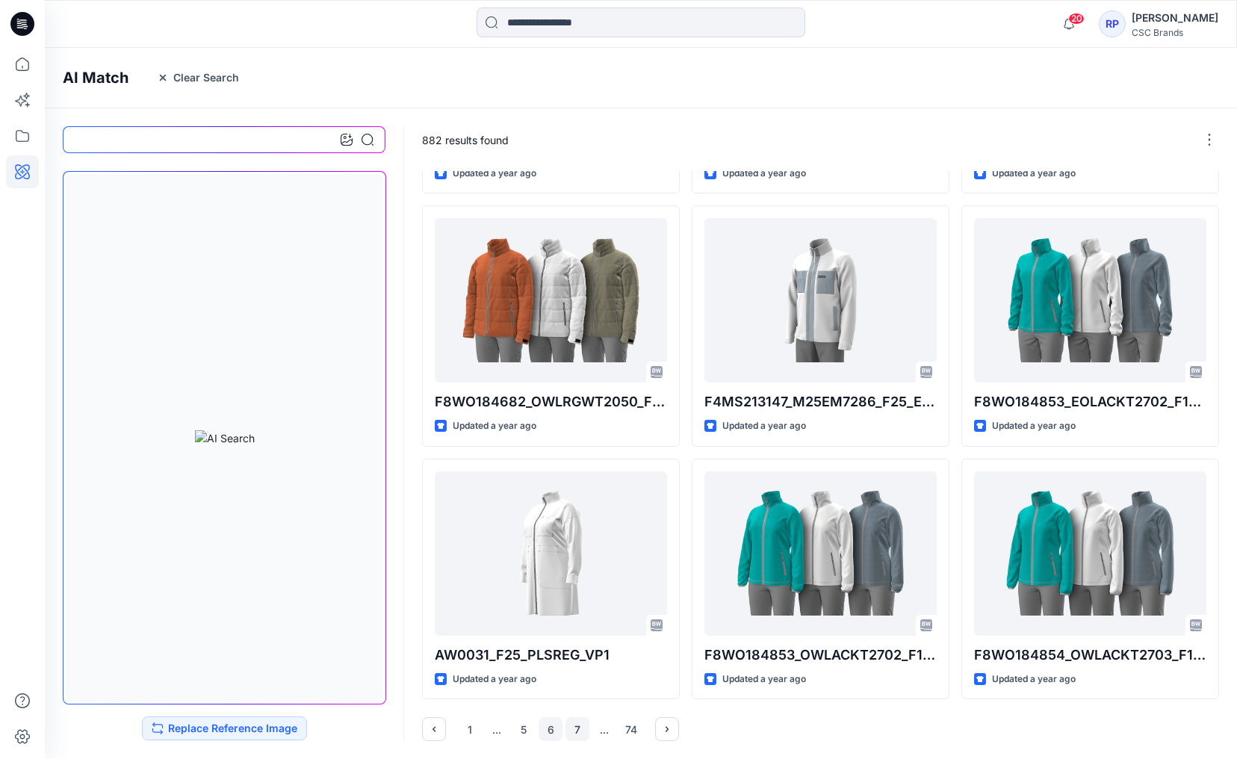
click at [577, 731] on button "7" at bounding box center [577, 729] width 24 height 24
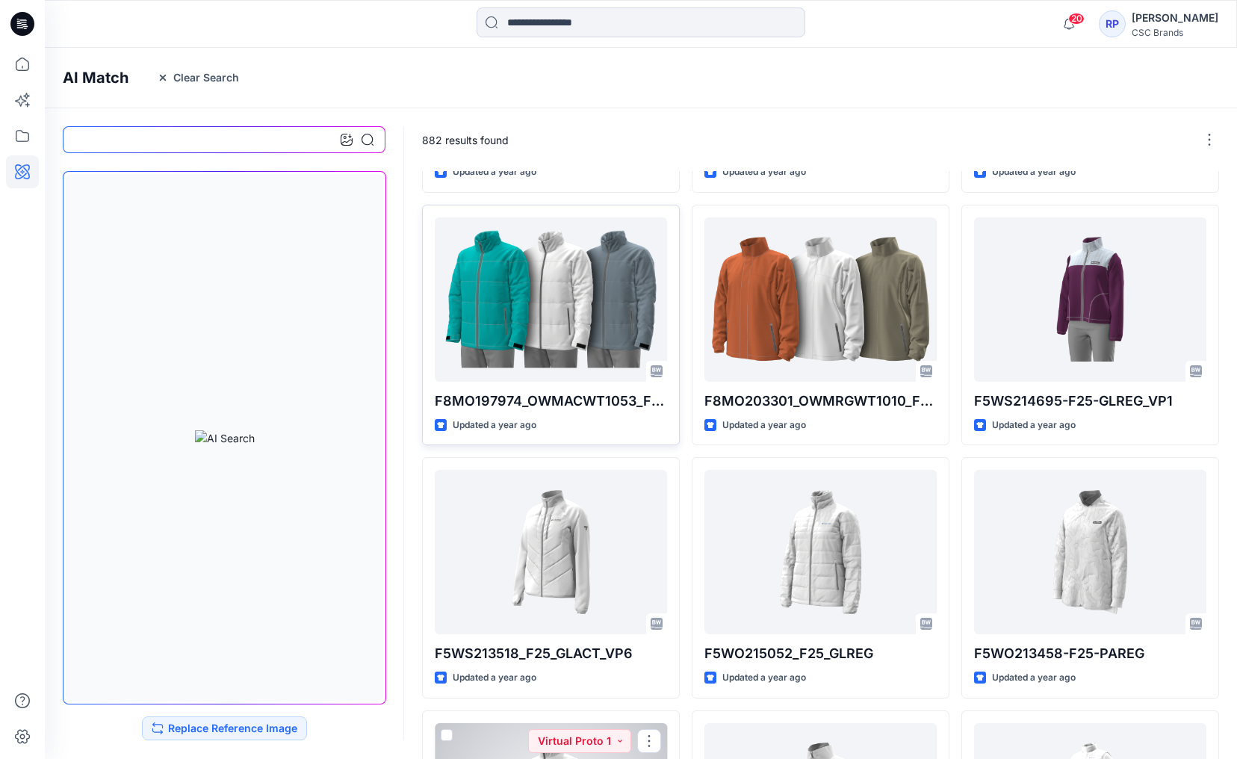
scroll to position [0, 0]
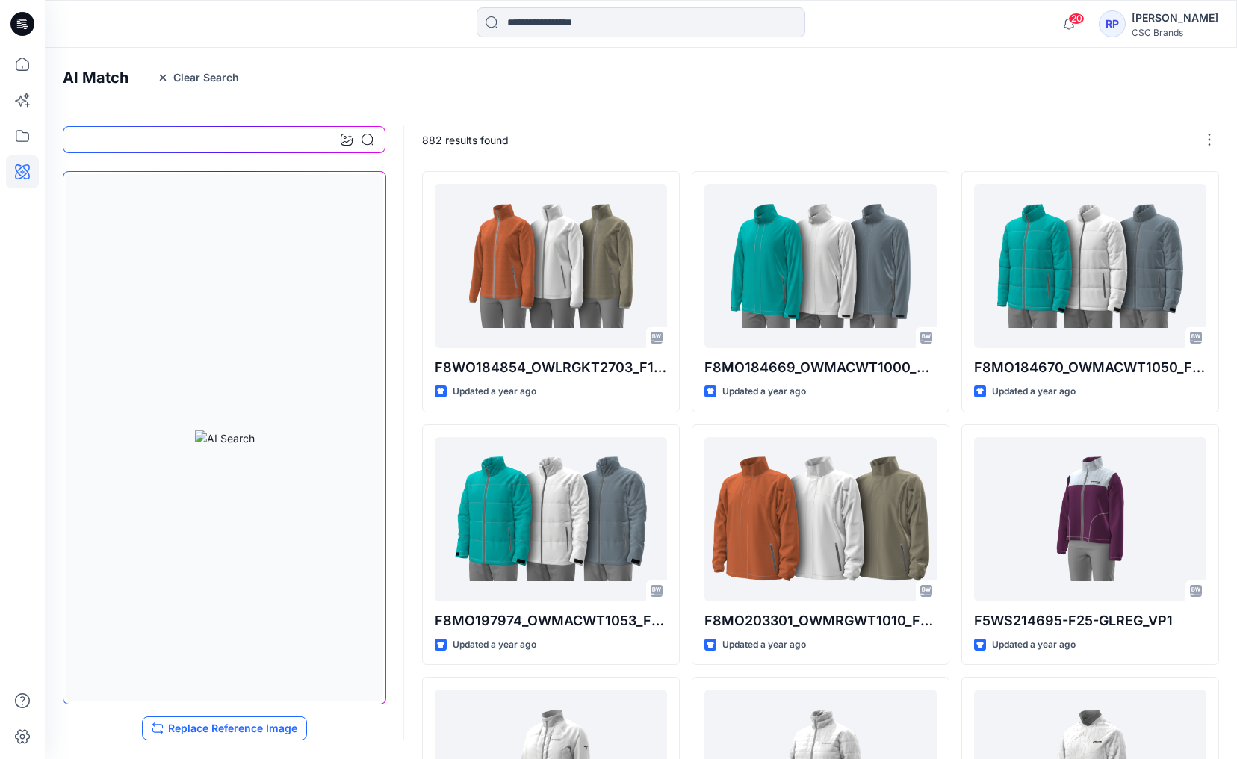
click at [207, 724] on button "Replace Reference Image" at bounding box center [224, 728] width 165 height 24
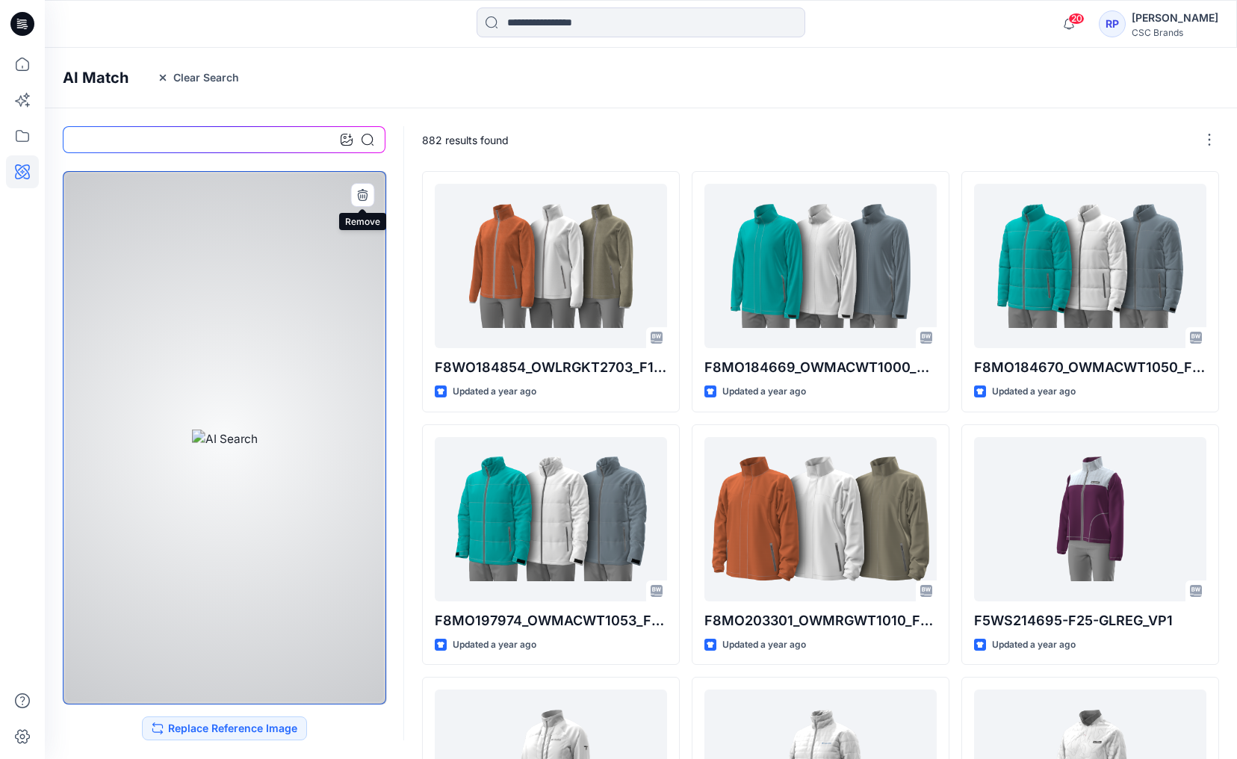
click at [358, 196] on icon "button" at bounding box center [362, 196] width 10 height 9
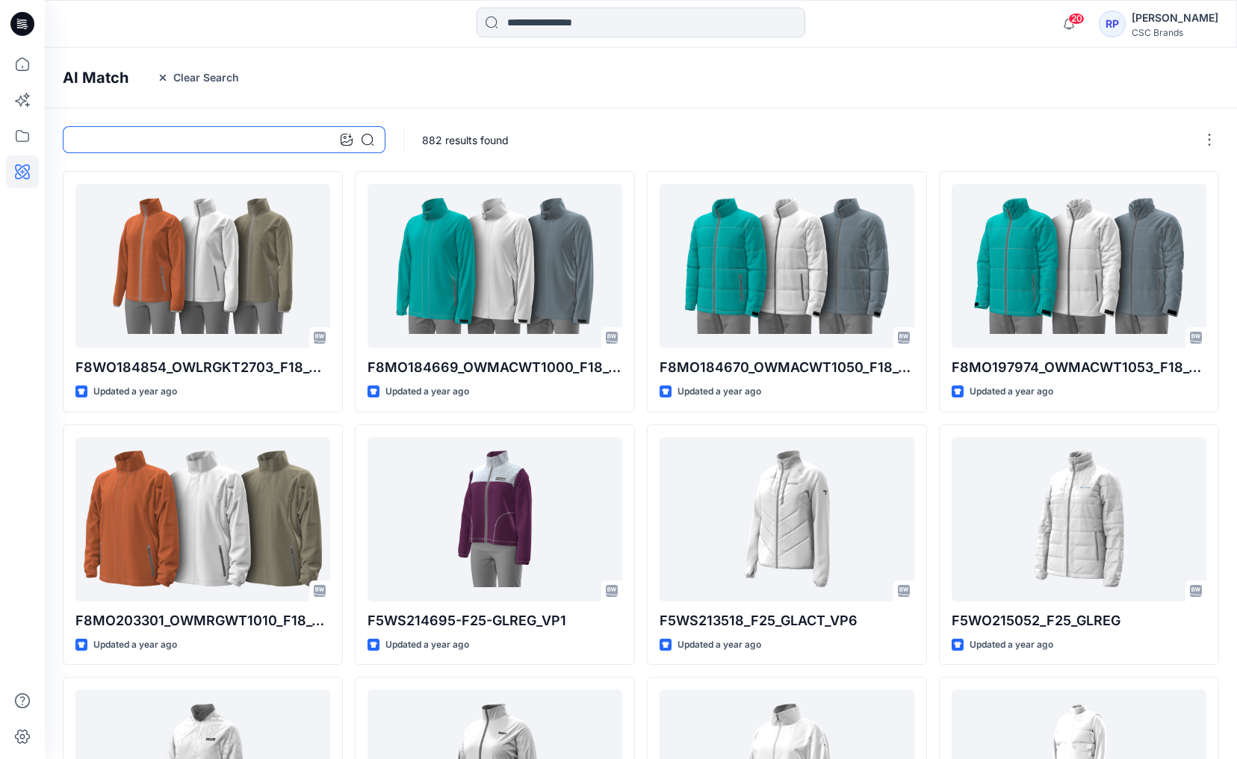
click at [229, 143] on input at bounding box center [224, 139] width 323 height 27
click at [115, 140] on input "**********" at bounding box center [224, 139] width 323 height 27
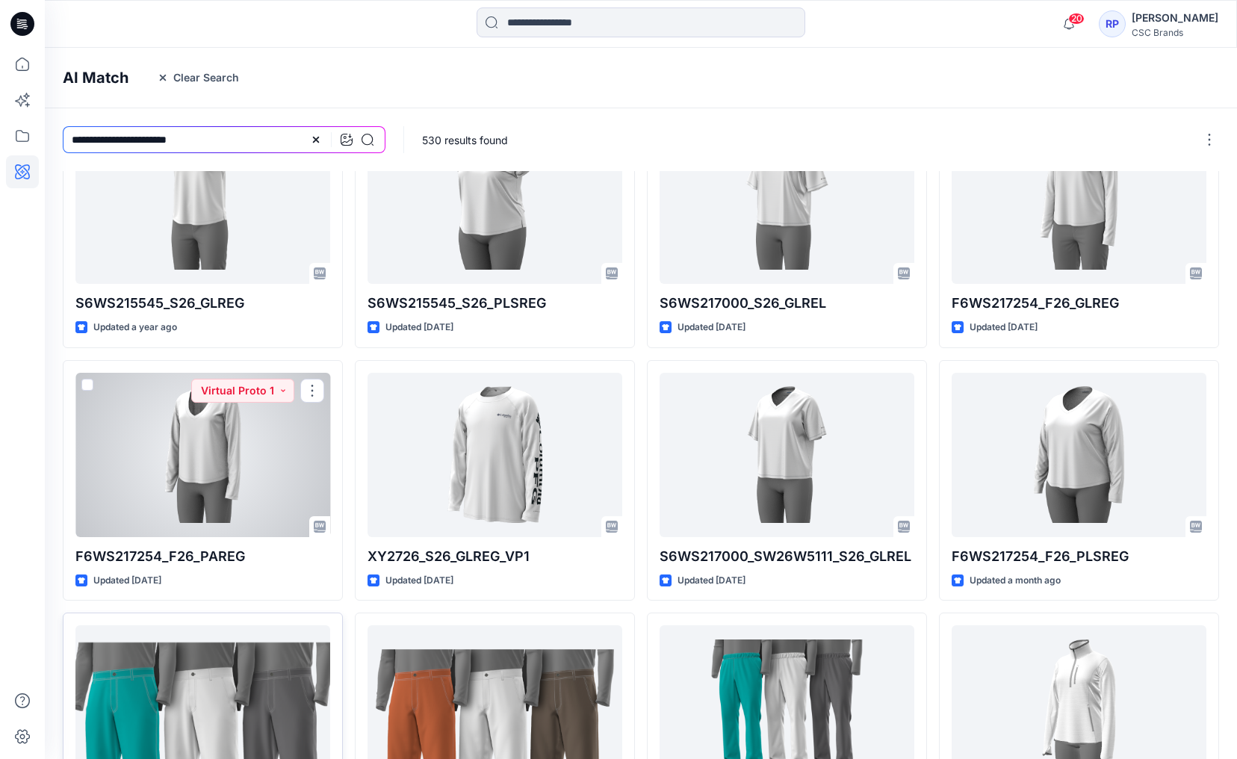
scroll to position [219, 0]
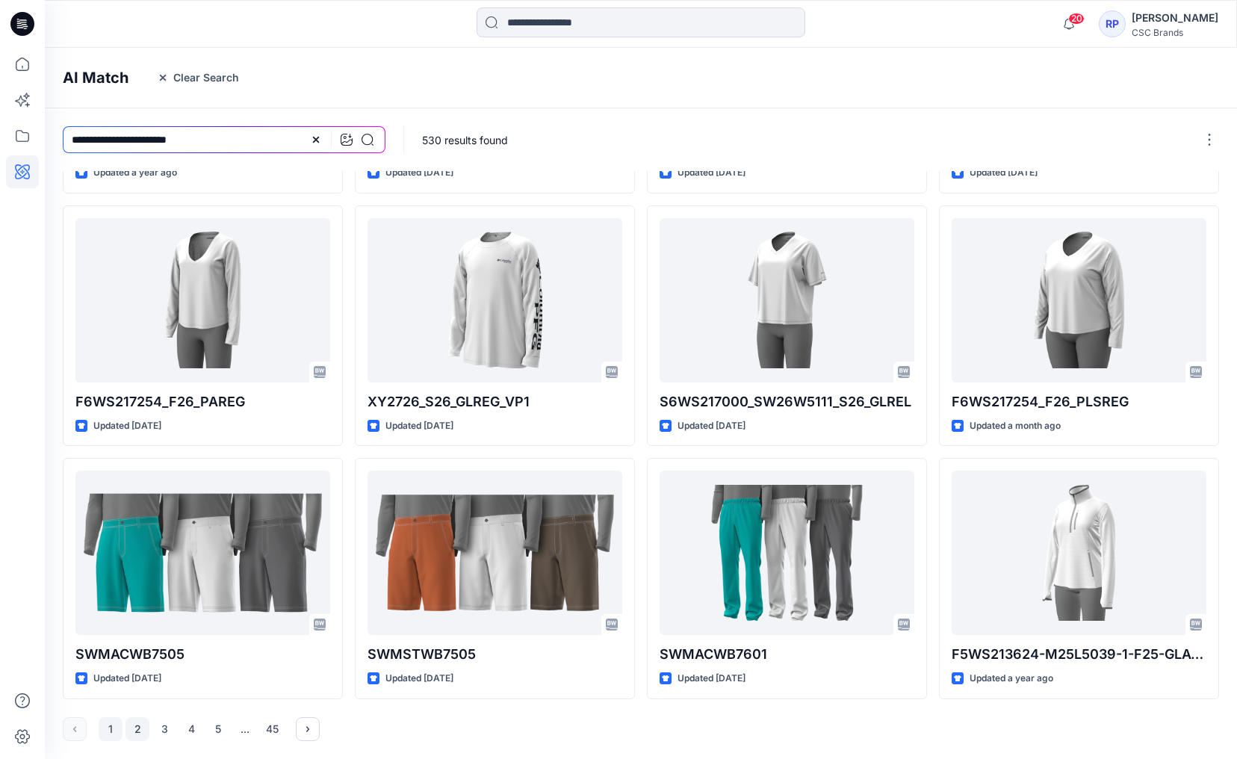
click at [148, 728] on button "2" at bounding box center [137, 729] width 24 height 24
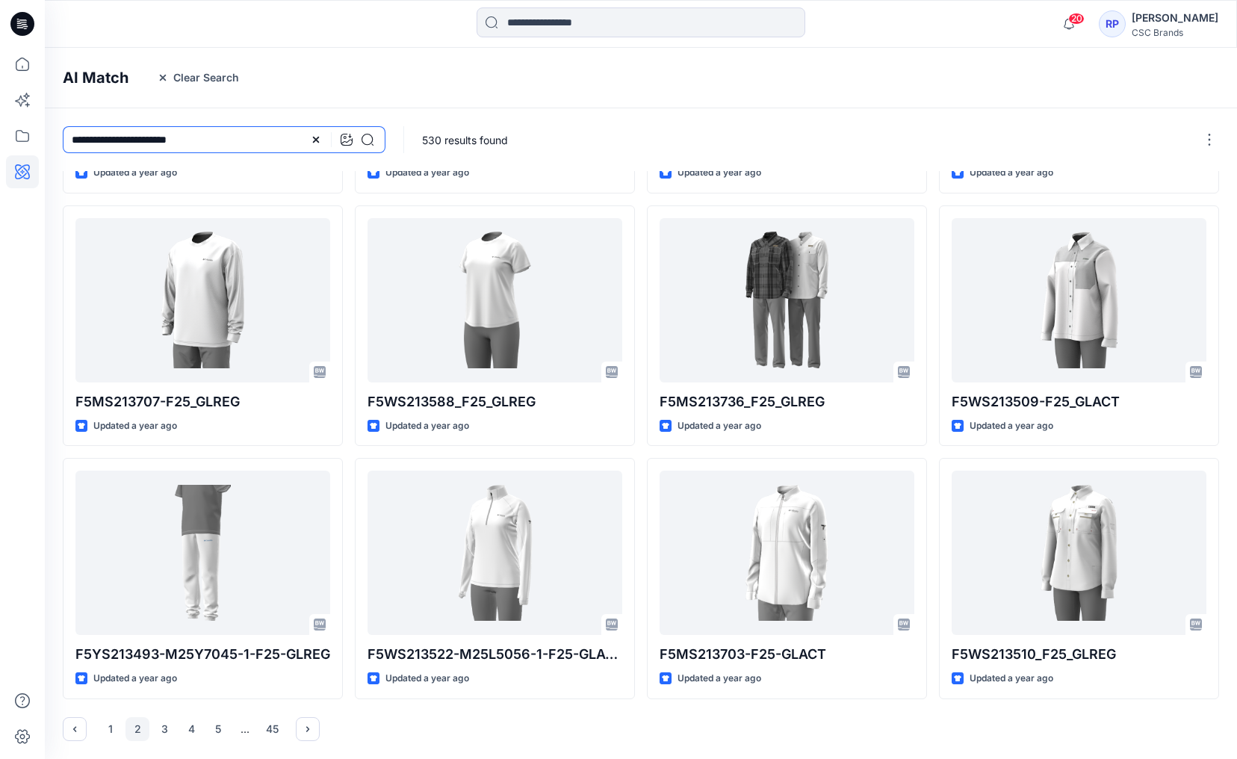
drag, startPoint x: 224, startPoint y: 143, endPoint x: 61, endPoint y: 146, distance: 162.9
click at [63, 146] on input "**********" at bounding box center [224, 139] width 323 height 27
type input "*"
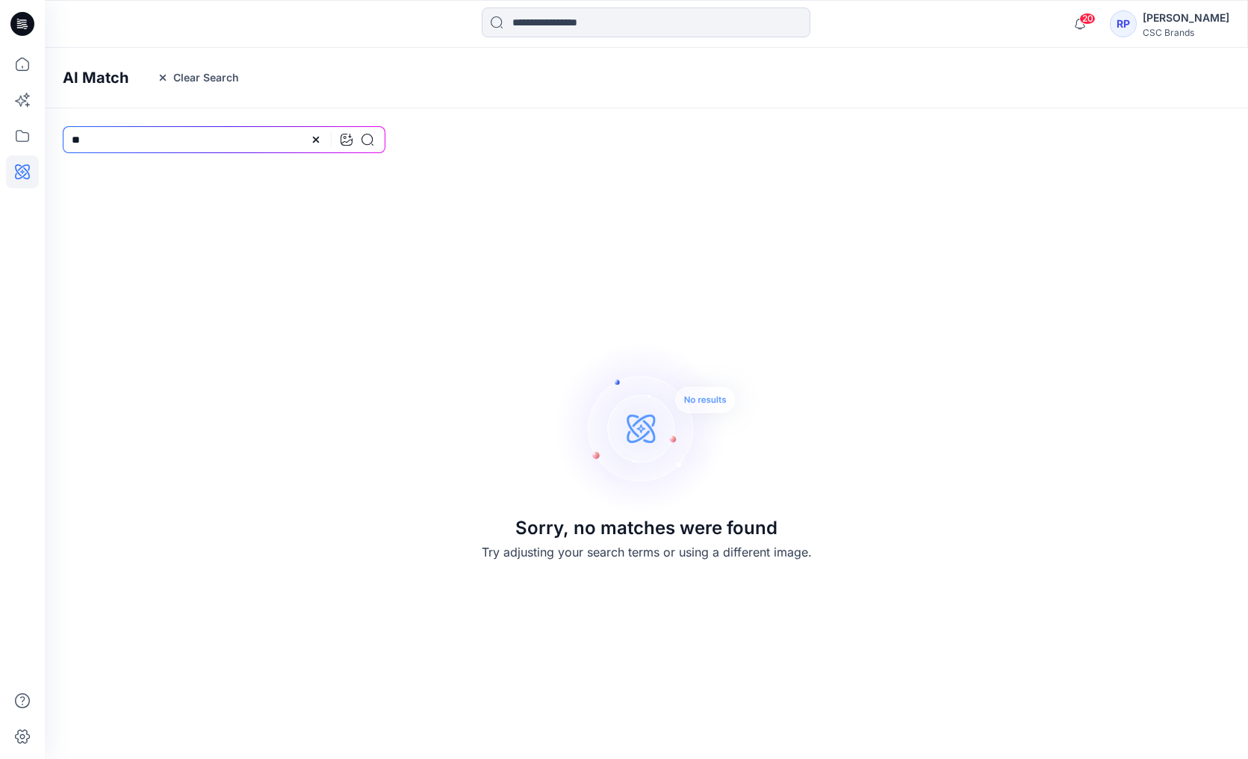
type input "*"
type input "********"
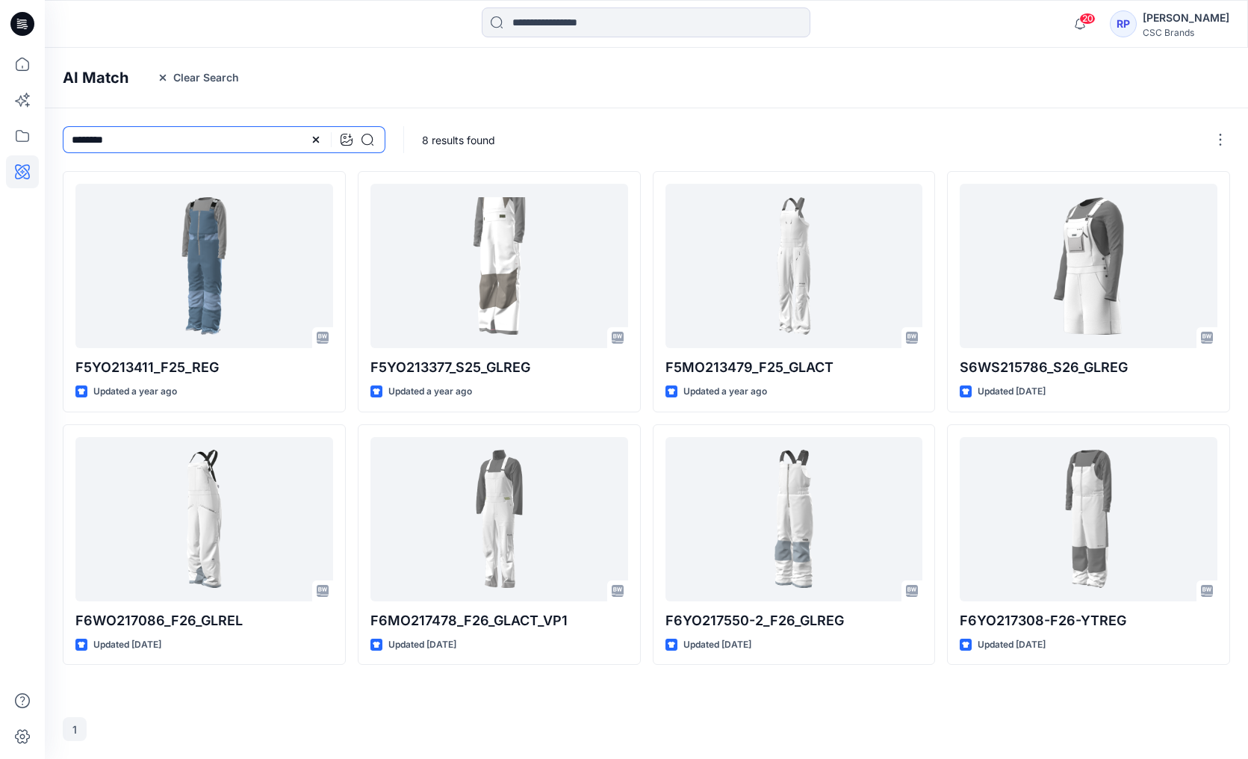
drag, startPoint x: 119, startPoint y: 139, endPoint x: 63, endPoint y: 137, distance: 56.1
click at [63, 137] on input "********" at bounding box center [224, 139] width 323 height 27
type input "**********"
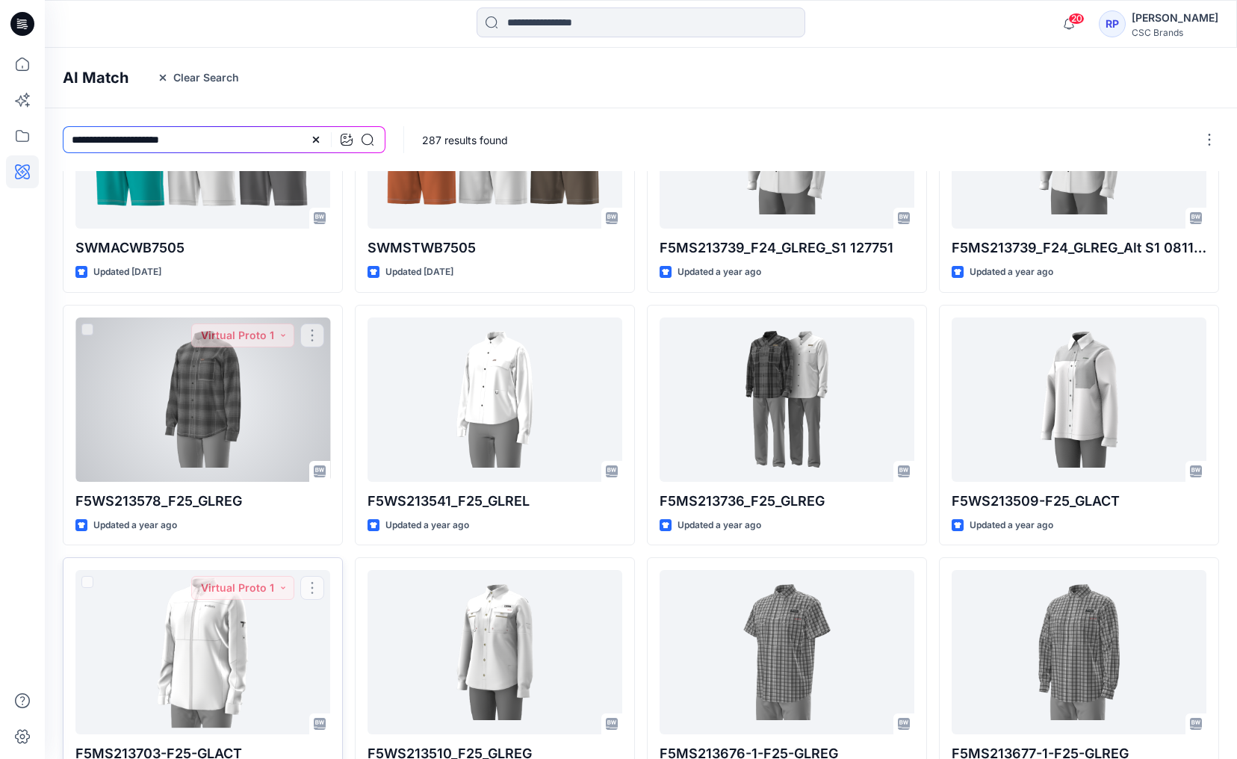
scroll to position [219, 0]
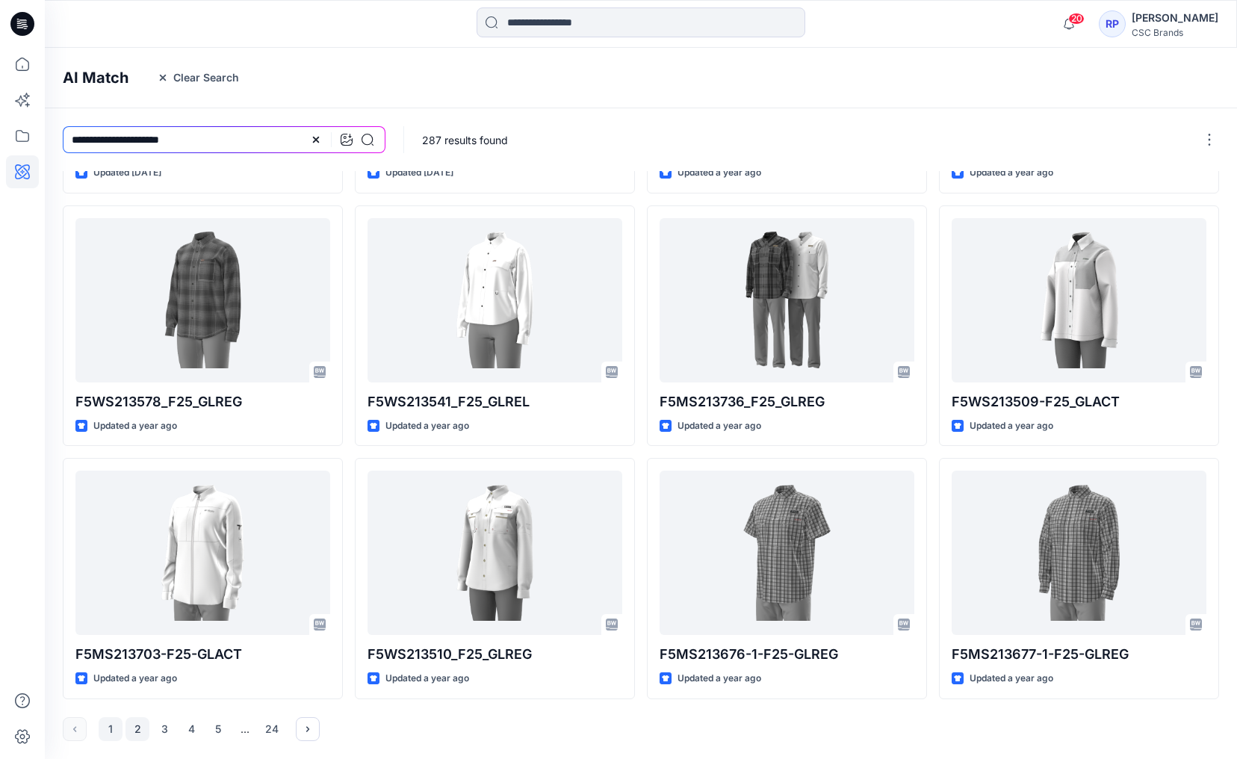
click at [143, 725] on button "2" at bounding box center [137, 729] width 24 height 24
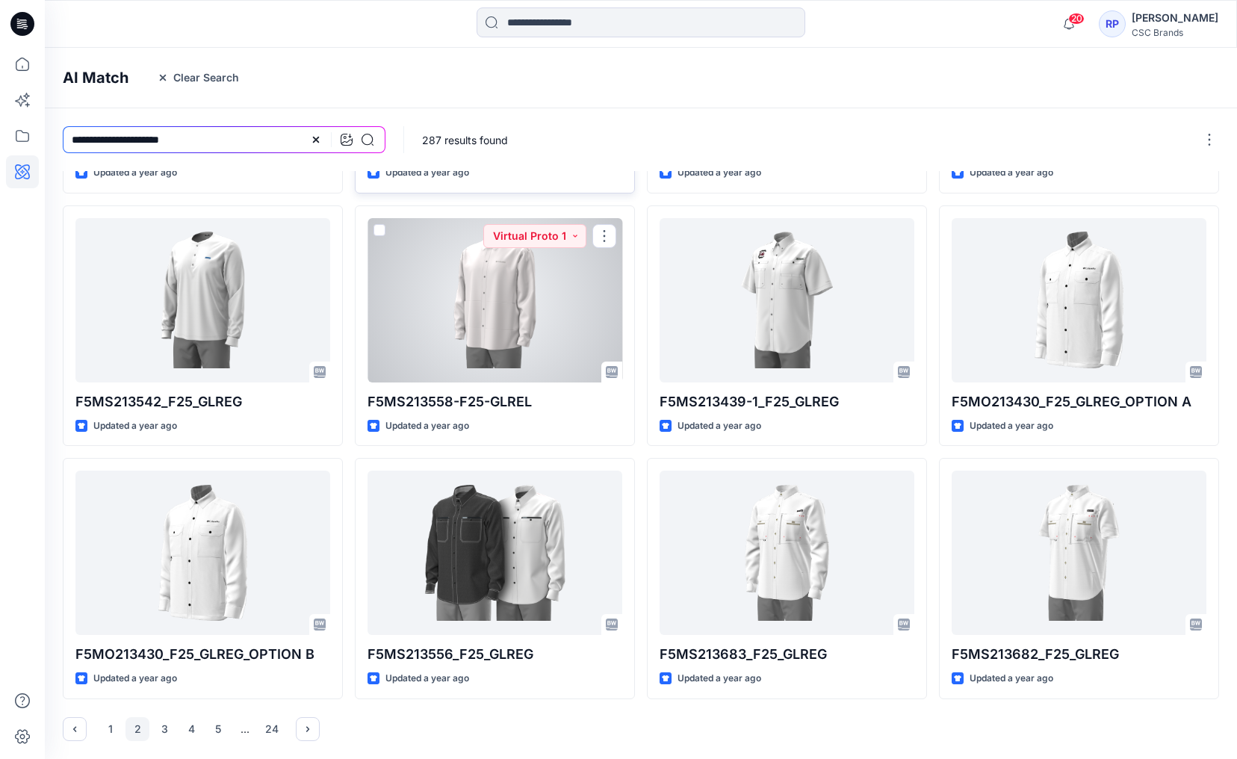
scroll to position [0, 0]
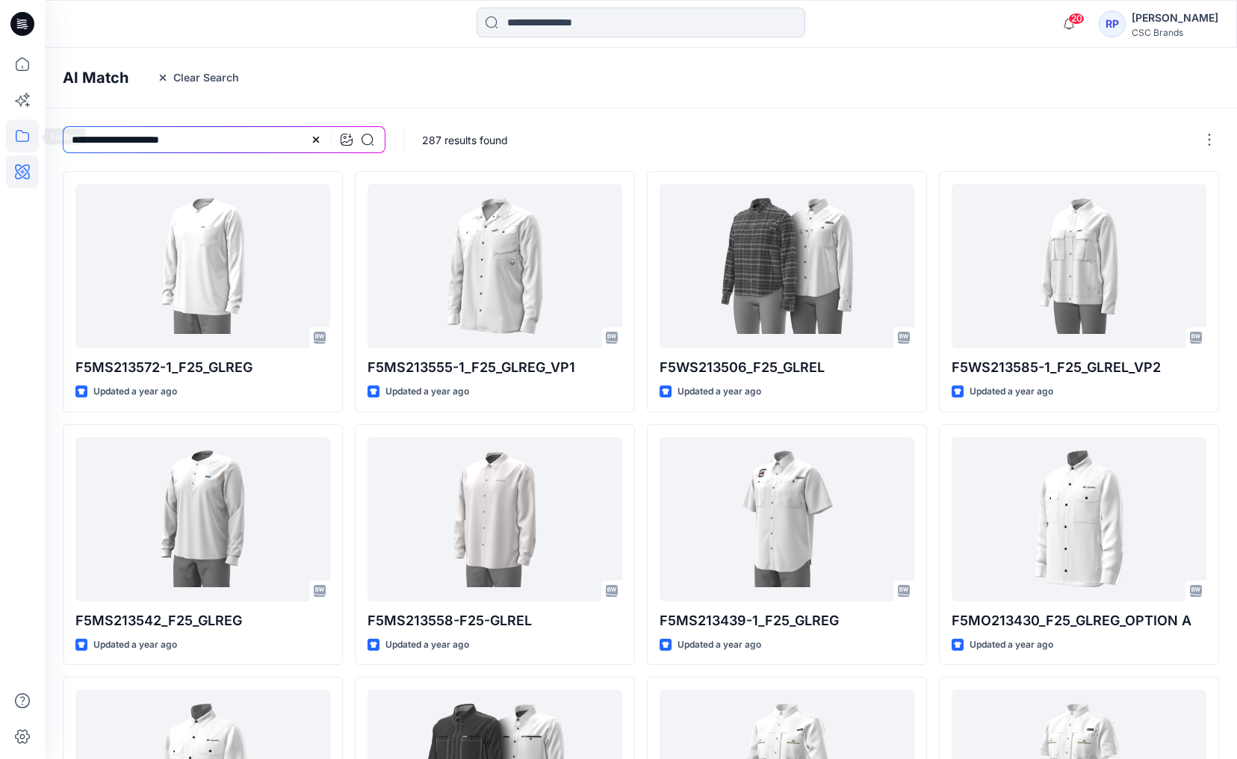
drag, startPoint x: 199, startPoint y: 146, endPoint x: 19, endPoint y: 147, distance: 180.0
click at [19, 147] on div "20 Notifications Md Mawdud shared F6MO217430_F26_EXTREG_VP1 in F26 Development …" at bounding box center [618, 489] width 1237 height 978
drag, startPoint x: 199, startPoint y: 133, endPoint x: 55, endPoint y: 147, distance: 145.6
click at [55, 147] on div "**********" at bounding box center [224, 139] width 358 height 63
drag, startPoint x: 75, startPoint y: 149, endPoint x: 108, endPoint y: 143, distance: 33.3
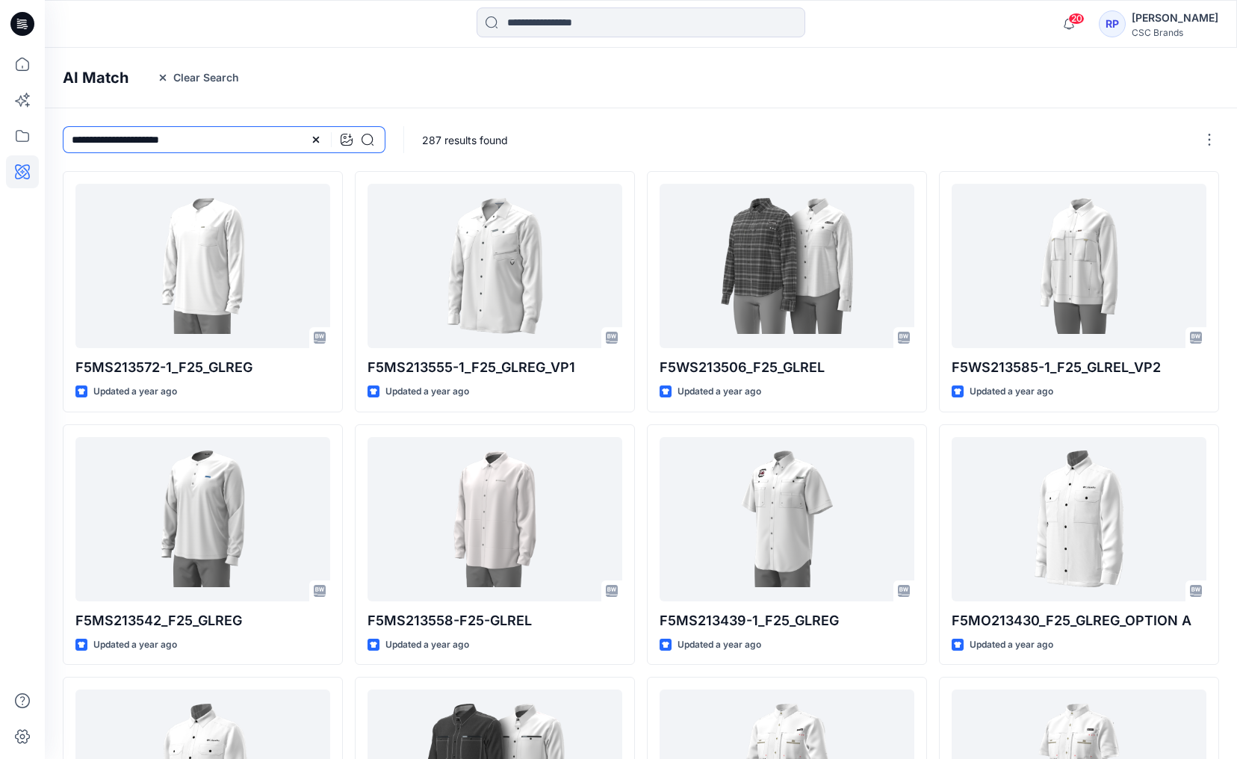
click at [108, 143] on div "**********" at bounding box center [224, 139] width 358 height 63
drag, startPoint x: 183, startPoint y: 138, endPoint x: 57, endPoint y: 138, distance: 126.2
click at [57, 138] on div "**********" at bounding box center [224, 139] width 358 height 63
type input "**********"
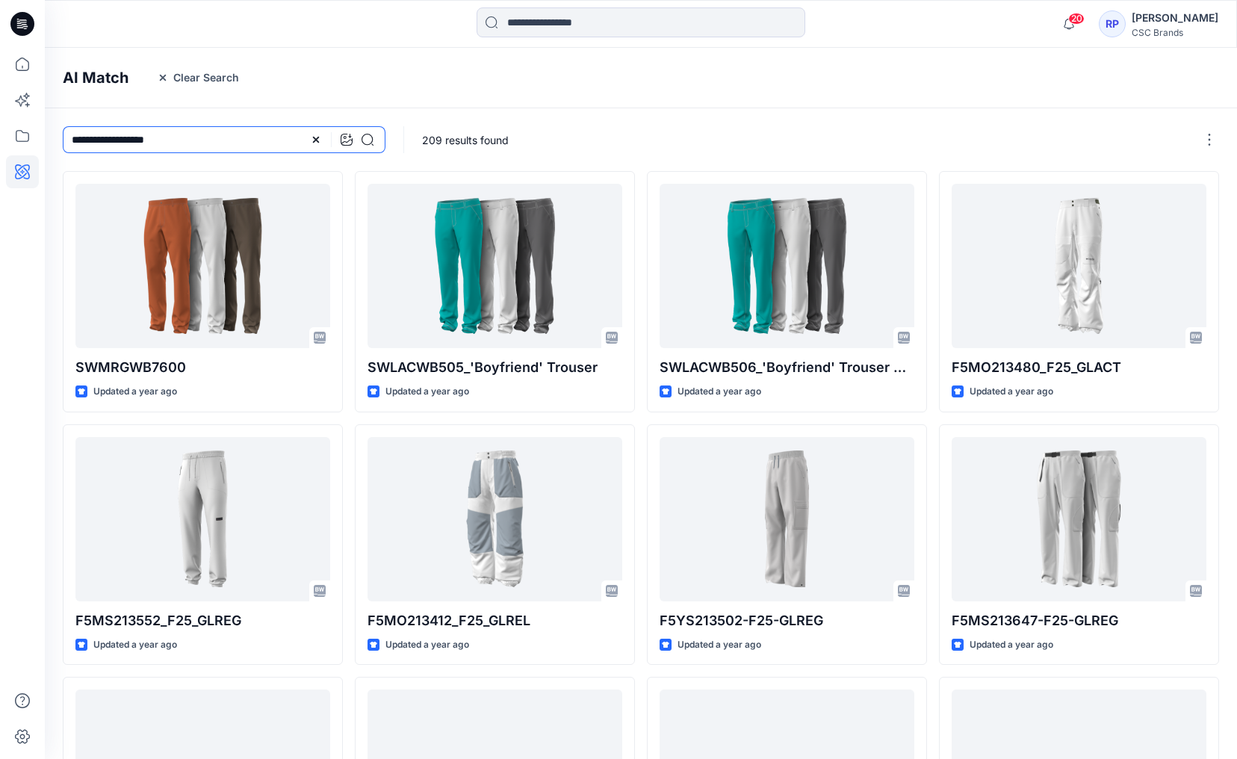
drag, startPoint x: 186, startPoint y: 149, endPoint x: 60, endPoint y: 143, distance: 125.6
click at [60, 143] on div "**********" at bounding box center [224, 139] width 358 height 63
click at [342, 144] on icon at bounding box center [347, 140] width 12 height 12
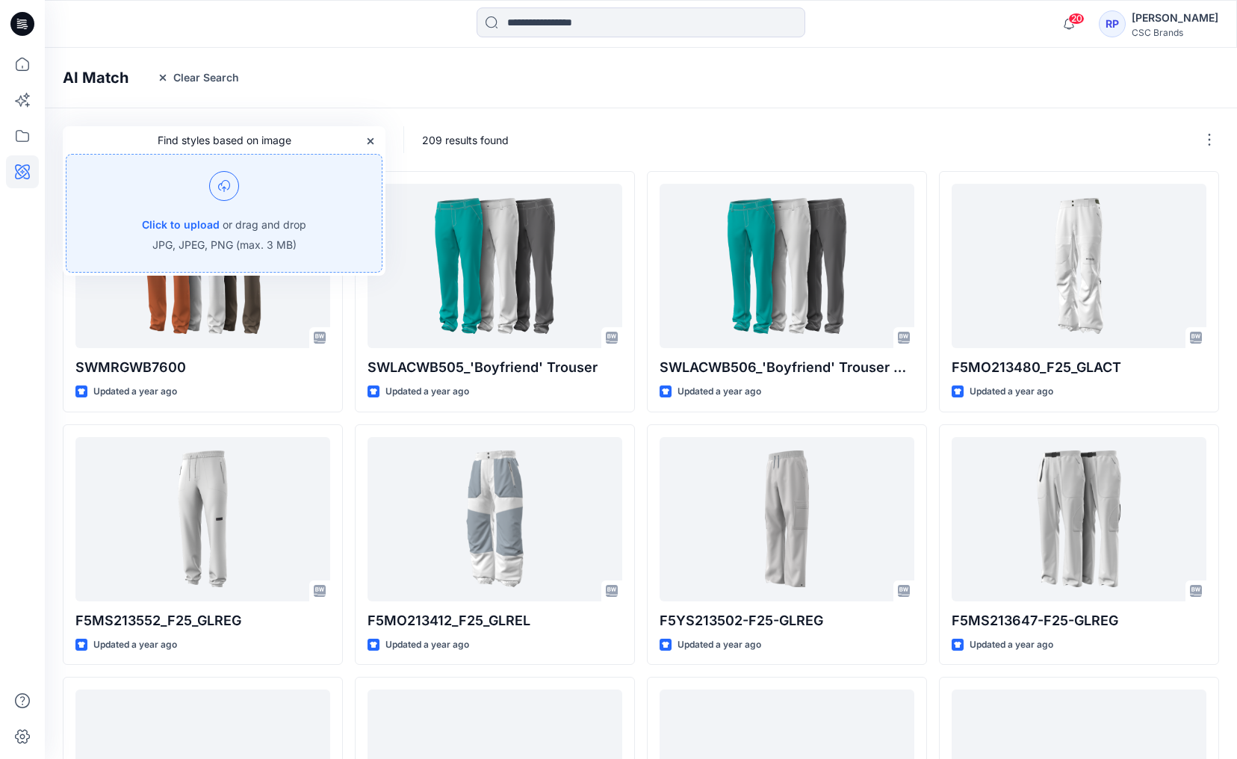
click at [219, 229] on div "Click to upload or drag and drop" at bounding box center [224, 225] width 164 height 18
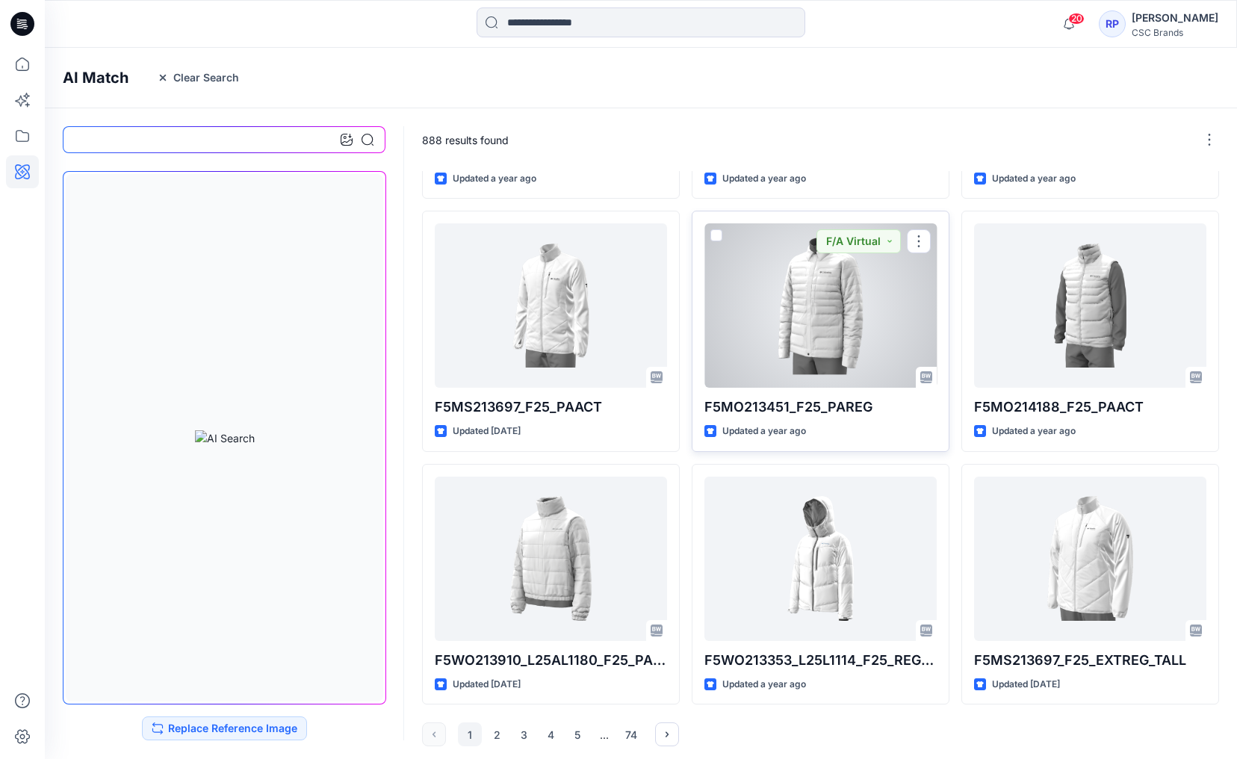
scroll to position [471, 0]
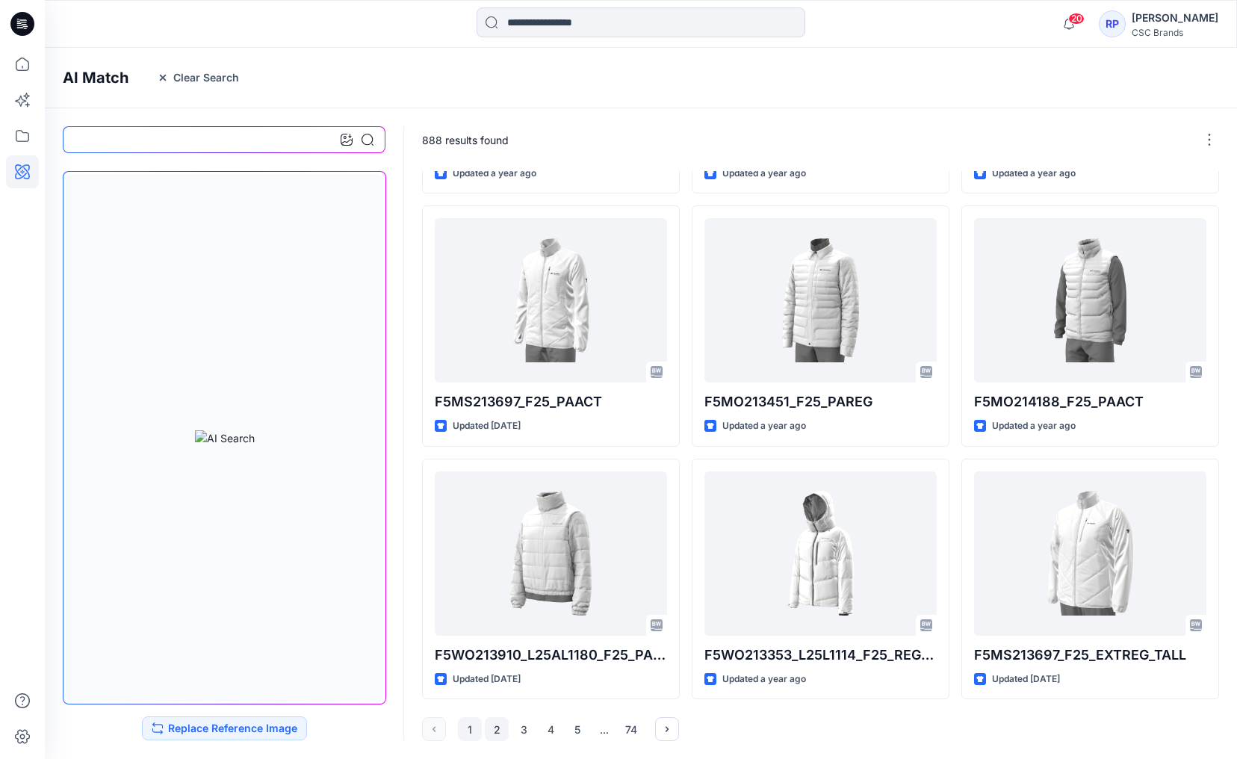
click at [505, 727] on button "2" at bounding box center [497, 729] width 24 height 24
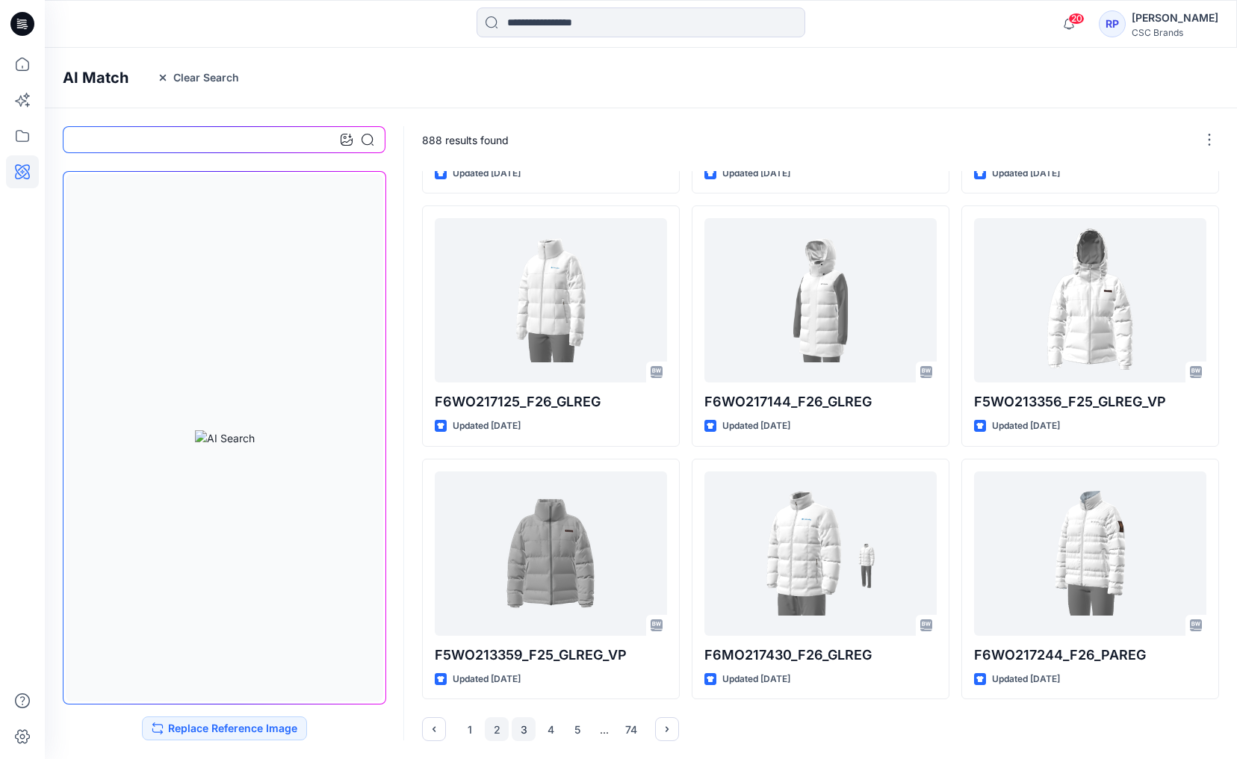
click at [524, 734] on button "3" at bounding box center [524, 729] width 24 height 24
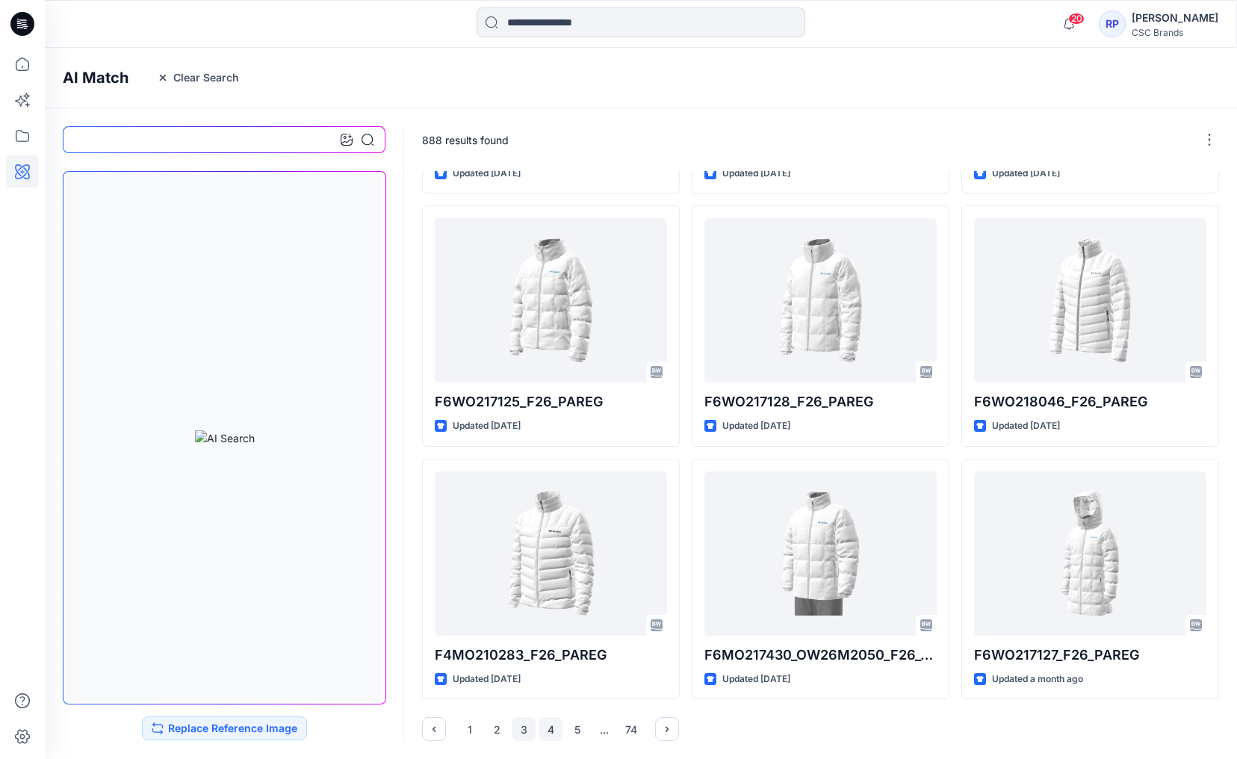
click at [552, 722] on button "4" at bounding box center [550, 729] width 24 height 24
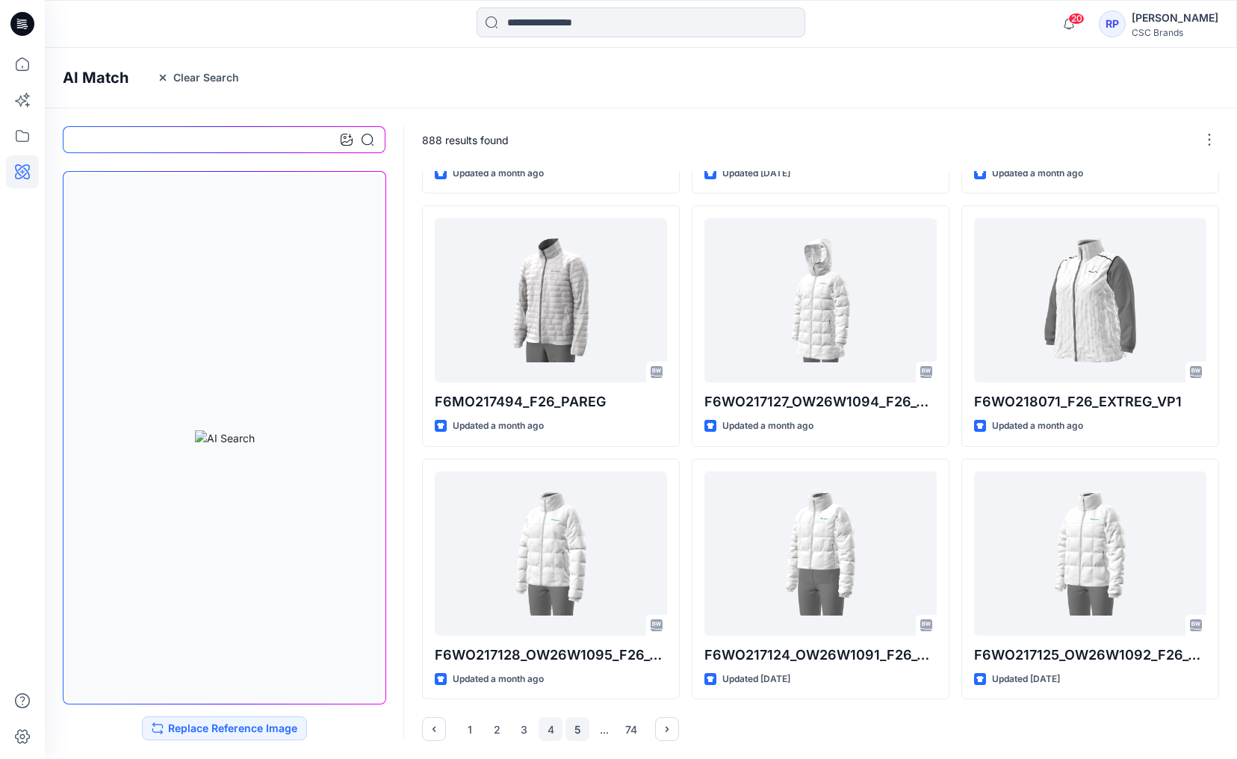
click at [585, 726] on button "5" at bounding box center [577, 729] width 24 height 24
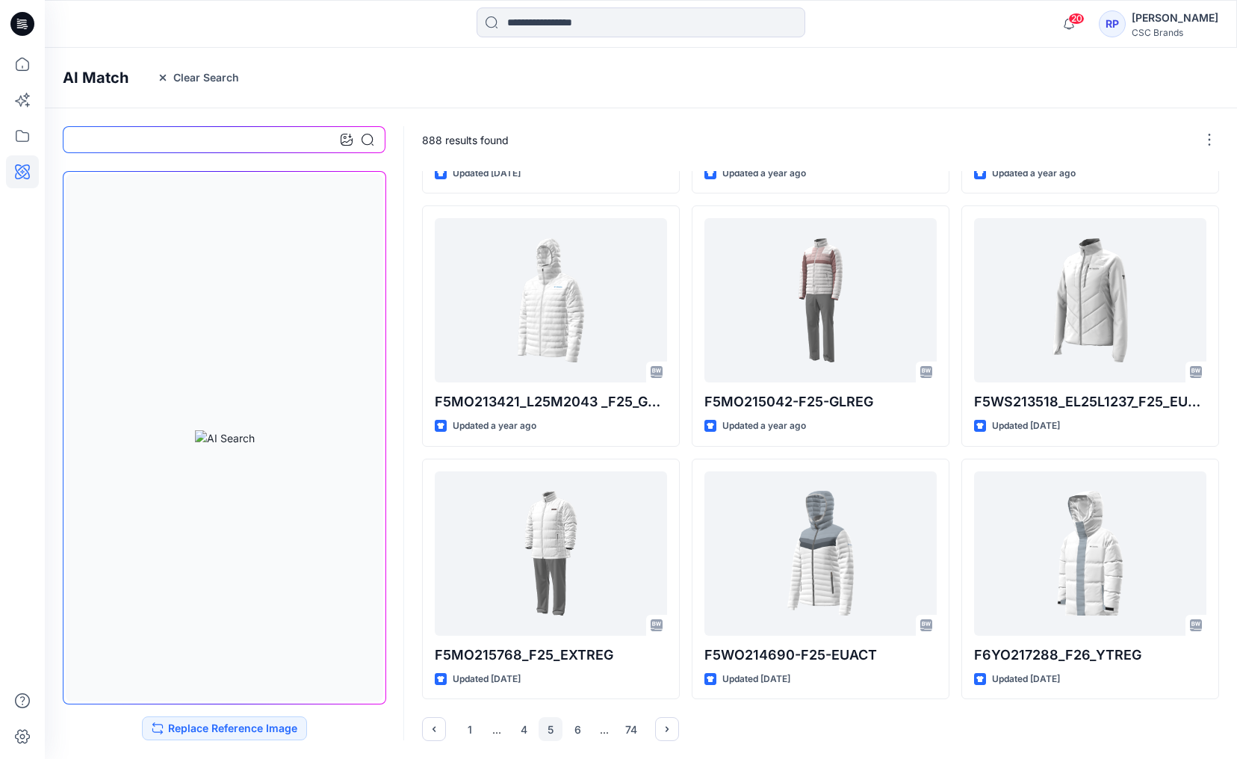
click at [145, 135] on input at bounding box center [224, 139] width 323 height 27
type input "**********"
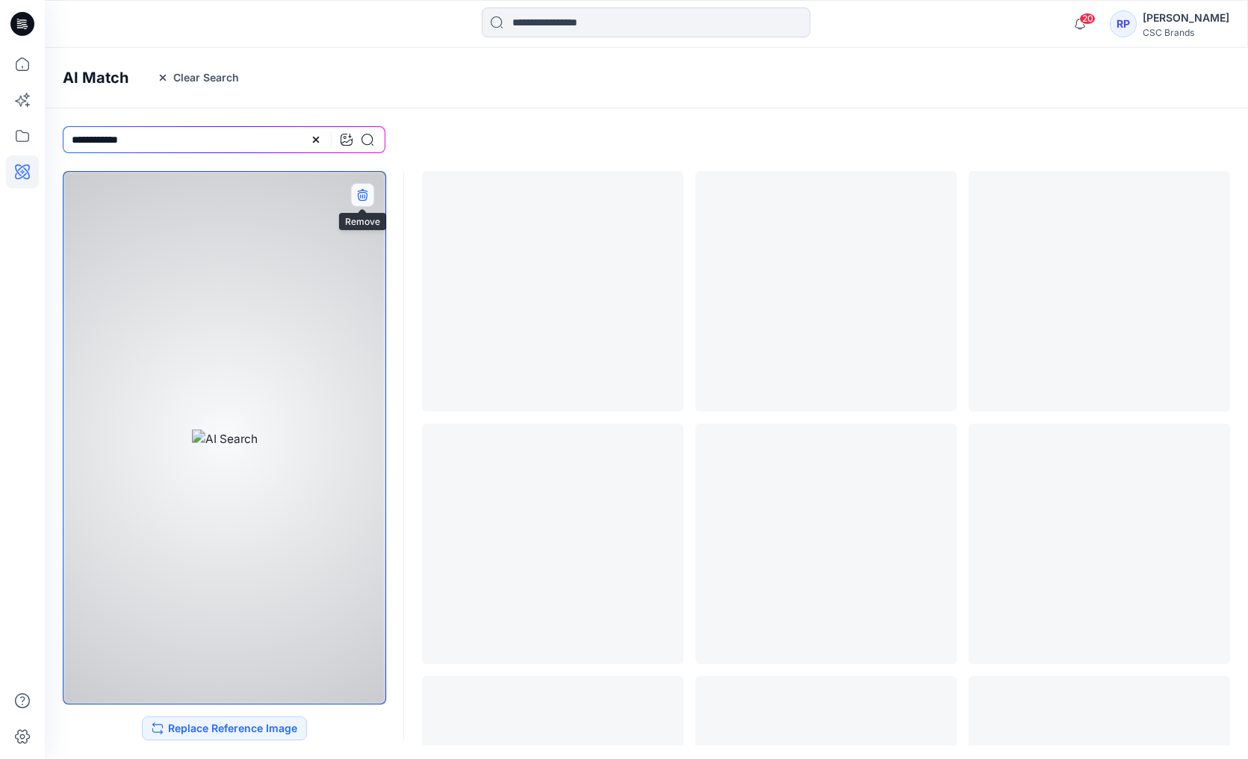
click at [367, 187] on button "button" at bounding box center [362, 195] width 24 height 24
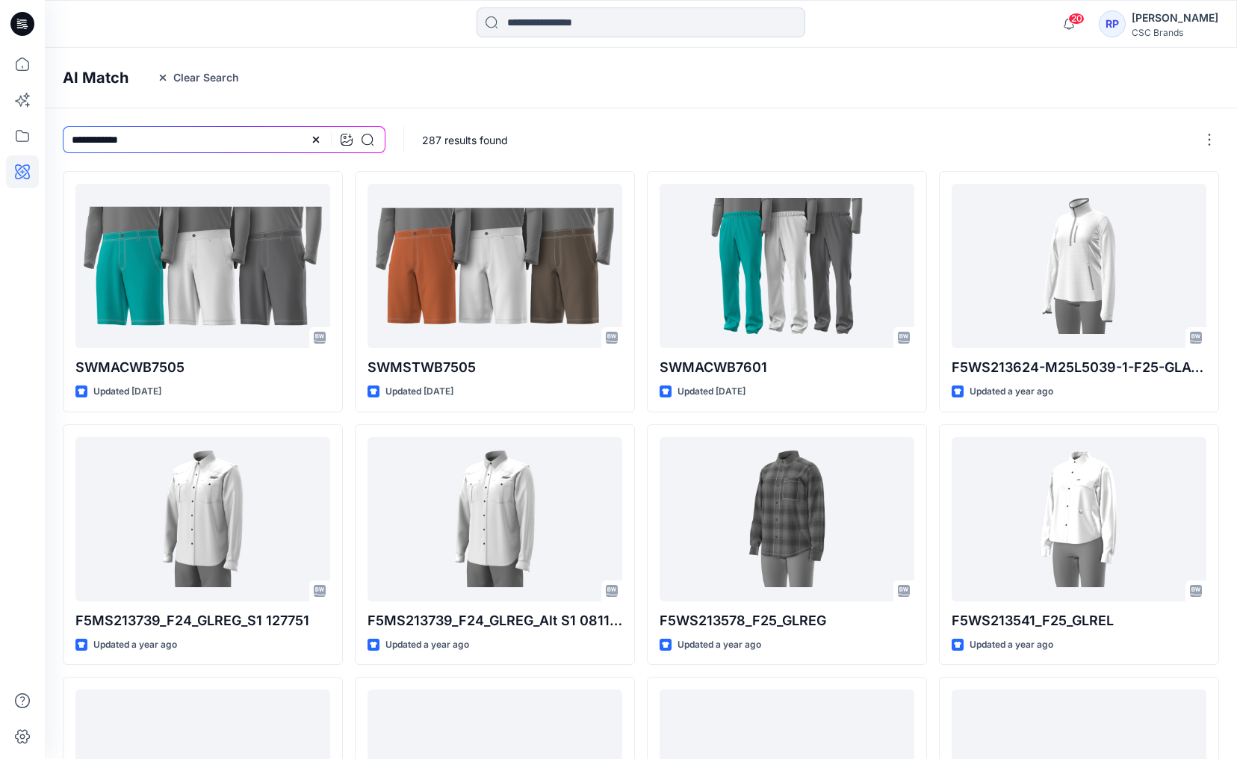
click at [377, 138] on input "**********" at bounding box center [224, 139] width 323 height 27
click at [358, 142] on div at bounding box center [341, 139] width 63 height 27
click at [362, 142] on icon at bounding box center [367, 140] width 12 height 12
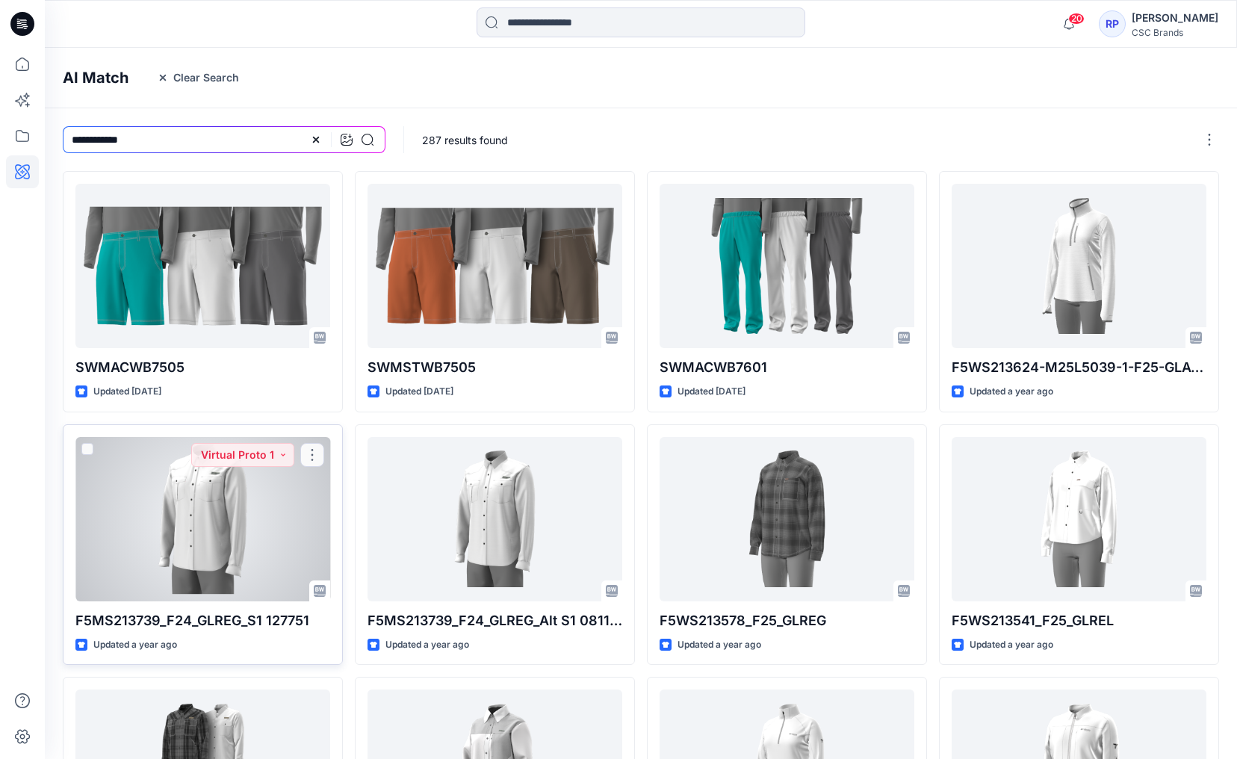
click at [265, 539] on div at bounding box center [202, 519] width 255 height 164
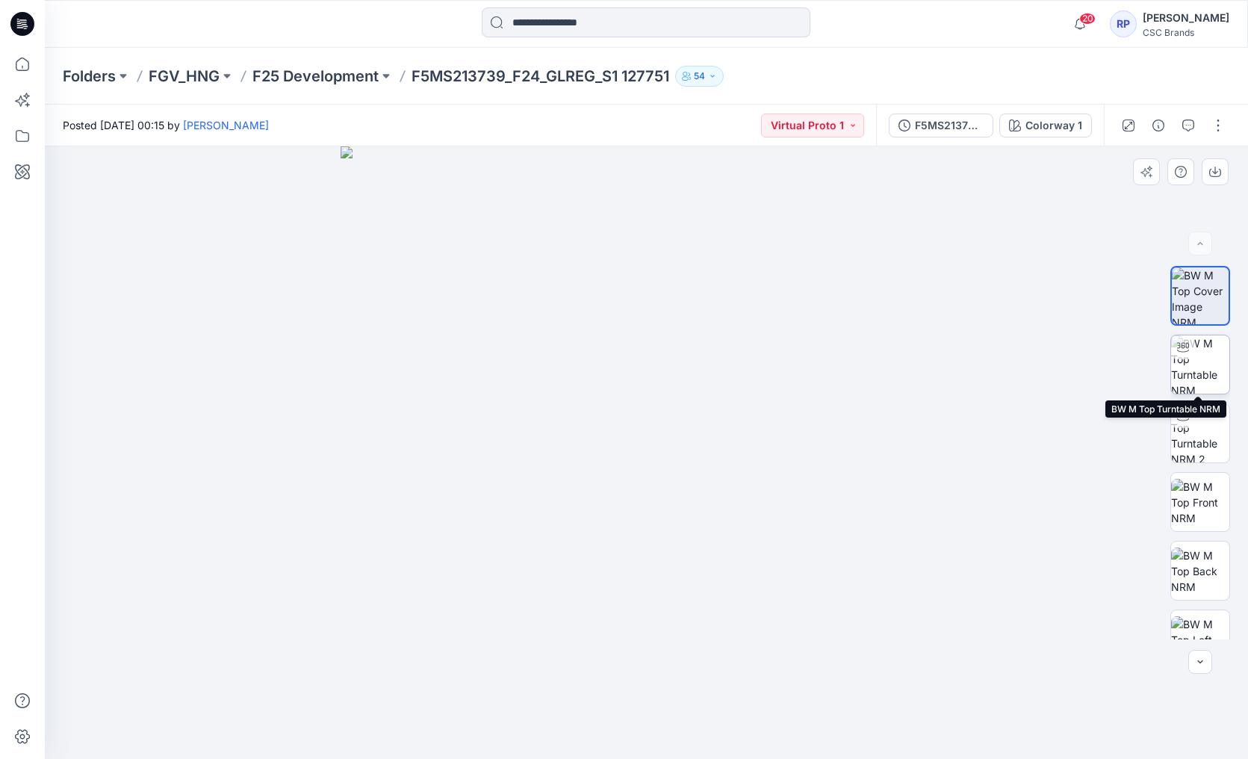
click at [1214, 368] on img at bounding box center [1200, 364] width 58 height 58
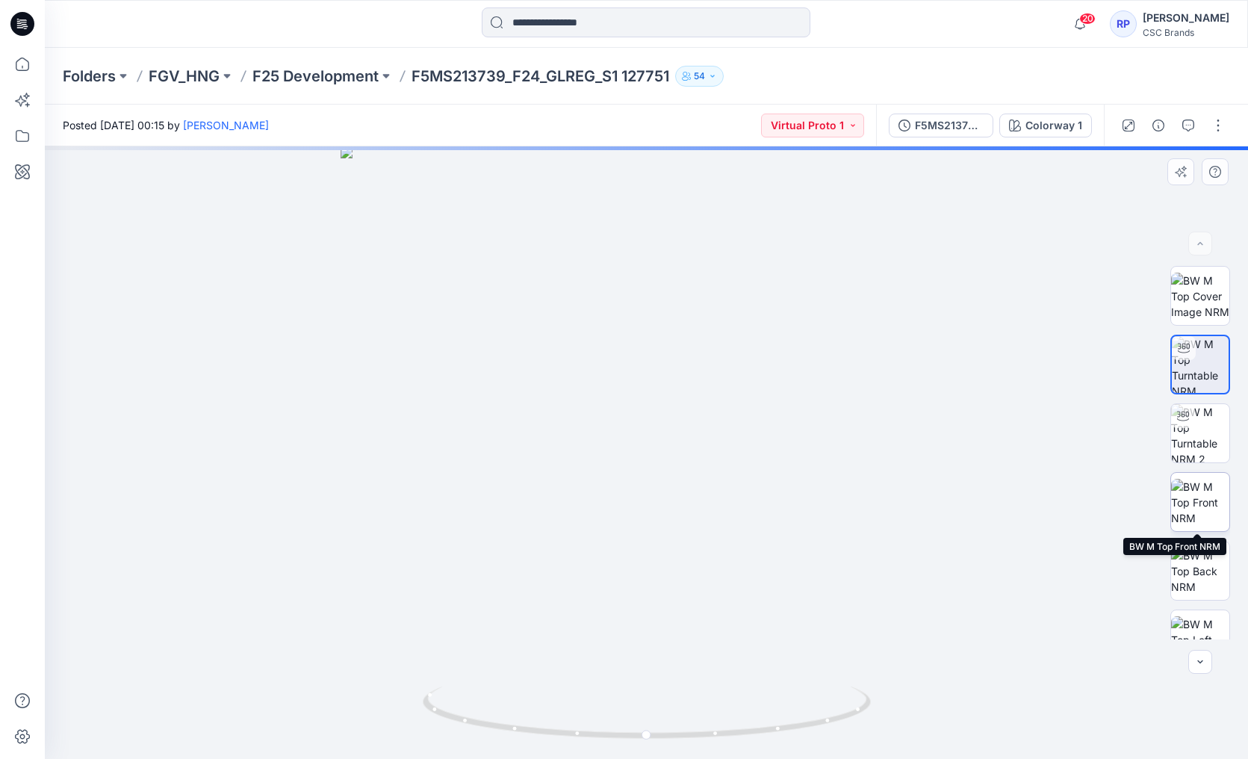
click at [1192, 508] on img at bounding box center [1200, 502] width 58 height 47
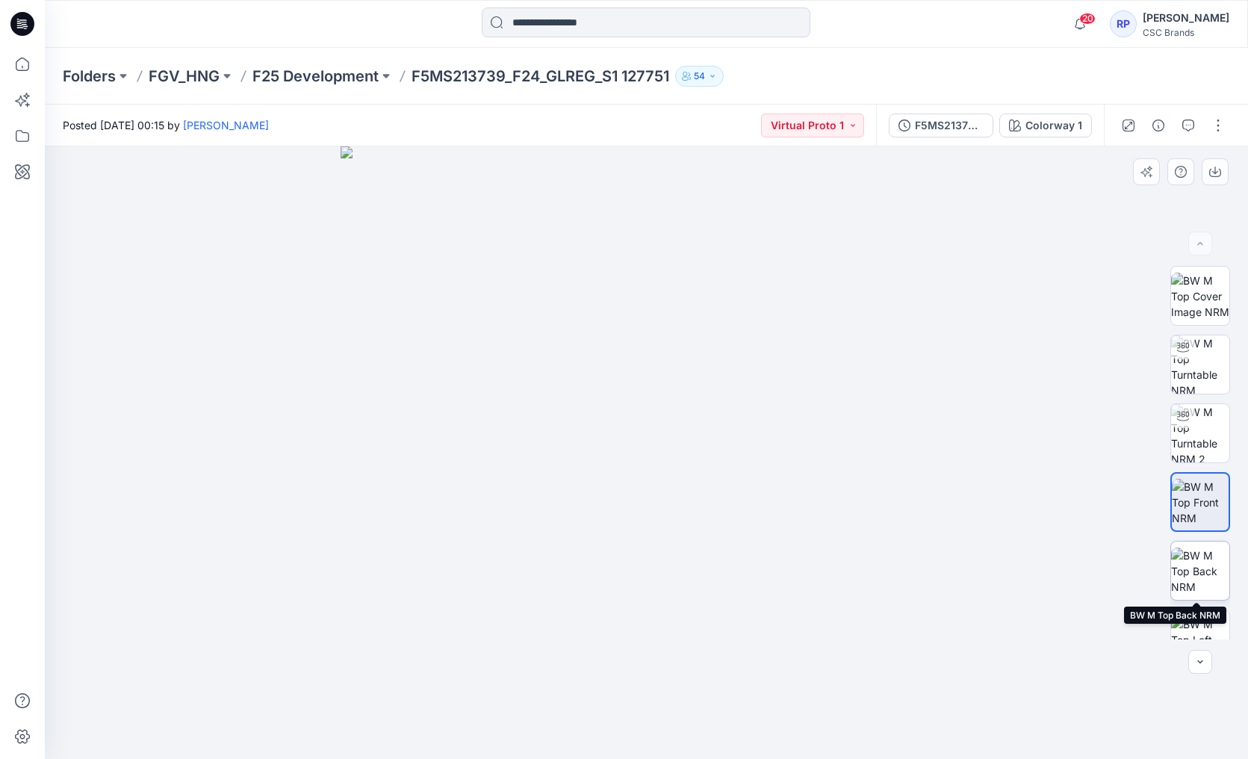
click at [1205, 565] on img at bounding box center [1200, 570] width 58 height 47
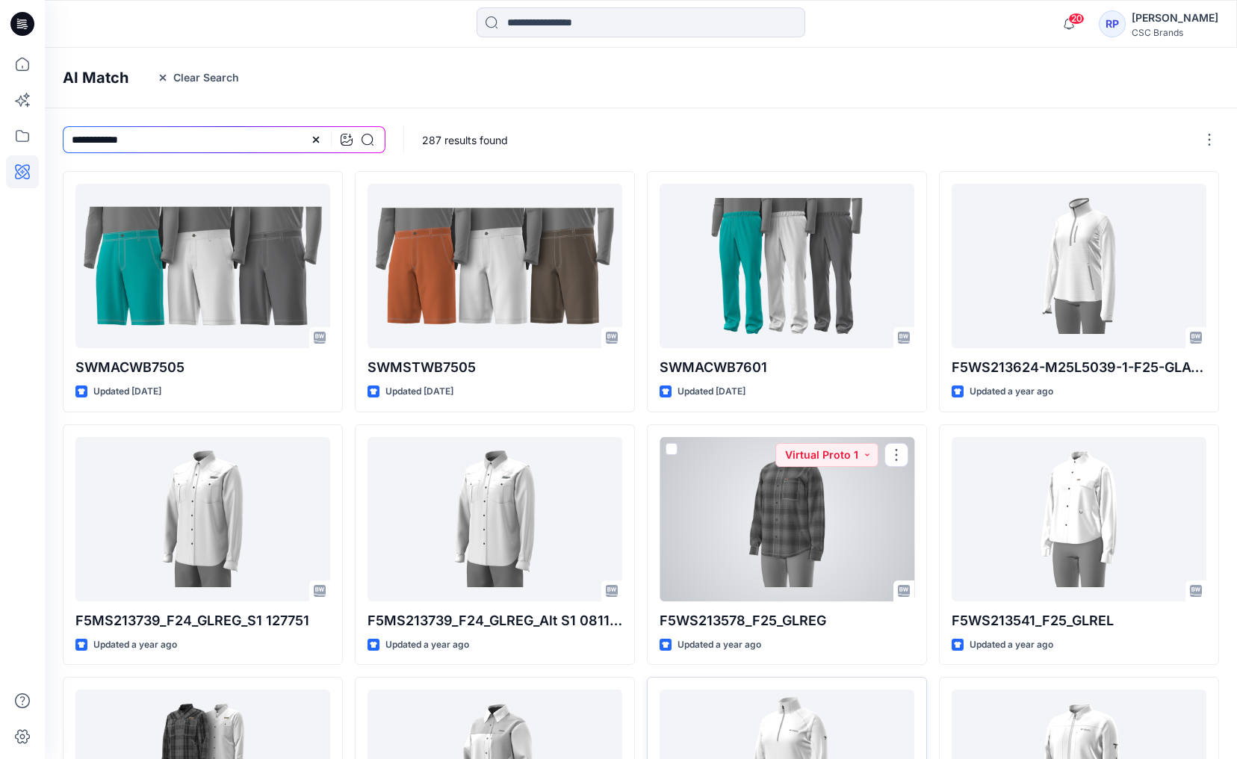
scroll to position [219, 0]
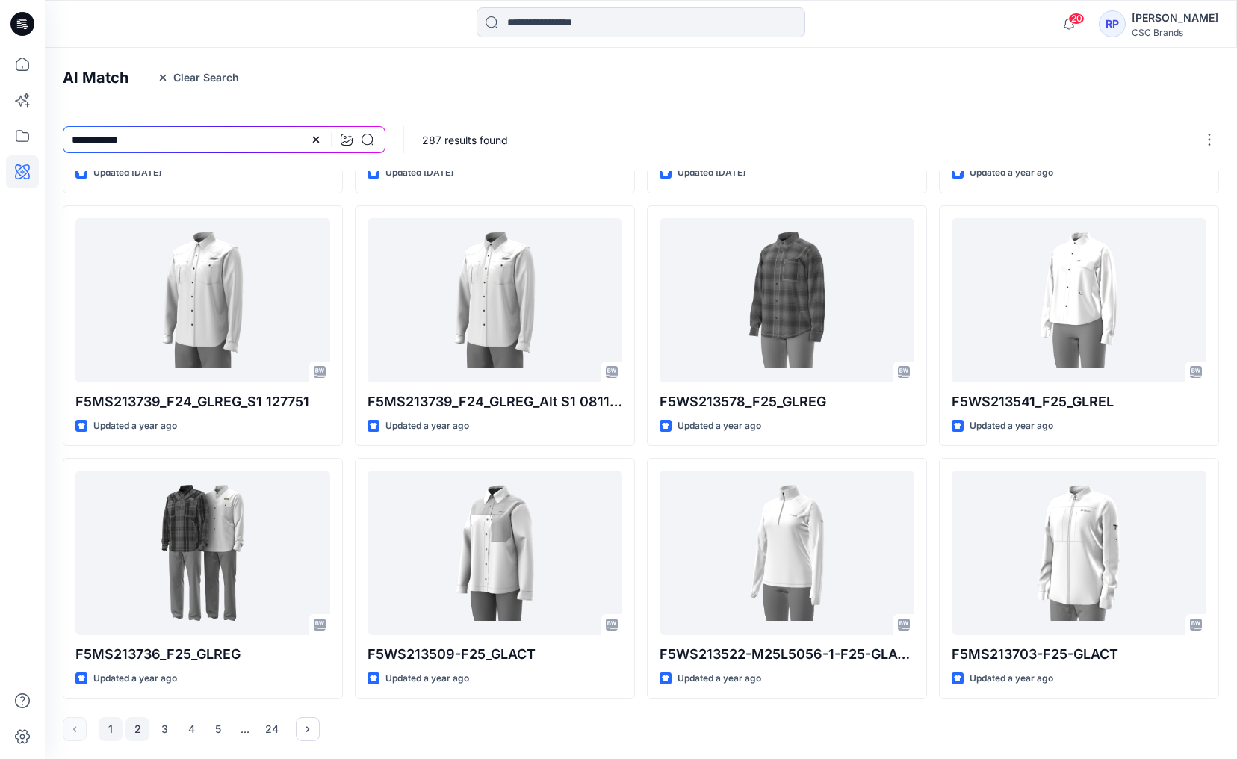
click at [125, 732] on button "2" at bounding box center [137, 729] width 24 height 24
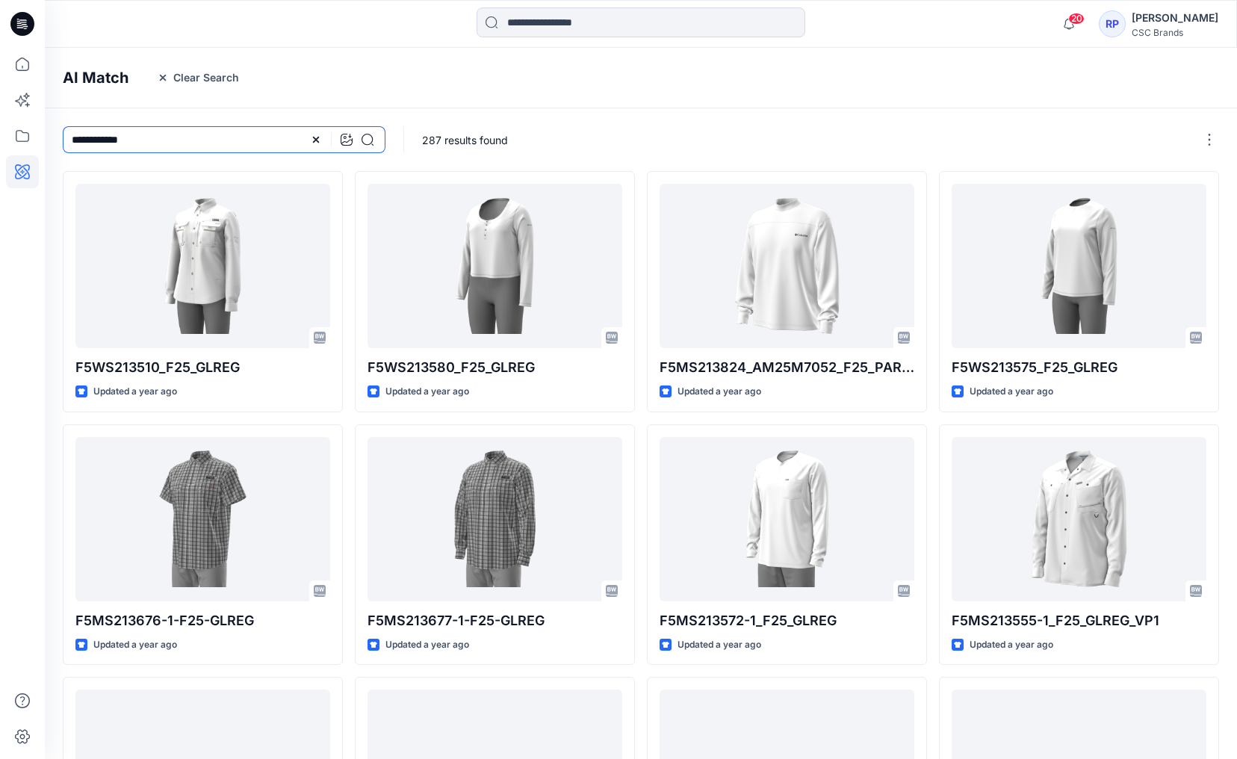
drag, startPoint x: 138, startPoint y: 146, endPoint x: 69, endPoint y: 136, distance: 70.1
click at [69, 136] on input "**********" at bounding box center [224, 139] width 323 height 27
type input "*"
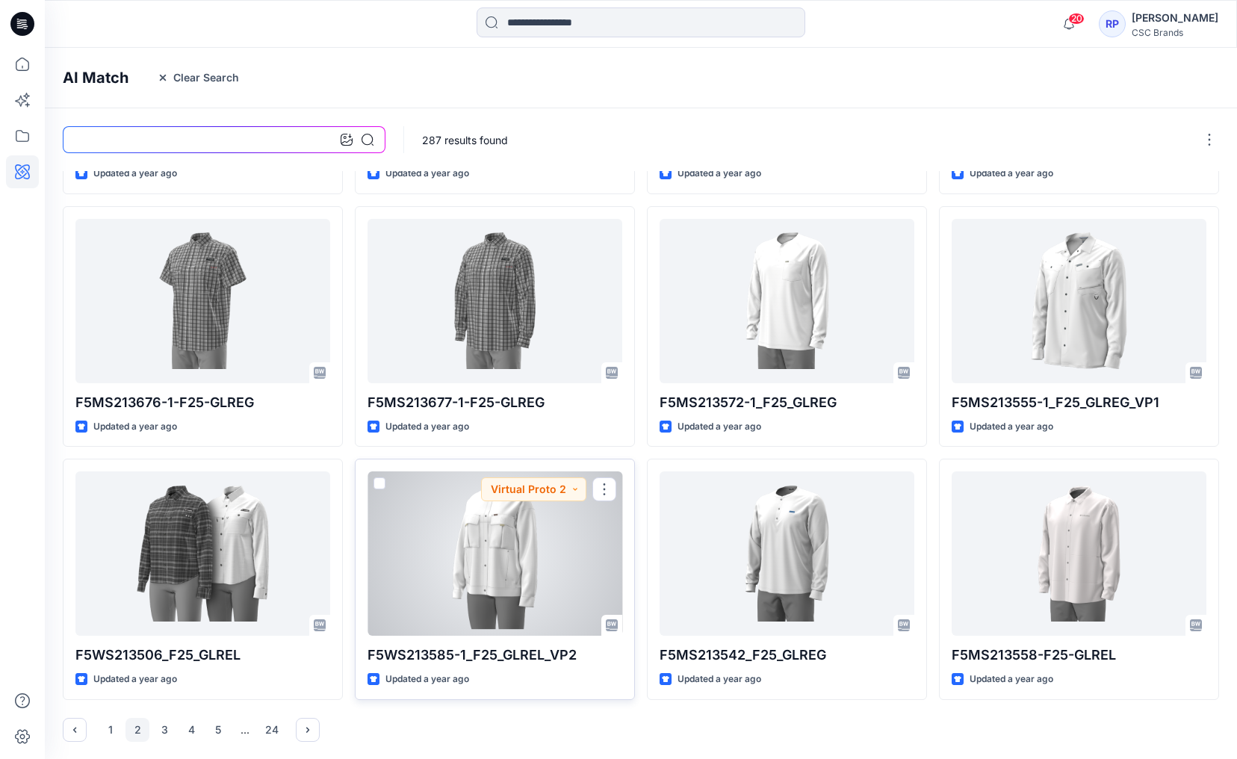
scroll to position [219, 0]
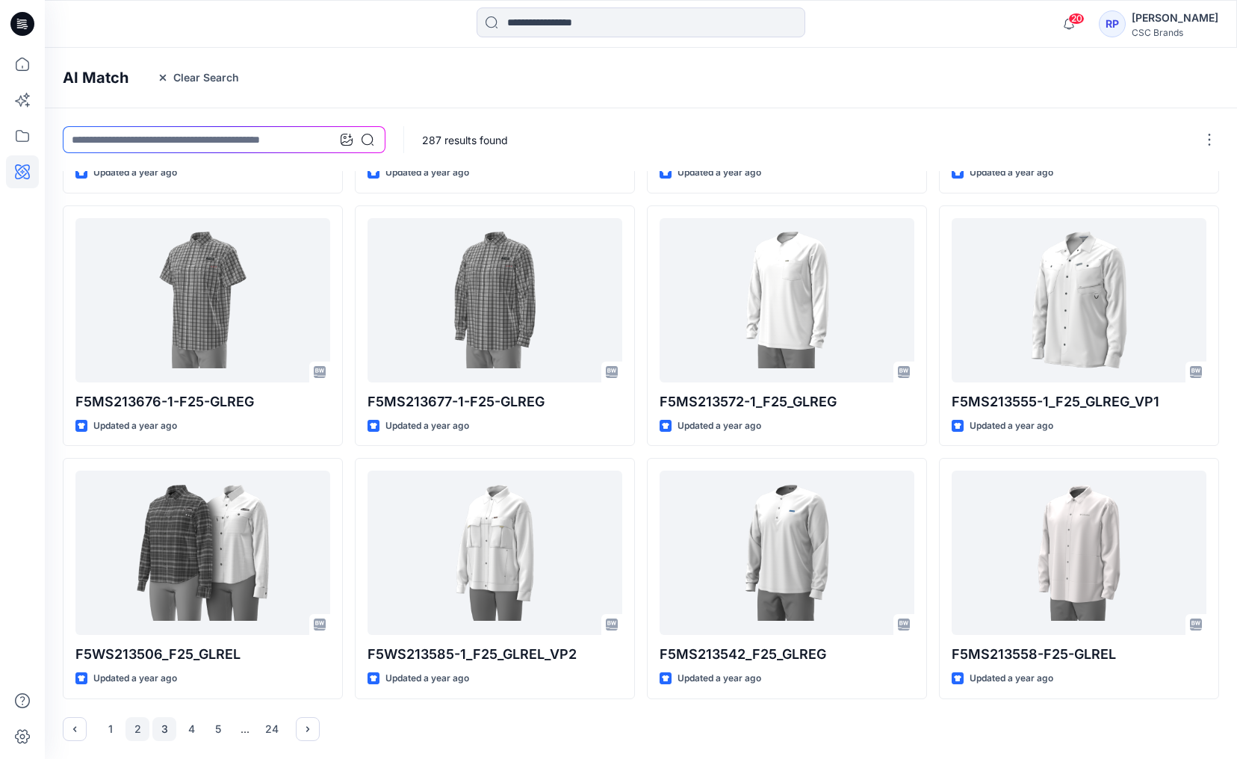
click at [168, 727] on button "3" at bounding box center [164, 729] width 24 height 24
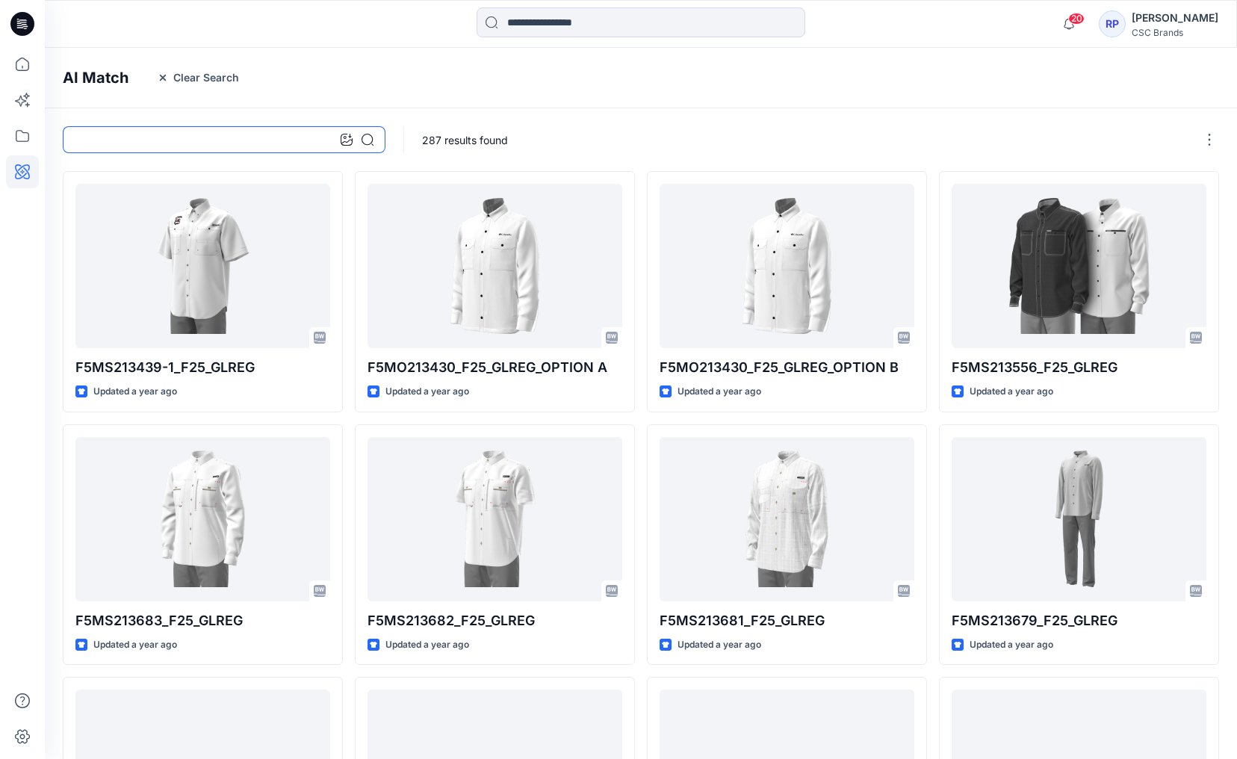
click at [187, 140] on input at bounding box center [224, 139] width 323 height 27
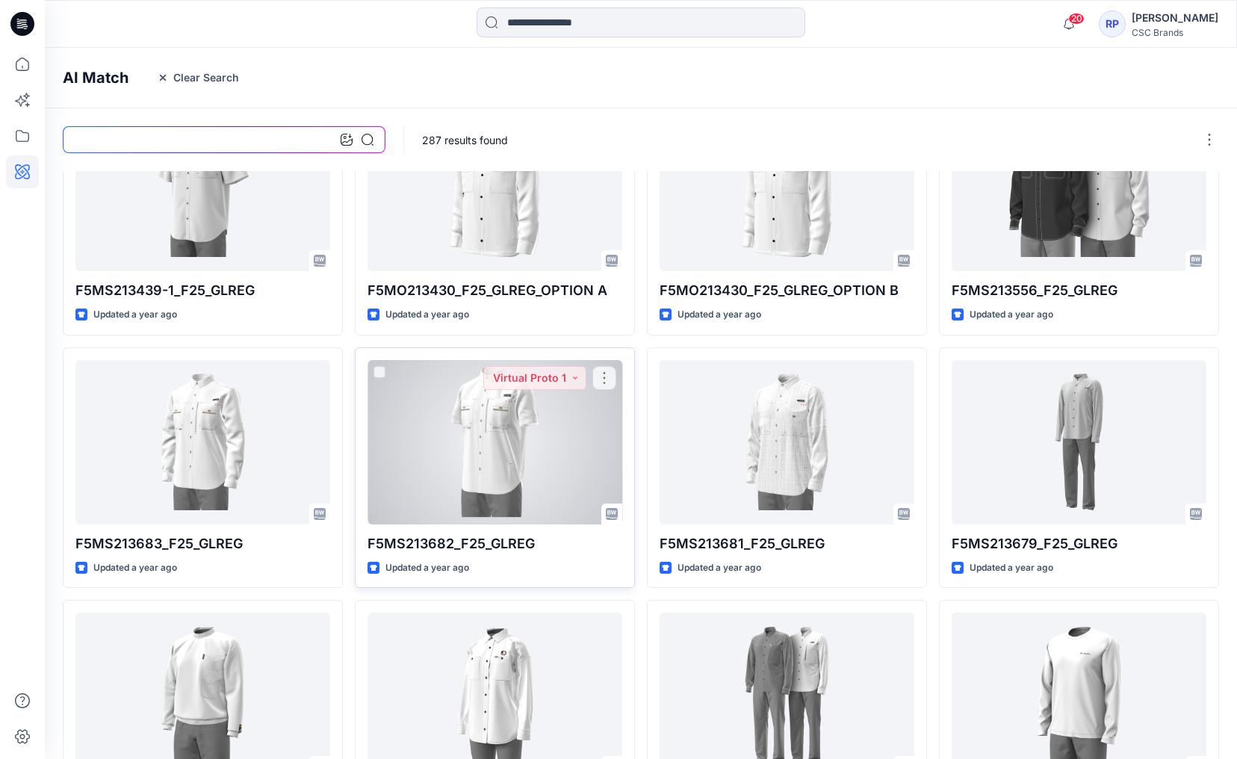
scroll to position [219, 0]
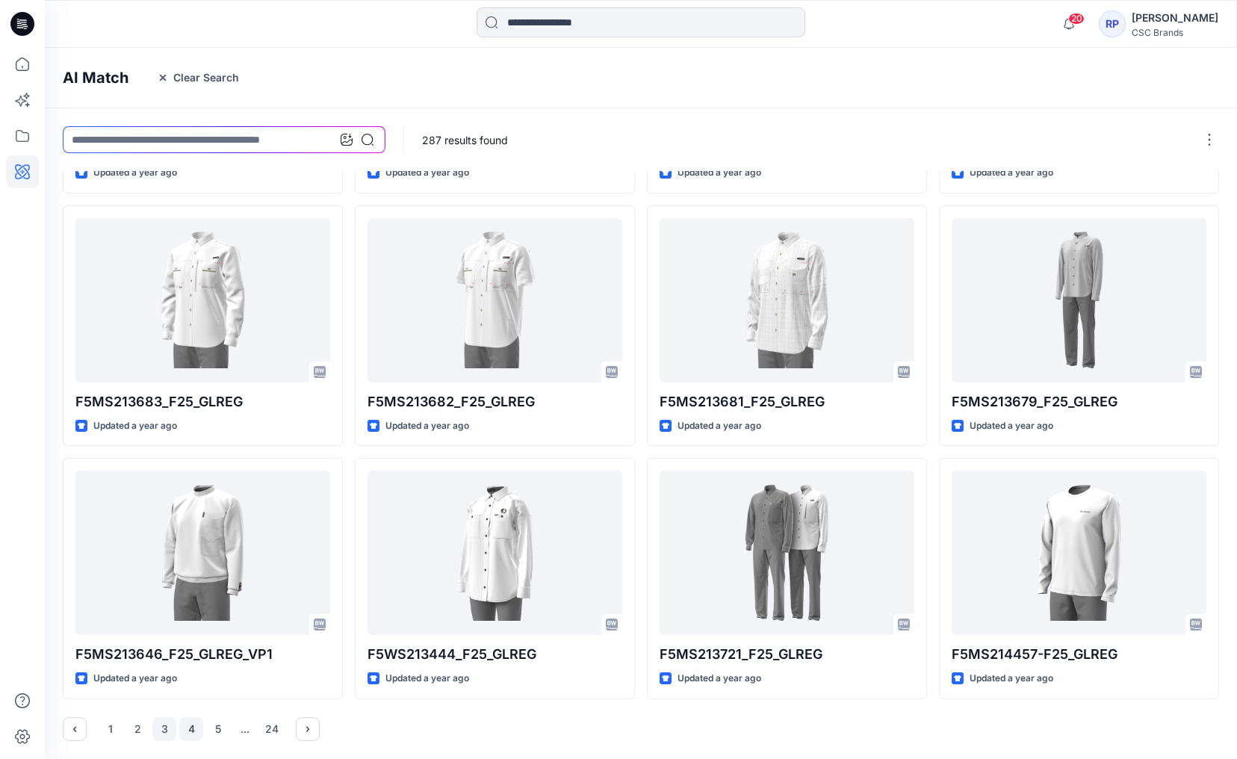
click at [196, 730] on button "4" at bounding box center [191, 729] width 24 height 24
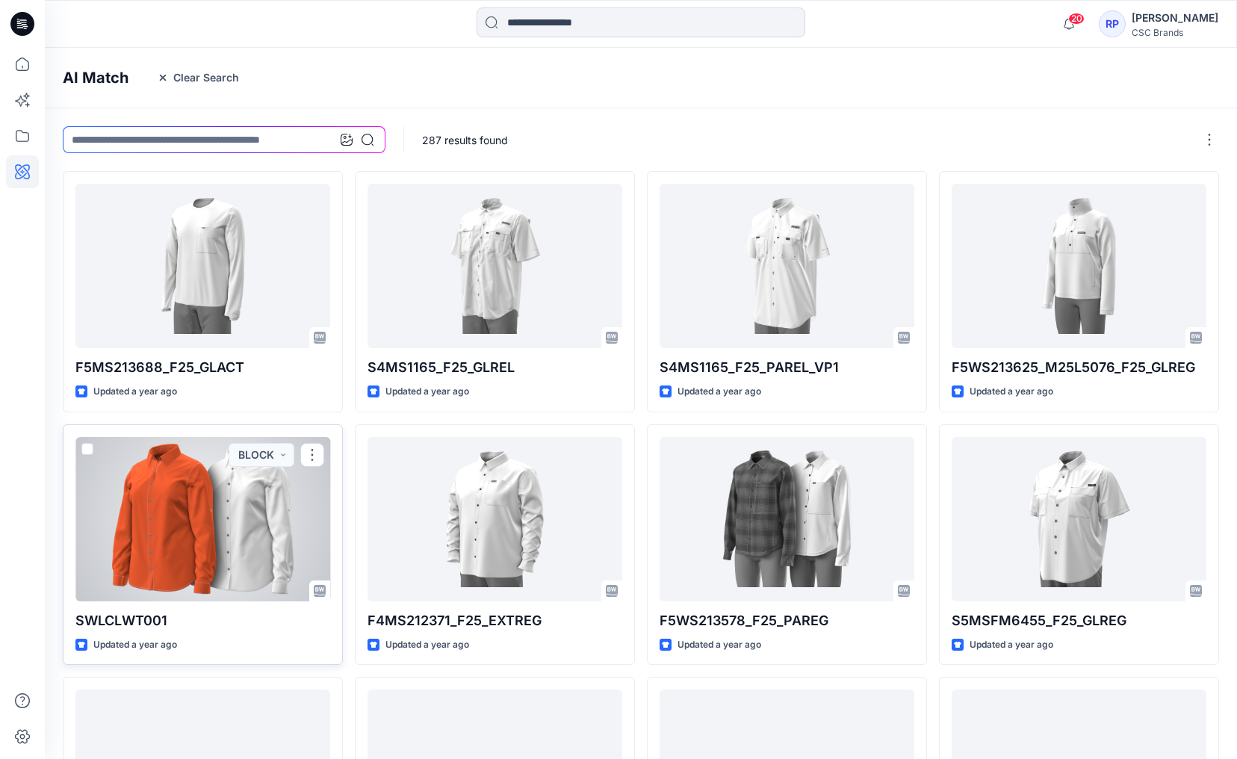
click at [195, 545] on div at bounding box center [202, 519] width 255 height 164
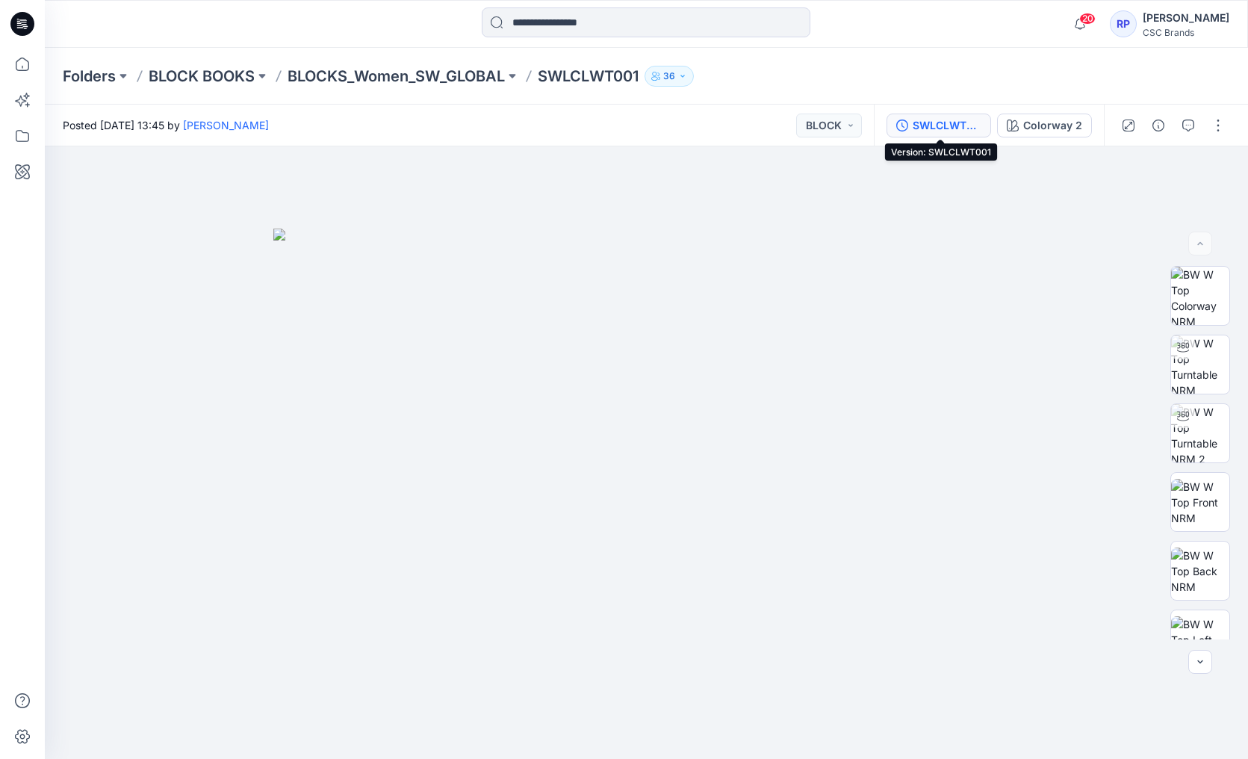
click at [925, 128] on div "SWLCLWT001" at bounding box center [947, 125] width 69 height 16
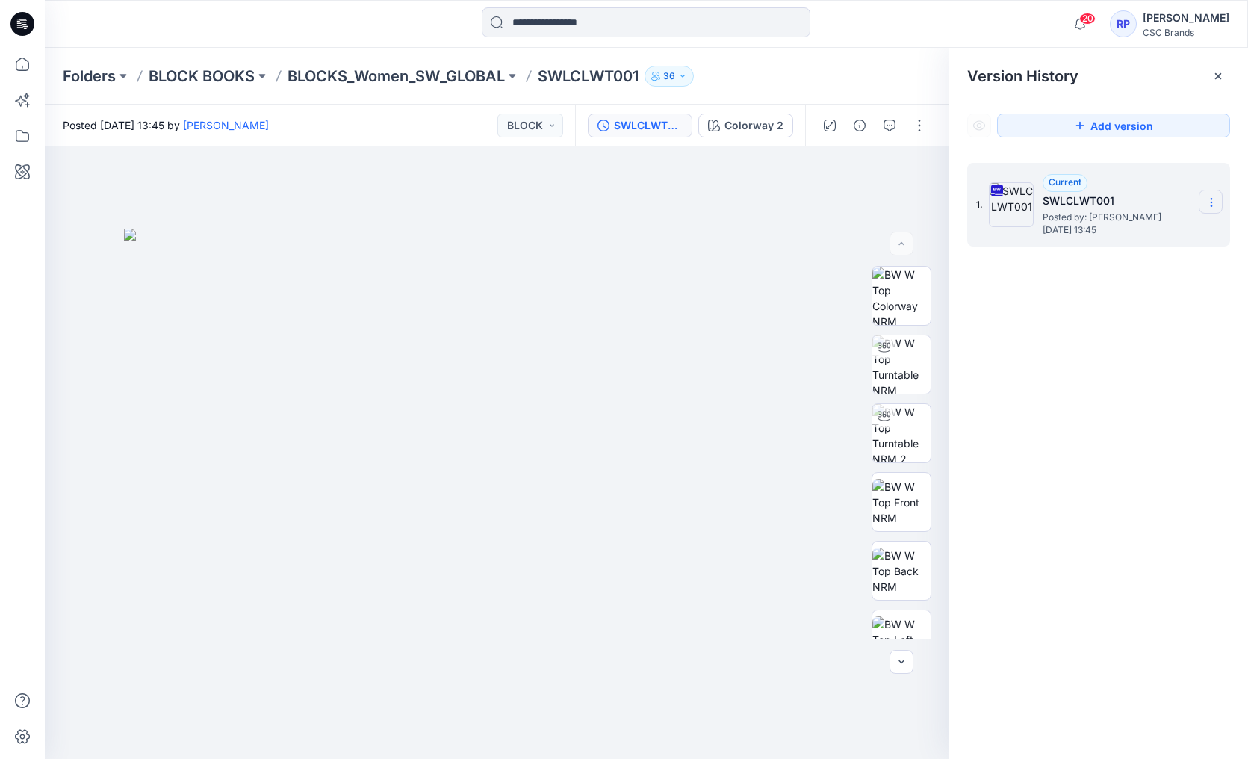
click at [1214, 202] on icon at bounding box center [1211, 202] width 12 height 12
click at [1105, 238] on span "Download Source BW File" at bounding box center [1135, 232] width 125 height 18
click at [20, 167] on icon at bounding box center [22, 171] width 33 height 33
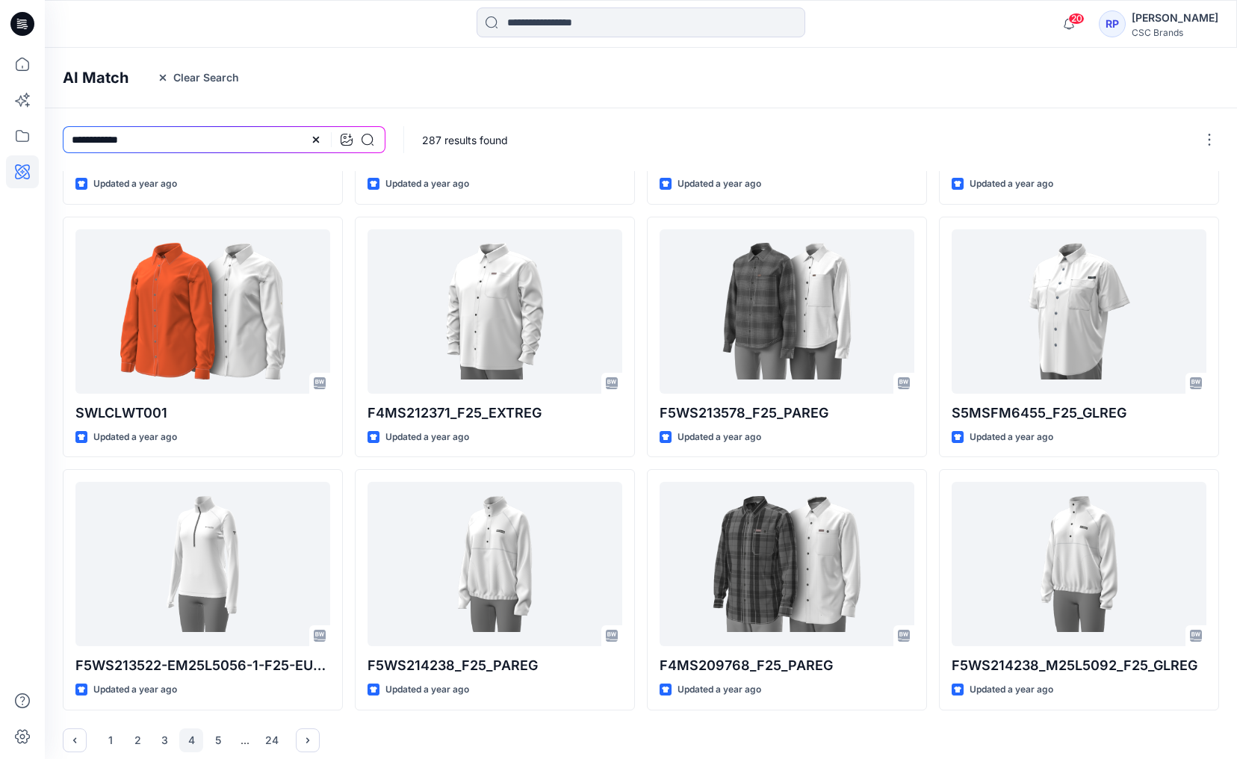
scroll to position [219, 0]
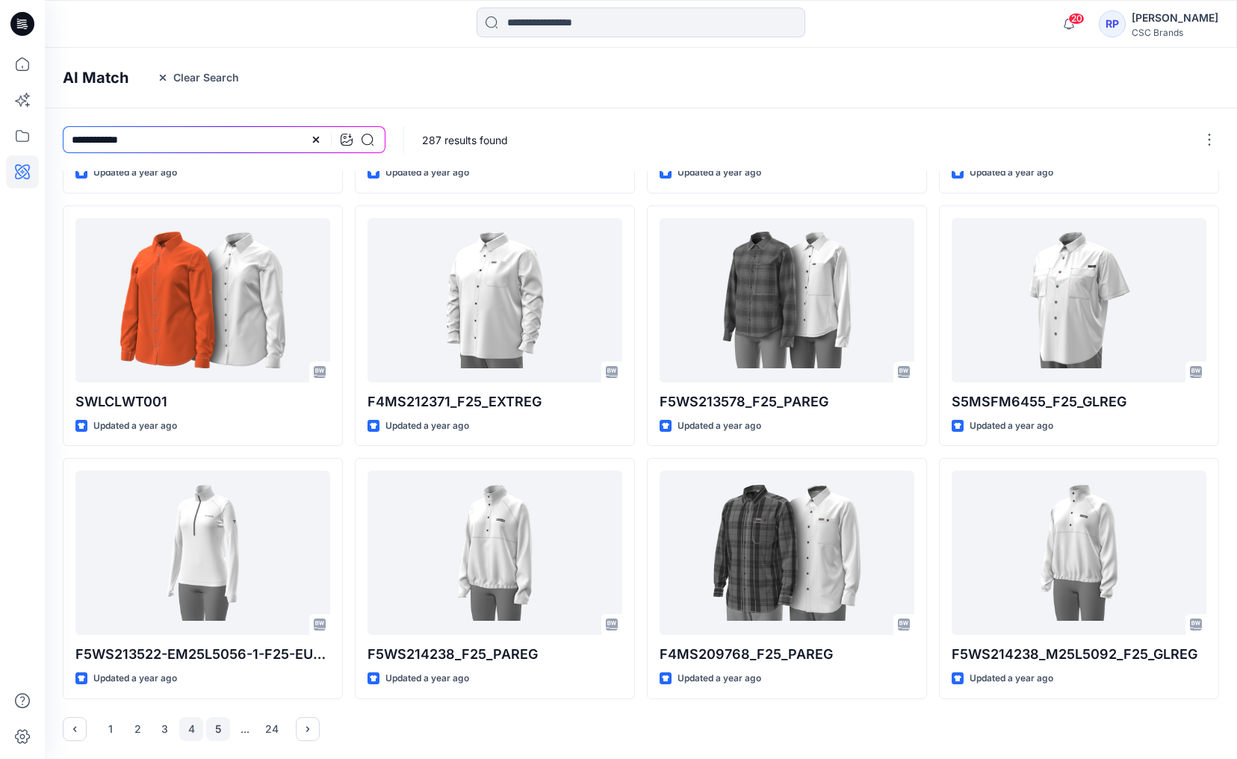
click at [225, 724] on button "5" at bounding box center [218, 729] width 24 height 24
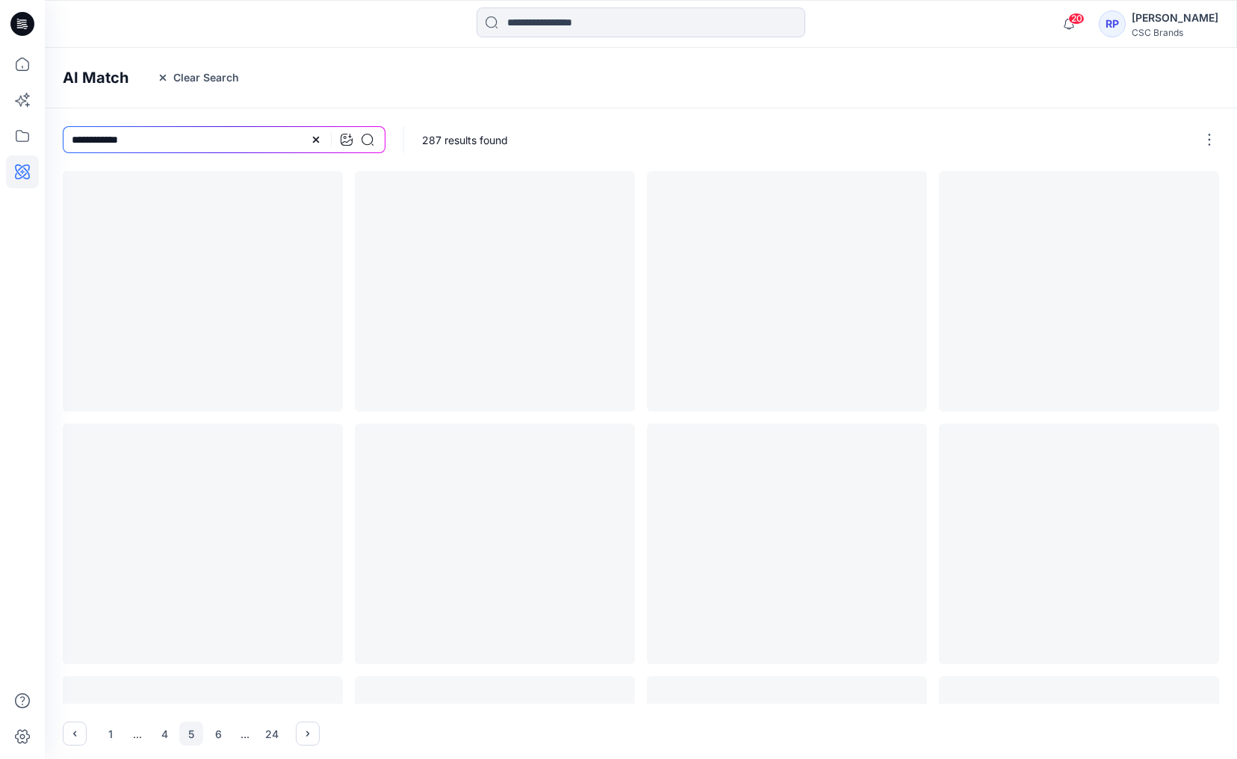
scroll to position [0, 0]
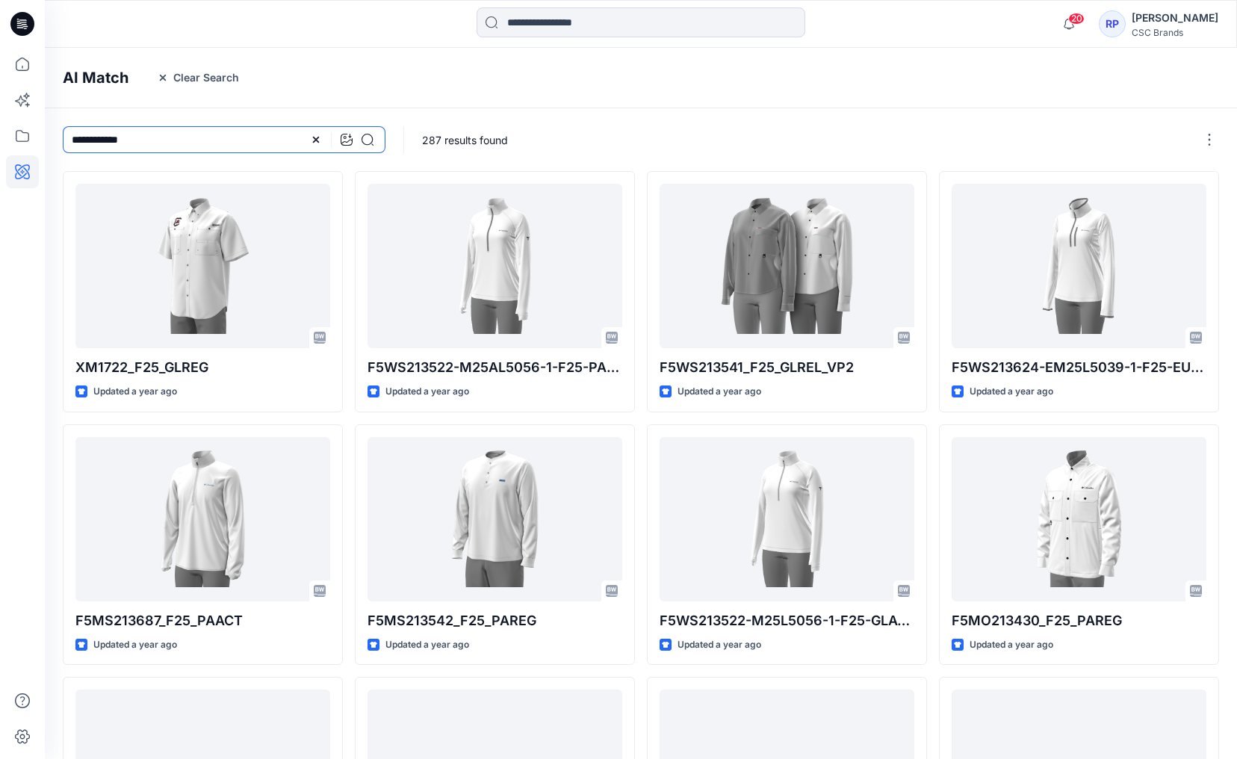
drag, startPoint x: 158, startPoint y: 131, endPoint x: 161, endPoint y: 147, distance: 16.0
click at [161, 147] on input "**********" at bounding box center [224, 139] width 323 height 27
type input "**********"
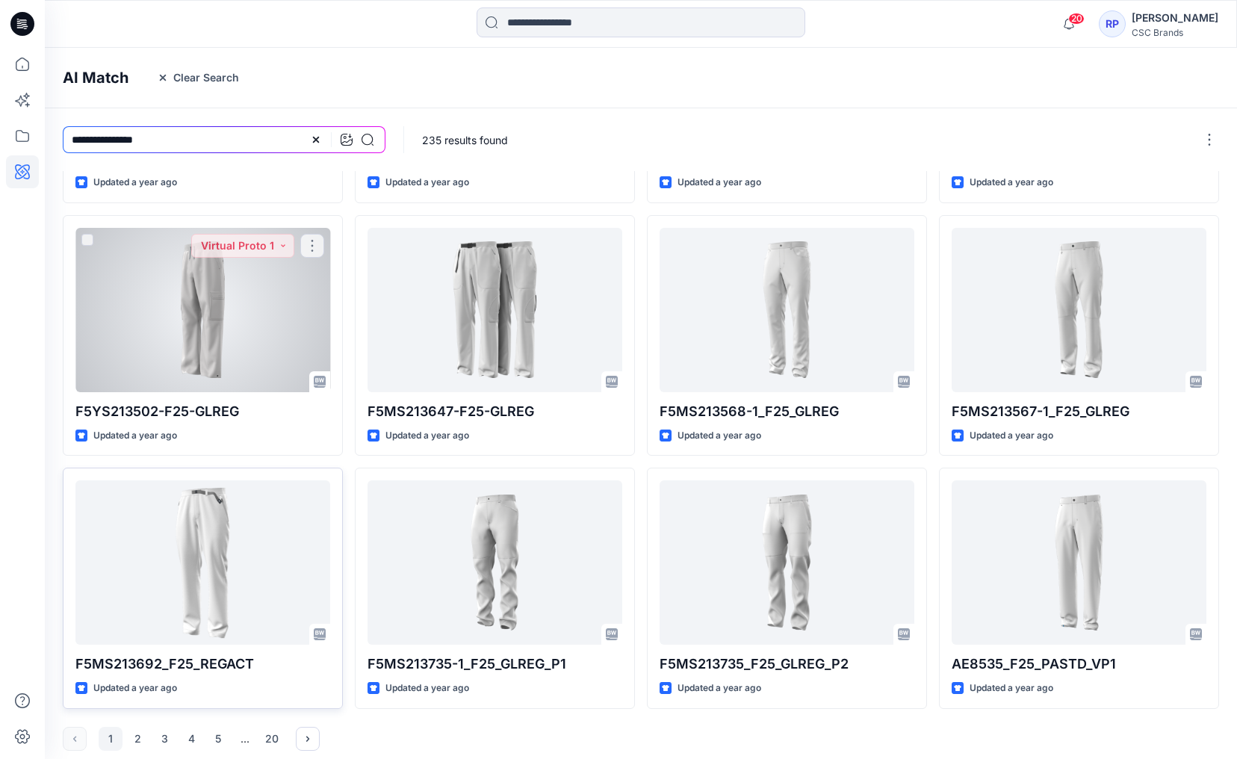
scroll to position [219, 0]
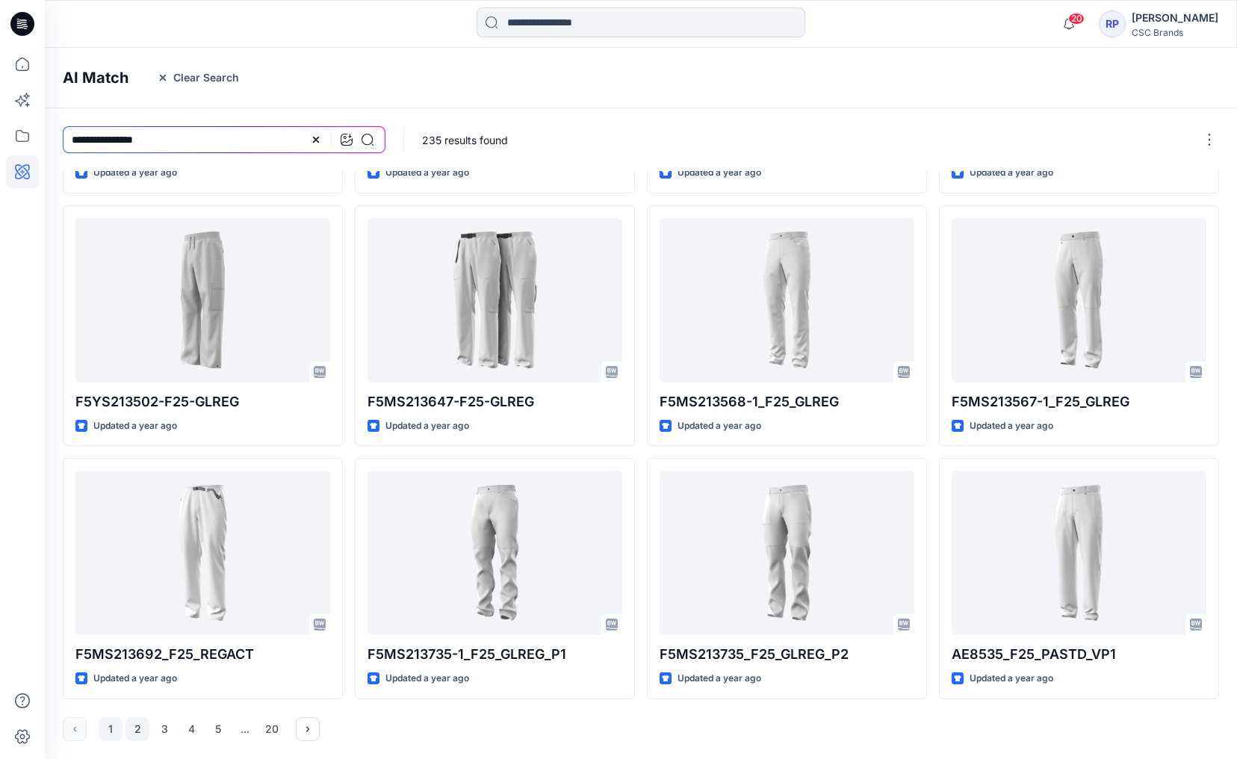
click at [140, 727] on button "2" at bounding box center [137, 729] width 24 height 24
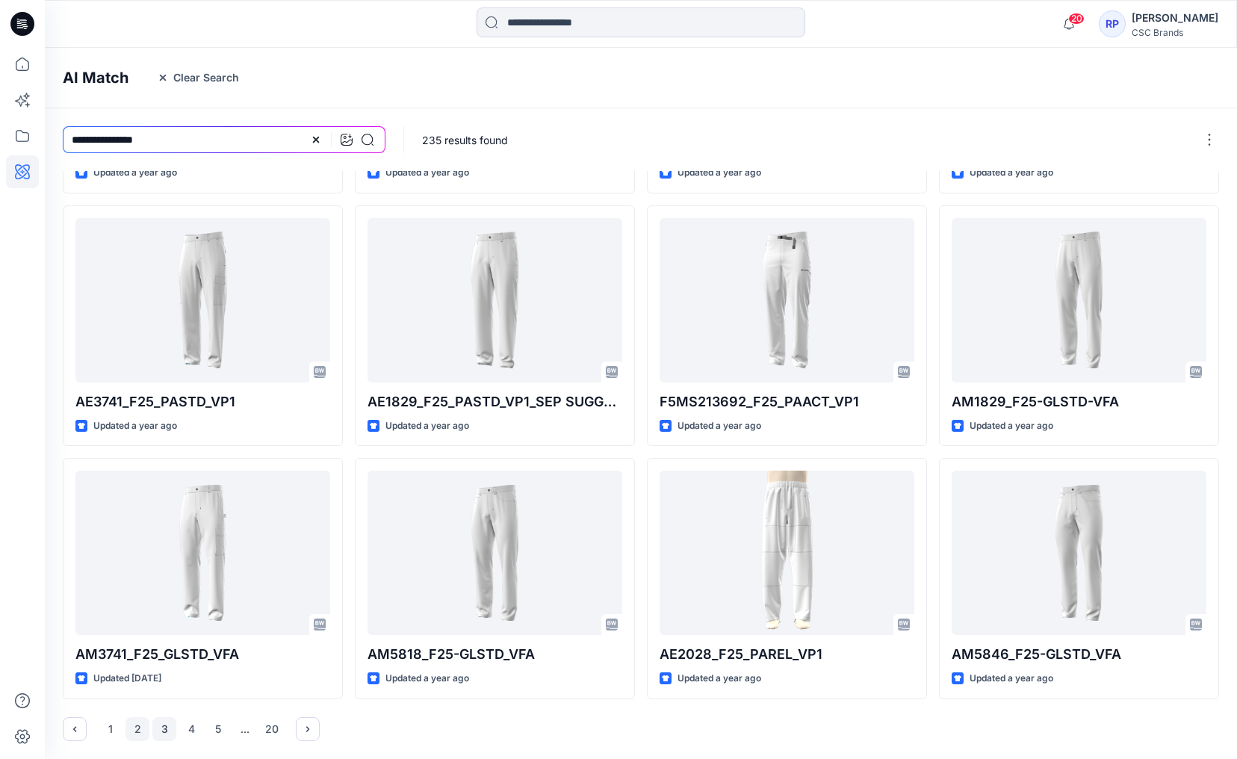
click at [165, 727] on button "3" at bounding box center [164, 729] width 24 height 24
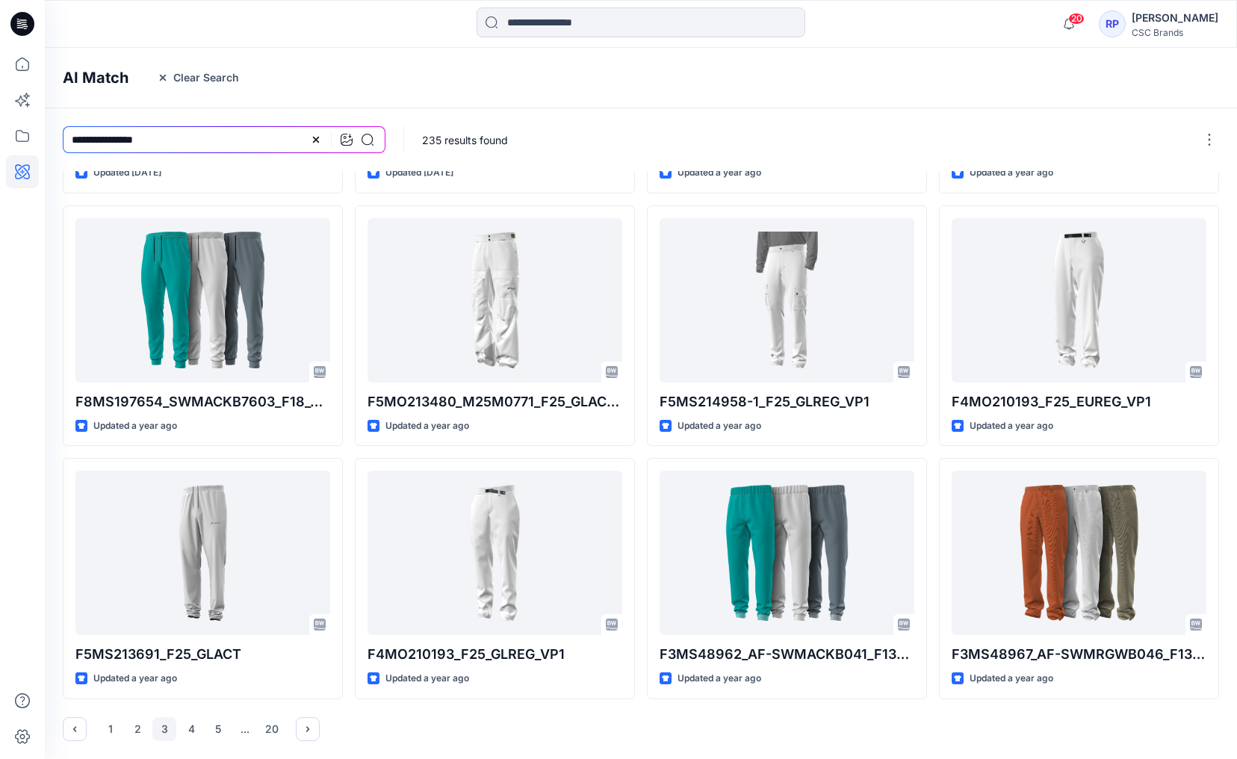
click at [745, 751] on div "AM8947_F25_GLSTD_VFA Updated 10 months ago F8MS197654_SWMACKB7603_F18_GLACT_VFA…" at bounding box center [641, 346] width 1192 height 825
click at [201, 721] on button "4" at bounding box center [191, 729] width 24 height 24
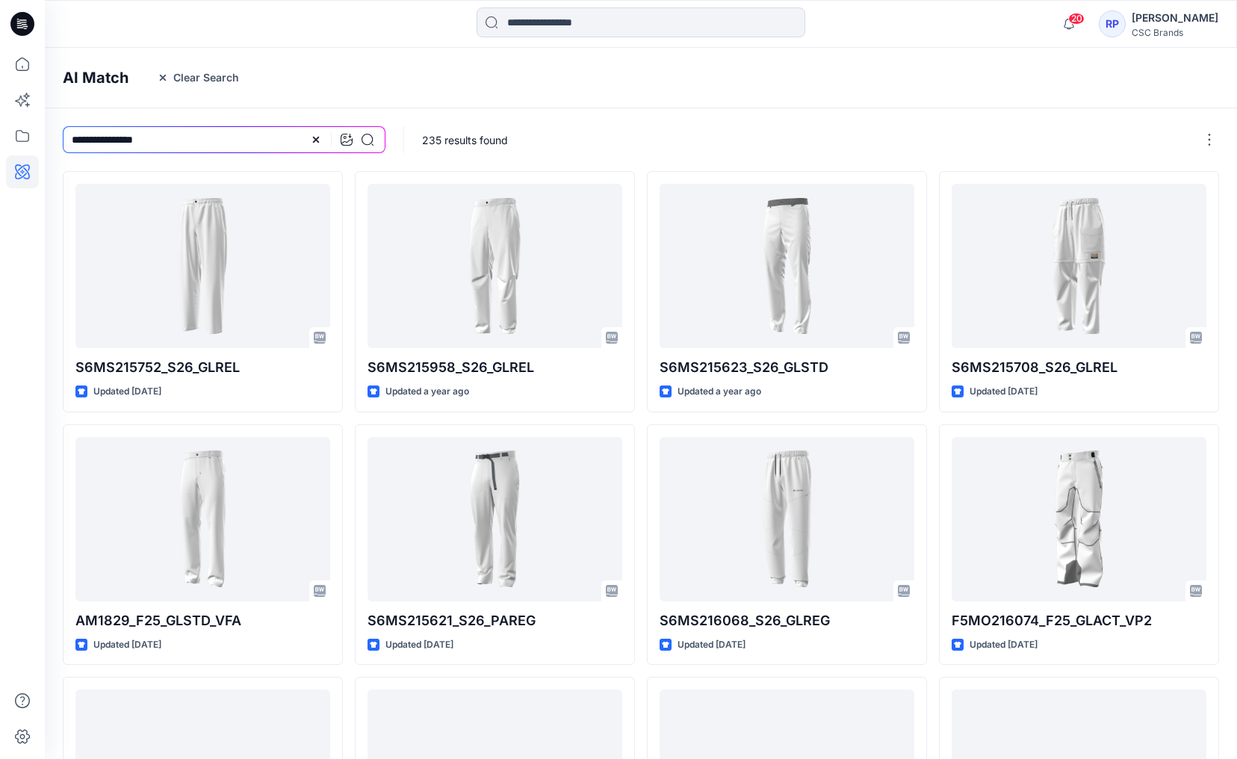
click at [349, 544] on div "S6MS215752_S26_GLREL Updated 4 months ago AM1829_F25_GLSTD_VFA Updated 10 month…" at bounding box center [641, 544] width 1156 height 747
drag, startPoint x: 184, startPoint y: 144, endPoint x: 62, endPoint y: 140, distance: 122.6
click at [63, 140] on input "**********" at bounding box center [224, 139] width 323 height 27
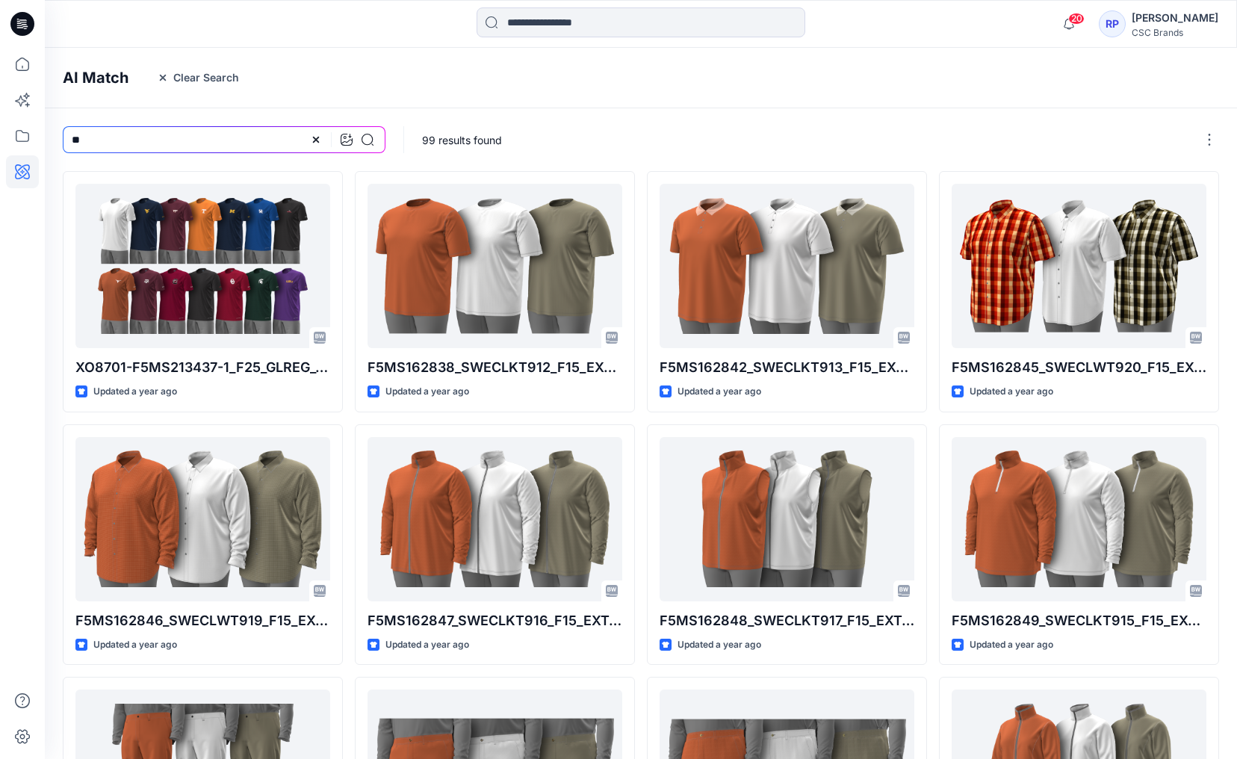
type input "*"
type input "****"
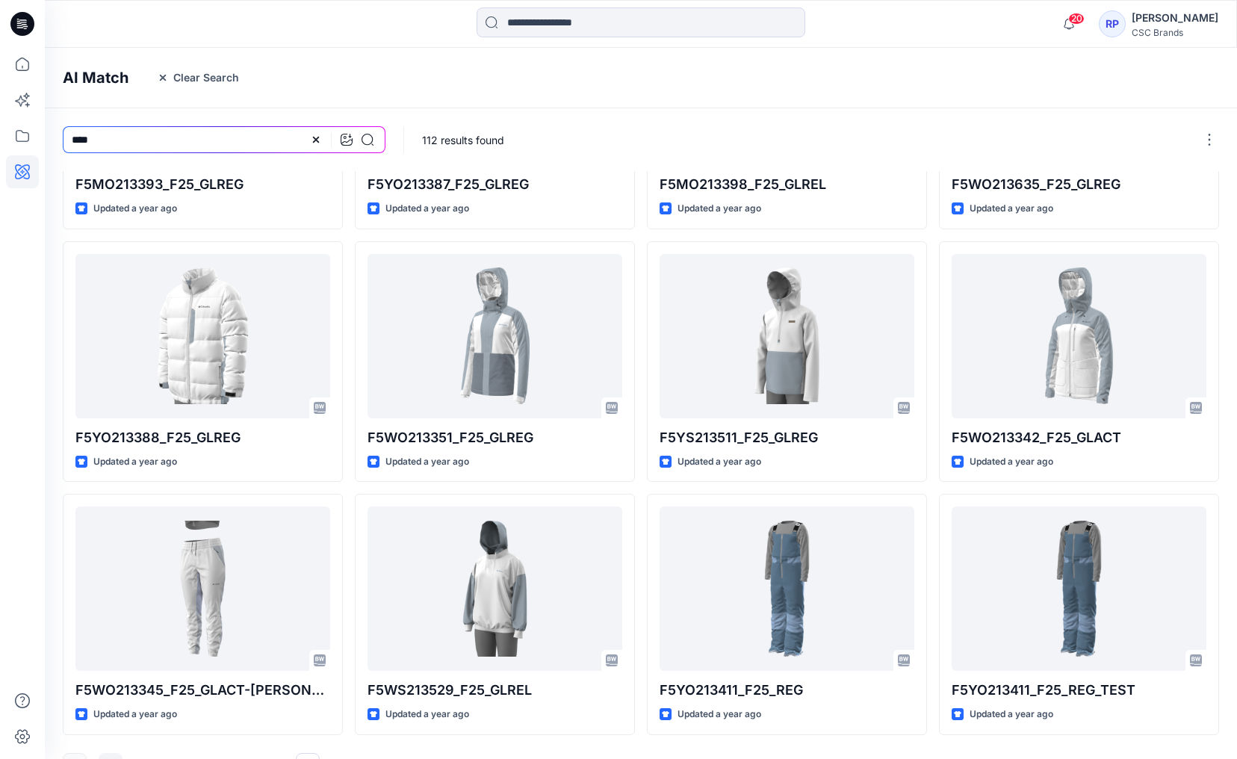
scroll to position [219, 0]
